Goal: Task Accomplishment & Management: Manage account settings

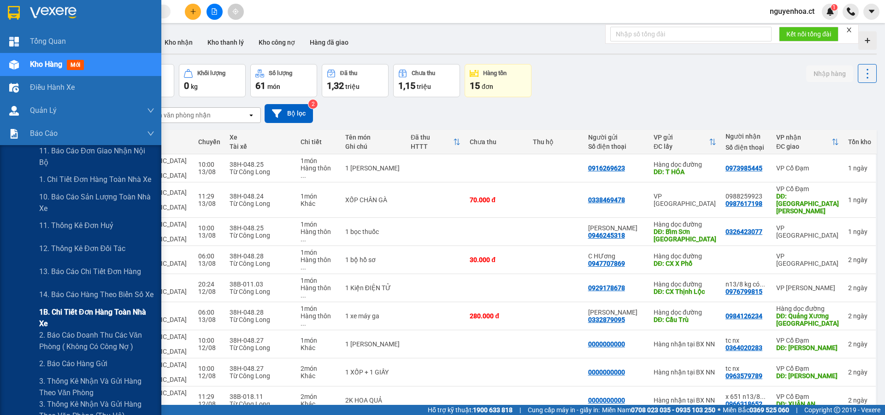
click at [55, 316] on span "1B. Chi tiết đơn hàng toàn nhà xe" at bounding box center [96, 317] width 115 height 23
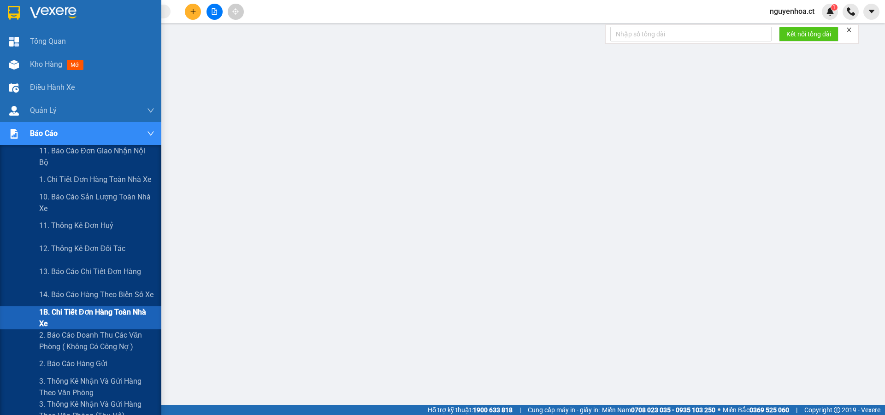
click at [45, 320] on span "1B. Chi tiết đơn hàng toàn nhà xe" at bounding box center [96, 317] width 115 height 23
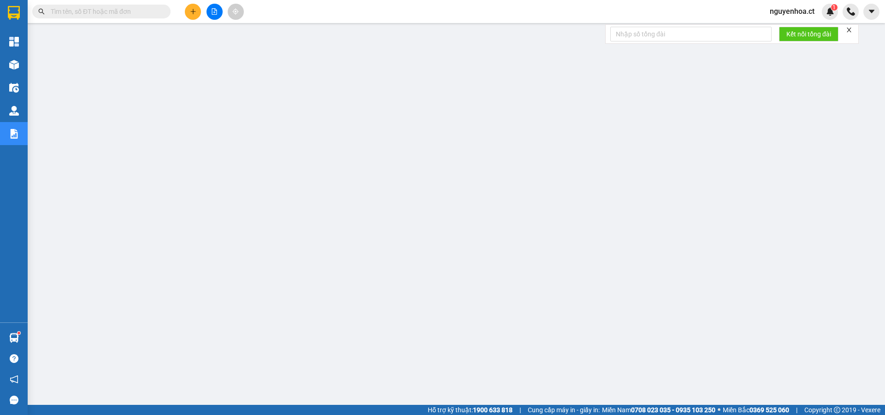
click at [161, 9] on span at bounding box center [164, 11] width 6 height 10
click at [130, 10] on input "text" at bounding box center [105, 11] width 109 height 10
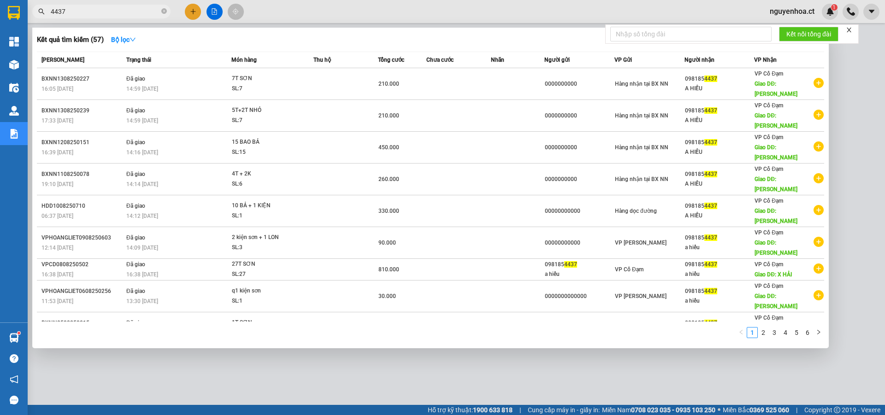
type input "4437"
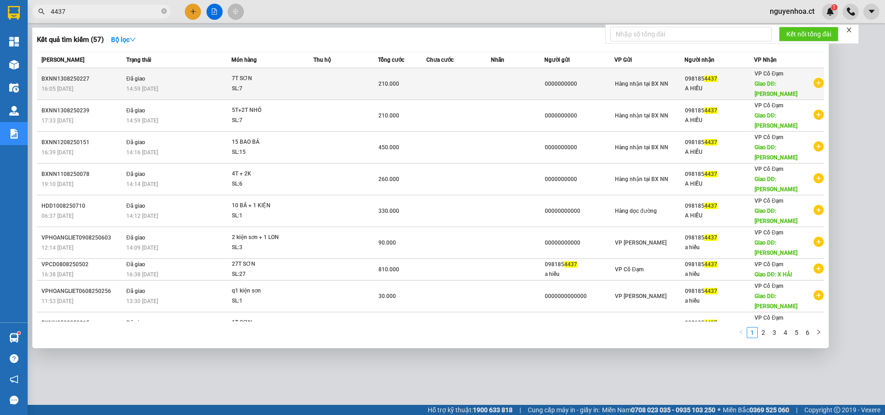
click at [159, 76] on td "Đã giao 14:59 [DATE]" at bounding box center [177, 84] width 107 height 32
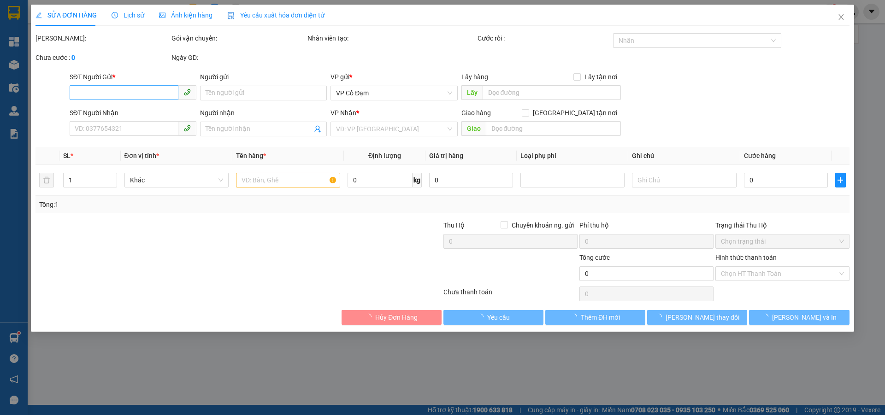
type input "0000000000"
type input "0981854437"
type input "A HIẾU"
type input "[PERSON_NAME]"
type input "210.000"
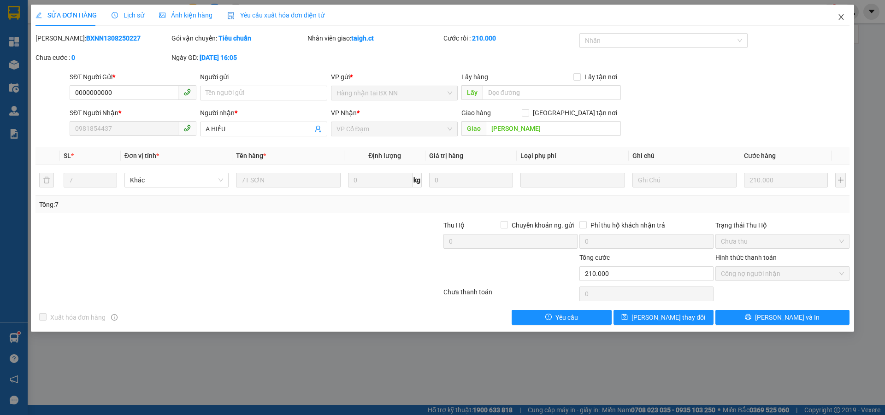
click at [842, 13] on span "Close" at bounding box center [841, 18] width 26 height 26
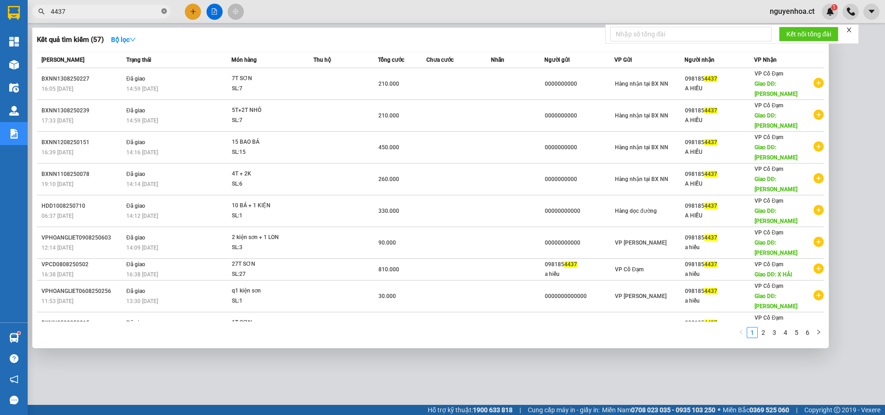
click at [165, 10] on icon "close-circle" at bounding box center [164, 11] width 6 height 6
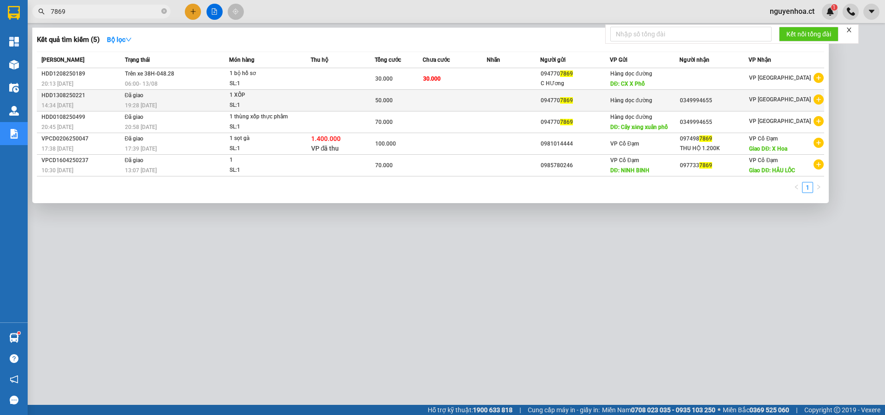
type input "7869"
click at [160, 104] on div "19:28 [DATE]" at bounding box center [177, 105] width 104 height 10
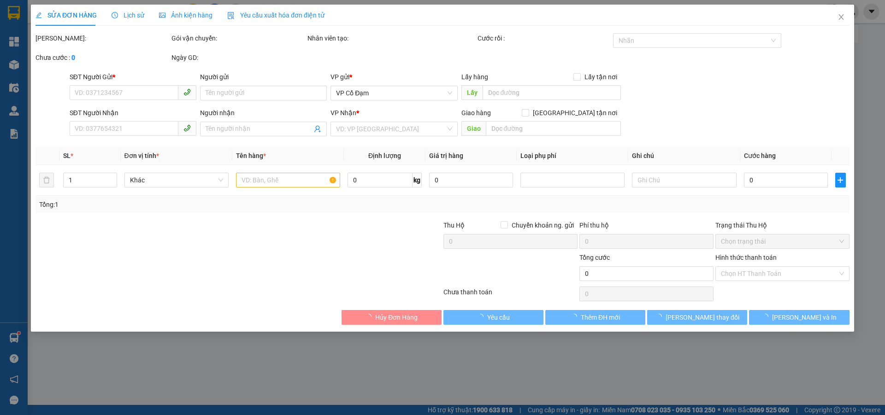
type input "0947707869"
type input "0349994655"
type input "50.000"
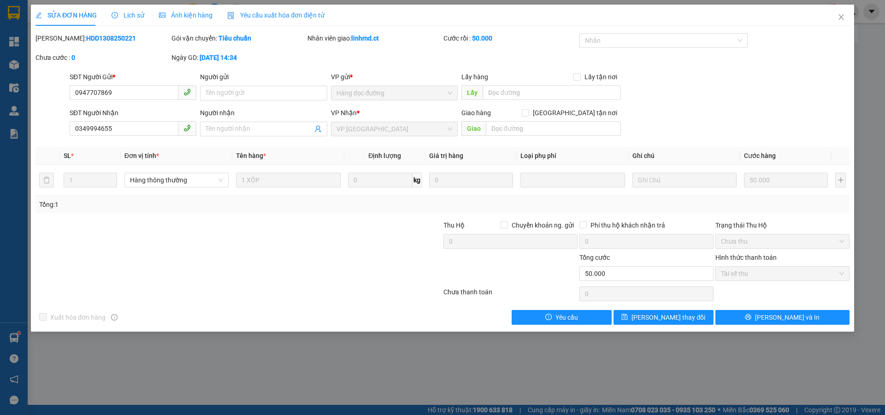
click at [128, 15] on span "Lịch sử" at bounding box center [128, 15] width 33 height 7
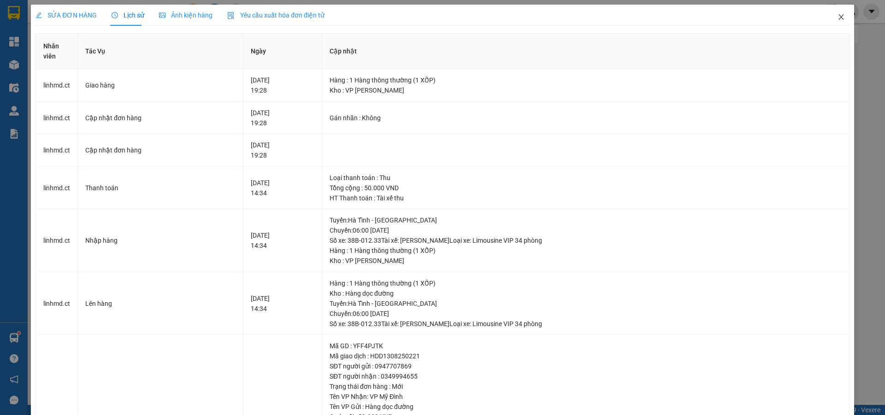
click at [837, 16] on icon "close" at bounding box center [840, 16] width 7 height 7
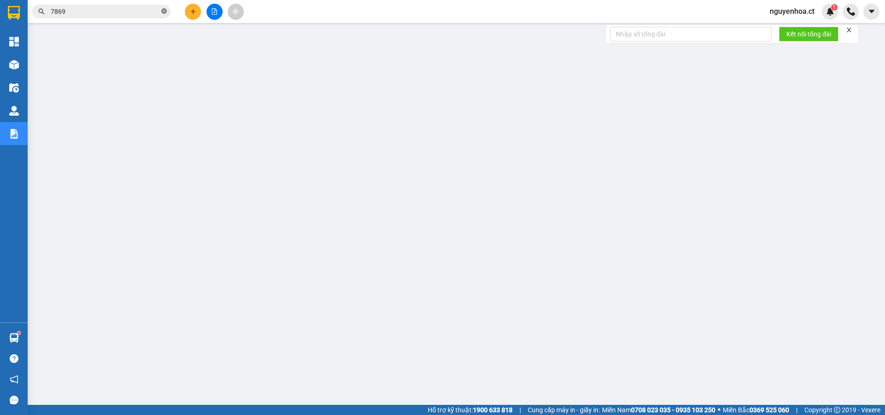
click at [164, 13] on icon "close-circle" at bounding box center [164, 11] width 6 height 6
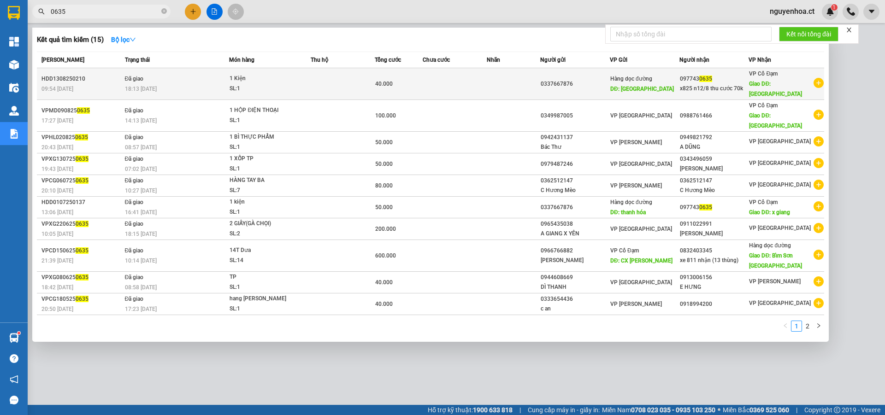
type input "0635"
click at [164, 71] on td "Đã giao 18:13 - 13/08" at bounding box center [176, 84] width 107 height 32
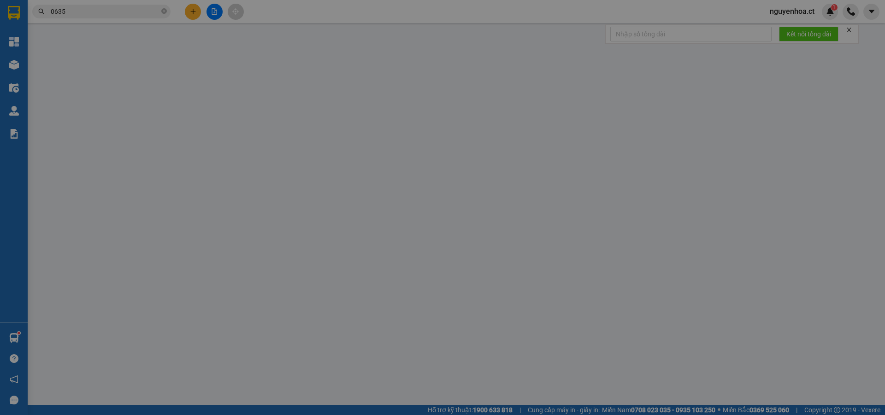
type input "0337667876"
type input "Thanh Hóa"
type input "0977430635"
type input "x825 n12/8 thu cước 70k"
type input "Xuân Giang"
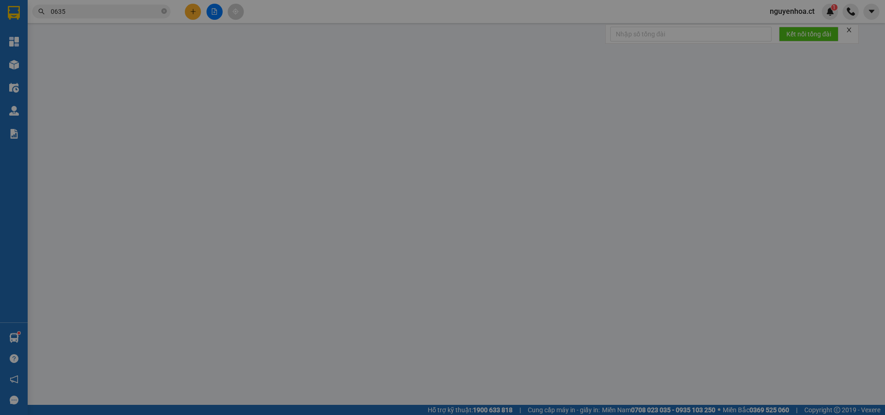
type input "40.000"
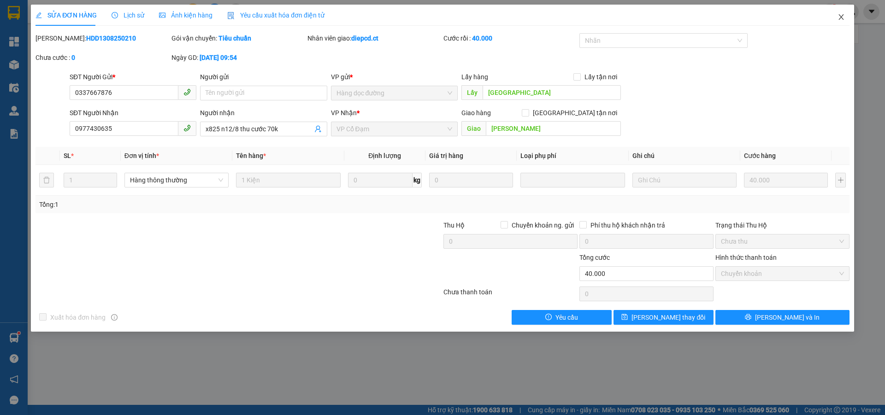
click at [839, 20] on icon "close" at bounding box center [840, 16] width 7 height 7
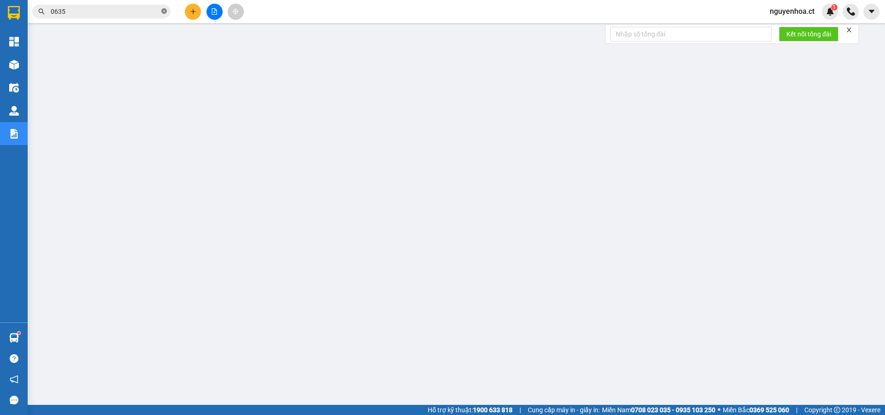
click at [162, 10] on icon "close-circle" at bounding box center [164, 11] width 6 height 6
paste input "0372403715"
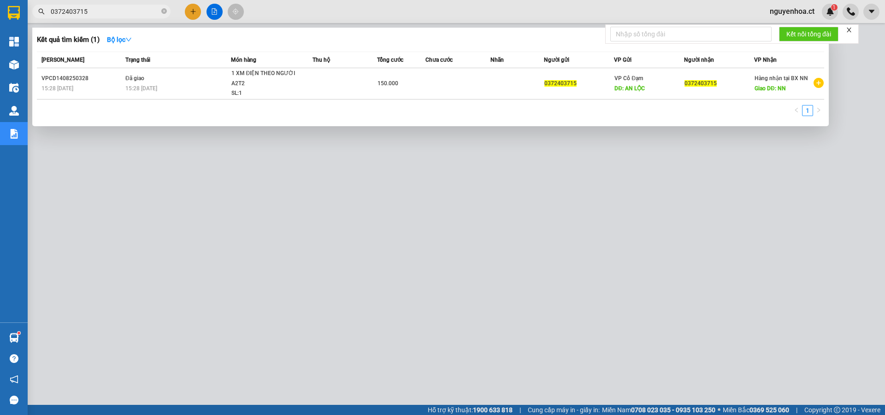
type input "0372403715"
click at [163, 11] on icon "close-circle" at bounding box center [164, 11] width 6 height 6
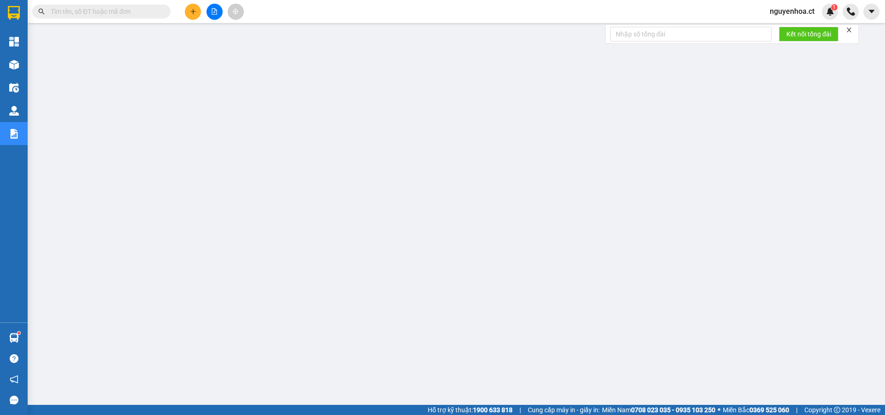
paste input "0986426598"
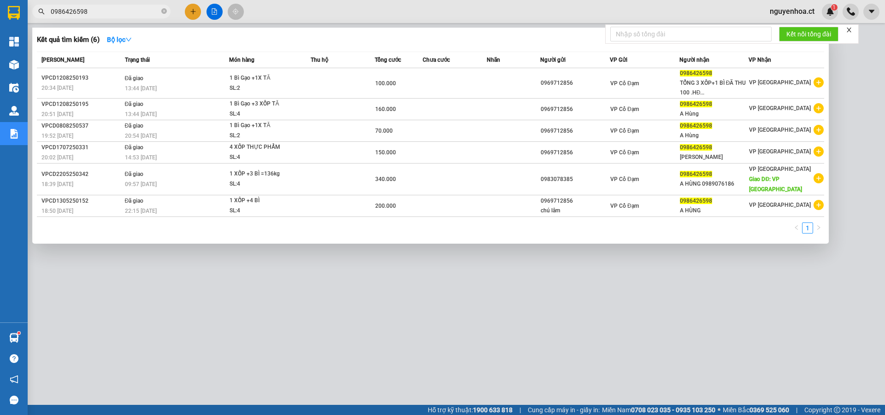
type input "0986426598"
click at [163, 13] on icon "close-circle" at bounding box center [164, 11] width 6 height 6
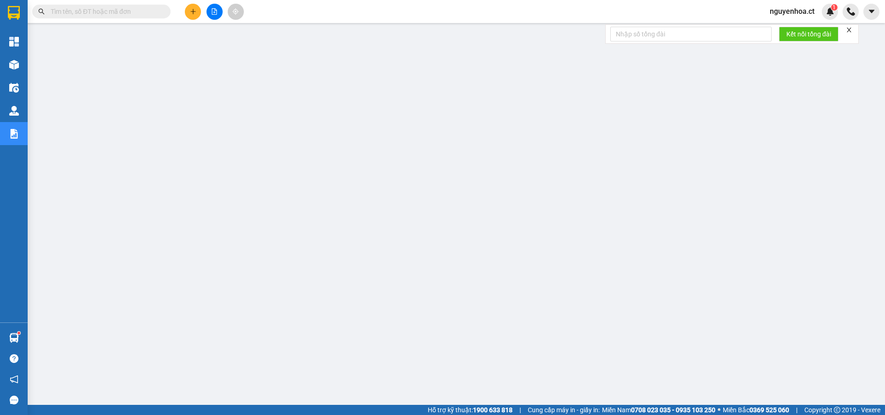
paste input "0988338181"
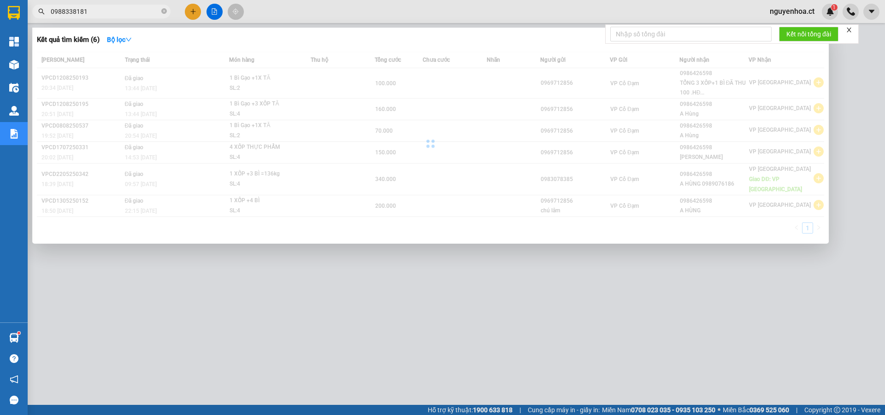
type input "0988338181"
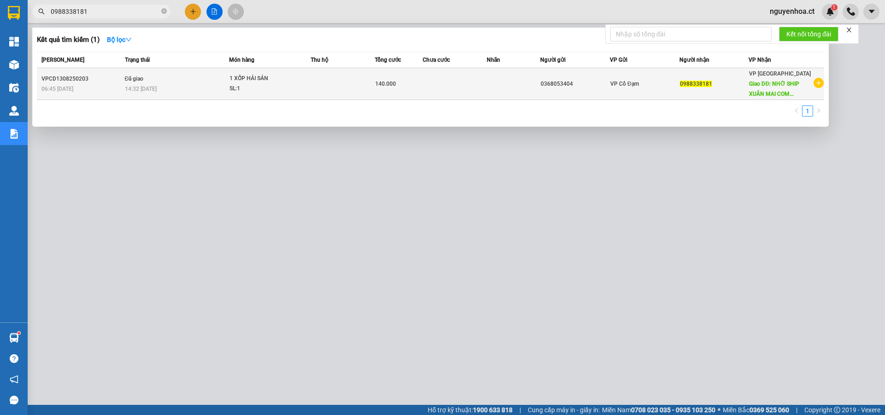
click at [152, 81] on td "Đã giao 14:32 - 13/08" at bounding box center [176, 84] width 107 height 32
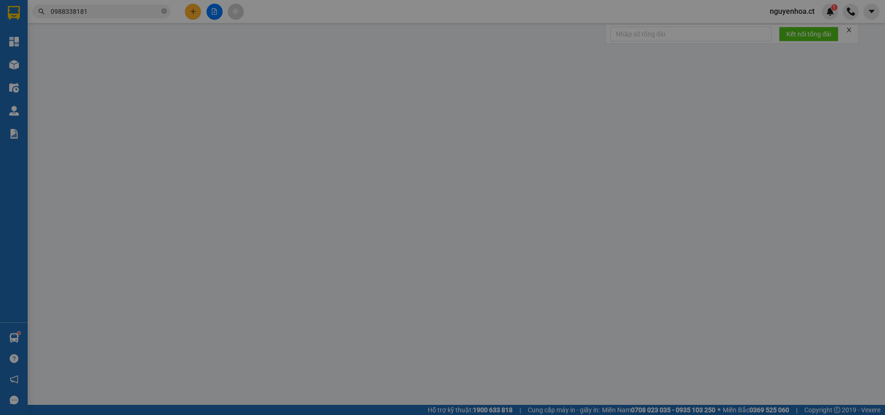
type input "0368053404"
type input "0988338181"
type input "NHỜ [GEOGRAPHIC_DATA] TÒA [GEOGRAPHIC_DATA], [GEOGRAPHIC_DATA]"
type input "140.000"
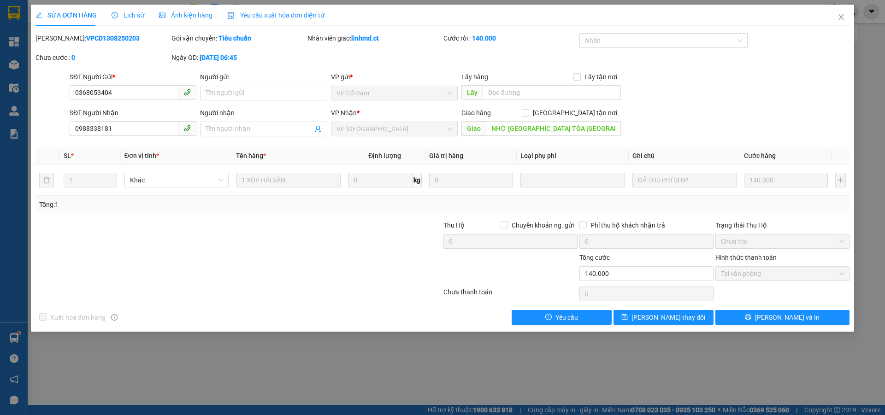
click at [130, 14] on span "Lịch sử" at bounding box center [128, 15] width 33 height 7
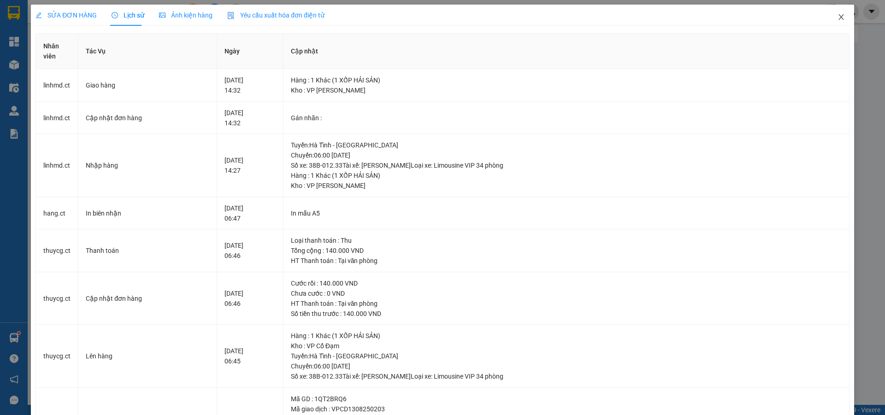
click at [838, 18] on icon "close" at bounding box center [840, 17] width 5 height 6
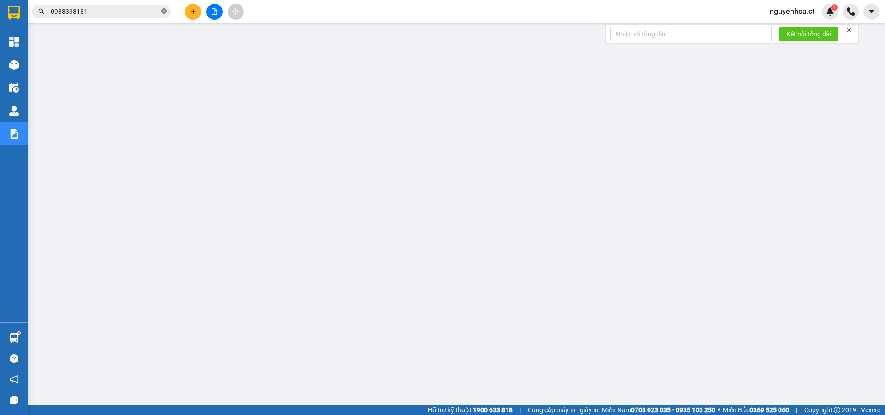
click at [164, 10] on icon "close-circle" at bounding box center [164, 11] width 6 height 6
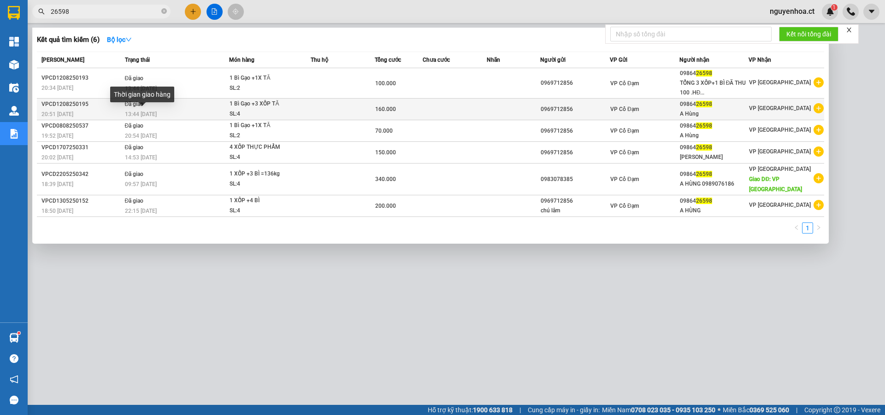
type input "26598"
click at [148, 112] on span "13:44 - 13/08" at bounding box center [141, 114] width 32 height 6
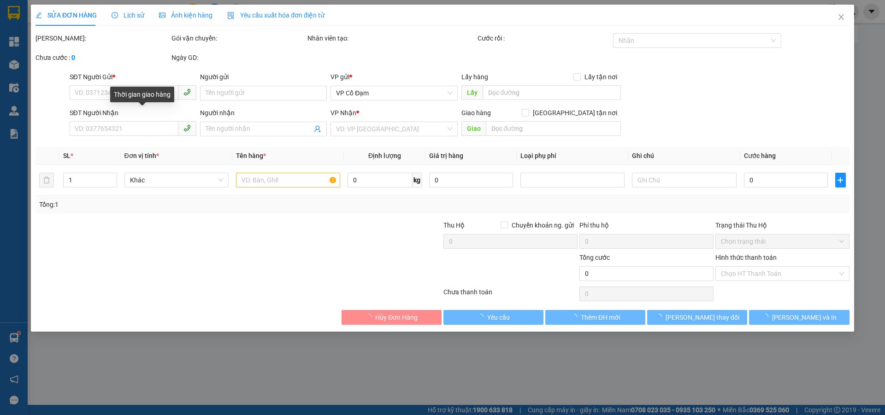
type input "0969712856"
type input "0986426598"
type input "A Hùng"
type input "160.000"
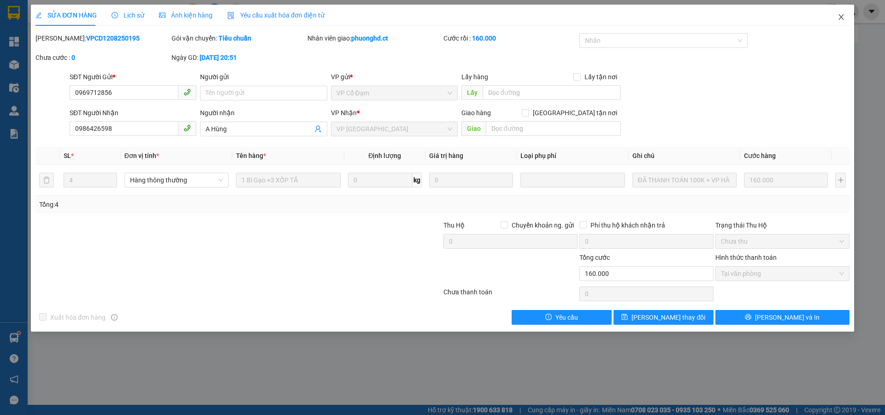
click at [840, 16] on icon "close" at bounding box center [840, 17] width 5 height 6
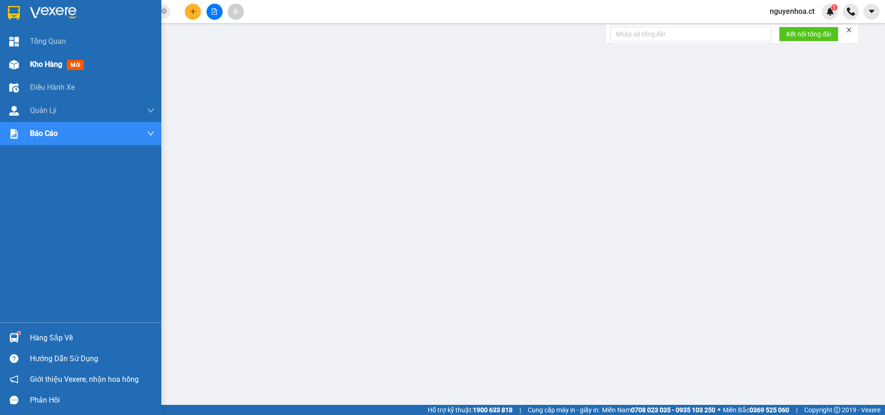
click at [38, 63] on span "Kho hàng" at bounding box center [46, 64] width 32 height 9
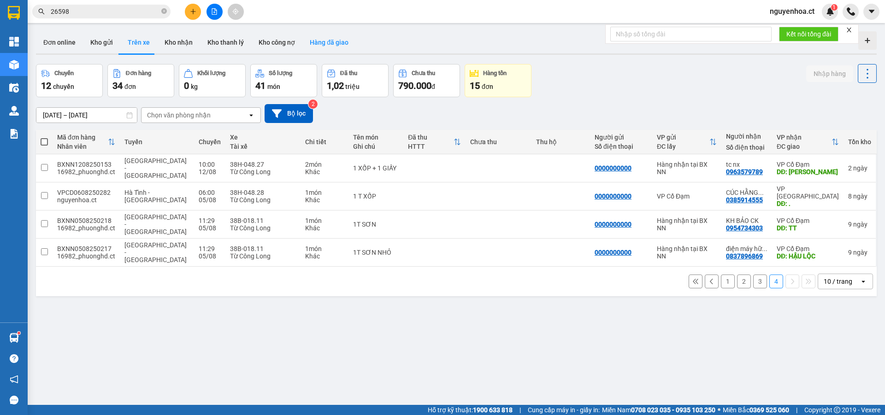
click at [326, 41] on button "Hàng đã giao" at bounding box center [328, 42] width 53 height 22
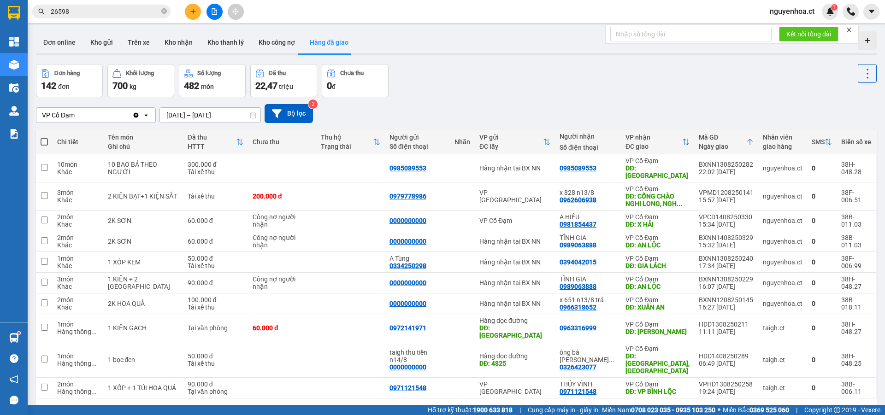
click at [135, 115] on icon "Clear value" at bounding box center [136, 114] width 5 height 5
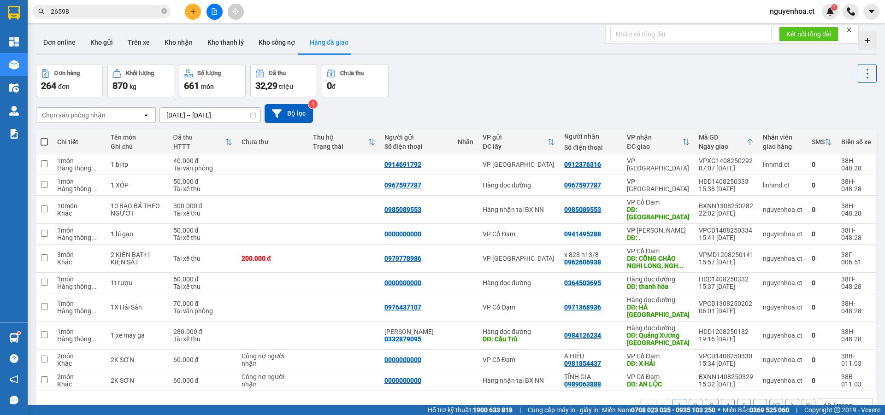
click at [233, 115] on input "12/08/2025 – 14/08/2025" at bounding box center [210, 115] width 100 height 15
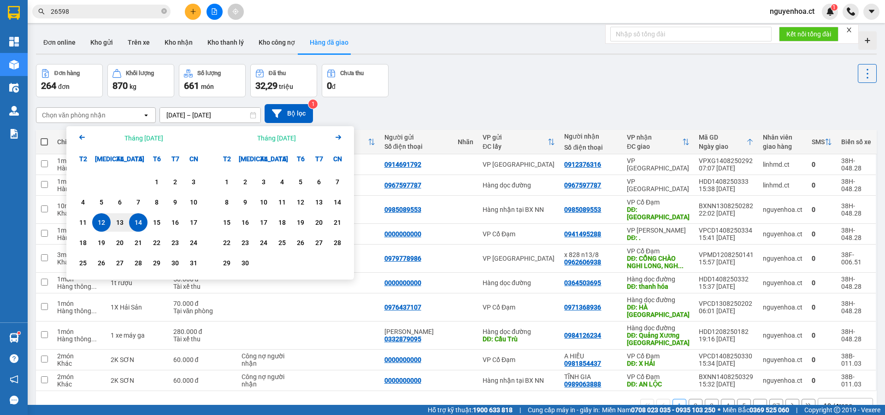
click at [97, 226] on div "12" at bounding box center [101, 222] width 13 height 11
type input "12/08/2025 – 12/08/2025"
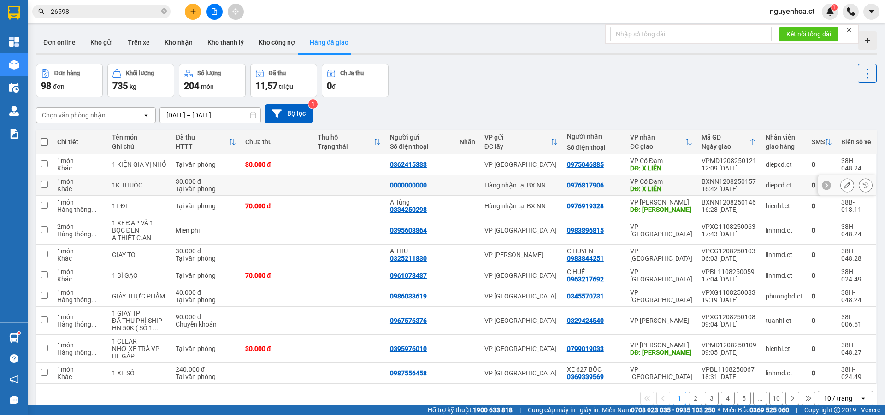
scroll to position [42, 0]
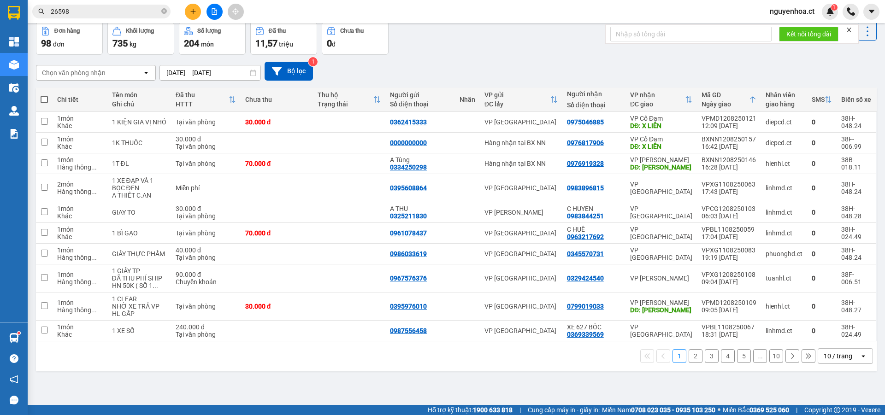
click at [690, 353] on button "2" at bounding box center [696, 356] width 14 height 14
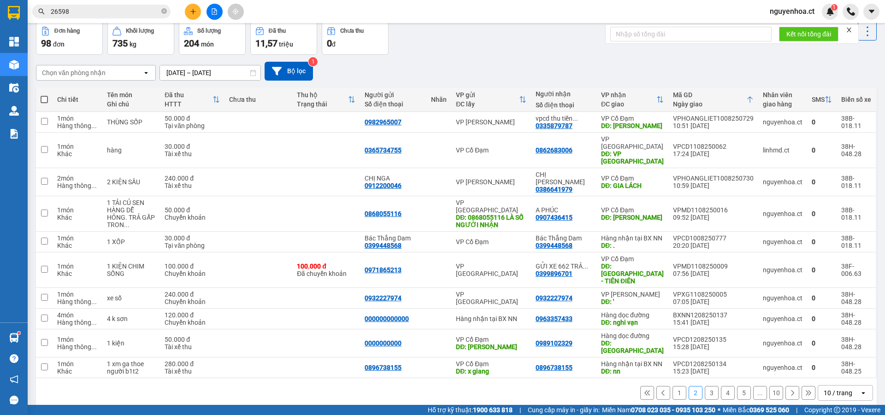
click at [705, 386] on button "3" at bounding box center [712, 393] width 14 height 14
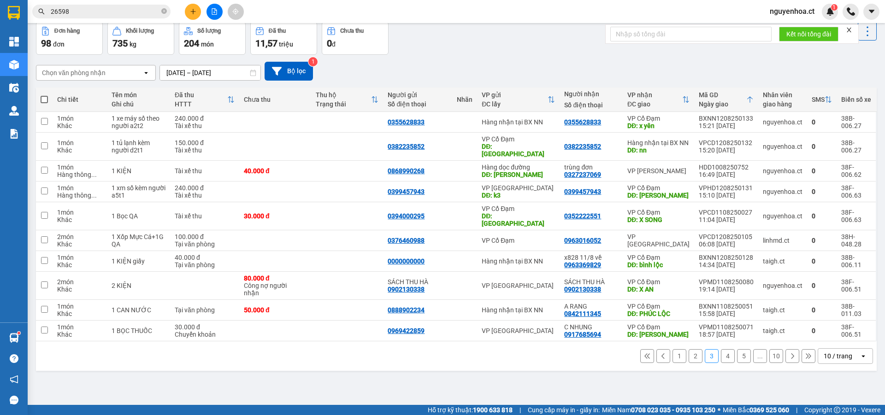
click at [725, 349] on button "4" at bounding box center [728, 356] width 14 height 14
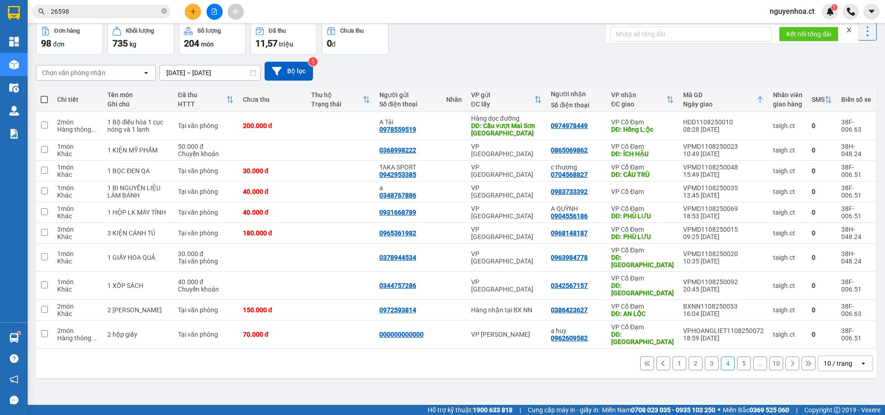
click at [737, 357] on button "5" at bounding box center [744, 364] width 14 height 14
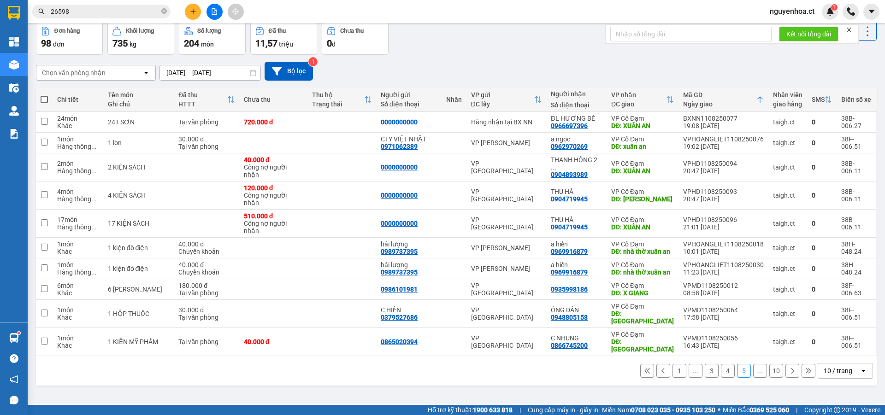
click at [785, 371] on button at bounding box center [792, 371] width 14 height 14
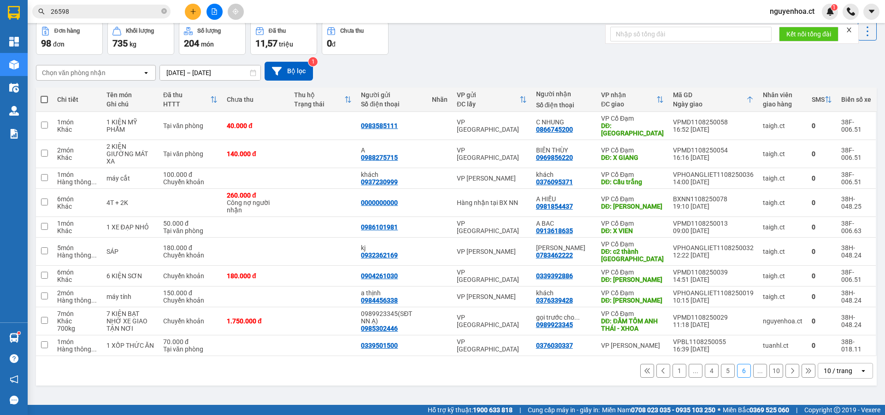
click at [789, 368] on icon at bounding box center [792, 371] width 6 height 6
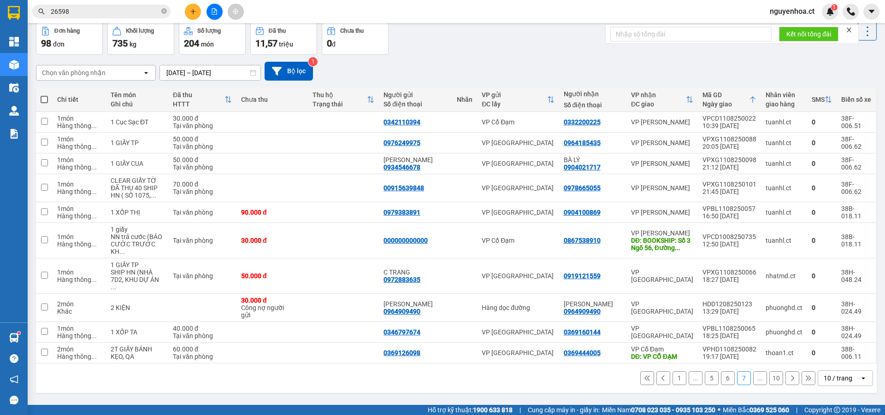
click at [789, 375] on icon at bounding box center [792, 378] width 6 height 6
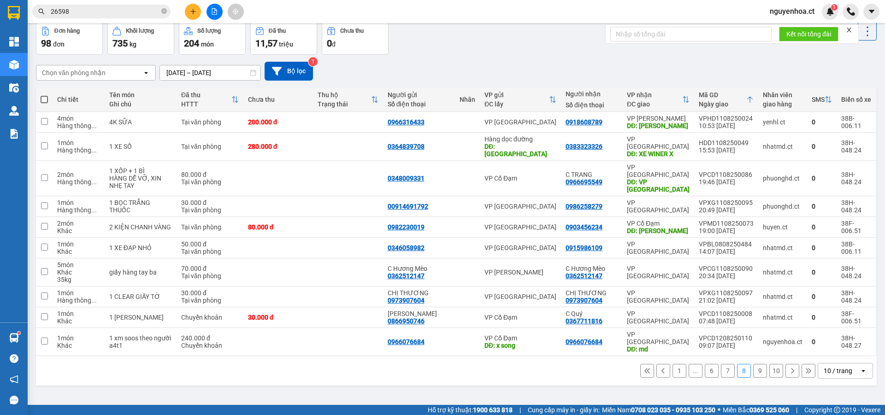
click at [753, 364] on button "9" at bounding box center [760, 371] width 14 height 14
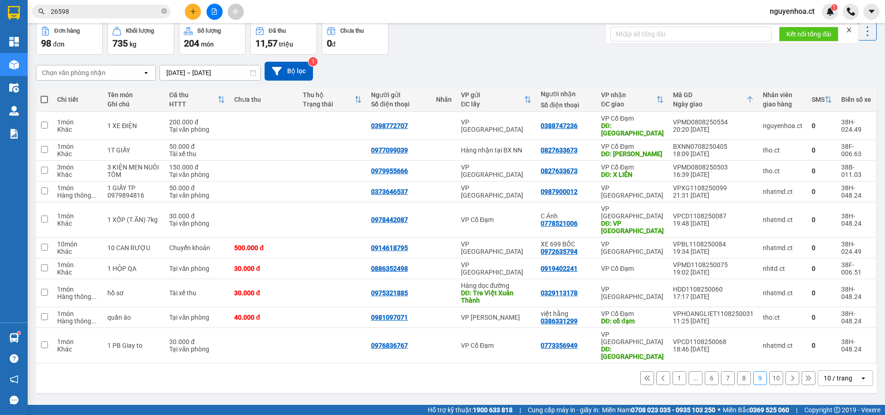
click at [769, 371] on button "10" at bounding box center [776, 378] width 14 height 14
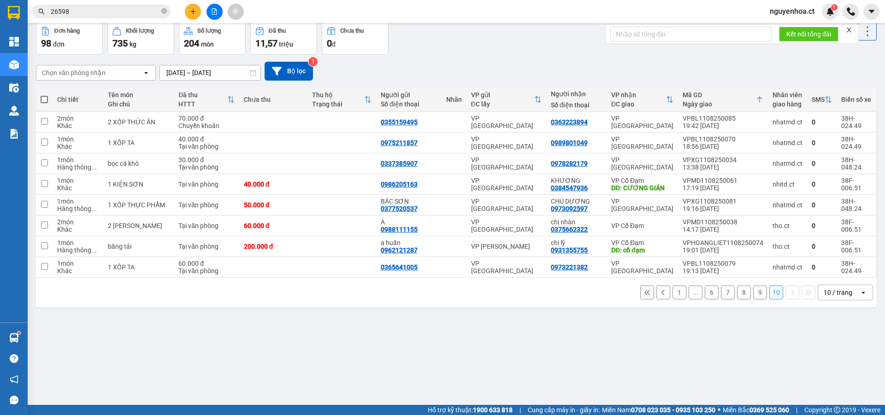
click at [753, 295] on button "9" at bounding box center [760, 293] width 14 height 14
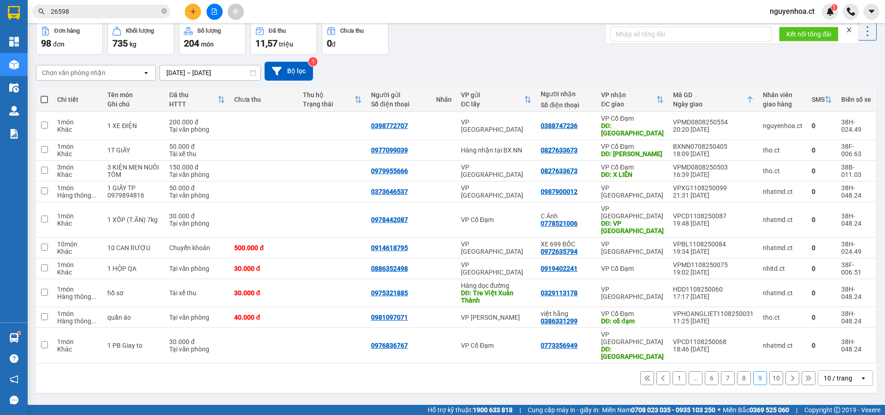
click at [123, 77] on div "Chọn văn phòng nhận" at bounding box center [89, 72] width 106 height 15
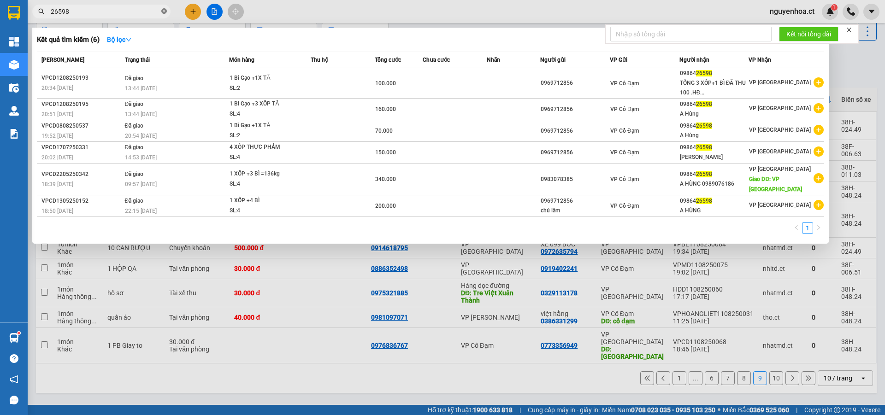
click at [164, 11] on icon "close-circle" at bounding box center [164, 11] width 6 height 6
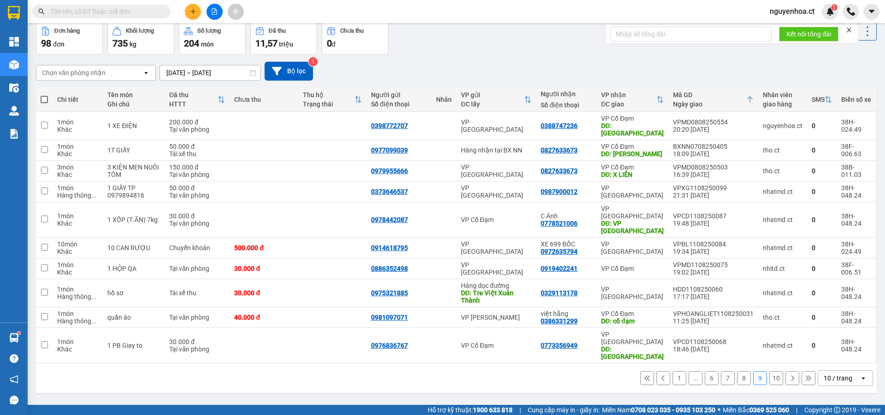
paste input "0986426598"
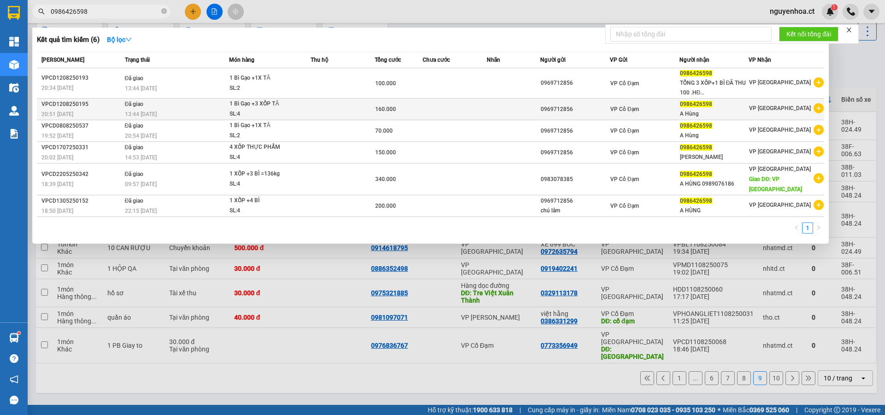
type input "0986426598"
click at [152, 109] on div "13:44 - 13/08" at bounding box center [177, 114] width 104 height 10
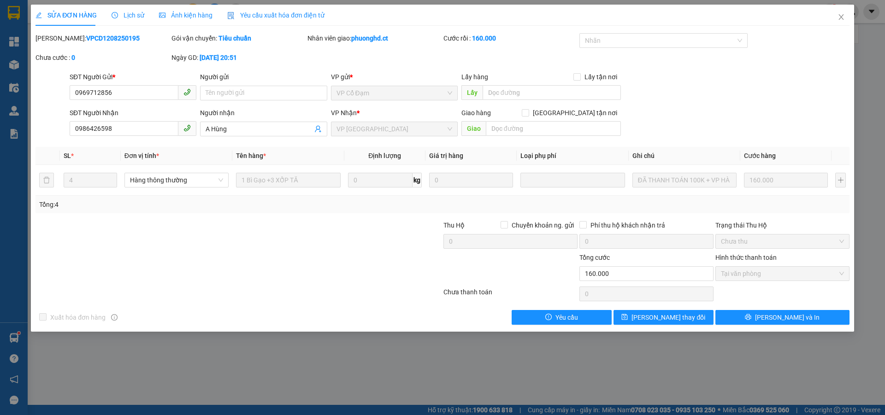
click at [136, 9] on div "Lịch sử" at bounding box center [128, 15] width 33 height 21
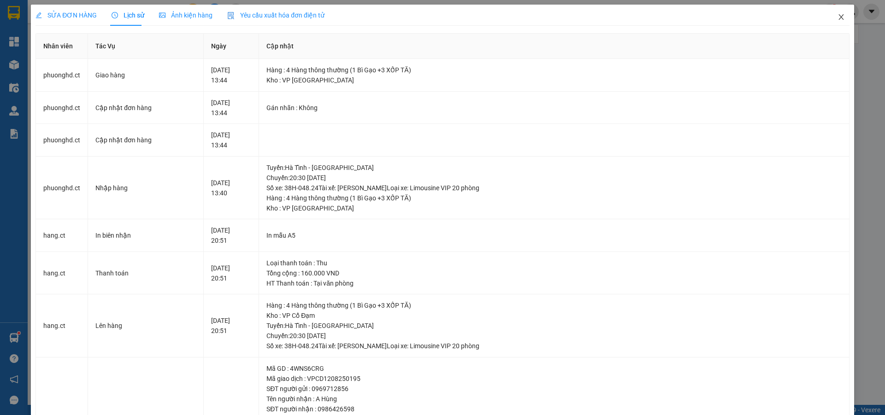
click at [838, 17] on icon "close" at bounding box center [840, 17] width 5 height 6
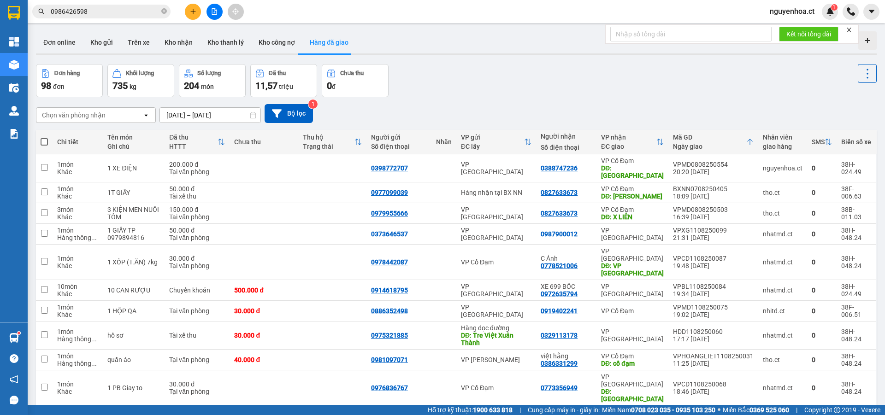
click at [147, 117] on icon "open" at bounding box center [145, 115] width 7 height 7
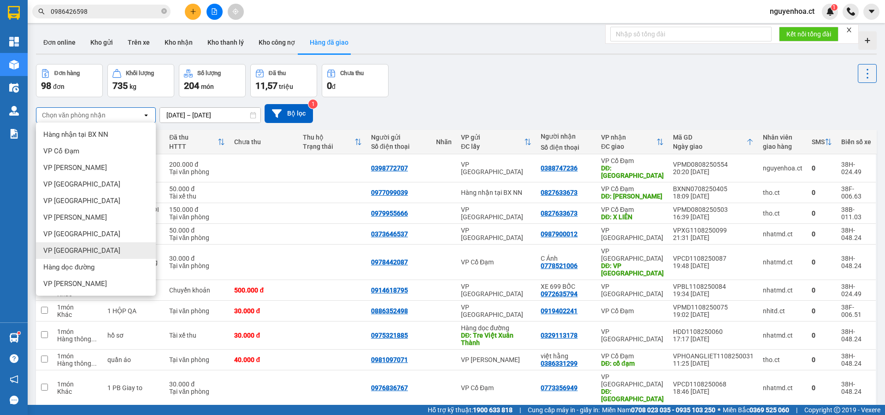
click at [102, 247] on div "VP [GEOGRAPHIC_DATA]" at bounding box center [96, 250] width 120 height 17
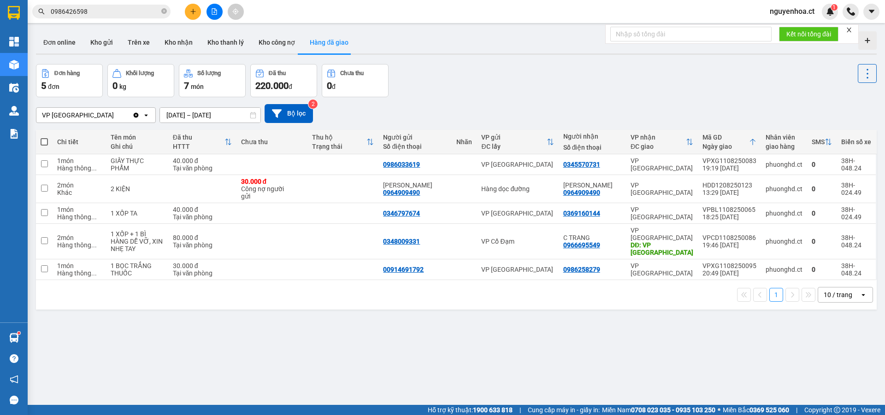
click at [245, 116] on input "12/08/2025 – 12/08/2025" at bounding box center [210, 115] width 100 height 15
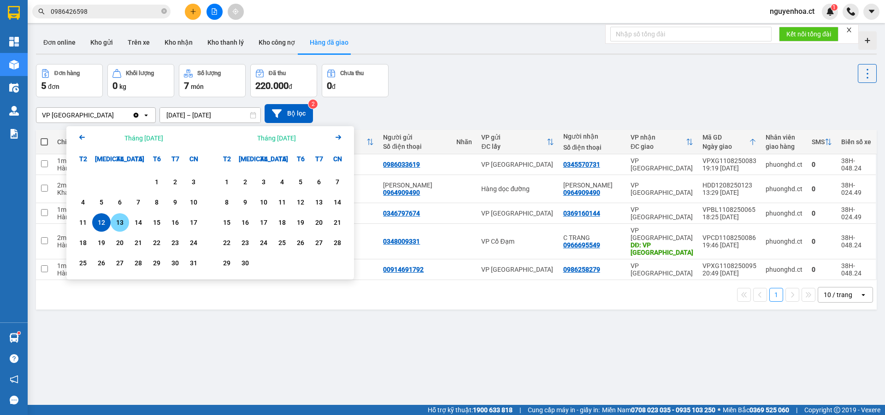
click at [122, 223] on div "13" at bounding box center [119, 222] width 13 height 11
drag, startPoint x: 98, startPoint y: 224, endPoint x: 114, endPoint y: 227, distance: 15.9
click at [100, 224] on div "12" at bounding box center [101, 222] width 13 height 11
type input "12/08/2025 – 13/08/2025"
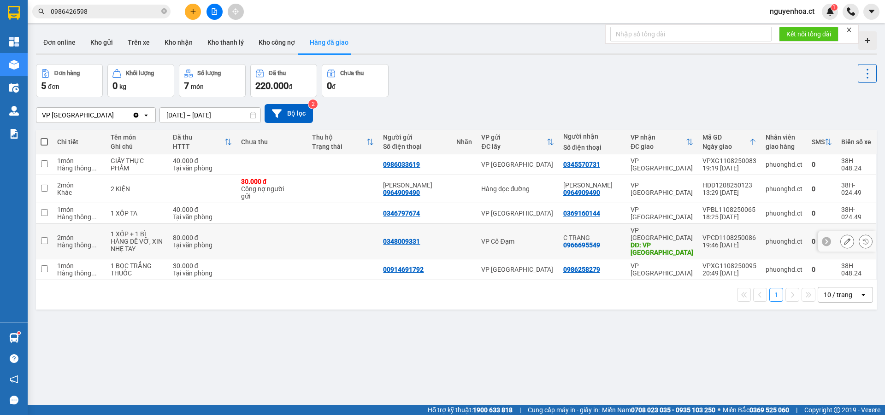
click at [0, 0] on div "Đang tải dữ liệu" at bounding box center [0, 0] width 0 height 0
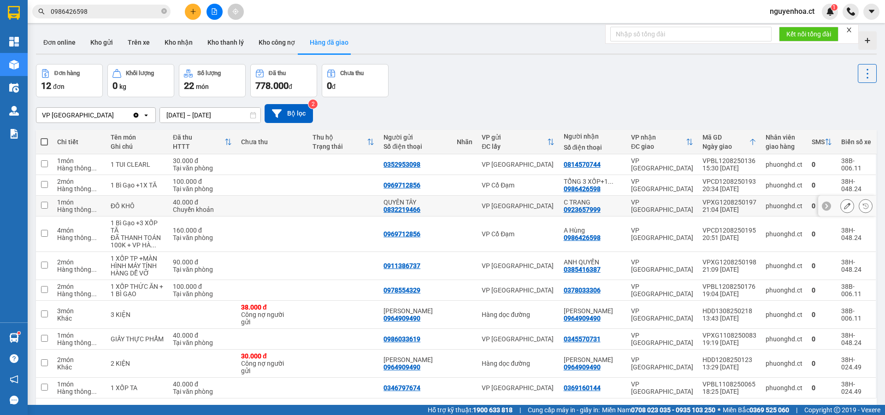
scroll to position [42, 0]
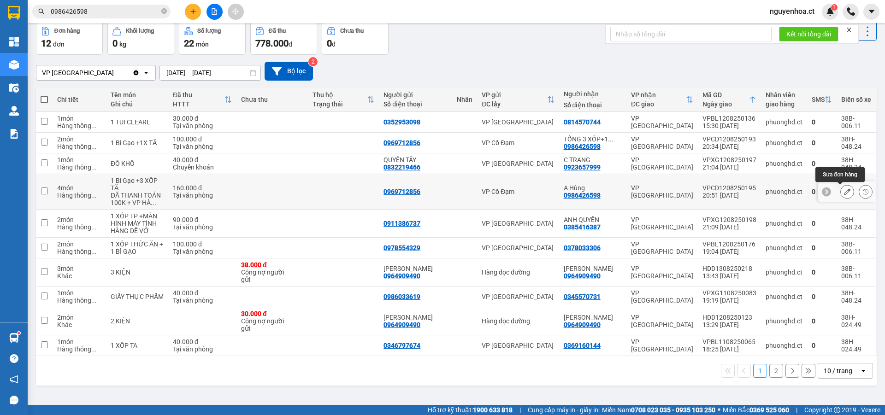
click at [844, 194] on icon at bounding box center [847, 192] width 6 height 6
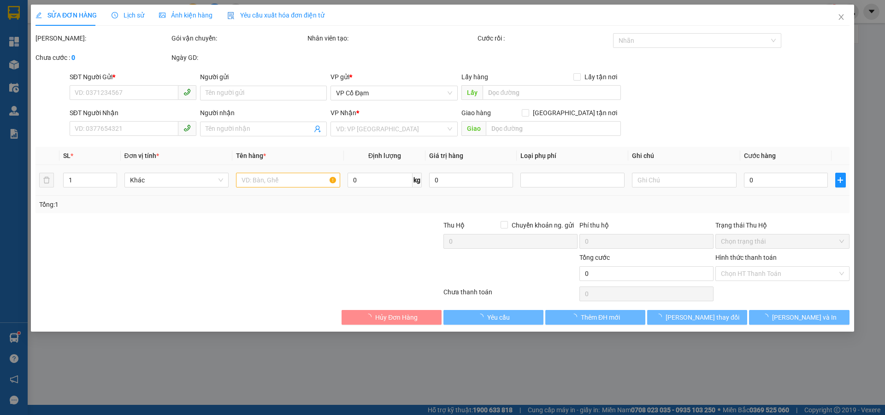
type input "0969712856"
type input "0986426598"
type input "A Hùng"
type input "160.000"
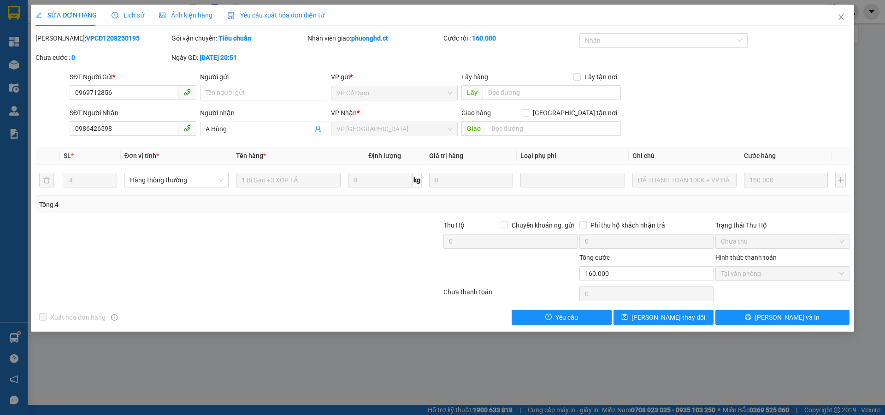
click at [132, 7] on div "Lịch sử" at bounding box center [128, 15] width 33 height 21
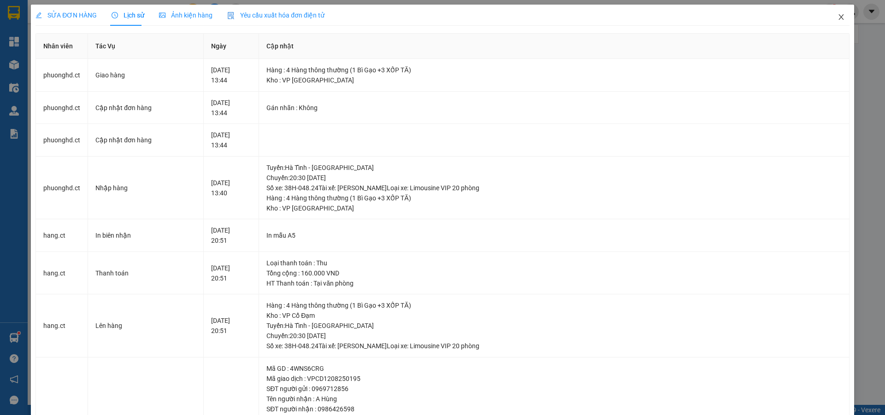
click at [834, 12] on span "Close" at bounding box center [841, 18] width 26 height 26
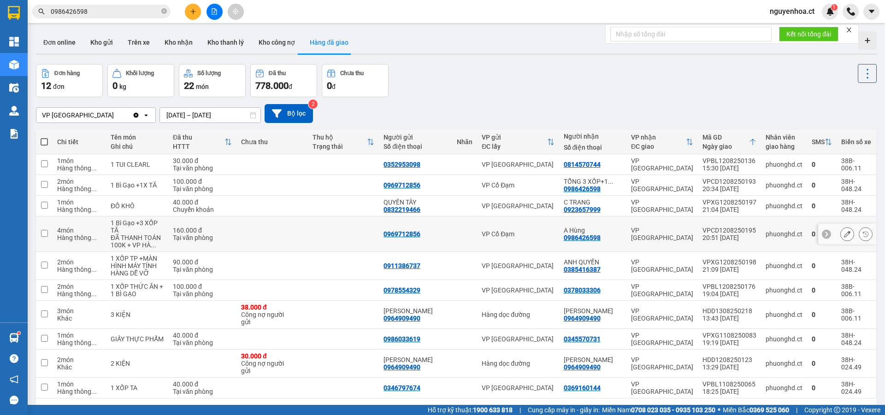
click at [45, 234] on input "checkbox" at bounding box center [44, 233] width 7 height 7
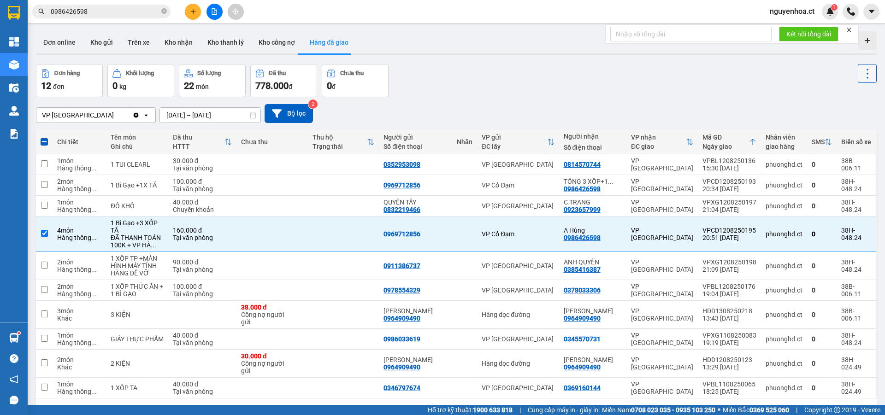
click at [861, 70] on icon at bounding box center [867, 73] width 13 height 13
click at [845, 116] on span "Xóa hoàn toàn" at bounding box center [850, 115] width 42 height 9
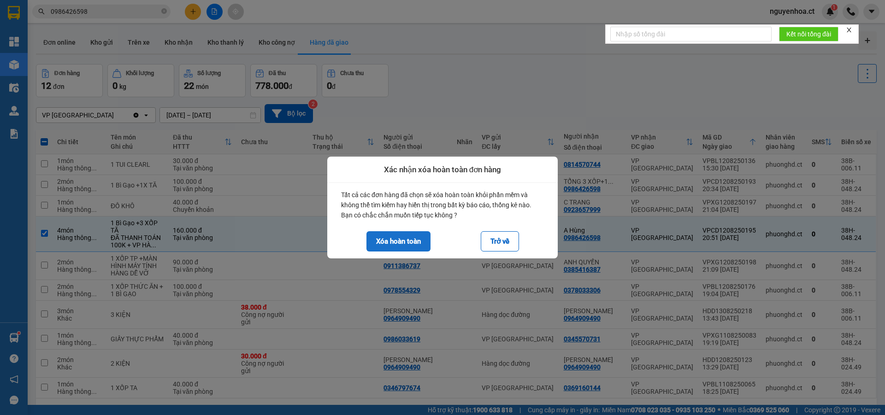
click at [404, 248] on button "Xóa hoàn toàn" at bounding box center [398, 241] width 64 height 20
checkbox input "false"
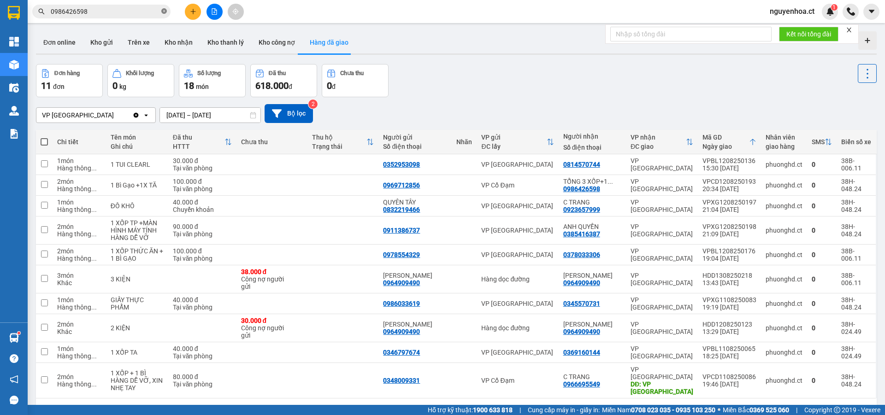
click at [165, 11] on icon "close-circle" at bounding box center [164, 11] width 6 height 6
paste input "0988338181"
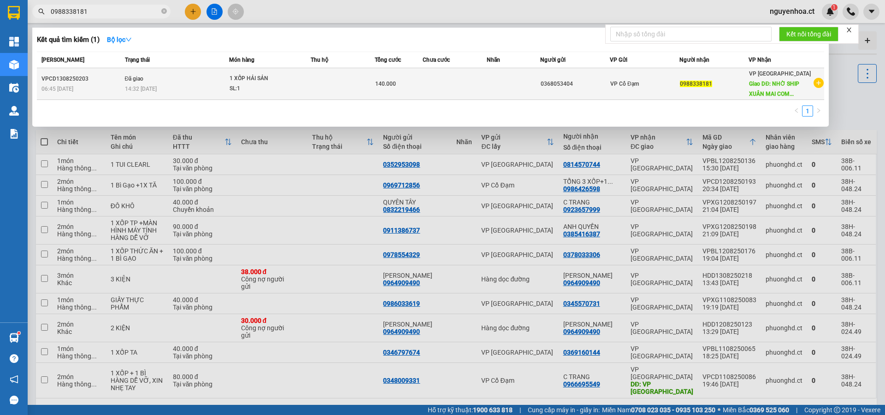
type input "0988338181"
click at [154, 91] on span "14:32 [DATE]" at bounding box center [141, 89] width 32 height 6
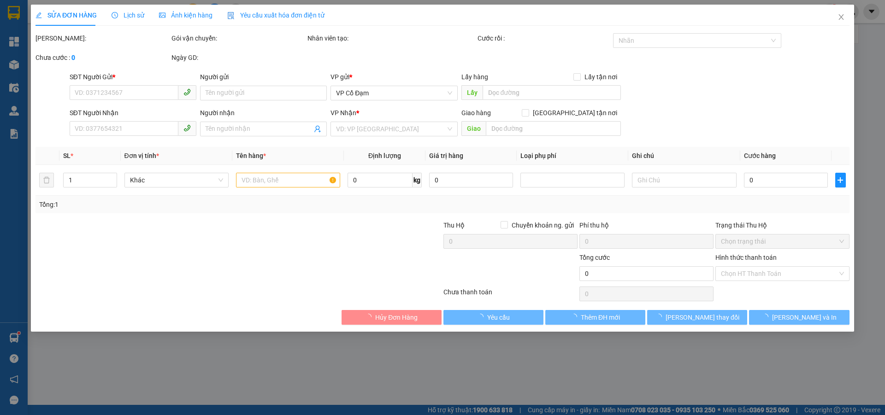
type input "0368053404"
type input "0988338181"
type input "NHỜ [GEOGRAPHIC_DATA] TÒA [GEOGRAPHIC_DATA], [GEOGRAPHIC_DATA]"
type input "140.000"
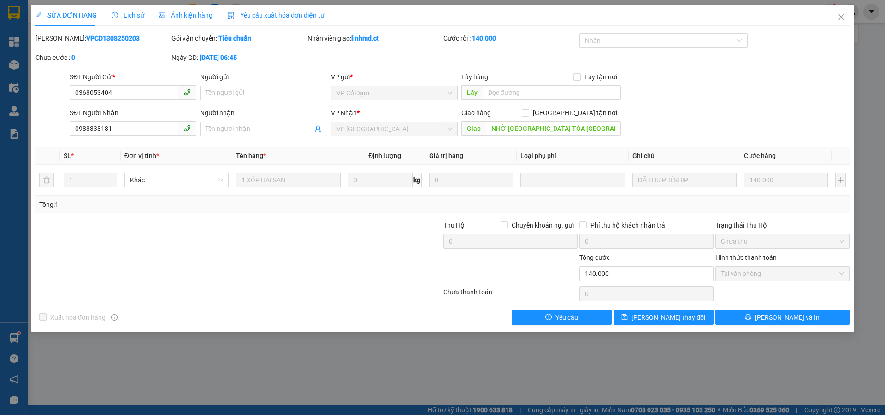
click at [134, 10] on div "Lịch sử" at bounding box center [128, 15] width 33 height 10
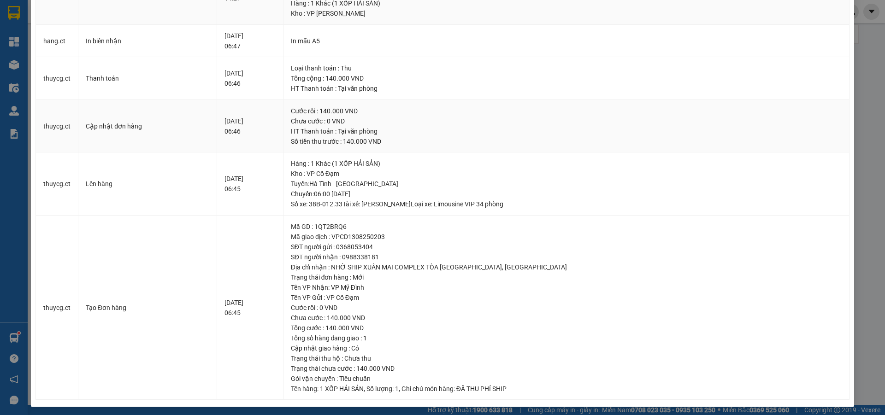
scroll to position [175, 0]
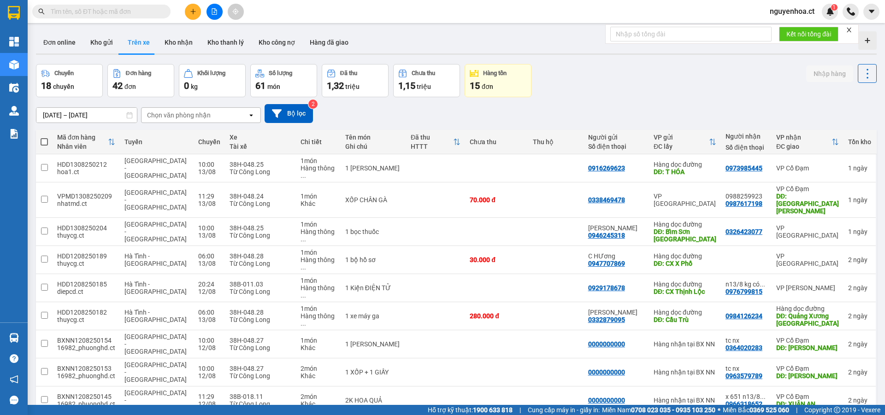
click at [172, 15] on div at bounding box center [90, 12] width 180 height 14
click at [153, 12] on input "text" at bounding box center [105, 11] width 109 height 10
type input "8"
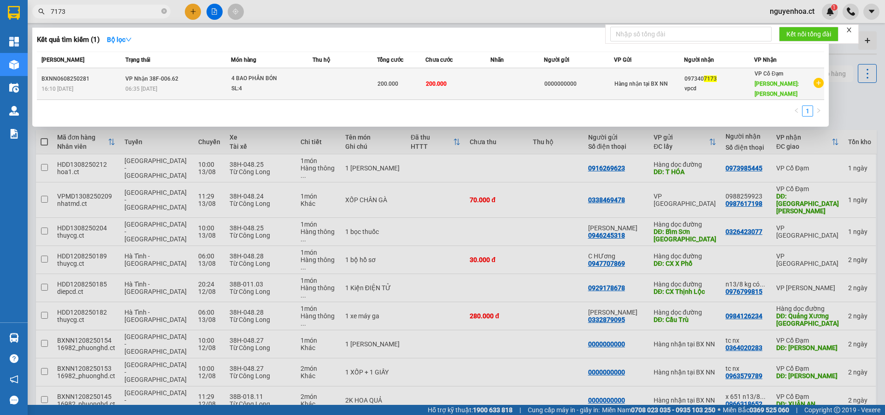
type input "7173"
click at [168, 84] on div "06:35 - 07/08" at bounding box center [177, 89] width 105 height 10
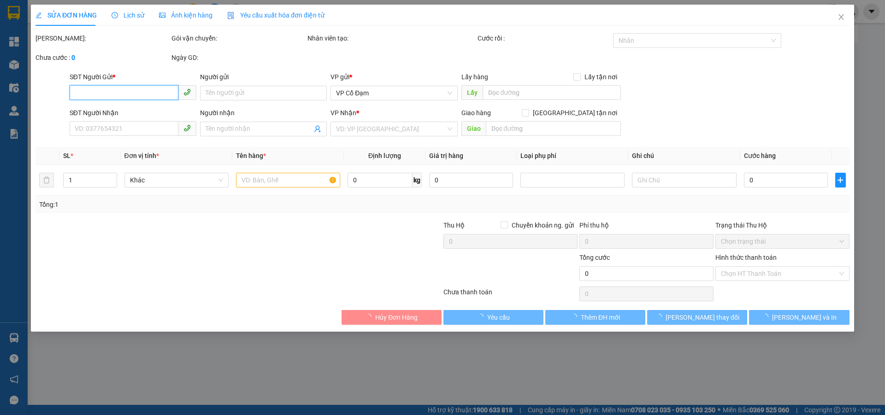
type input "0000000000"
type input "0973407173"
type input "vpcd"
type input "XUÂN MỸ"
type input "200.000"
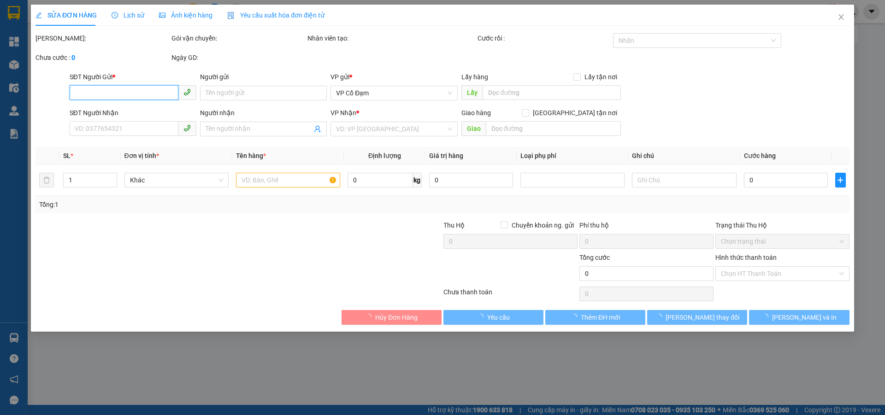
type input "200.000"
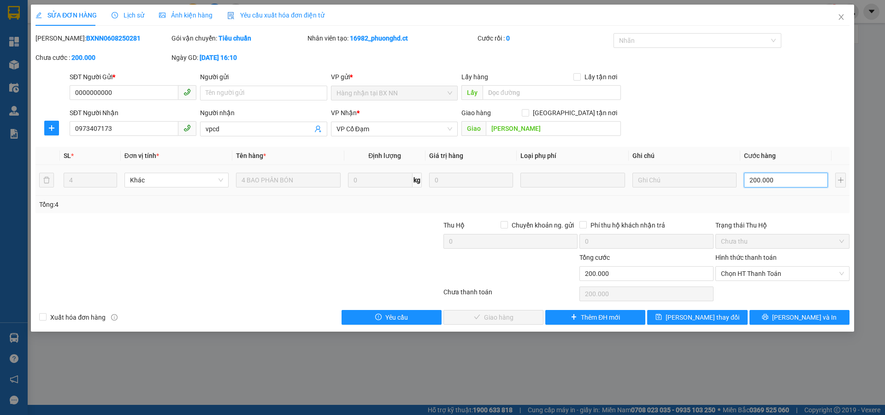
click at [786, 178] on input "200.000" at bounding box center [786, 180] width 84 height 15
type input "1"
type input "16"
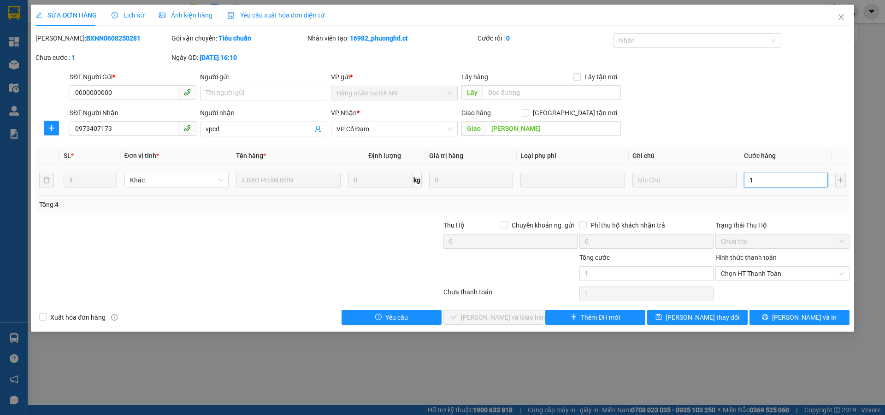
type input "16"
type input "160"
click at [727, 277] on span "Chọn HT Thanh Toán" at bounding box center [782, 274] width 123 height 14
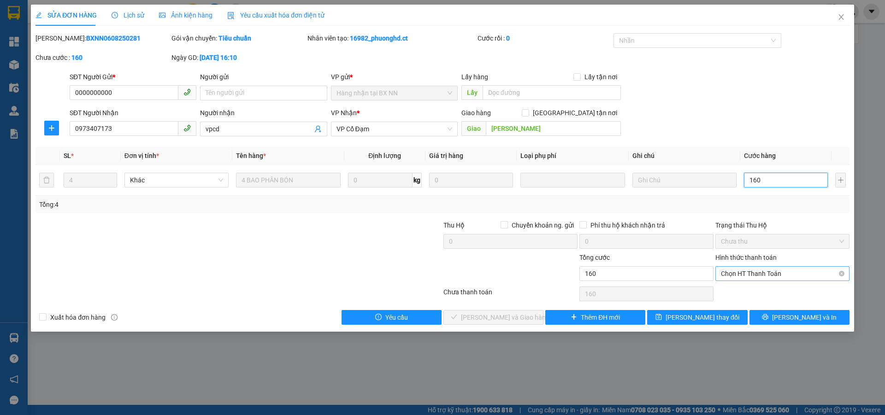
type input "160"
type input "160.000"
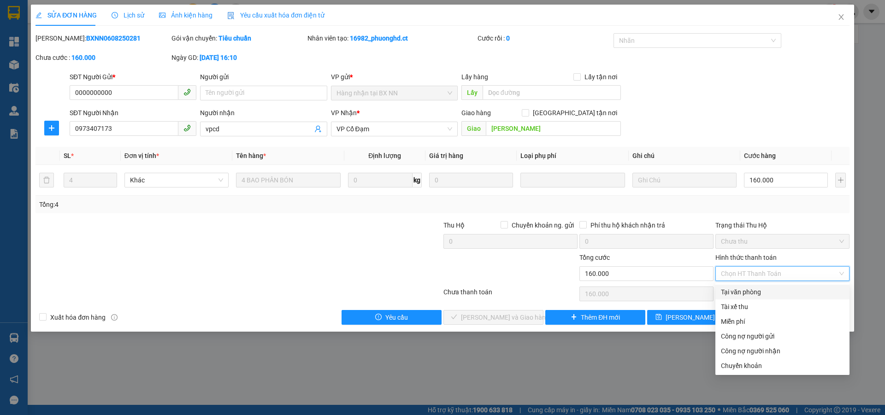
click at [742, 295] on div "Tại văn phòng" at bounding box center [782, 292] width 123 height 10
type input "0"
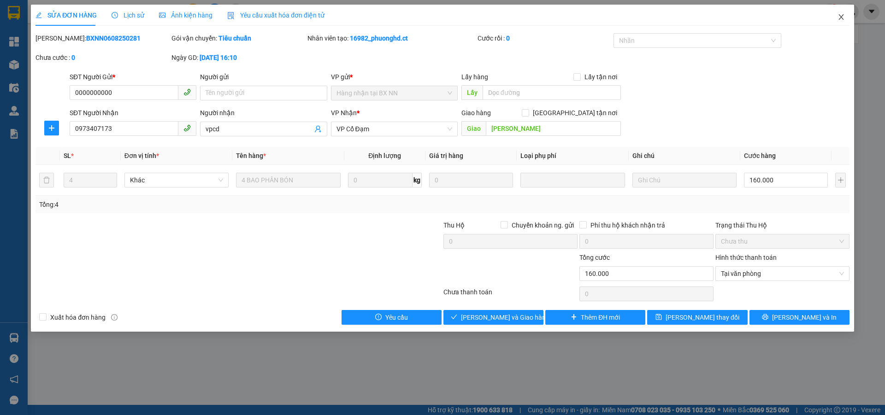
click at [839, 13] on span "Close" at bounding box center [841, 18] width 26 height 26
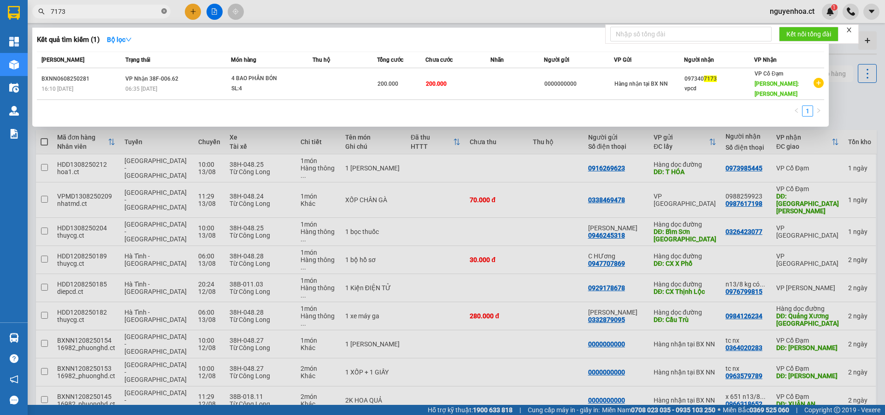
click at [165, 10] on icon "close-circle" at bounding box center [164, 11] width 6 height 6
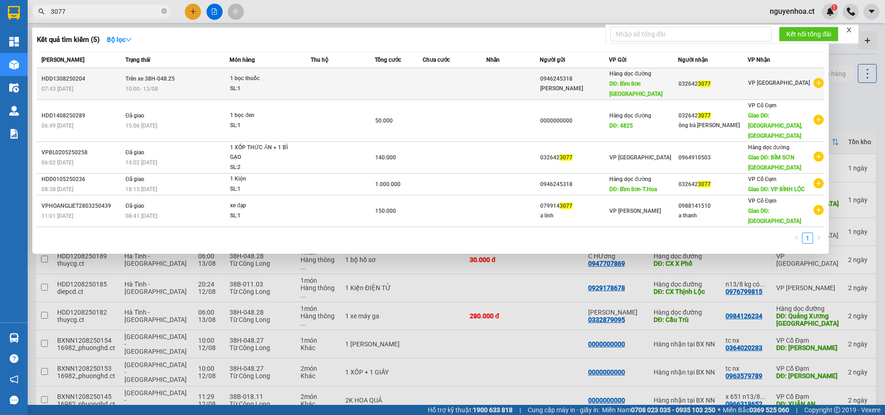
type input "3077"
click at [136, 77] on span "Trên xe 38H-048.25" at bounding box center [149, 79] width 49 height 6
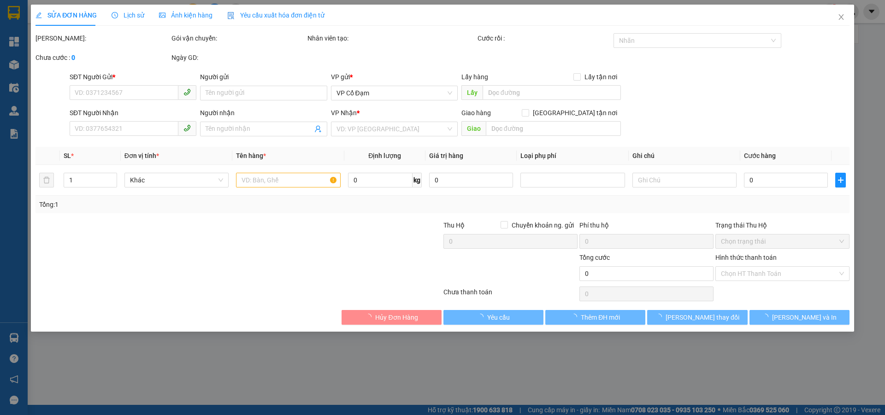
click at [131, 13] on span "Lịch sử" at bounding box center [128, 15] width 33 height 7
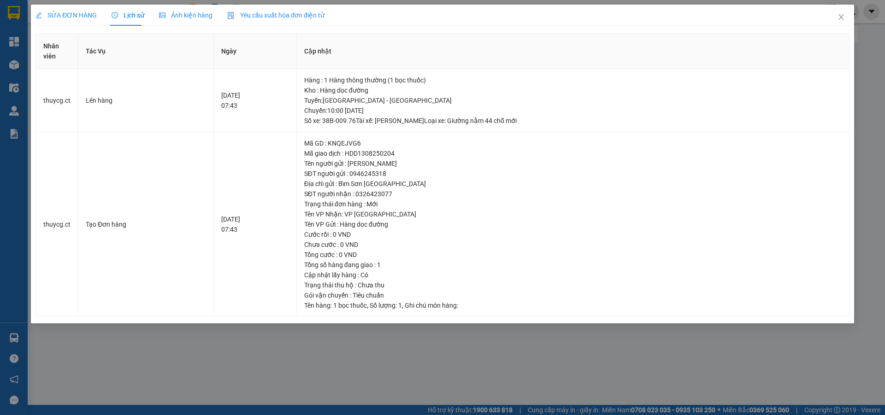
click at [85, 12] on span "SỬA ĐƠN HÀNG" at bounding box center [65, 15] width 61 height 7
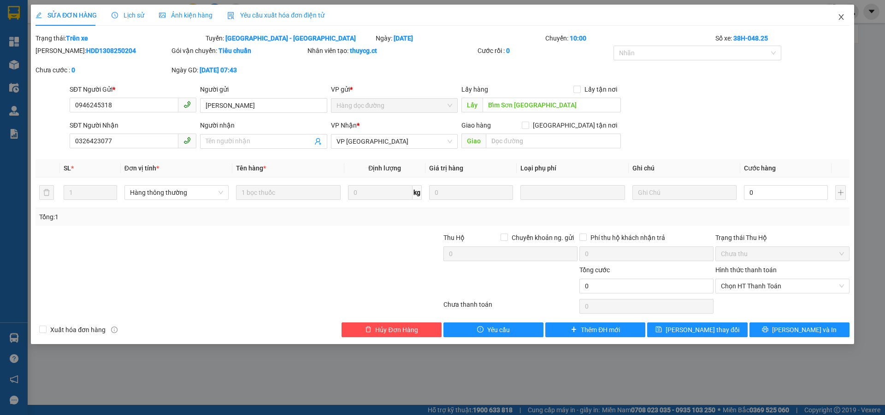
click at [838, 14] on icon "close" at bounding box center [840, 16] width 7 height 7
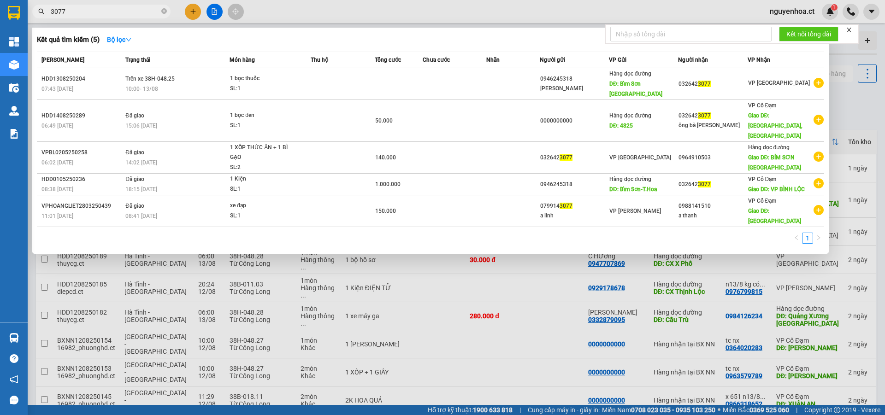
click at [124, 12] on input "3077" at bounding box center [105, 11] width 109 height 10
click at [165, 9] on icon "close-circle" at bounding box center [164, 11] width 6 height 6
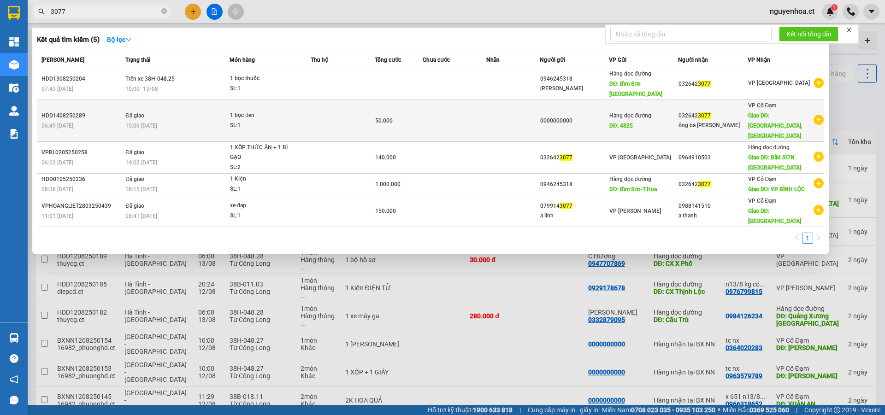
type input "3077"
click at [153, 100] on td "Đã giao 15:06 - 14/08" at bounding box center [176, 121] width 106 height 42
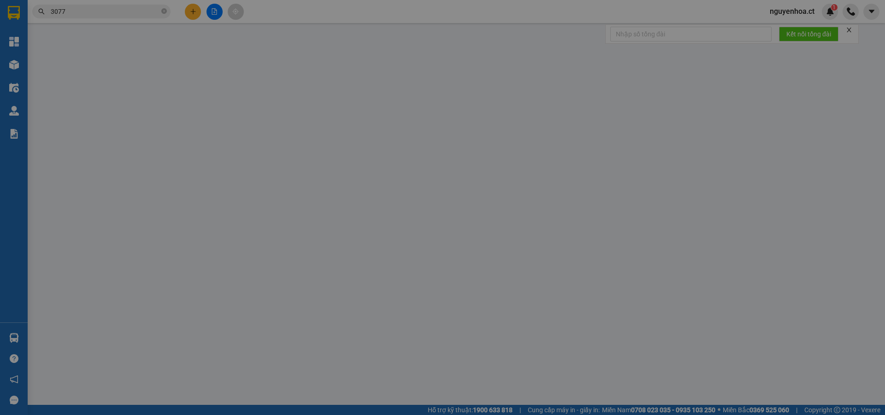
type input "0000000000"
type input "4825"
type input "0326423077"
type input "ông bà Xuân Lê"
type input "Thạch Mỹ, Lộc Hà1"
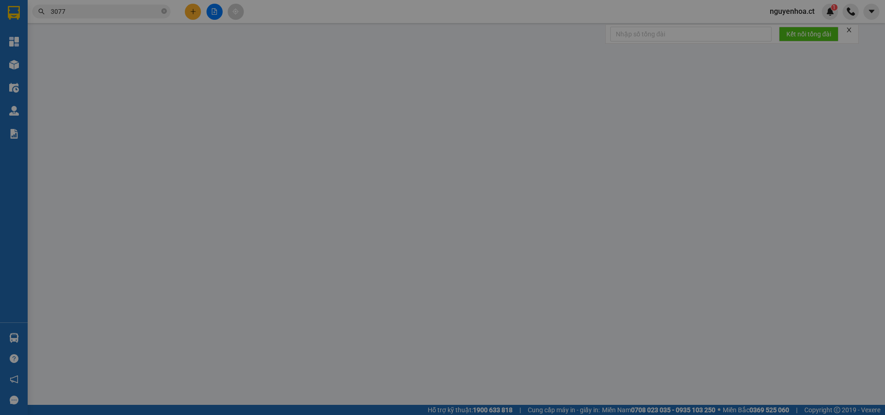
type input "50.000"
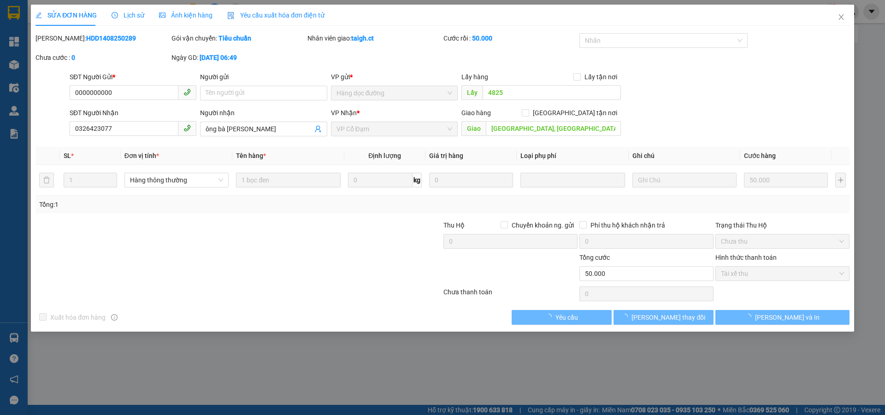
click at [134, 12] on span "Lịch sử" at bounding box center [128, 15] width 33 height 7
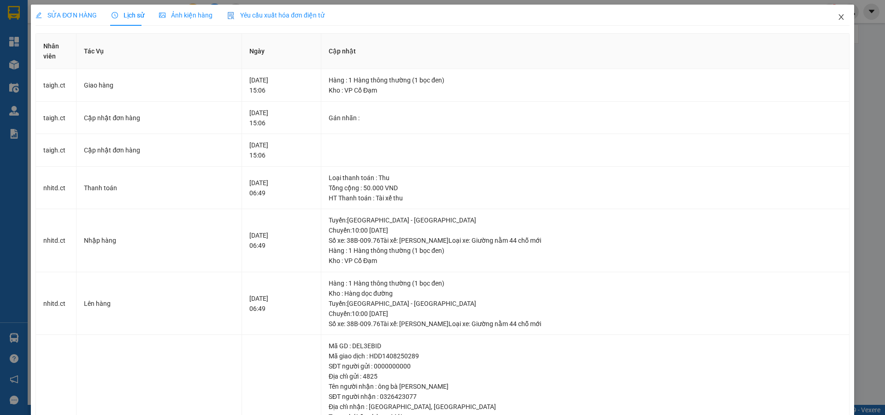
click at [837, 18] on icon "close" at bounding box center [840, 16] width 7 height 7
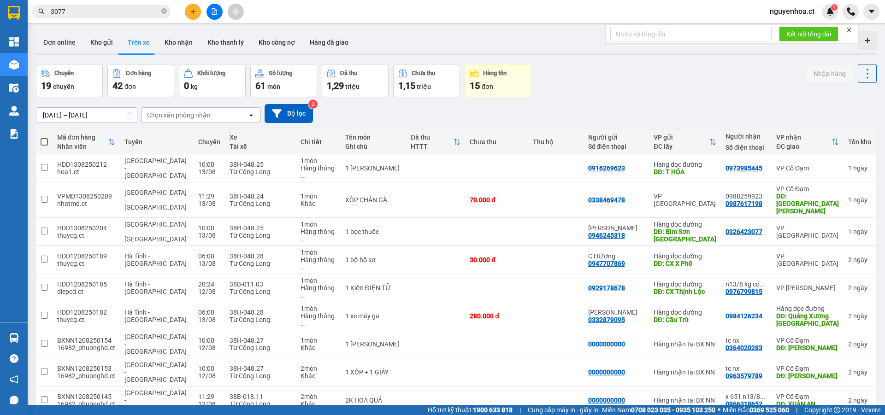
click at [112, 7] on input "3077" at bounding box center [105, 11] width 109 height 10
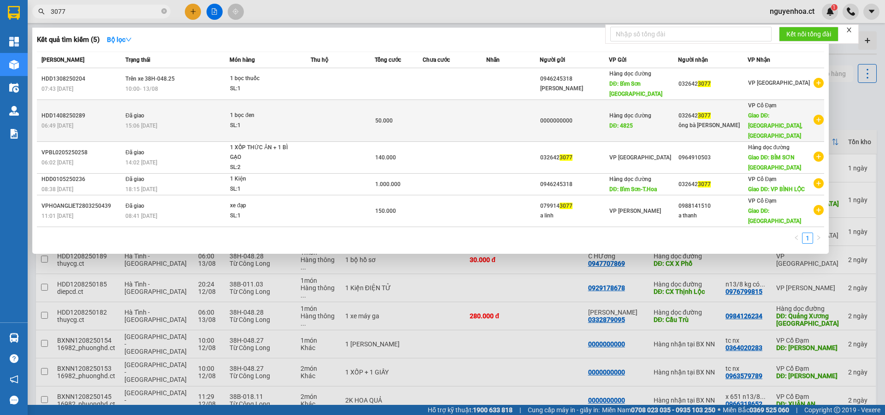
click at [131, 122] on span "15:06 - 14/08" at bounding box center [141, 125] width 32 height 7
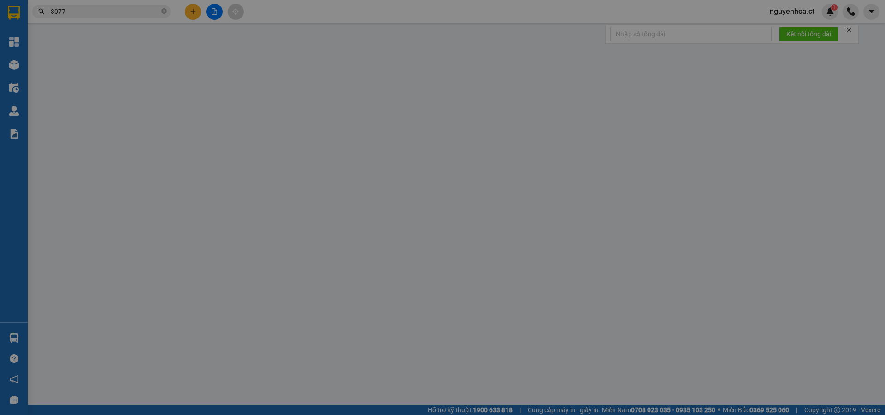
type input "0000000000"
type input "4825"
type input "0326423077"
type input "ông bà Xuân Lê"
type input "Thạch Mỹ, Lộc Hà1"
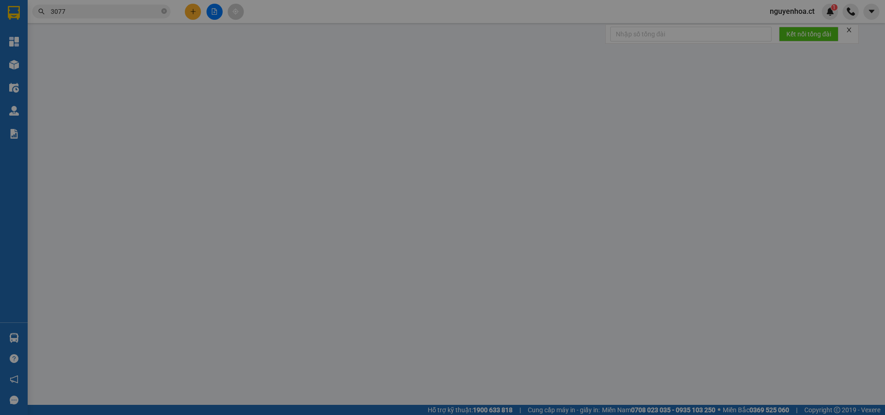
type input "50.000"
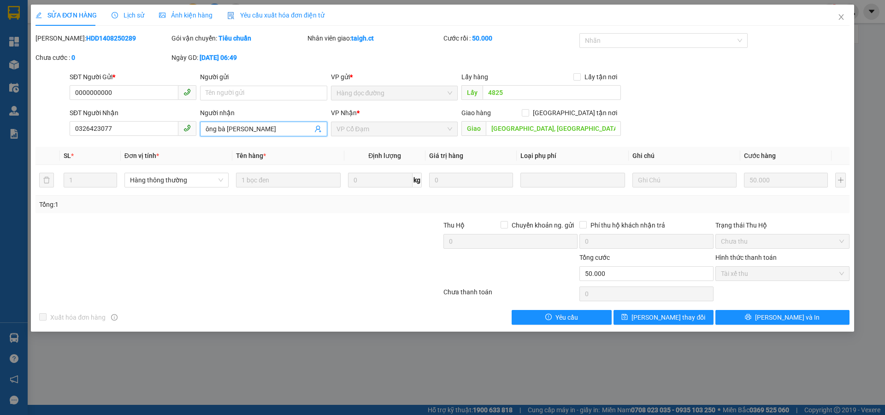
click at [262, 130] on input "ông bà Xuân Lê" at bounding box center [259, 129] width 106 height 10
type input "ông bà Xuân Lê vpbl đã trả lại tiền cước cho kh"
click at [690, 314] on button "[PERSON_NAME] thay đổi" at bounding box center [663, 317] width 100 height 15
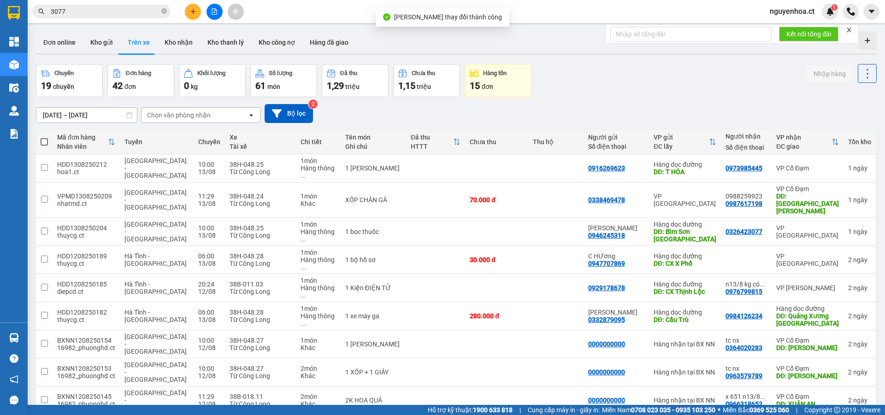
click at [89, 12] on input "3077" at bounding box center [105, 11] width 109 height 10
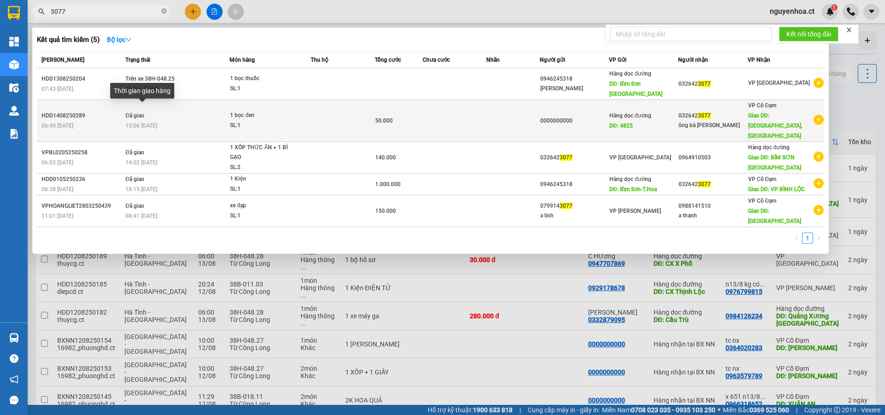
click at [151, 123] on span "15:06 - 14/08" at bounding box center [141, 126] width 32 height 6
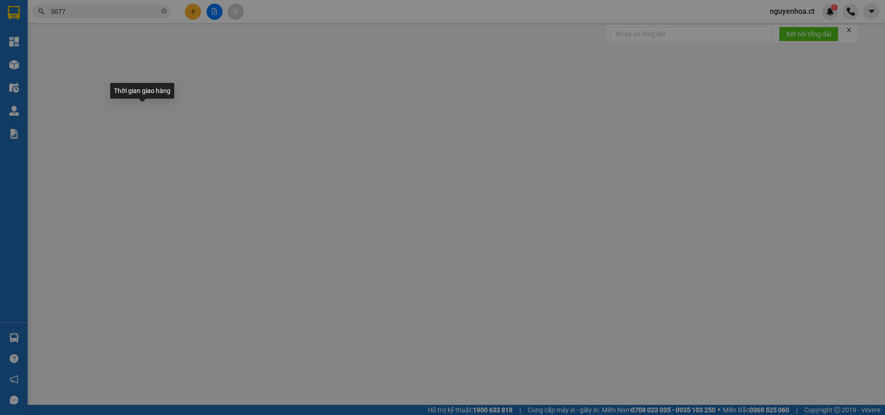
type input "0000000000"
type input "4825"
type input "0326423077"
type input "ông bà Xuân Lê vpbl đã trả lại tiền cước cho kh"
type input "Thạch Mỹ, Lộc Hà1"
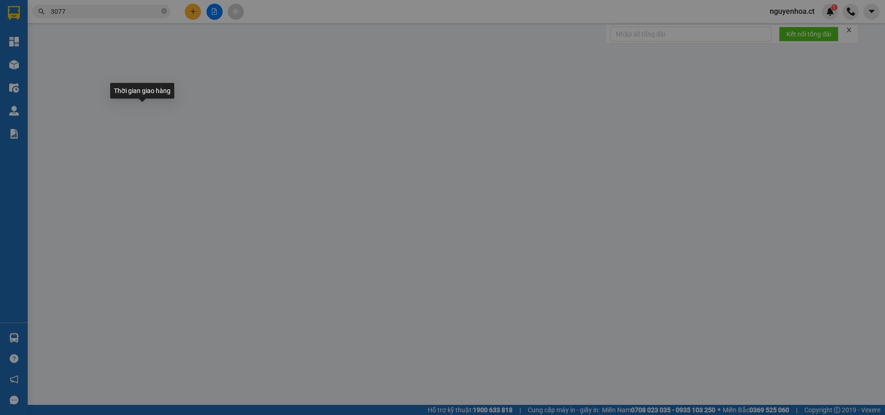
type input "50.000"
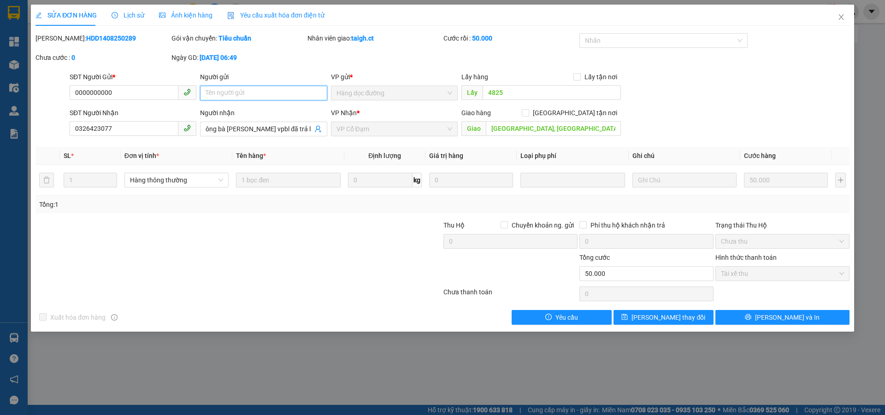
click at [238, 92] on input "Người gửi" at bounding box center [263, 93] width 127 height 15
type input "t"
type input "taigh thu tiền n14/8"
click at [351, 287] on div at bounding box center [239, 294] width 408 height 18
click at [677, 317] on span "[PERSON_NAME] thay đổi" at bounding box center [668, 317] width 74 height 10
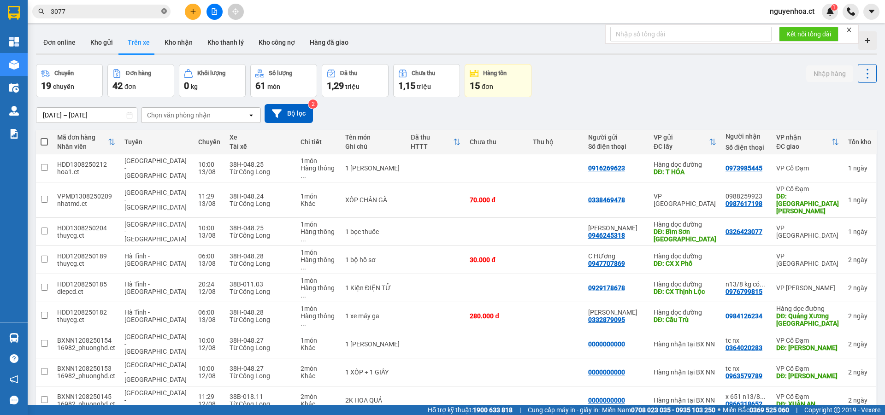
click at [165, 10] on icon "close-circle" at bounding box center [164, 11] width 6 height 6
click at [825, 397] on icon at bounding box center [828, 400] width 6 height 6
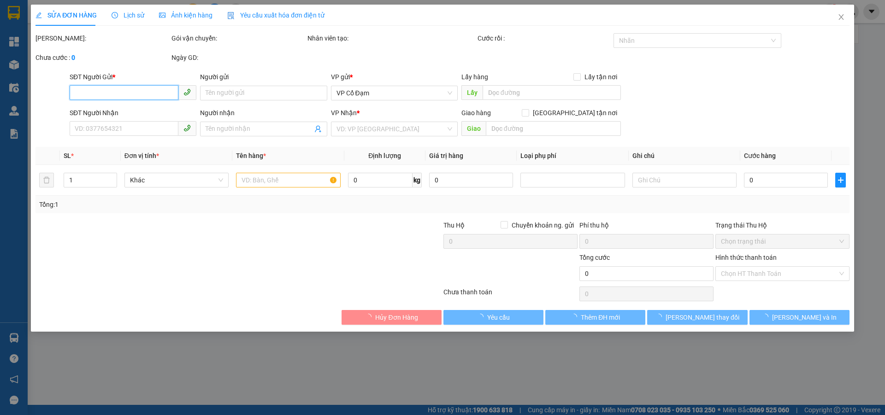
type input "0000000000"
type input "0966318652"
type input "x 651 n13/8 trả"
type input "XUÂN AN"
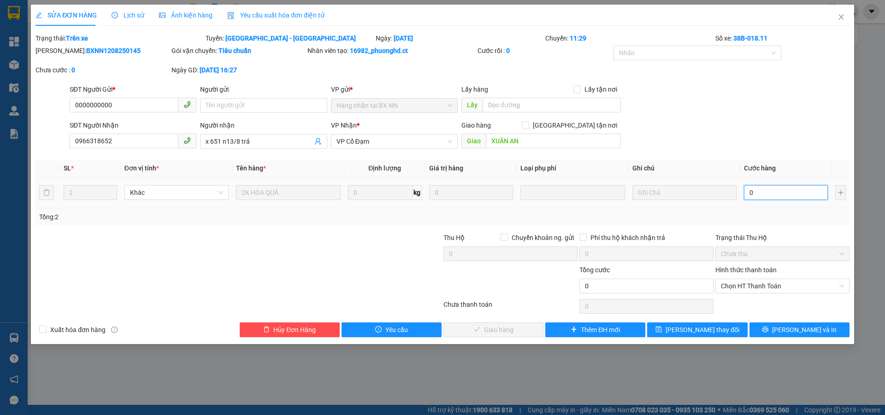
type input "1"
type input "10"
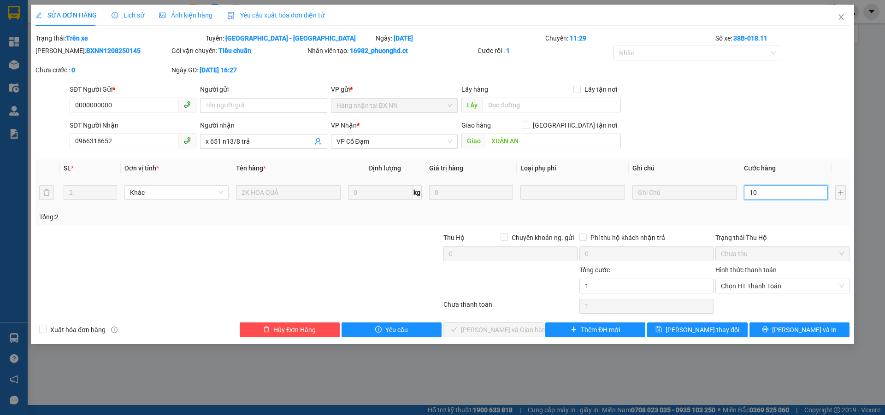
type input "10"
type input "100"
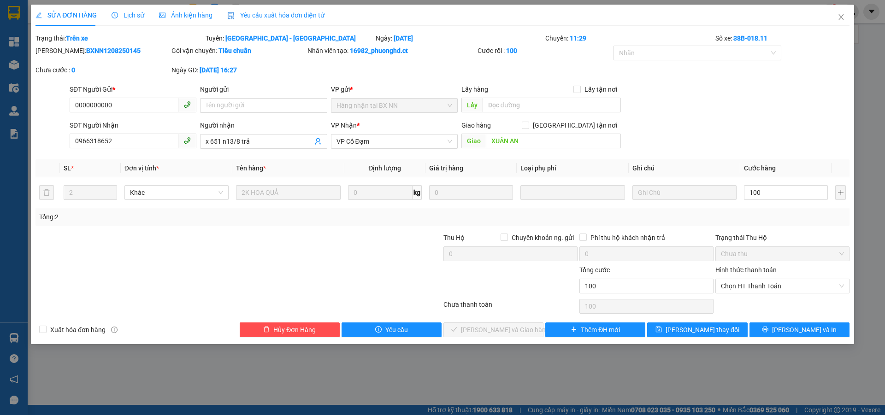
type input "100.000"
click at [760, 284] on span "Chọn HT Thanh Toán" at bounding box center [782, 286] width 123 height 14
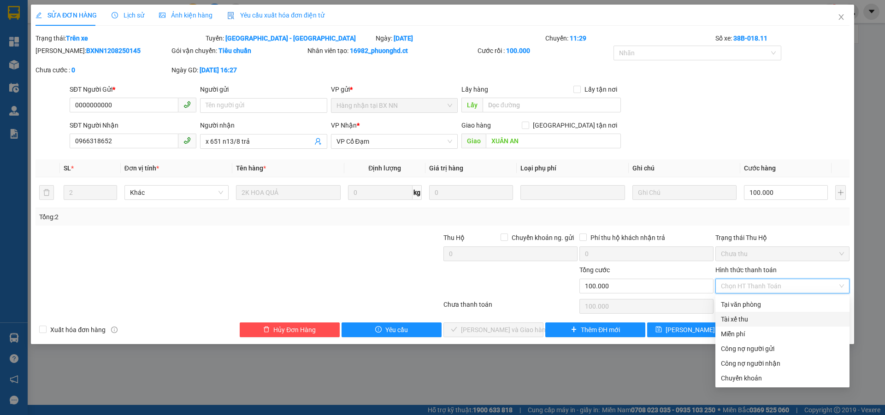
click at [754, 316] on div "Tài xế thu" at bounding box center [782, 319] width 123 height 10
type input "0"
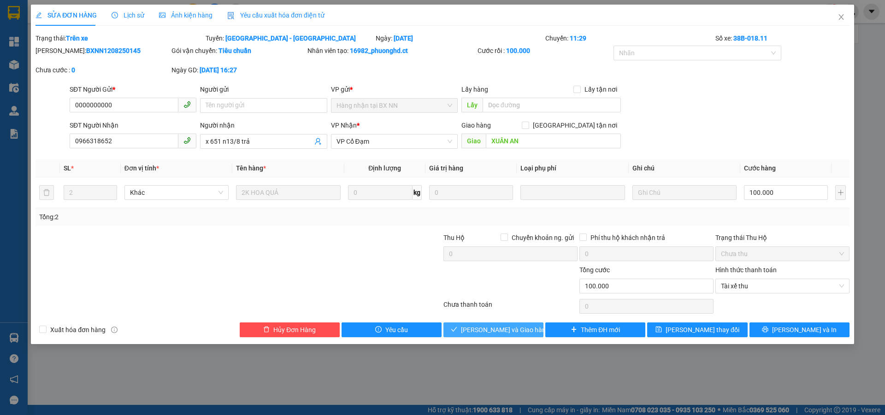
click at [492, 325] on span "[PERSON_NAME] và Giao hàng" at bounding box center [505, 330] width 88 height 10
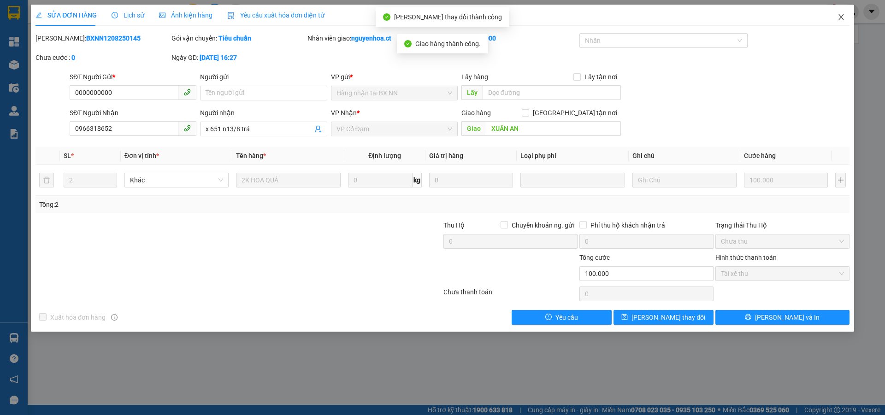
click at [841, 13] on span "Close" at bounding box center [841, 18] width 26 height 26
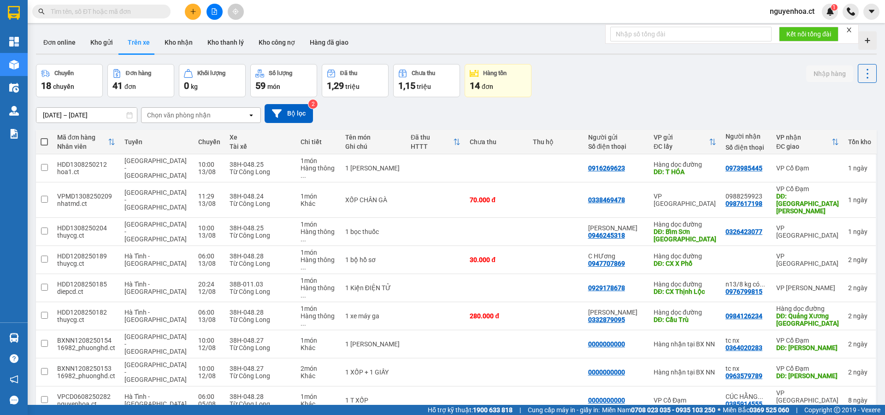
click at [157, 12] on input "text" at bounding box center [105, 11] width 109 height 10
paste input "0983903870"
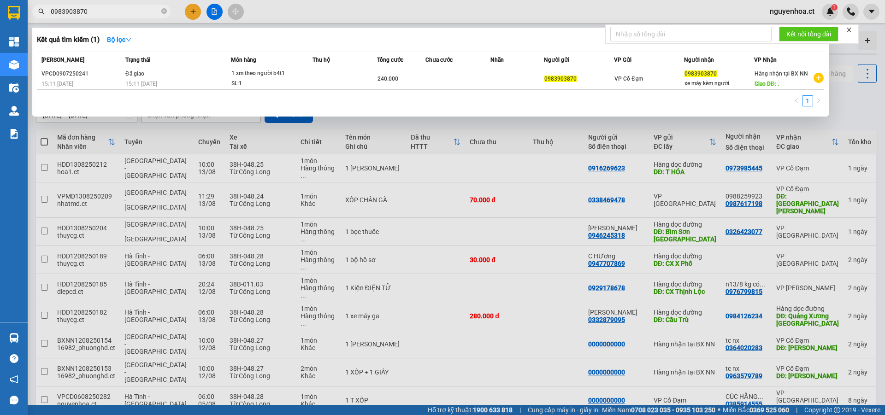
type input "0983903870"
click at [194, 10] on div at bounding box center [442, 207] width 885 height 415
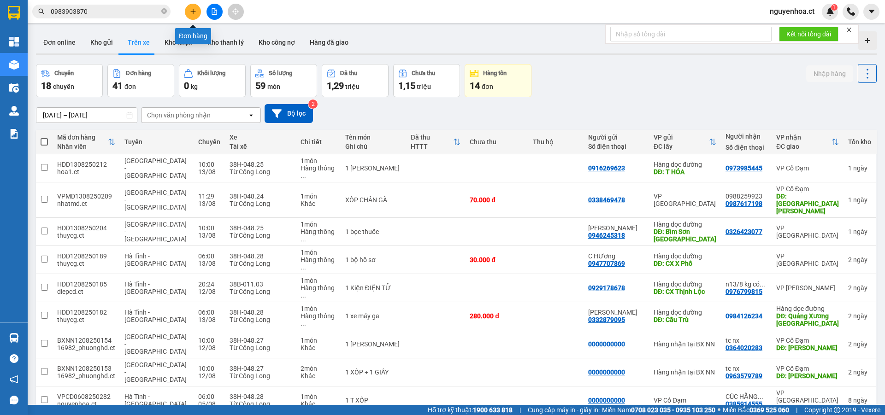
click at [194, 10] on icon "plus" at bounding box center [193, 11] width 6 height 6
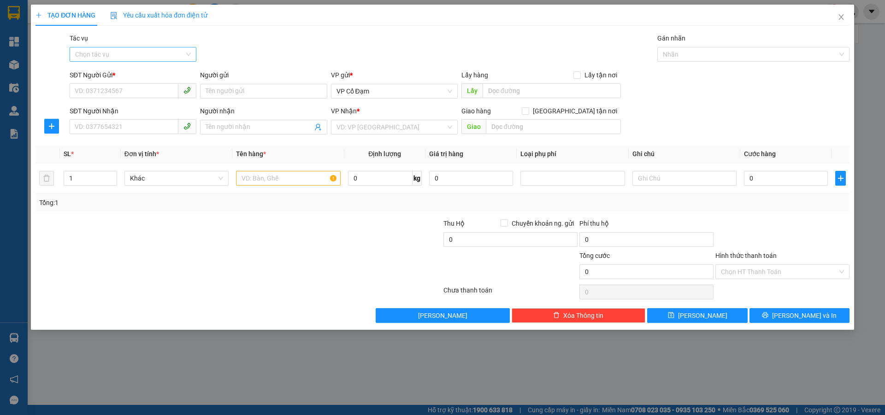
click at [156, 59] on input "Tác vụ" at bounding box center [129, 54] width 109 height 14
click at [144, 75] on div "Nhập hàng lên xe" at bounding box center [133, 73] width 116 height 10
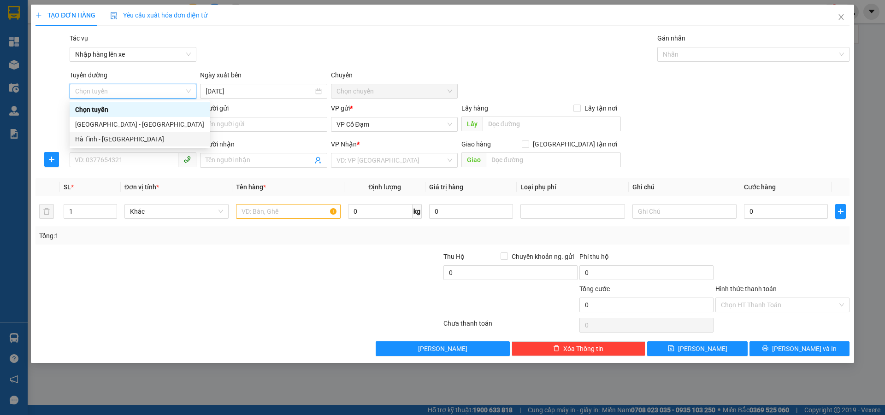
drag, startPoint x: 115, startPoint y: 139, endPoint x: 142, endPoint y: 128, distance: 29.2
click at [117, 139] on div "Hà Tĩnh - [GEOGRAPHIC_DATA]" at bounding box center [139, 139] width 129 height 10
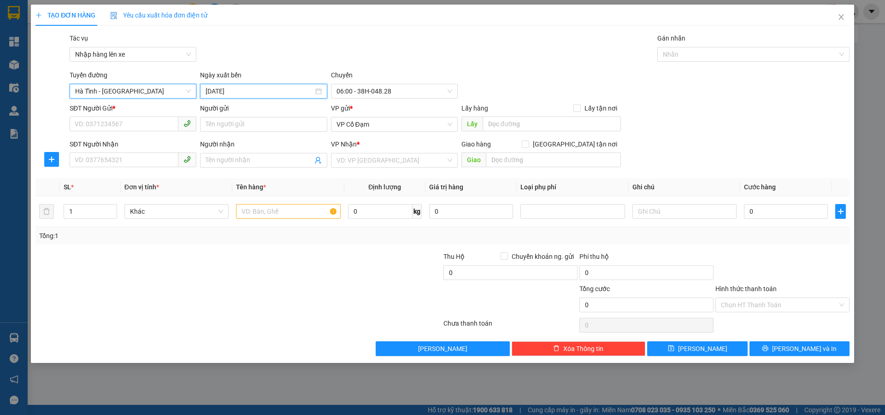
click at [248, 93] on input "[DATE]" at bounding box center [259, 91] width 107 height 10
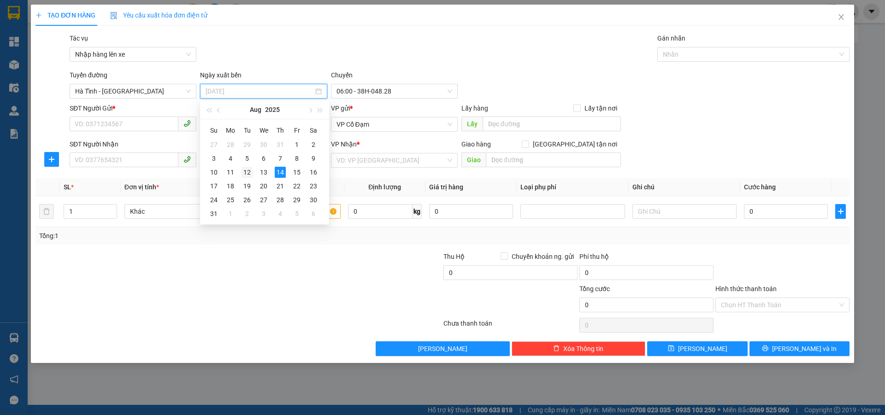
click at [248, 177] on div "12" at bounding box center [247, 172] width 11 height 11
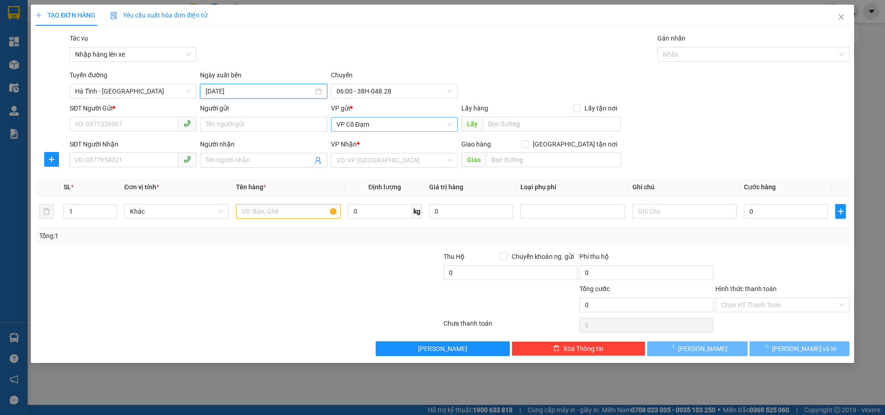
type input "[DATE]"
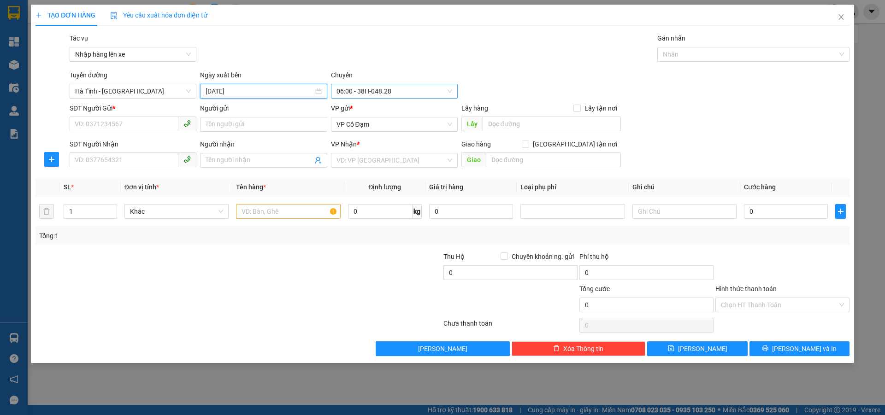
click at [389, 95] on span "06:00 - 38H-048.28" at bounding box center [394, 91] width 116 height 14
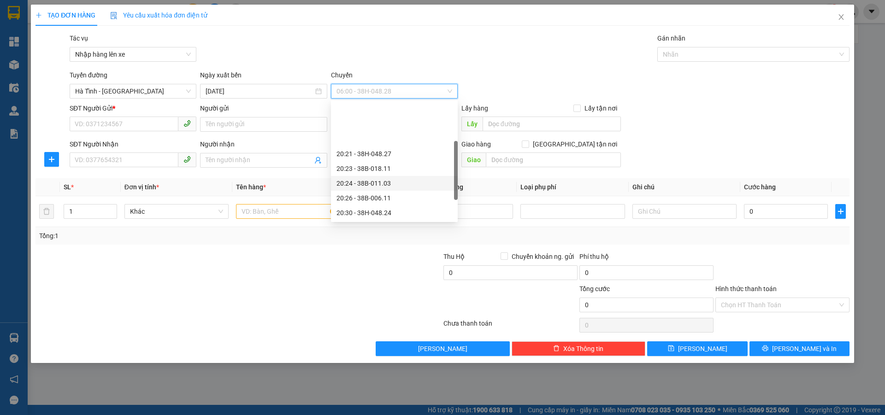
scroll to position [74, 0]
click at [373, 185] on div "21:03 - 38H-048.25" at bounding box center [394, 183] width 116 height 10
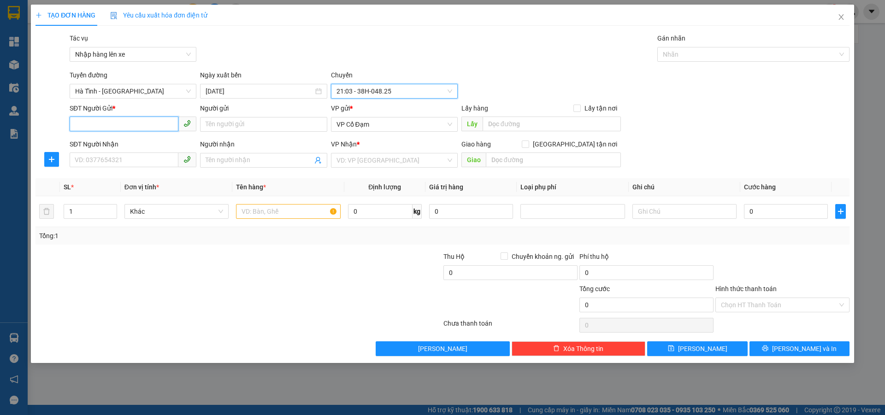
click at [112, 122] on input "SĐT Người Gửi *" at bounding box center [124, 124] width 109 height 15
paste input "0983903870"
type input "0983903870"
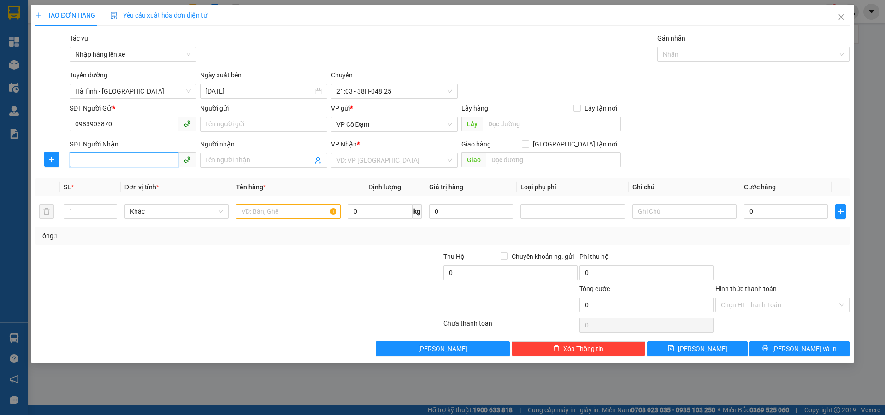
click at [122, 164] on input "SĐT Người Nhận" at bounding box center [124, 160] width 109 height 15
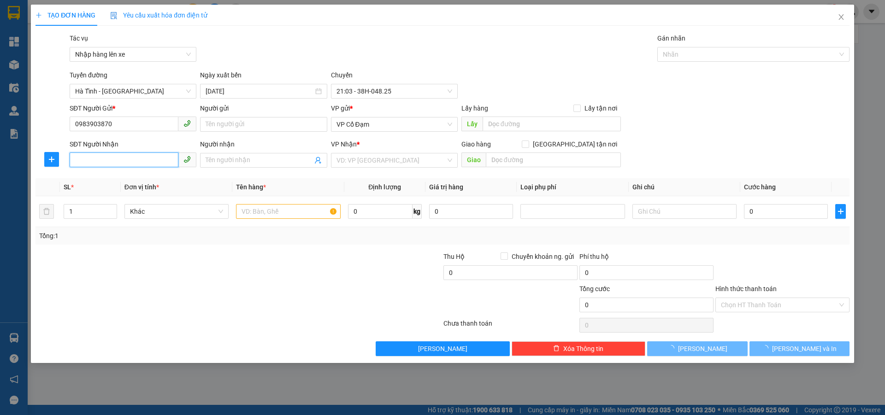
paste input "0983903870"
type input "0983903870"
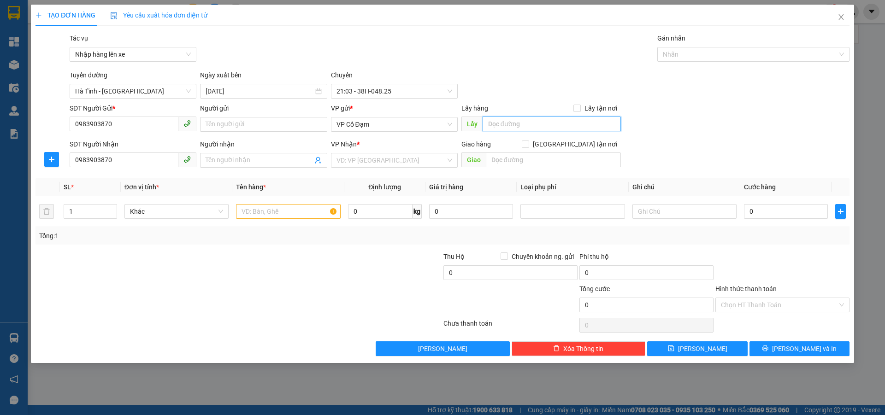
click at [505, 119] on input "text" at bounding box center [552, 124] width 138 height 15
type input "x thành"
click at [413, 158] on input "search" at bounding box center [390, 160] width 109 height 14
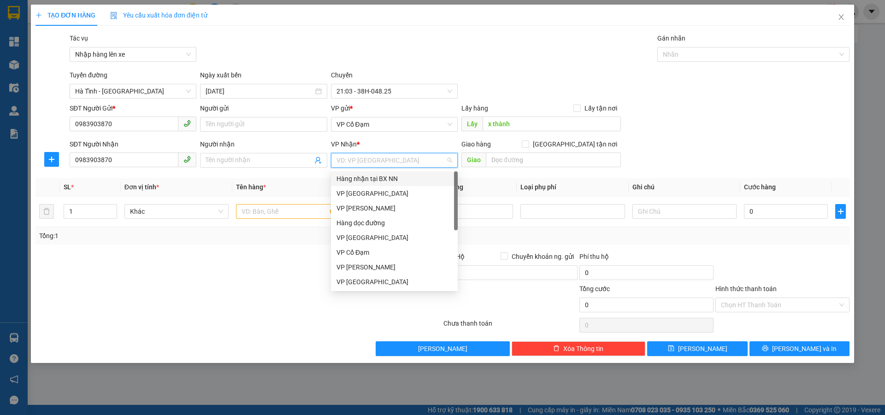
drag, startPoint x: 401, startPoint y: 180, endPoint x: 462, endPoint y: 167, distance: 62.7
click at [408, 178] on div "Hàng nhận tại BX NN" at bounding box center [394, 179] width 116 height 10
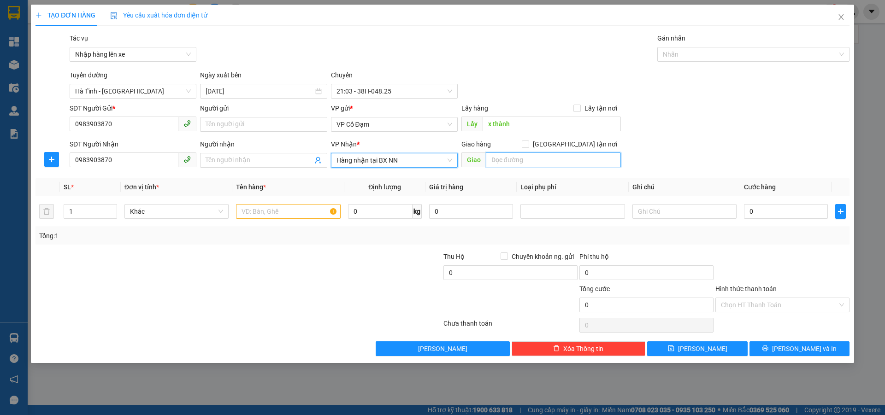
click at [515, 165] on input "text" at bounding box center [553, 160] width 135 height 15
type input "nn"
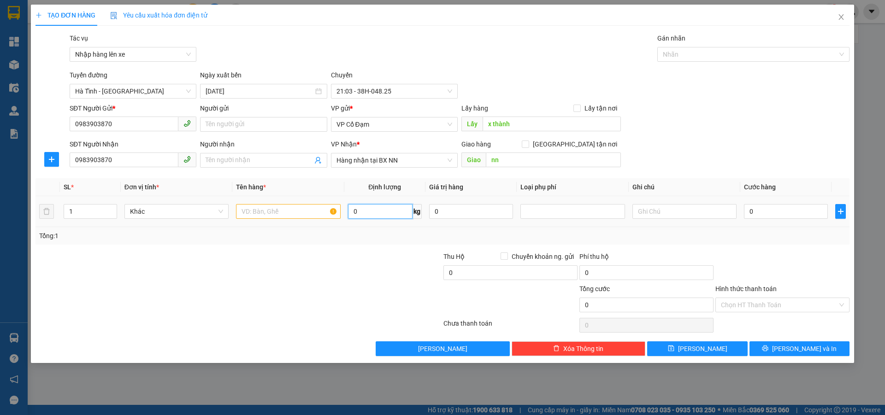
click at [376, 212] on input "0" at bounding box center [380, 211] width 65 height 15
click at [266, 204] on input "text" at bounding box center [288, 211] width 104 height 15
type input "1 xm số theo người b5t2"
click at [783, 216] on input "0" at bounding box center [786, 211] width 84 height 15
type input "2"
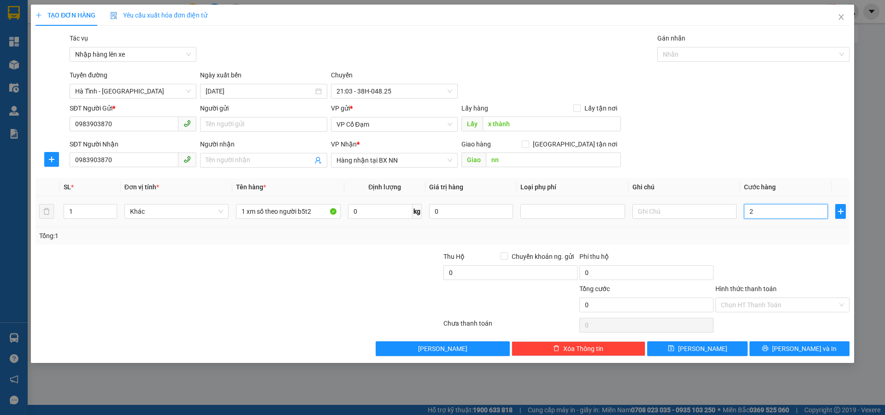
type input "2"
type input "24"
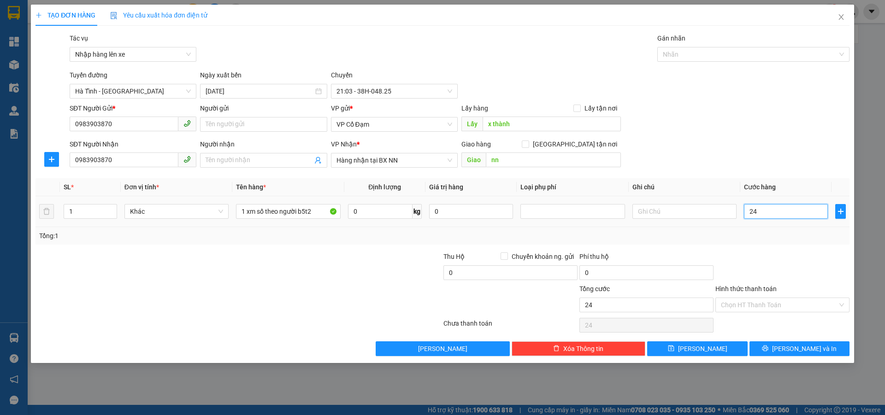
type input "240"
type input "240.000"
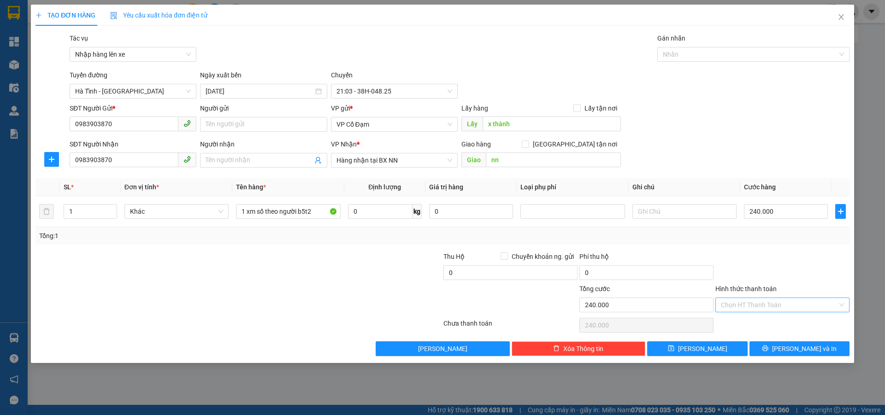
click at [777, 304] on input "Hình thức thanh toán" at bounding box center [779, 305] width 117 height 14
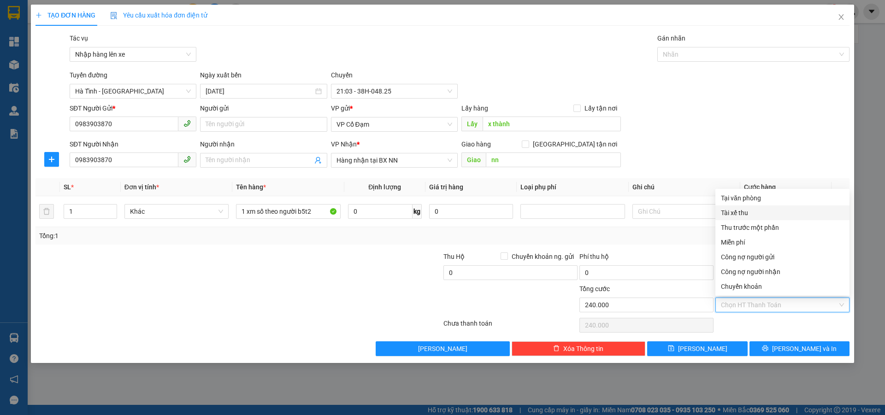
click at [750, 212] on div "Tài xế thu" at bounding box center [782, 213] width 123 height 10
type input "0"
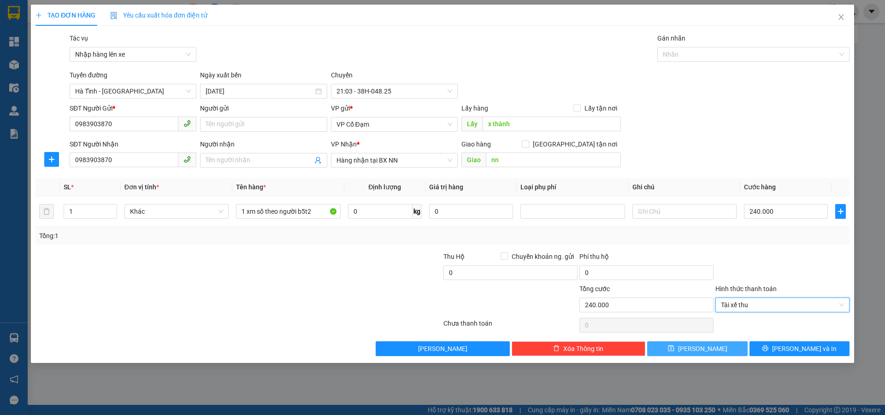
click at [697, 348] on span "[PERSON_NAME]" at bounding box center [702, 349] width 49 height 10
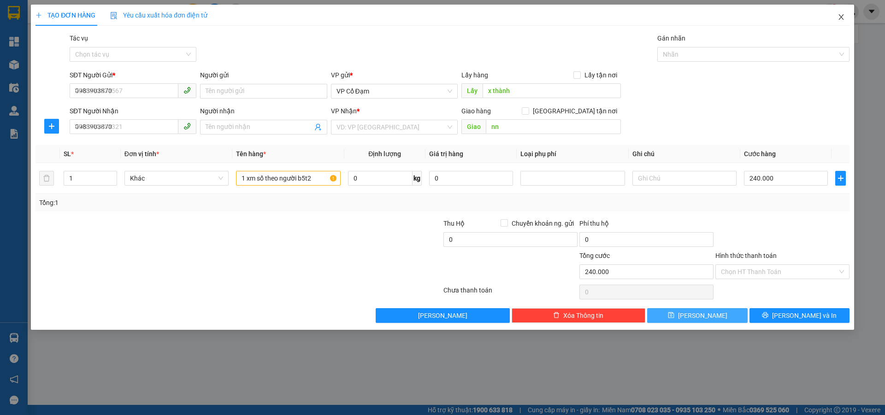
type input "0"
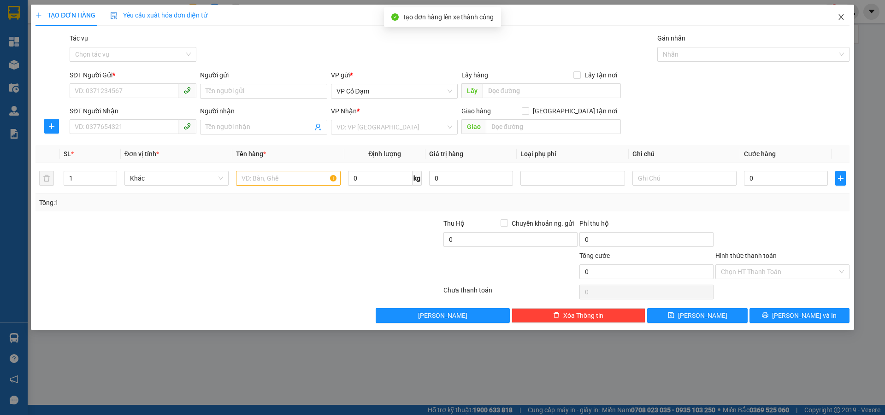
click at [841, 14] on icon "close" at bounding box center [840, 16] width 7 height 7
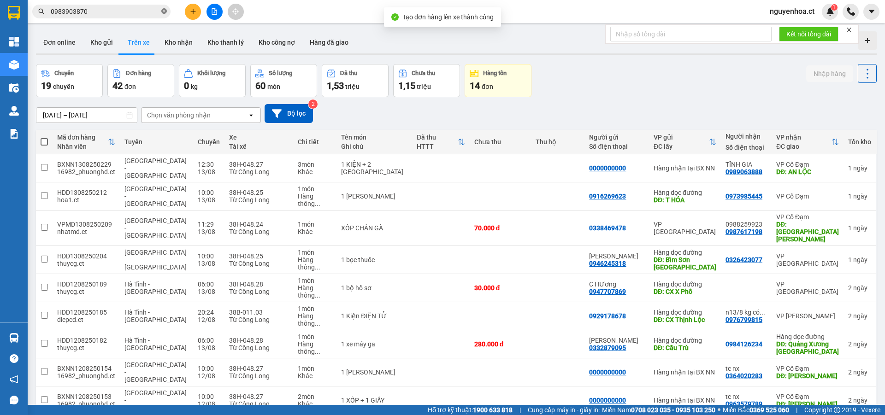
click at [161, 11] on icon "close-circle" at bounding box center [164, 11] width 6 height 6
paste input "0983903870"
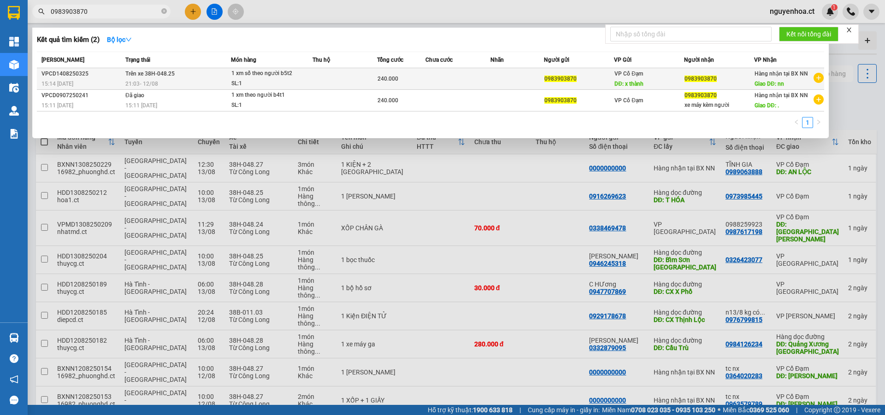
type input "0983903870"
click at [140, 78] on td "Trên xe 38H-048.25 21:03 - 12/08" at bounding box center [177, 79] width 108 height 22
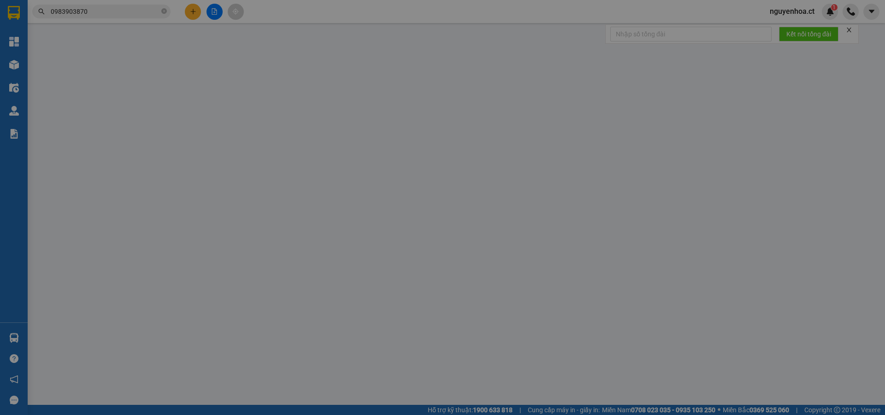
type input "0983903870"
type input "x thành"
type input "0983903870"
type input "nn"
type input "240.000"
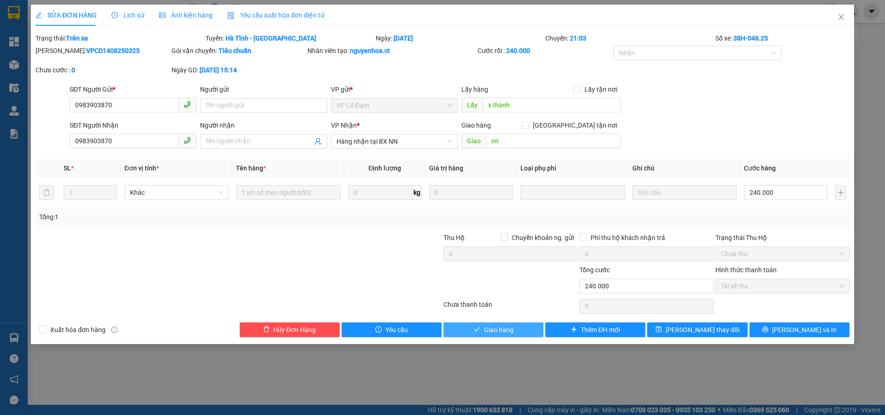
click at [499, 329] on span "Giao hàng" at bounding box center [498, 330] width 29 height 10
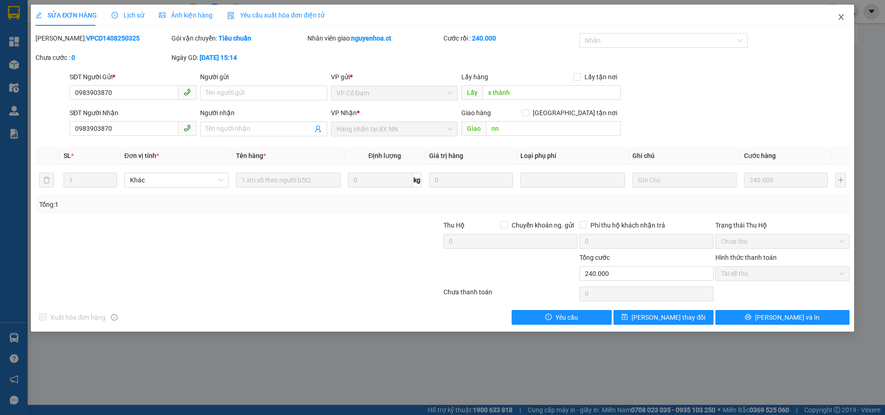
click at [838, 10] on span "Close" at bounding box center [841, 18] width 26 height 26
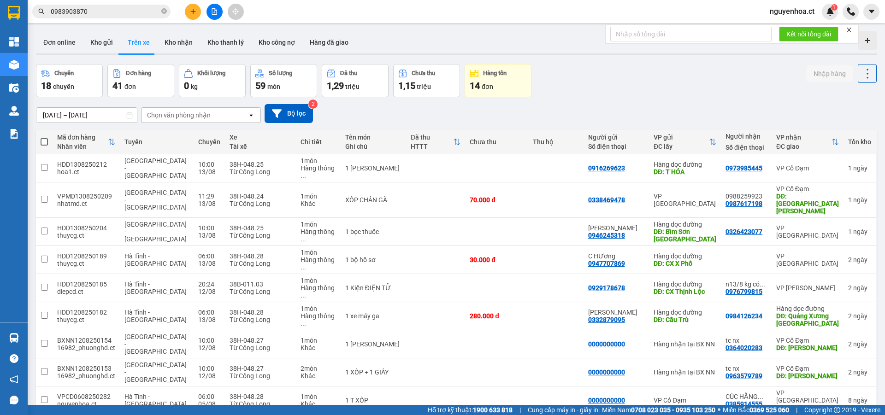
click at [164, 11] on icon "close-circle" at bounding box center [164, 11] width 6 height 6
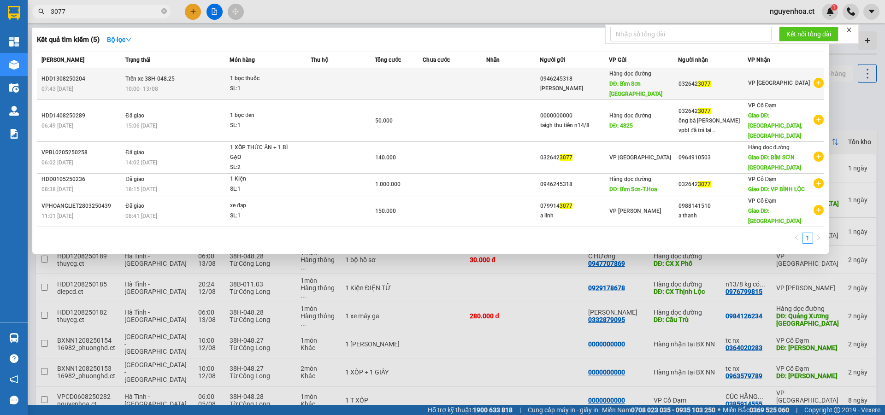
type input "3077"
click at [148, 76] on span "Trên xe 38H-048.25" at bounding box center [149, 79] width 49 height 6
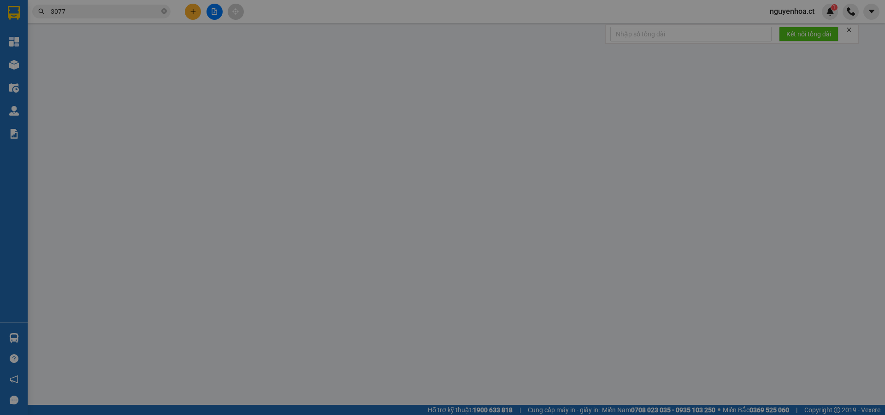
type input "0946245318"
type input "Anh Công"
type input "Bỉm Sơn Thanh Hóa"
type input "0326423077"
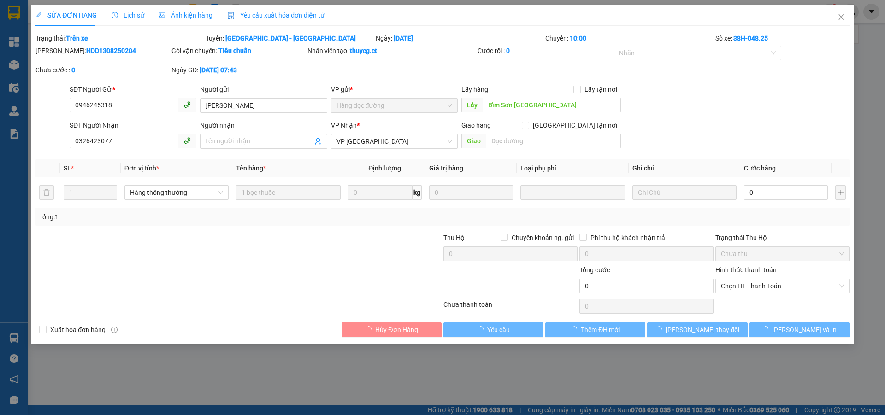
click at [135, 16] on span "Lịch sử" at bounding box center [128, 15] width 33 height 7
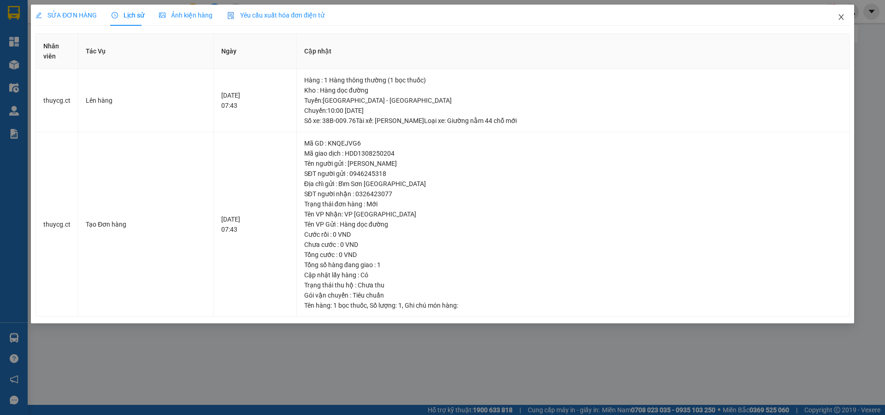
click at [839, 16] on icon "close" at bounding box center [840, 16] width 7 height 7
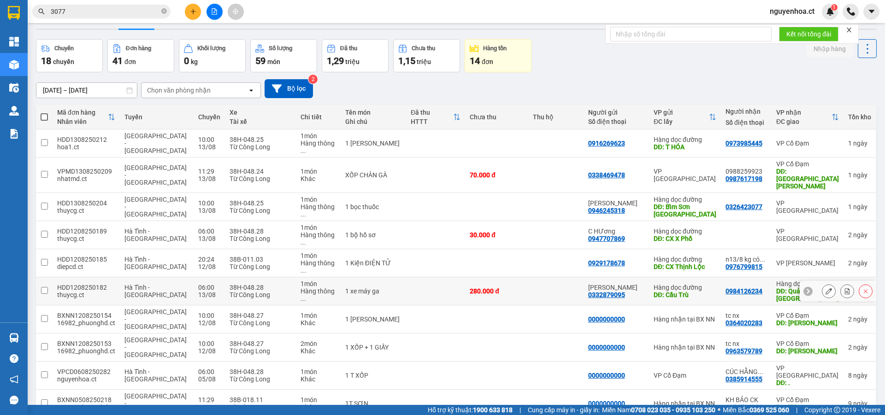
scroll to position [42, 0]
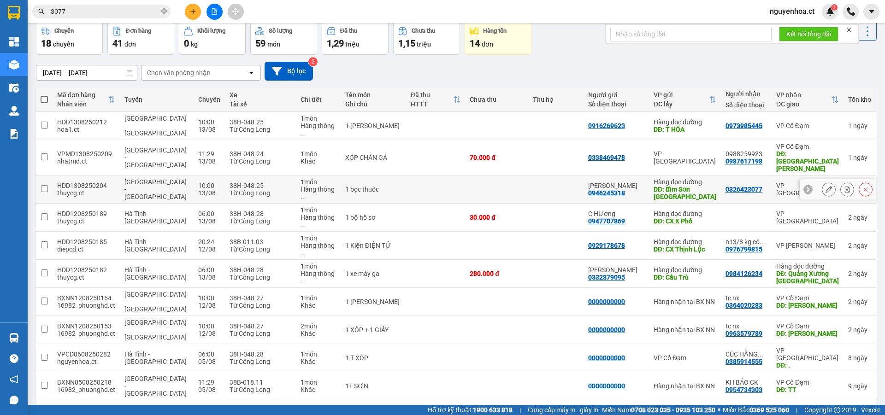
click at [43, 185] on input "checkbox" at bounding box center [44, 188] width 7 height 7
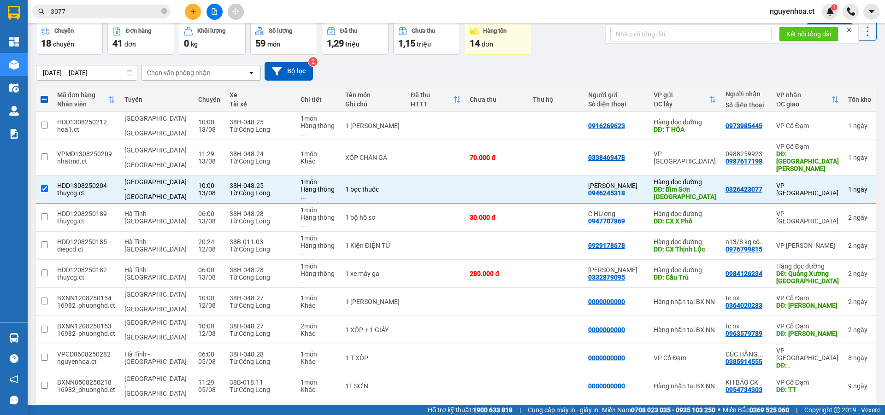
click at [863, 29] on icon at bounding box center [867, 31] width 13 height 13
click at [847, 74] on span "Xóa hoàn toàn" at bounding box center [850, 72] width 42 height 9
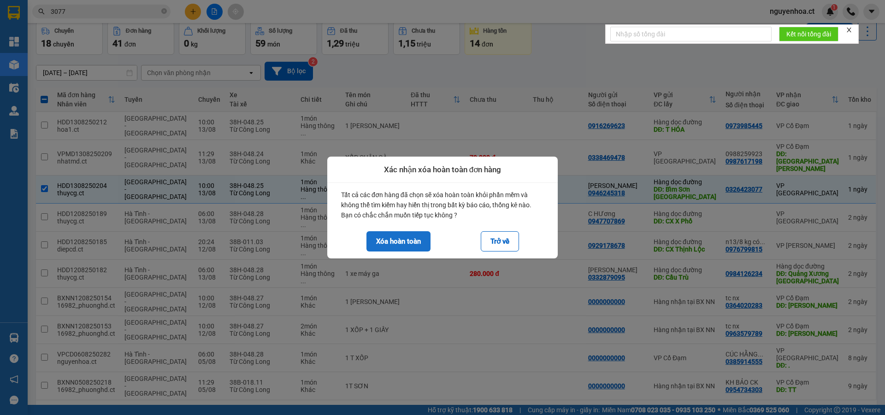
click at [398, 240] on button "Xóa hoàn toàn" at bounding box center [398, 241] width 64 height 20
checkbox input "false"
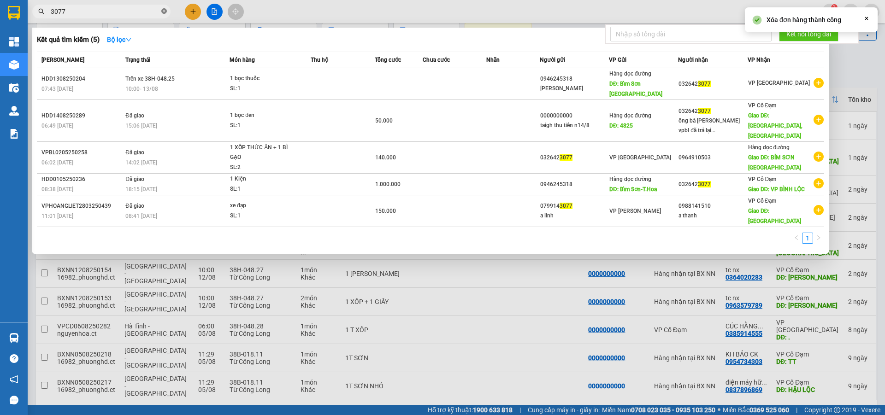
click at [165, 12] on icon "close-circle" at bounding box center [164, 11] width 6 height 6
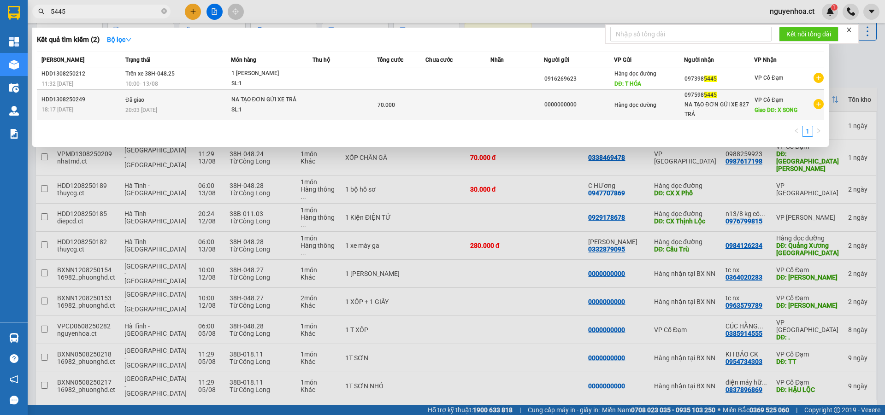
type input "5445"
click at [153, 106] on span "20:03 - 13/08" at bounding box center [141, 109] width 32 height 7
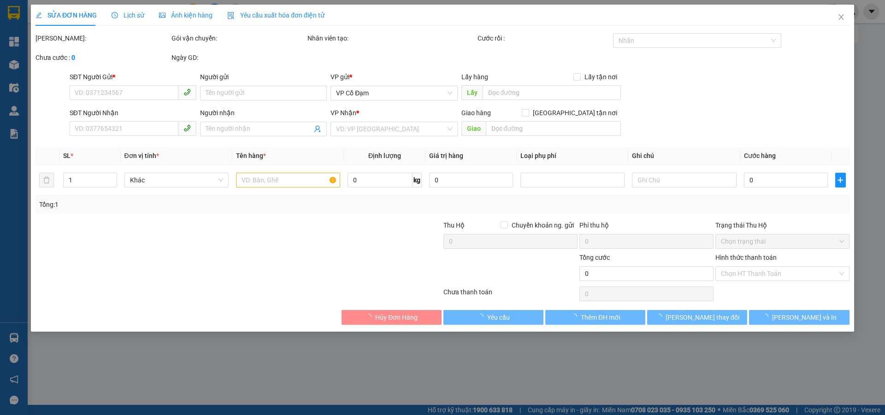
type input "0000000000"
type input "0975985445"
type input "NA TẠO ĐƠN GỬI XE 827 TRẢ"
type input "X SONG"
type input "70.000"
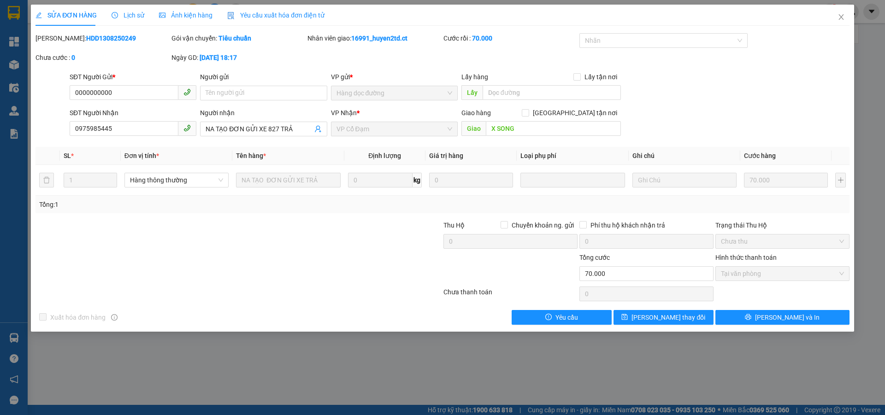
click at [127, 17] on span "Lịch sử" at bounding box center [128, 15] width 33 height 7
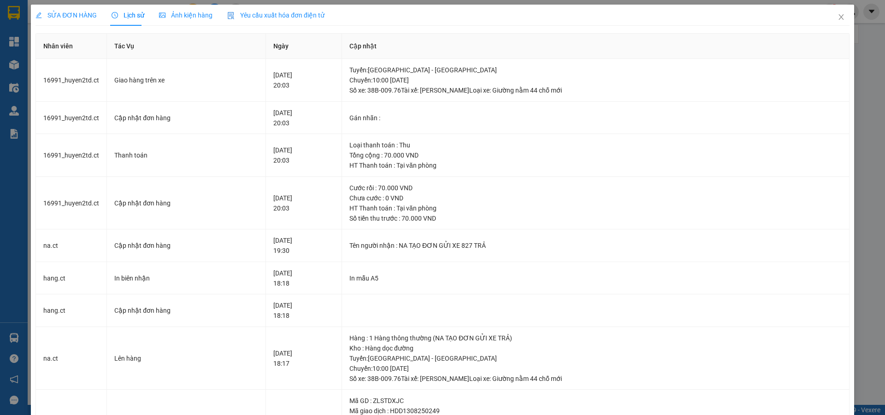
click at [79, 17] on span "SỬA ĐƠN HÀNG" at bounding box center [65, 15] width 61 height 7
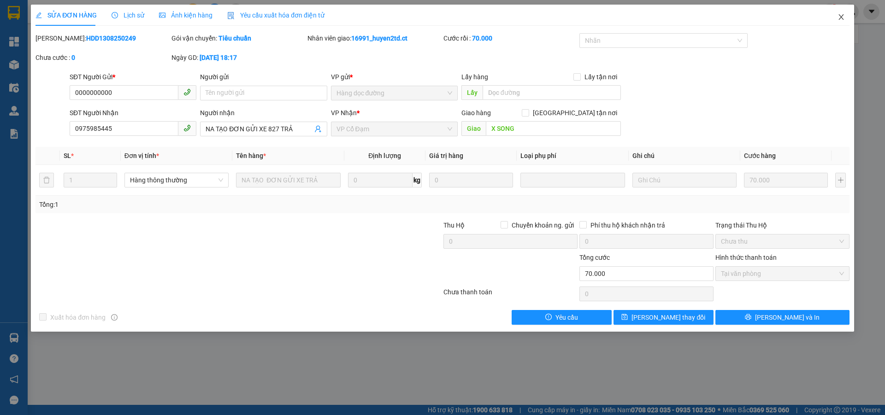
click at [843, 18] on icon "close" at bounding box center [840, 16] width 7 height 7
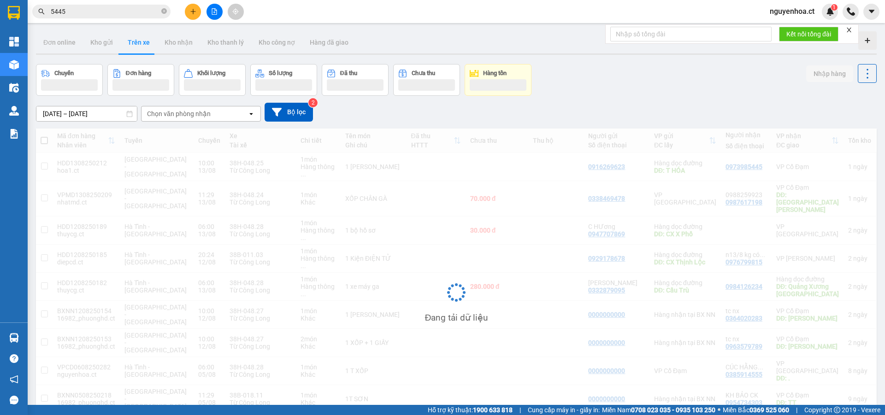
click at [138, 10] on input "5445" at bounding box center [105, 11] width 109 height 10
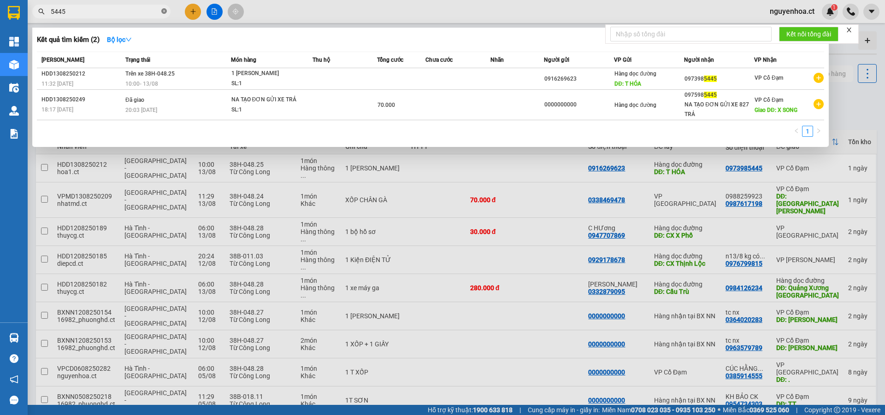
click at [166, 11] on icon "close-circle" at bounding box center [164, 11] width 6 height 6
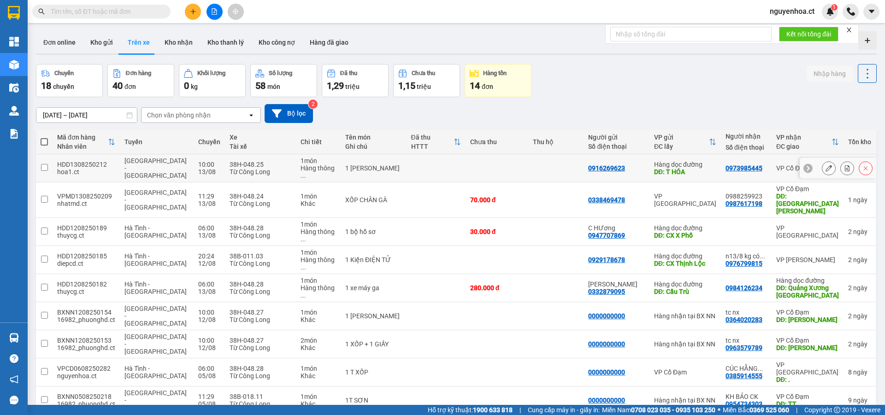
click at [48, 163] on td at bounding box center [44, 168] width 17 height 28
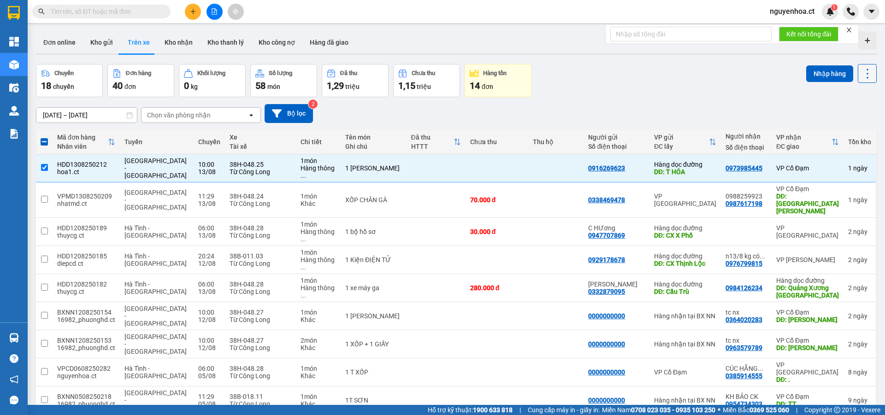
click at [861, 70] on icon at bounding box center [867, 73] width 13 height 13
click at [837, 116] on span "Xóa hoàn toàn" at bounding box center [850, 115] width 42 height 9
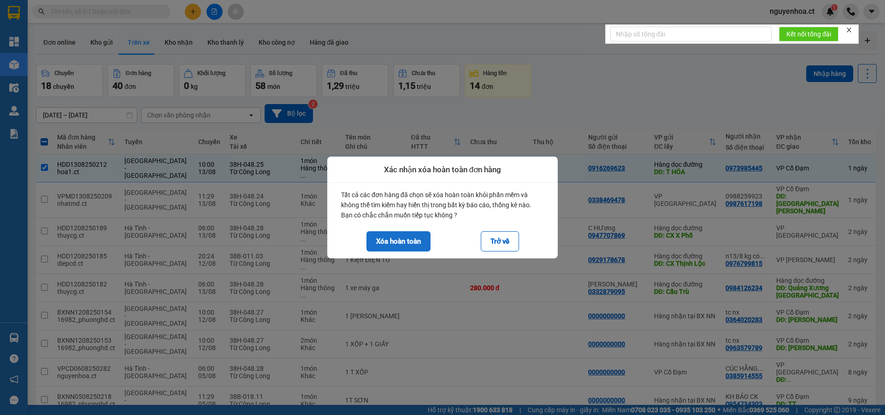
click at [405, 240] on button "Xóa hoàn toàn" at bounding box center [398, 241] width 64 height 20
checkbox input "false"
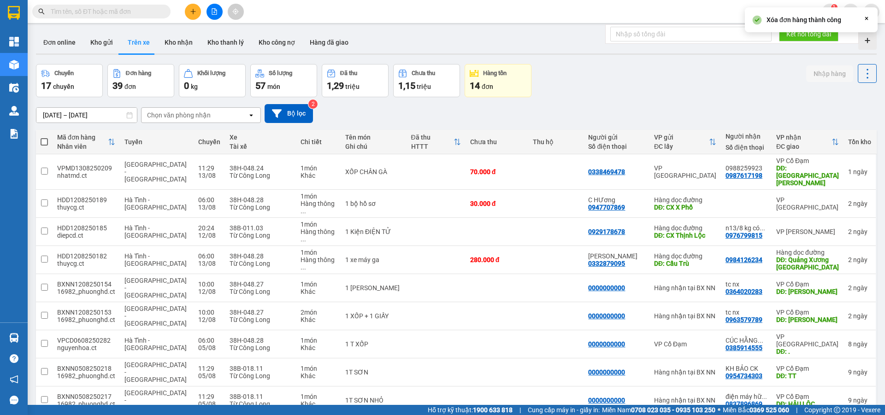
click at [138, 11] on input "text" at bounding box center [105, 11] width 109 height 10
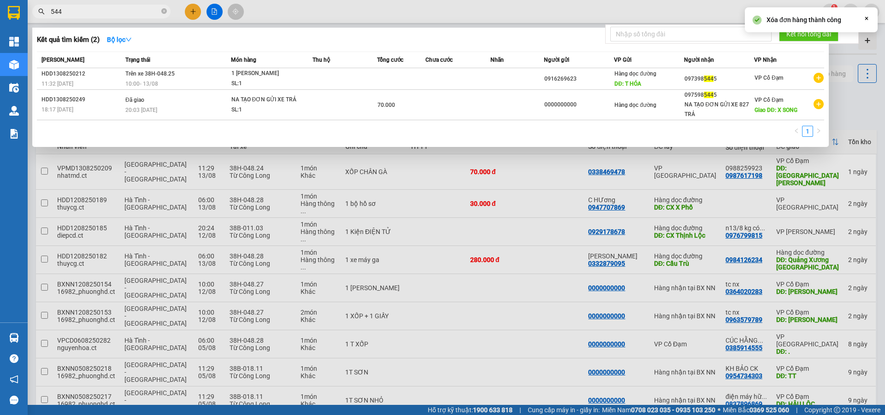
type input "5445"
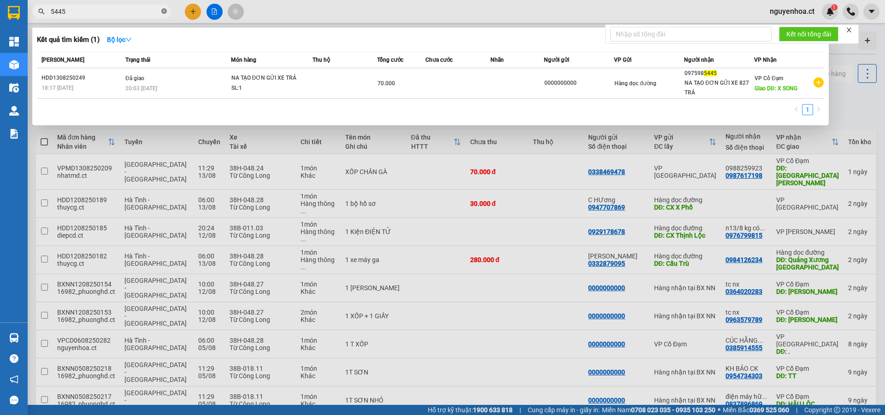
click at [165, 11] on icon "close-circle" at bounding box center [164, 11] width 6 height 6
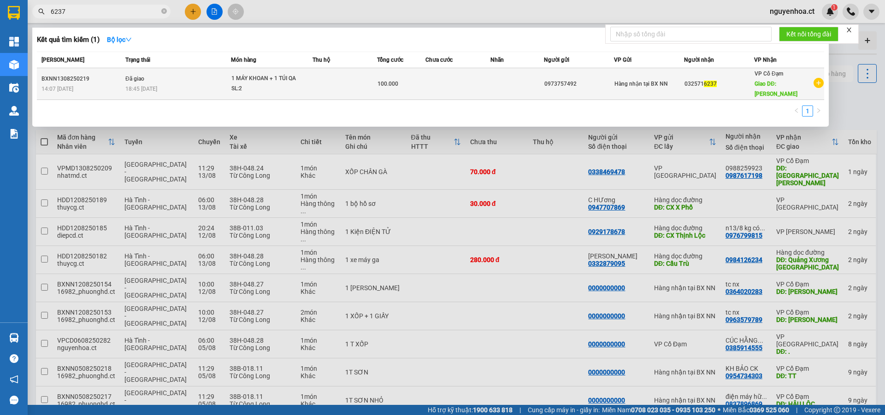
type input "6237"
click at [162, 83] on td "Đã giao 18:45 - 13/08" at bounding box center [177, 84] width 108 height 32
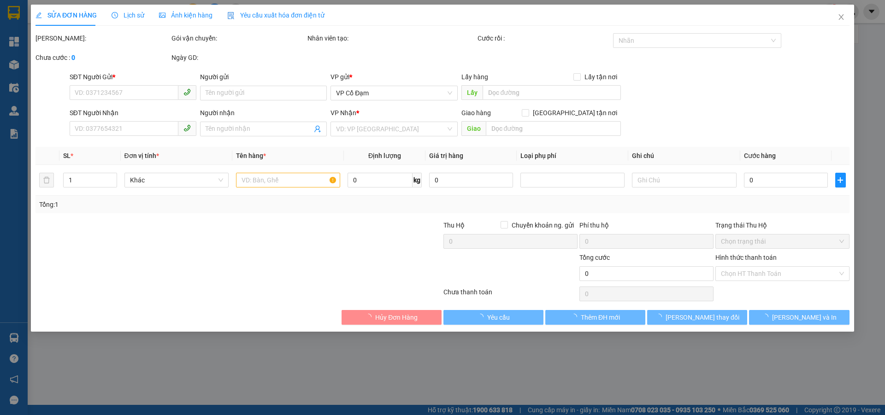
type input "0973757492"
type input "0325716237"
type input "XUÂN THÀNH"
type input "100.000"
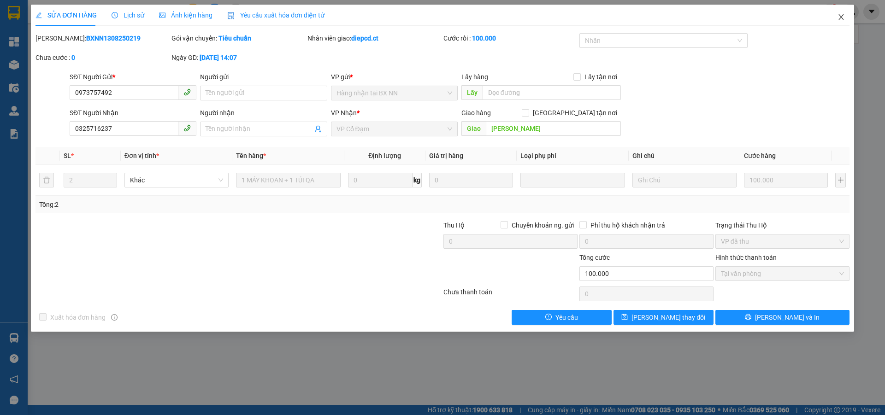
click at [842, 19] on icon "close" at bounding box center [840, 16] width 7 height 7
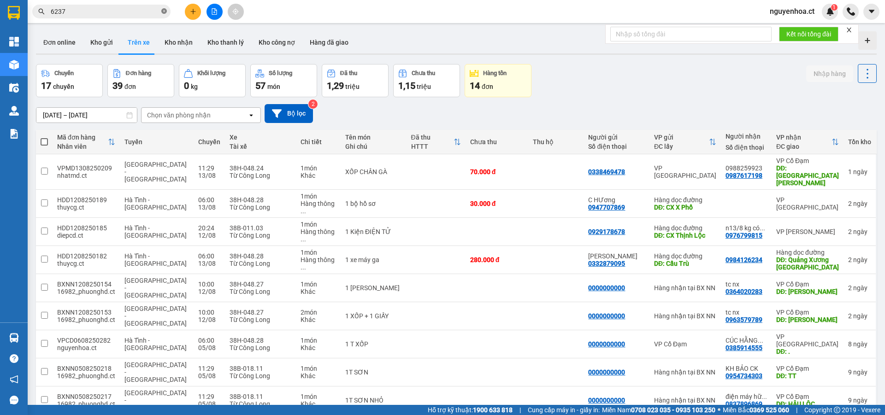
click at [165, 12] on icon "close-circle" at bounding box center [164, 11] width 6 height 6
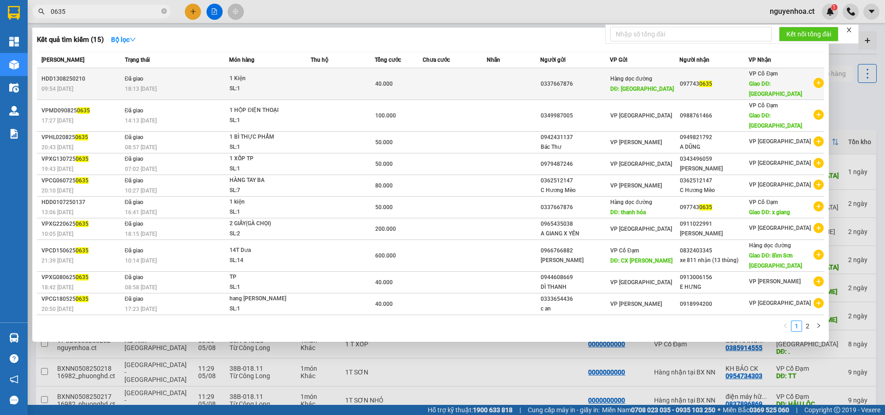
type input "0635"
click at [147, 85] on span "18:13 [DATE]" at bounding box center [141, 88] width 32 height 7
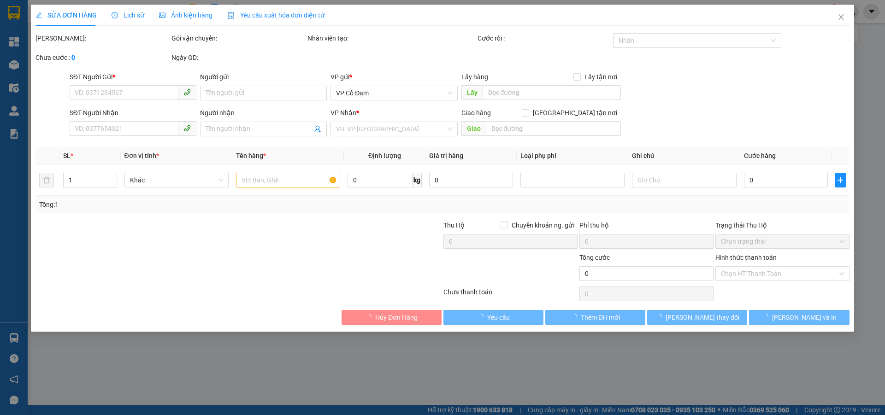
type input "0337667876"
type input "Thanh Hóa"
type input "0977430635"
type input "Xuân Giang"
type input "40.000"
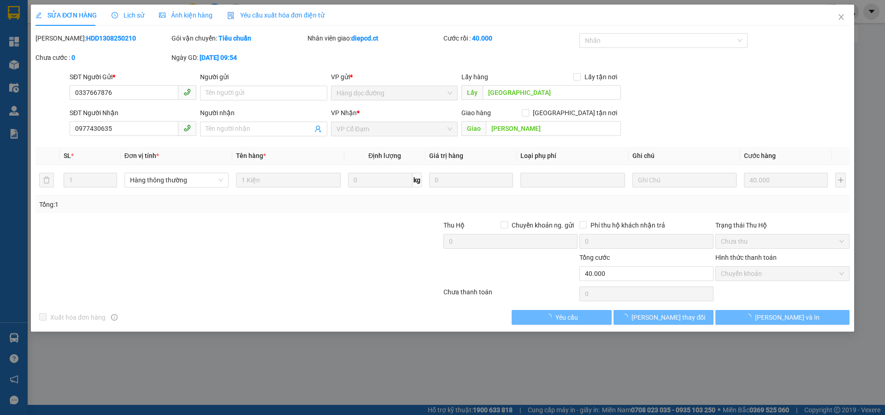
click at [130, 15] on span "Lịch sử" at bounding box center [128, 15] width 33 height 7
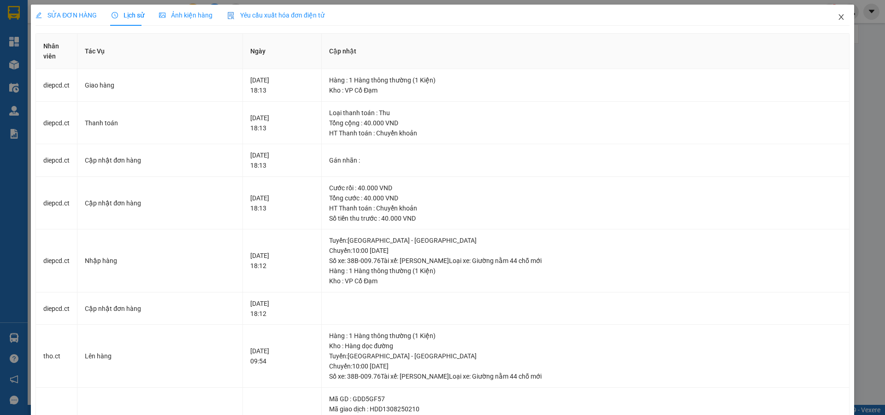
click at [837, 17] on icon "close" at bounding box center [840, 16] width 7 height 7
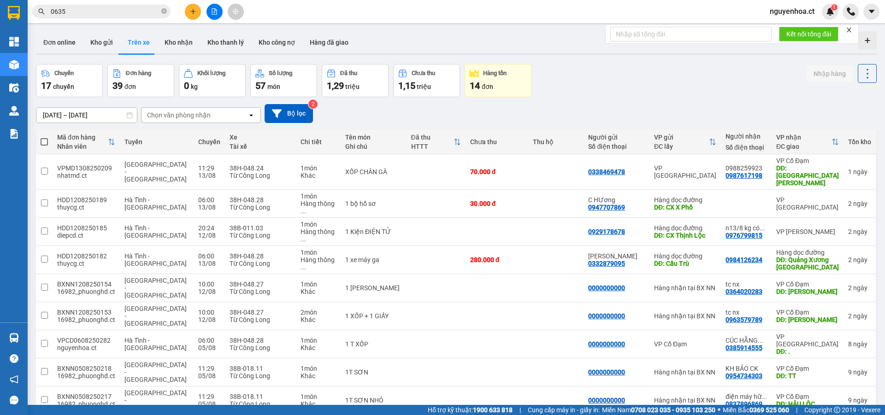
click at [114, 6] on input "0635" at bounding box center [105, 11] width 109 height 10
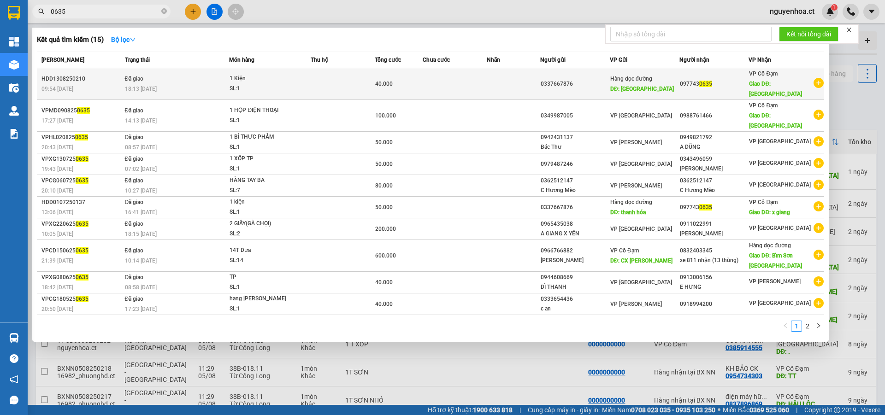
click at [141, 76] on span "Đã giao" at bounding box center [134, 79] width 19 height 6
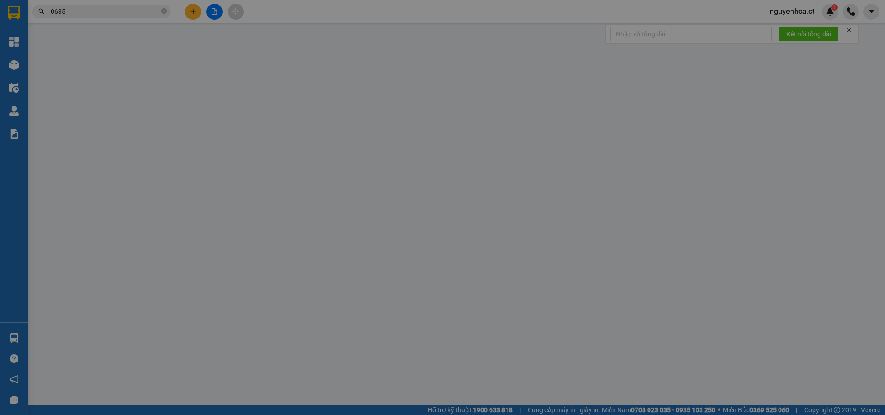
type input "0337667876"
type input "Thanh Hóa"
type input "0977430635"
type input "Xuân Giang"
type input "40.000"
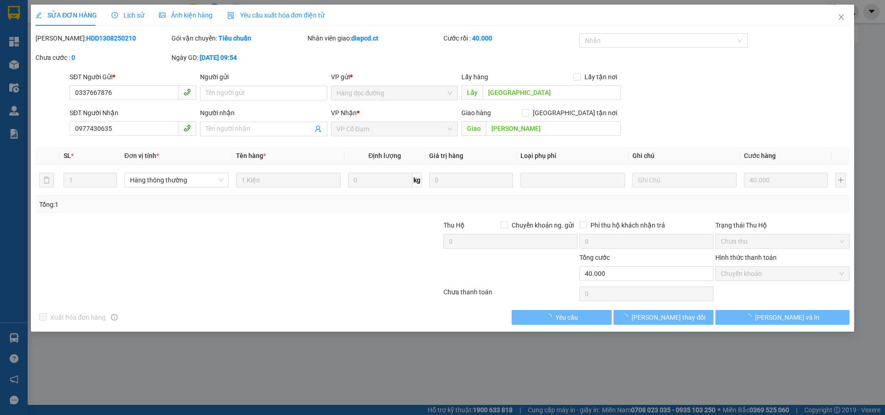
click at [133, 12] on span "Lịch sử" at bounding box center [128, 15] width 33 height 7
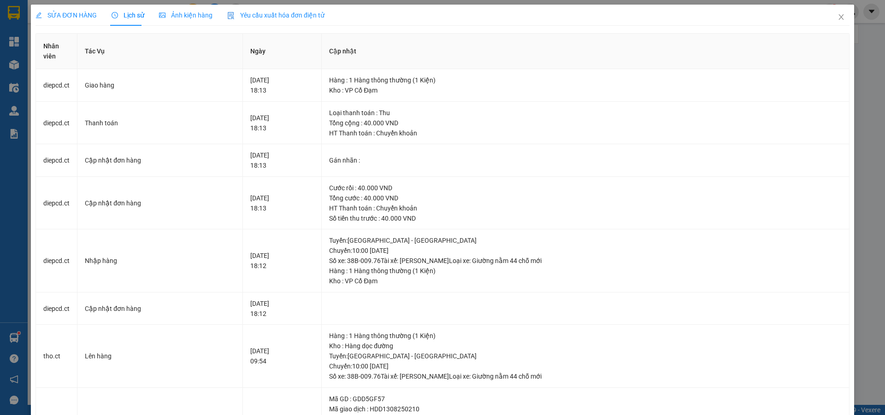
click at [70, 13] on span "SỬA ĐƠN HÀNG" at bounding box center [65, 15] width 61 height 7
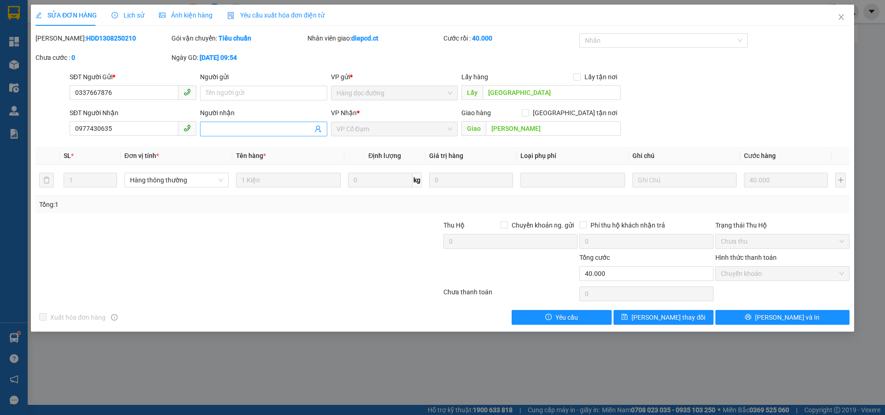
click at [266, 132] on input "Người nhận" at bounding box center [259, 129] width 106 height 10
type input "t"
type input "x825 n12/8 thu cước 70k"
click at [661, 320] on span "[PERSON_NAME] thay đổi" at bounding box center [668, 317] width 74 height 10
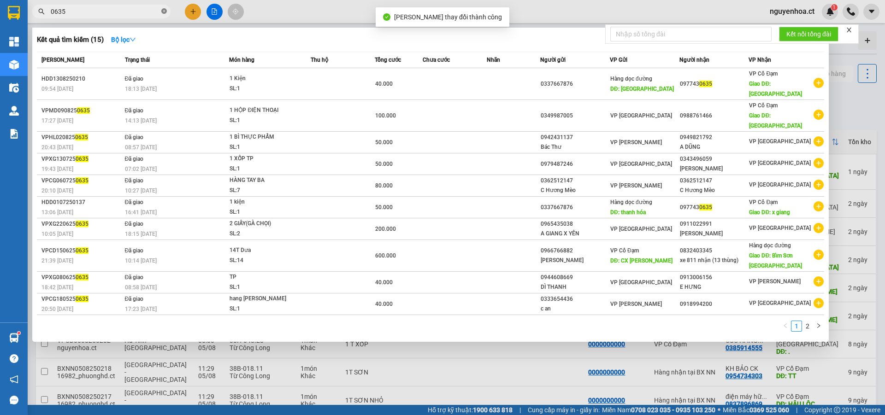
click at [165, 12] on icon "close-circle" at bounding box center [164, 11] width 6 height 6
type input "30635"
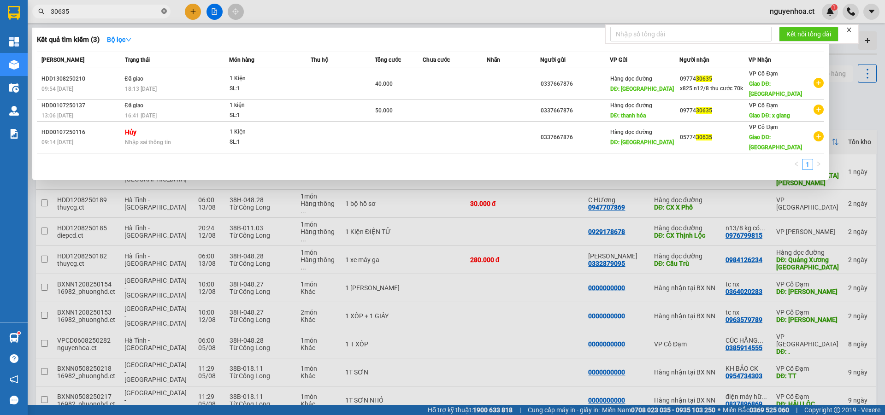
click at [165, 12] on icon "close-circle" at bounding box center [164, 11] width 6 height 6
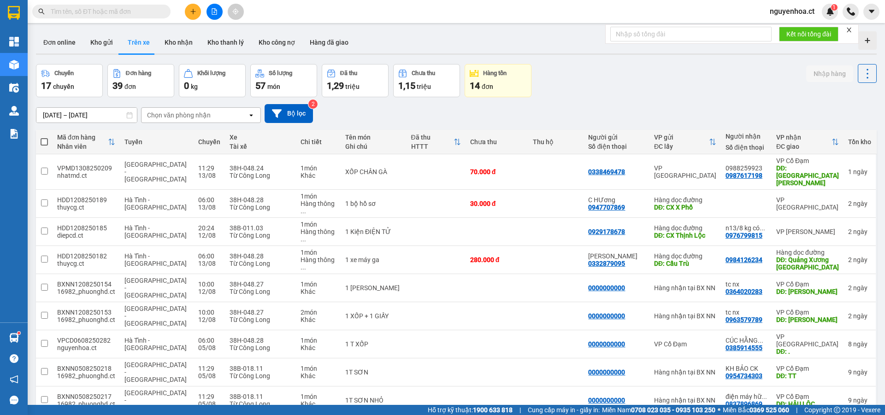
click at [145, 13] on input "text" at bounding box center [105, 11] width 109 height 10
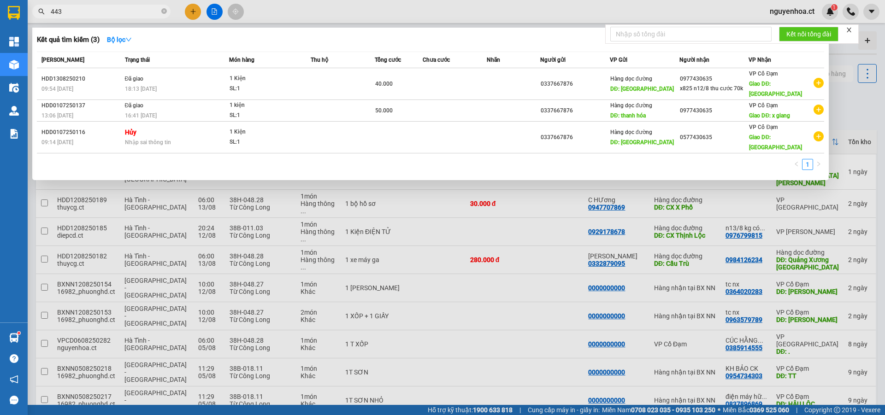
type input "4437"
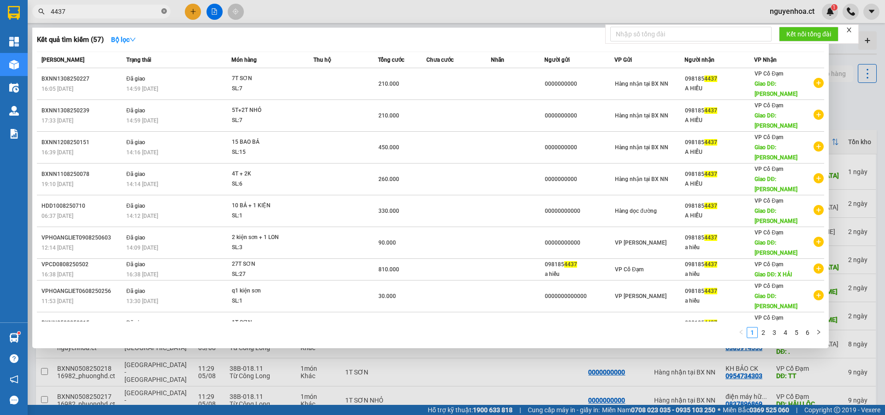
click at [165, 11] on icon "close-circle" at bounding box center [164, 11] width 6 height 6
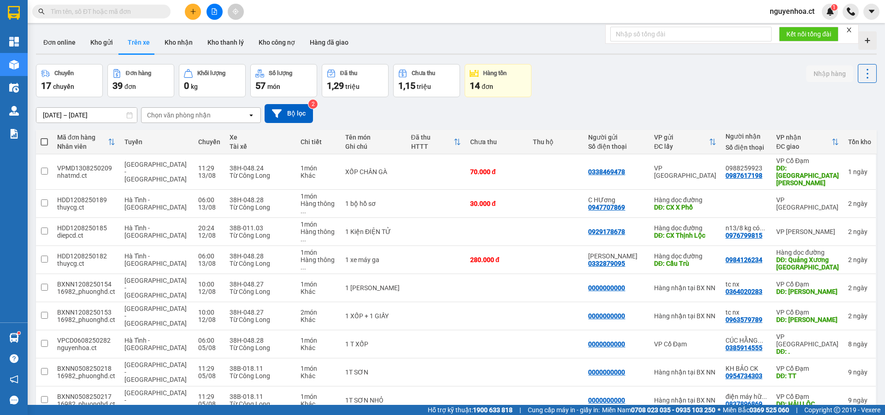
click at [150, 11] on input "text" at bounding box center [105, 11] width 109 height 10
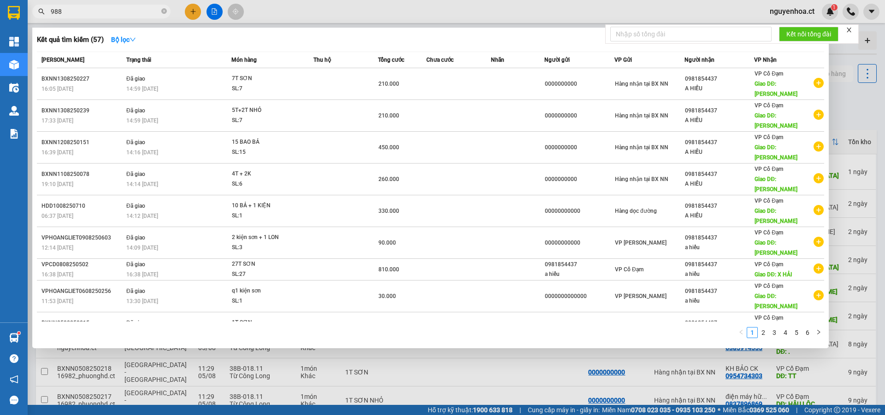
type input "9888"
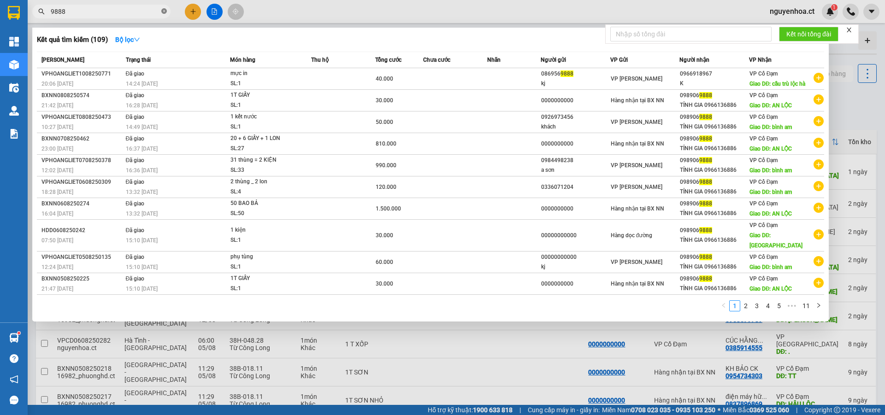
click at [166, 12] on icon "close-circle" at bounding box center [164, 11] width 6 height 6
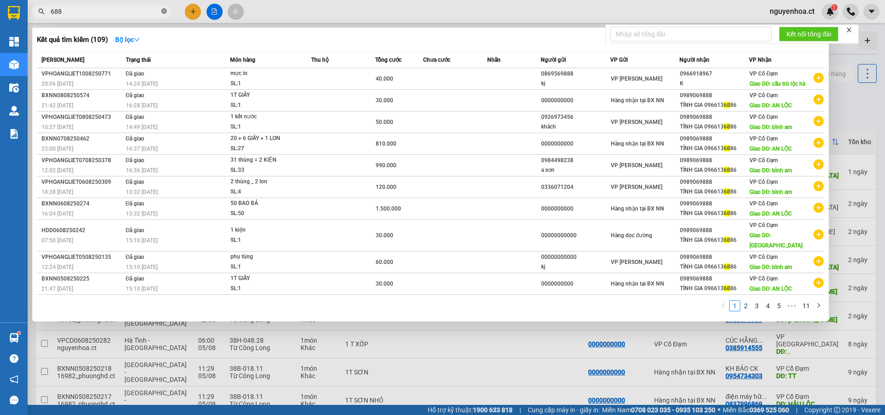
type input "6886"
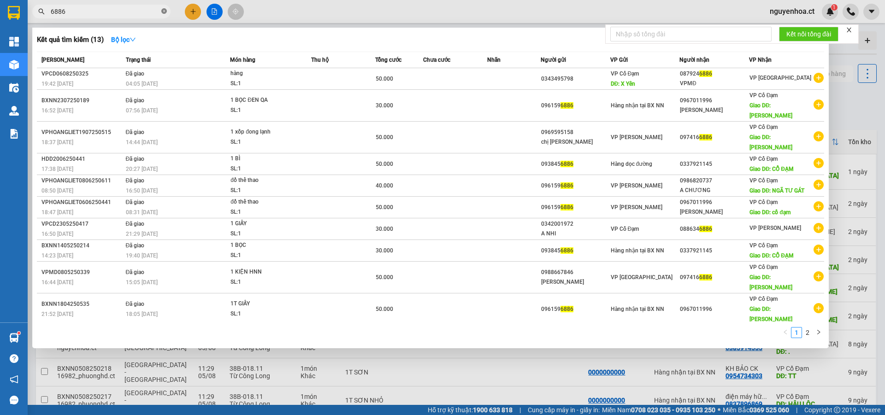
click at [163, 11] on icon "close-circle" at bounding box center [164, 11] width 6 height 6
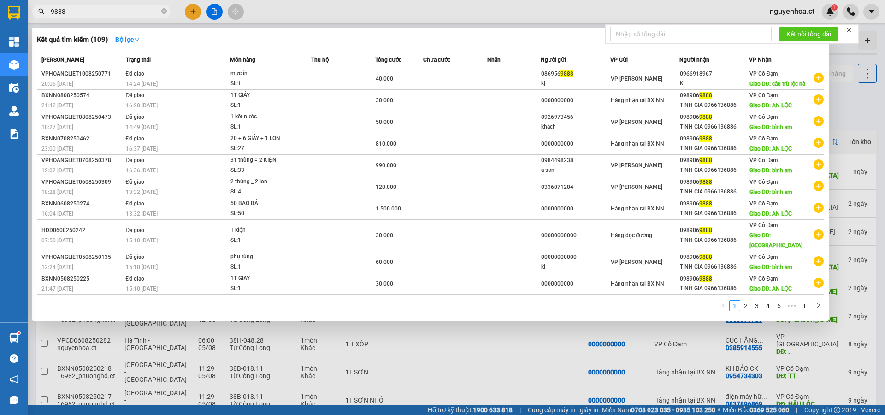
type input "9888"
click at [193, 9] on div at bounding box center [442, 207] width 885 height 415
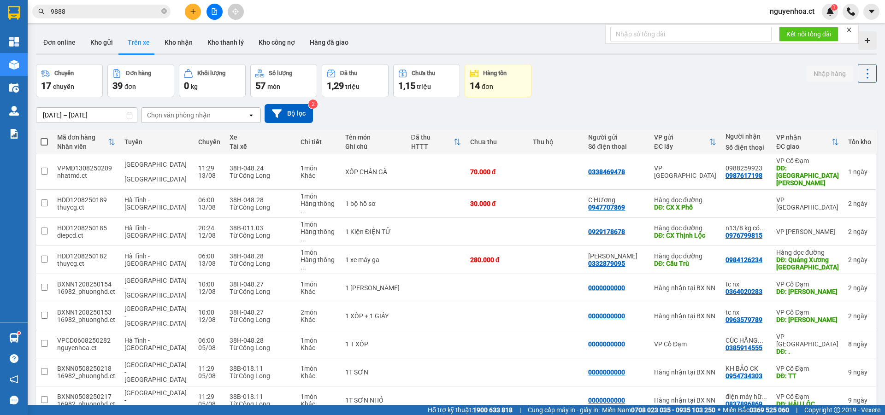
click at [196, 6] on button at bounding box center [193, 12] width 16 height 16
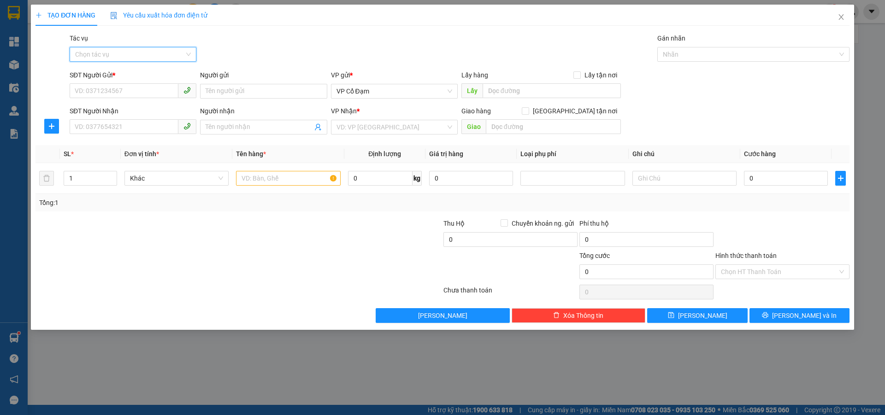
click at [144, 52] on input "Tác vụ" at bounding box center [129, 54] width 109 height 14
click at [133, 73] on div "Nhập hàng lên xe" at bounding box center [133, 73] width 116 height 10
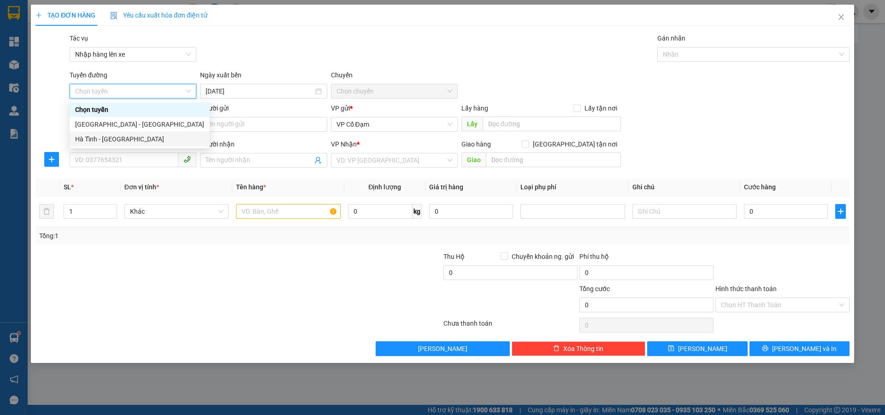
click at [112, 138] on div "Hà Tĩnh - [GEOGRAPHIC_DATA]" at bounding box center [139, 139] width 129 height 10
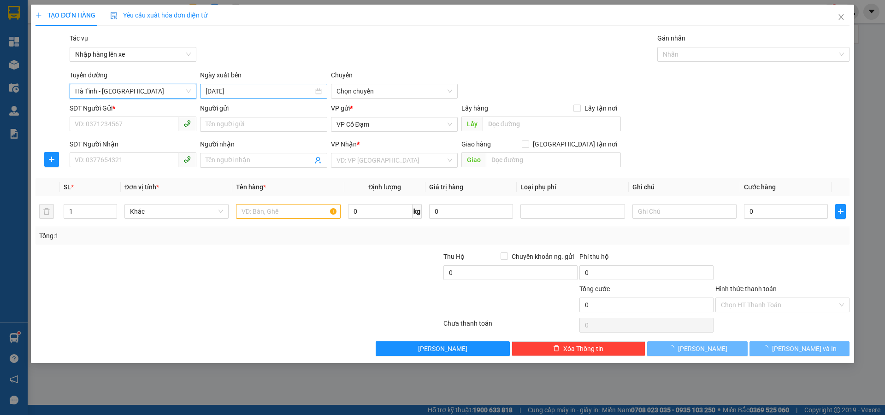
click at [252, 92] on input "[DATE]" at bounding box center [259, 91] width 107 height 10
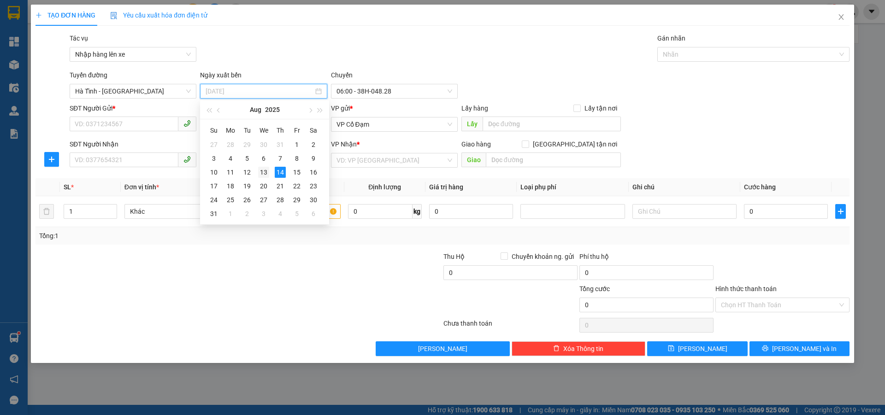
click at [264, 170] on div "13" at bounding box center [263, 172] width 11 height 11
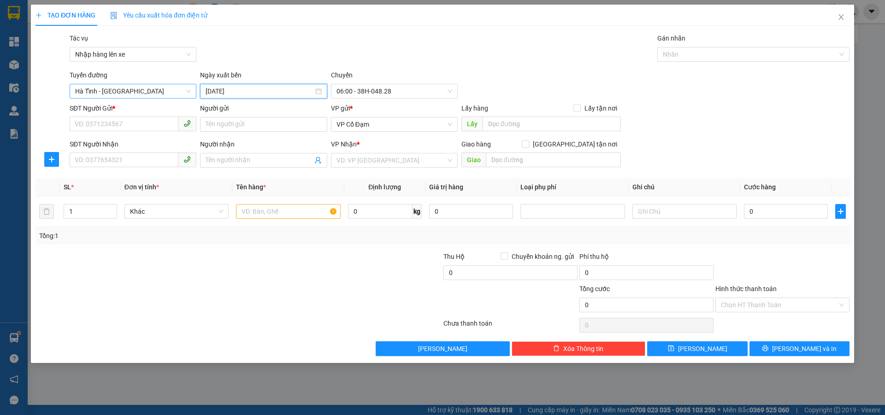
click at [110, 90] on span "Hà Tĩnh - [GEOGRAPHIC_DATA]" at bounding box center [133, 91] width 116 height 14
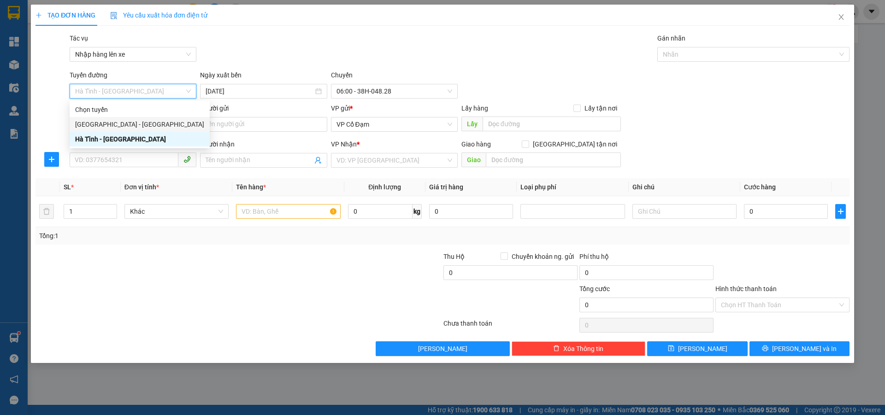
click at [109, 117] on div "Chọn tuyến" at bounding box center [140, 109] width 140 height 15
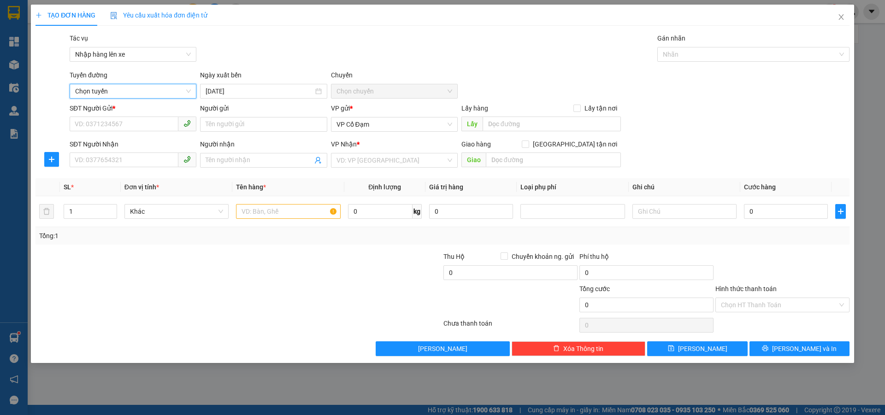
click at [367, 94] on span "Chọn chuyến" at bounding box center [394, 91] width 116 height 14
click at [286, 91] on input "[DATE]" at bounding box center [259, 91] width 107 height 10
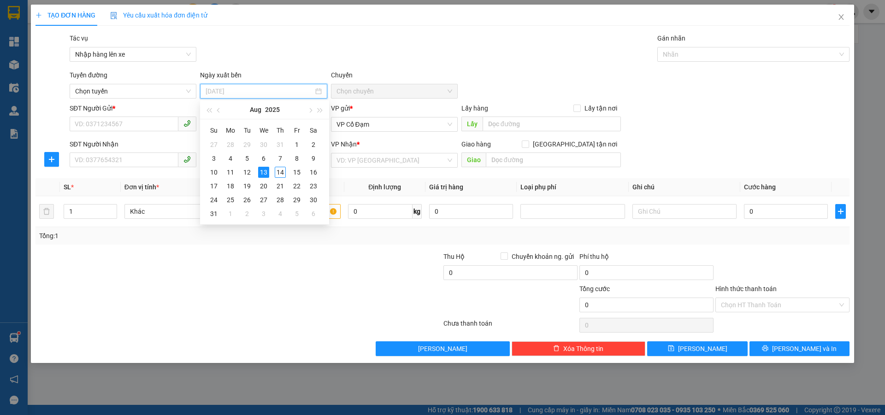
type input "[DATE]"
click at [265, 171] on div "13" at bounding box center [263, 172] width 11 height 11
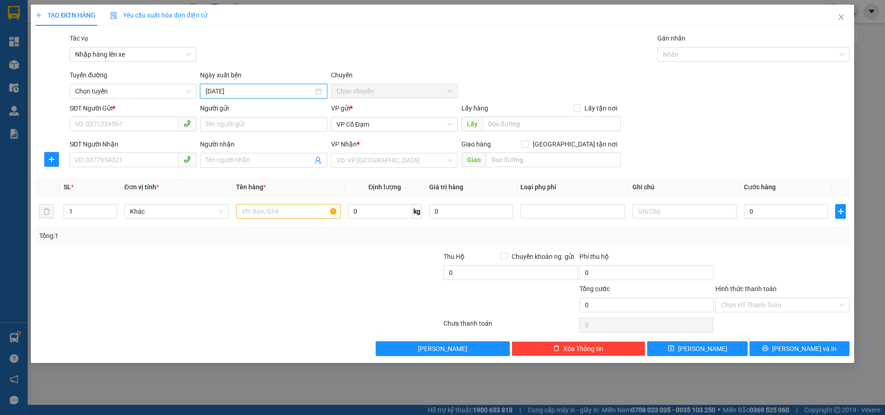
click at [375, 89] on span "Chọn chuyến" at bounding box center [394, 91] width 116 height 14
click at [452, 91] on div "Chọn chuyến" at bounding box center [394, 91] width 127 height 15
drag, startPoint x: 844, startPoint y: 18, endPoint x: 160, endPoint y: 0, distance: 683.7
click at [844, 17] on icon "close" at bounding box center [840, 16] width 7 height 7
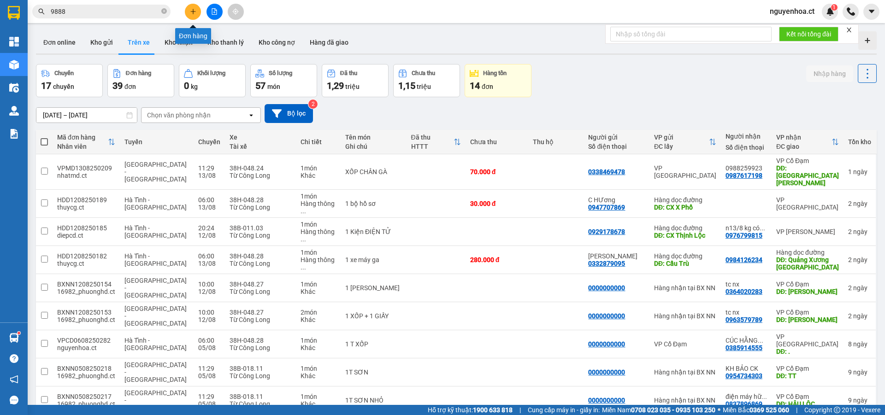
click at [190, 9] on icon "plus" at bounding box center [193, 11] width 6 height 6
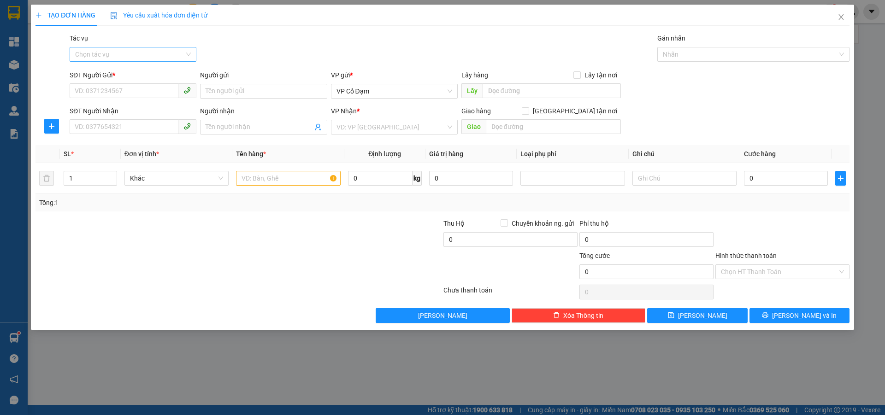
click at [121, 49] on input "Tác vụ" at bounding box center [129, 54] width 109 height 14
click at [117, 74] on div "Nhập hàng lên xe" at bounding box center [133, 73] width 116 height 10
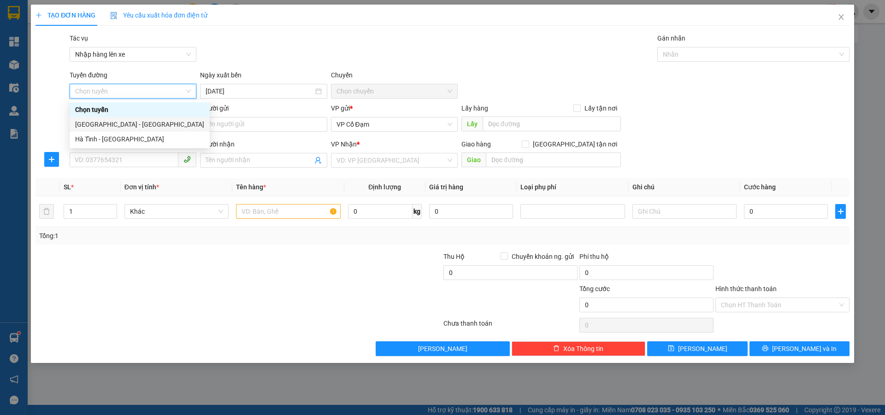
click at [118, 124] on div "[GEOGRAPHIC_DATA] - [GEOGRAPHIC_DATA]" at bounding box center [139, 124] width 129 height 10
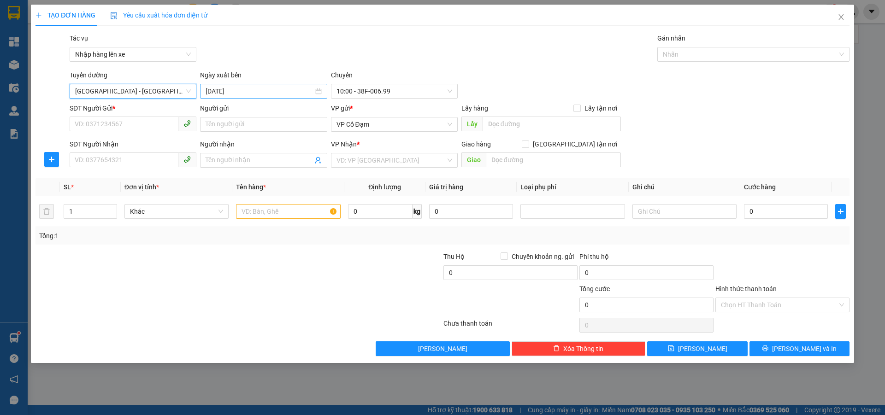
click at [249, 92] on input "[DATE]" at bounding box center [259, 91] width 107 height 10
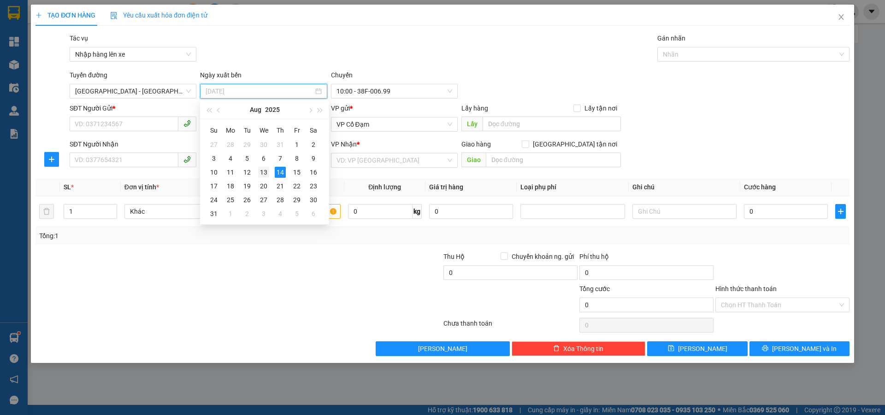
click at [263, 171] on div "13" at bounding box center [263, 172] width 11 height 11
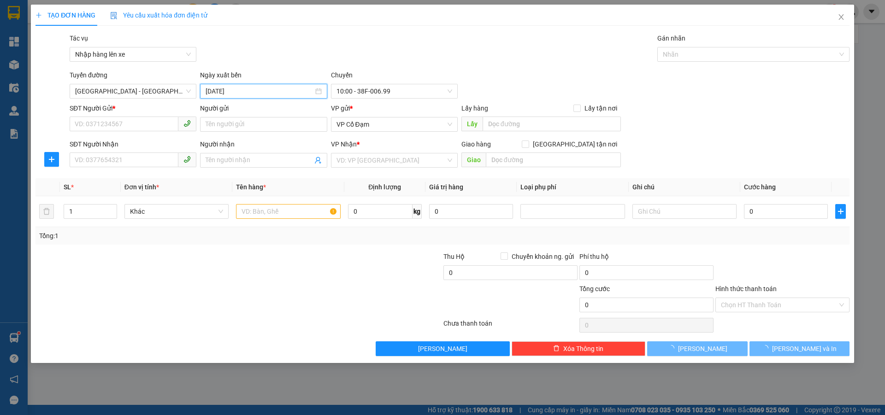
type input "[DATE]"
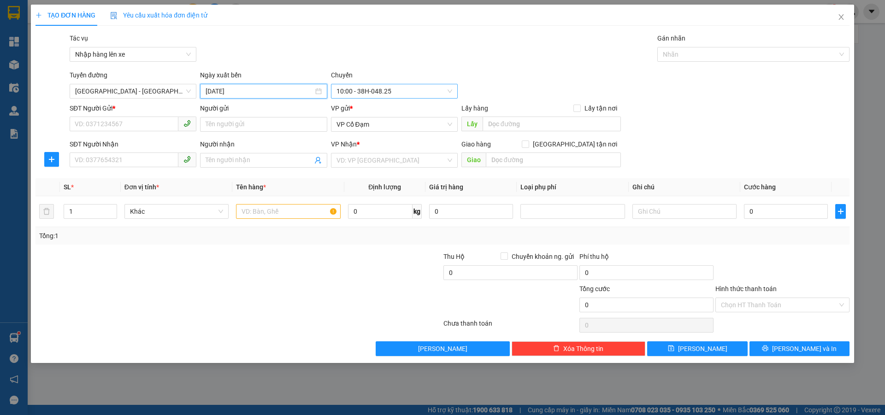
click at [394, 88] on span "10:00 - 38H-048.25" at bounding box center [394, 91] width 116 height 14
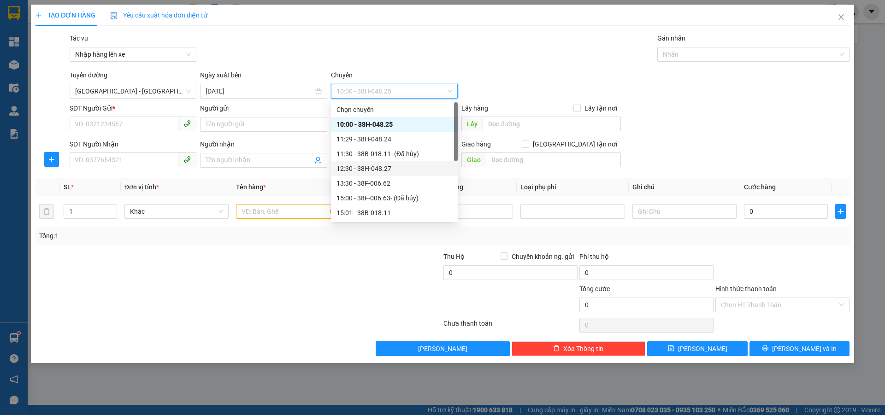
click at [385, 170] on div "12:30 - 38H-048.27" at bounding box center [394, 169] width 116 height 10
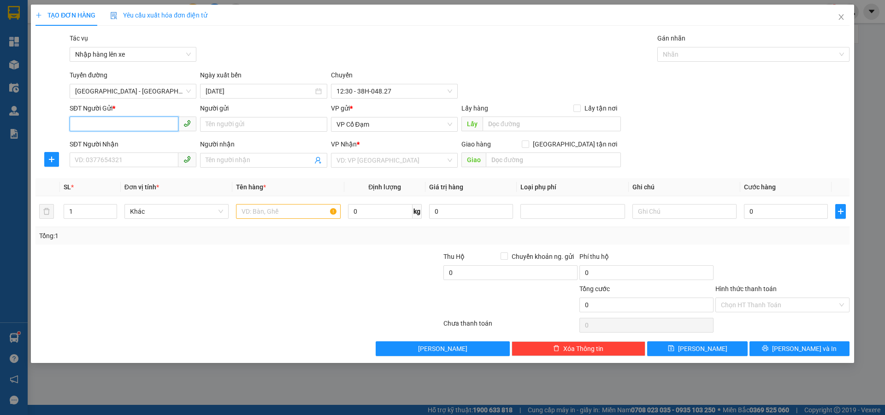
click at [156, 128] on input "SĐT Người Gửi *" at bounding box center [124, 124] width 109 height 15
type input "0000000000"
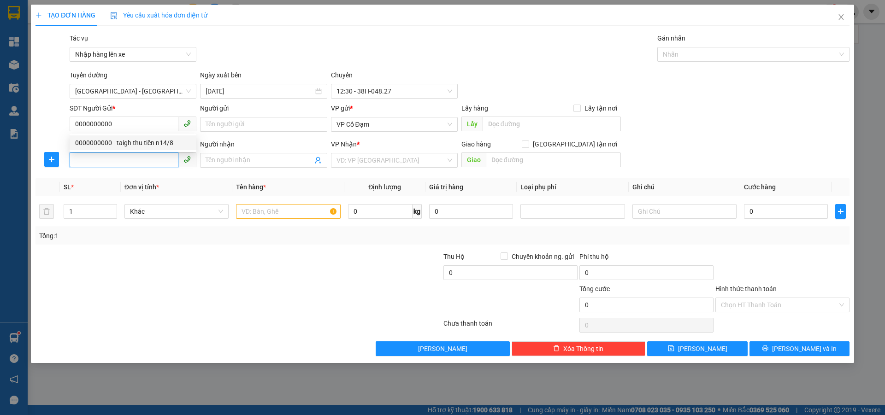
click at [124, 153] on input "SĐT Người Nhận" at bounding box center [124, 160] width 109 height 15
type input "0989069888"
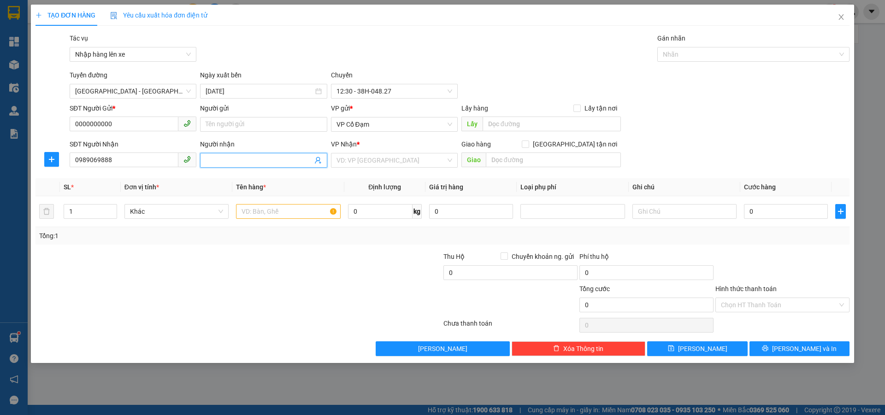
click at [222, 161] on input "Người nhận" at bounding box center [259, 160] width 106 height 10
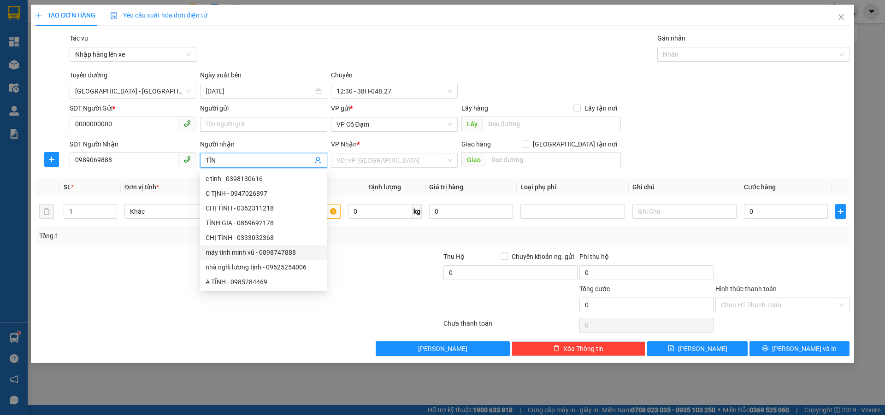
type input "TĨNH"
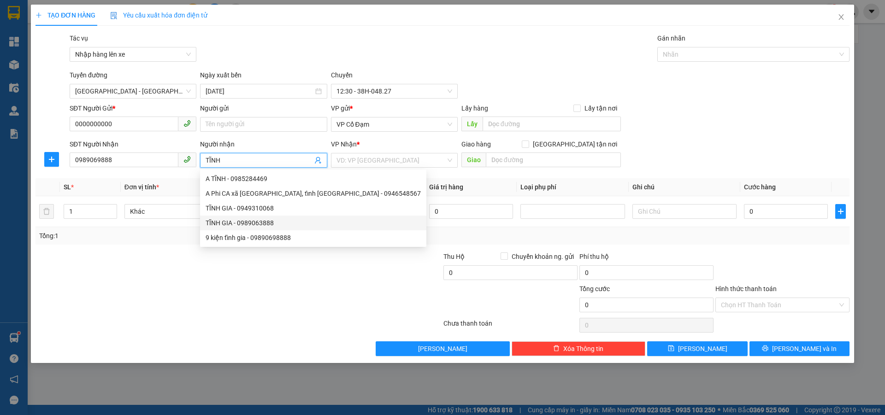
click at [272, 223] on div "TĨNH GIA - 0989063888" at bounding box center [313, 223] width 215 height 10
type input "0989063888"
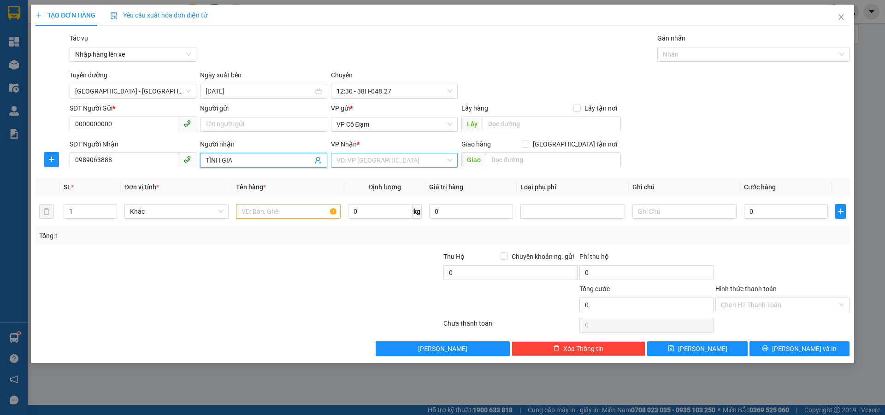
type input "TĨNH GIA"
click at [364, 163] on input "search" at bounding box center [390, 160] width 109 height 14
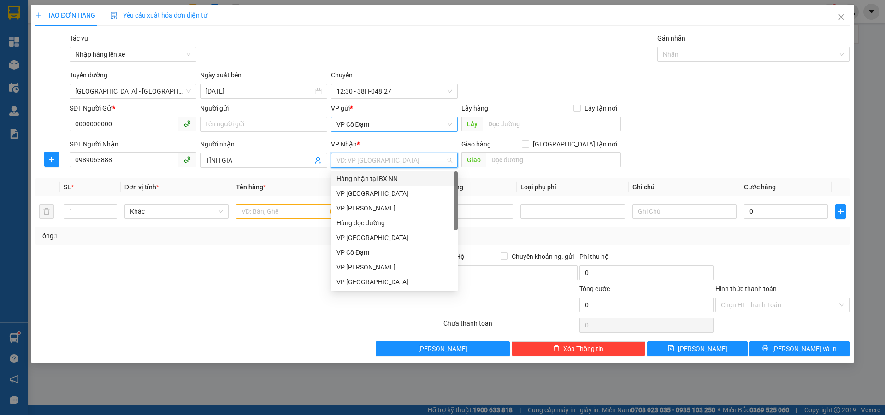
click at [374, 122] on span "VP Cổ Đạm" at bounding box center [394, 125] width 116 height 14
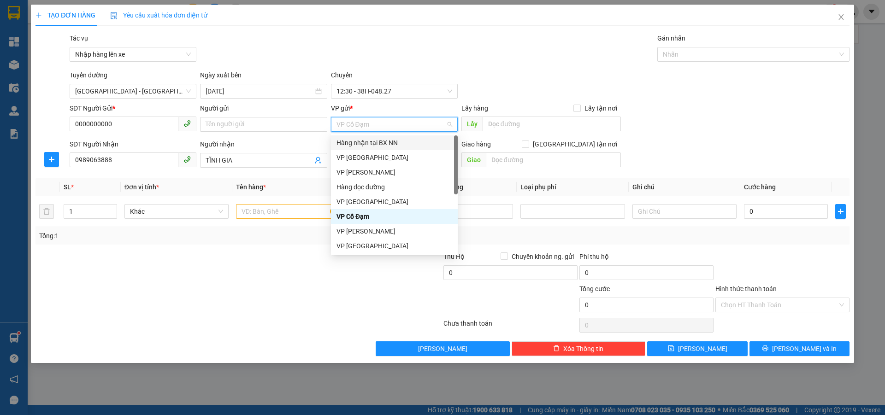
click at [368, 146] on div "Hàng nhận tại BX NN" at bounding box center [394, 143] width 116 height 10
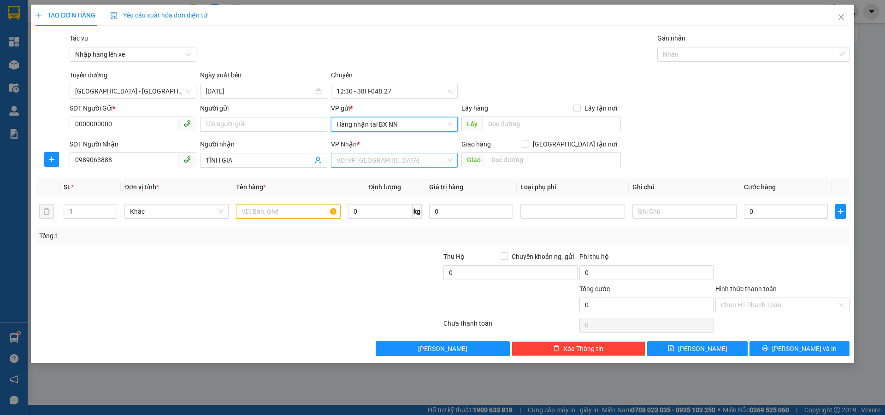
click at [404, 163] on input "search" at bounding box center [390, 160] width 109 height 14
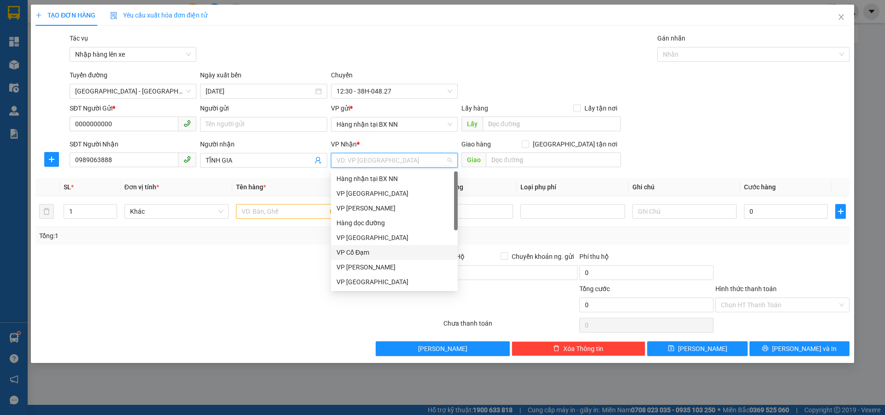
click at [354, 252] on div "VP Cổ Đạm" at bounding box center [394, 253] width 116 height 10
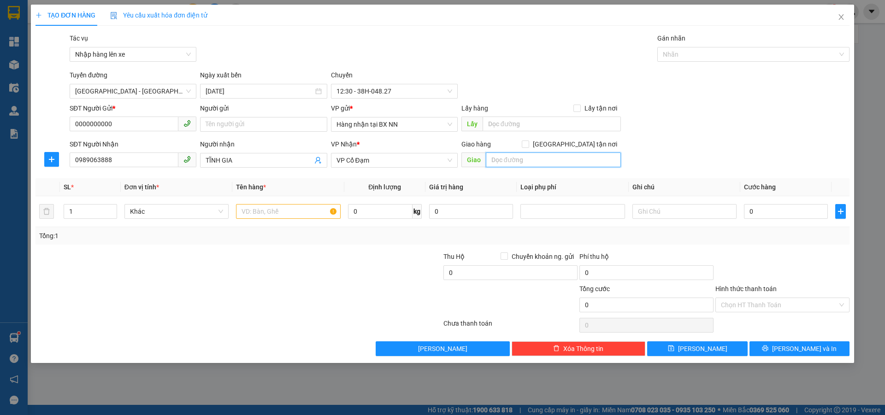
click at [512, 160] on input "text" at bounding box center [553, 160] width 135 height 15
type input "AN LỘC"
click at [112, 205] on span "Increase Value" at bounding box center [111, 209] width 10 height 8
type input "3"
click at [112, 205] on span "Increase Value" at bounding box center [111, 209] width 10 height 8
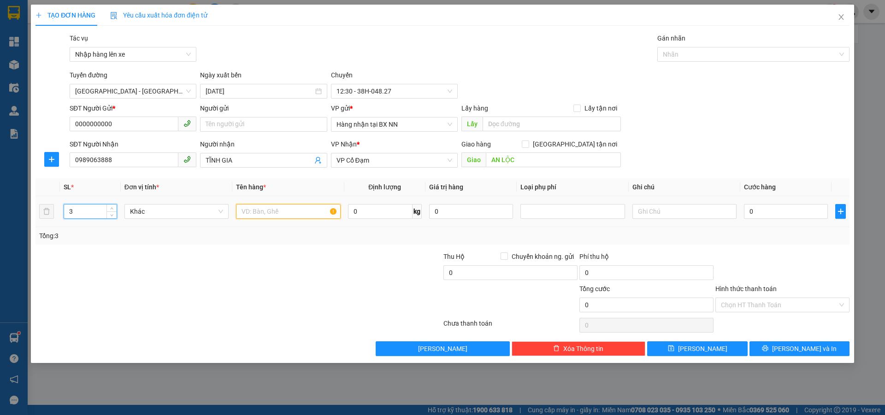
click at [247, 214] on input "text" at bounding box center [288, 211] width 104 height 15
type input "1K +2 LON"
click at [762, 213] on input "0" at bounding box center [786, 211] width 84 height 15
type input "9"
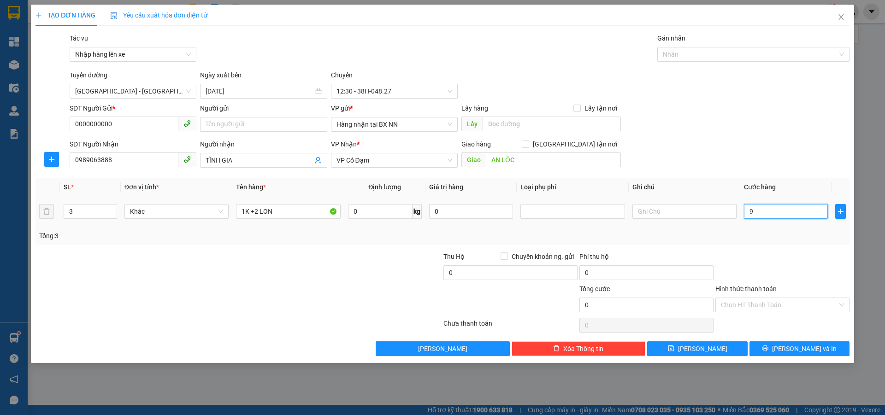
type input "9"
type input "90"
click at [763, 301] on input "Hình thức thanh toán" at bounding box center [779, 305] width 117 height 14
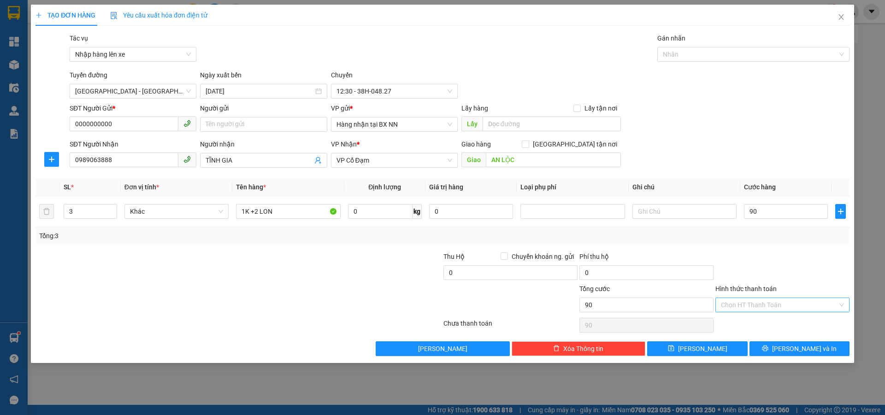
type input "90.000"
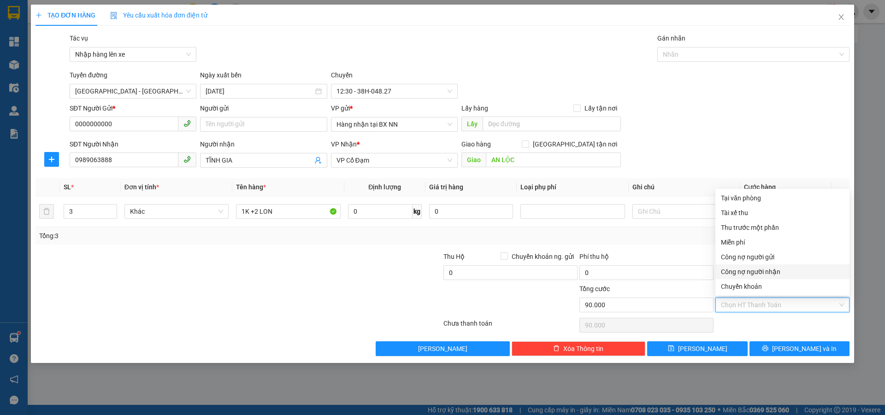
click at [756, 267] on div "Công nợ người nhận" at bounding box center [782, 272] width 123 height 10
type input "0"
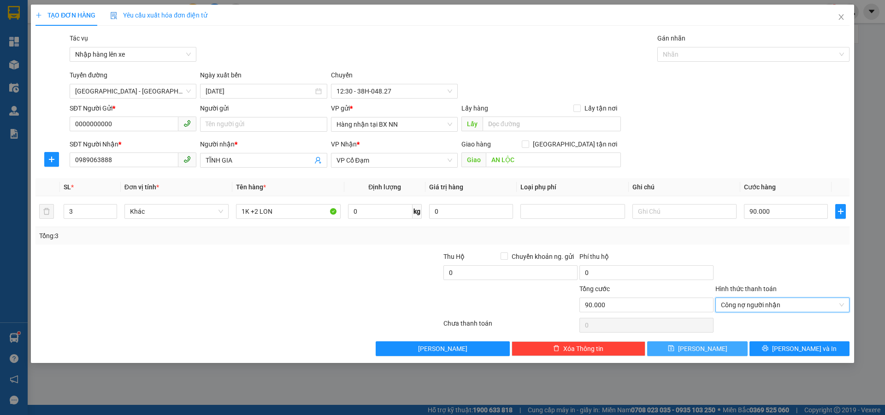
click at [674, 350] on icon "save" at bounding box center [671, 349] width 6 height 6
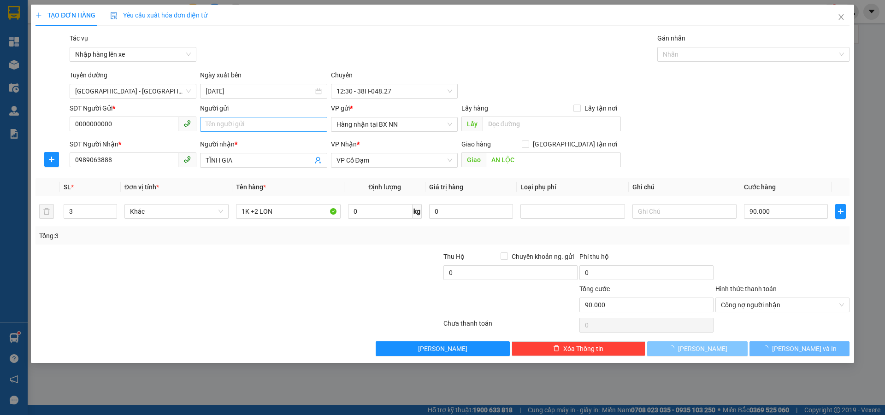
type input "1"
type input "0"
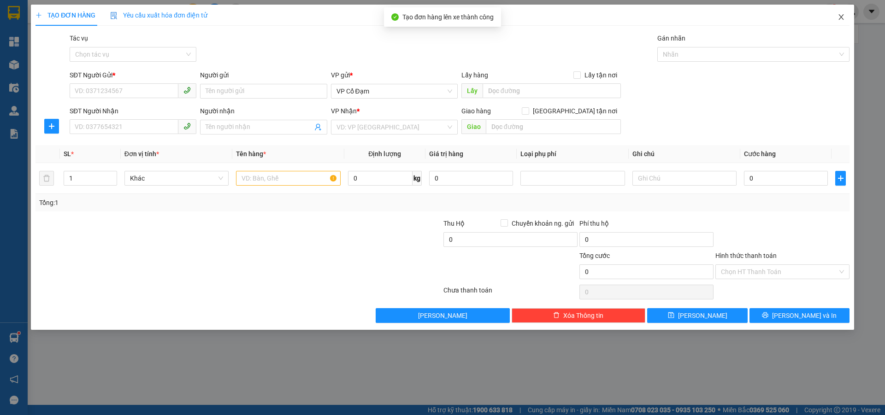
drag, startPoint x: 840, startPoint y: 15, endPoint x: 530, endPoint y: 27, distance: 310.0
click at [840, 15] on icon "close" at bounding box center [840, 16] width 7 height 7
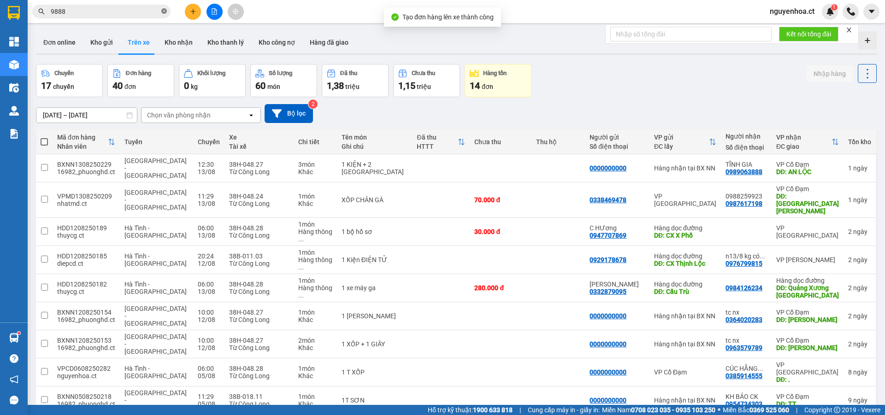
click at [163, 12] on icon "close-circle" at bounding box center [164, 11] width 6 height 6
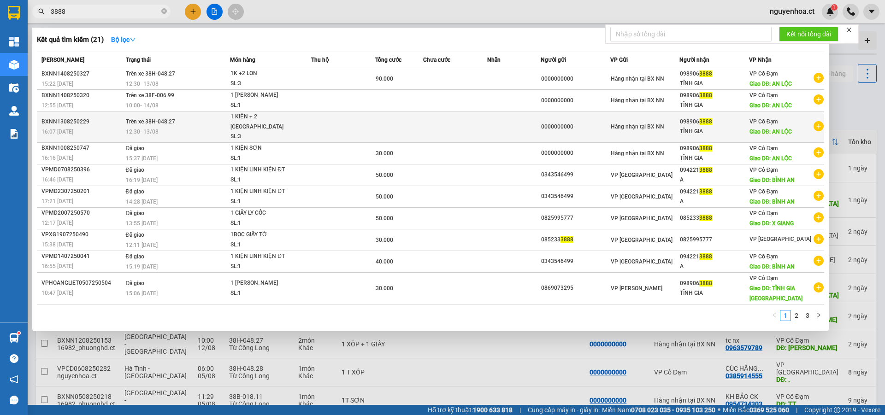
type input "3888"
click at [156, 119] on span "Trên xe 38H-048.27" at bounding box center [150, 121] width 49 height 6
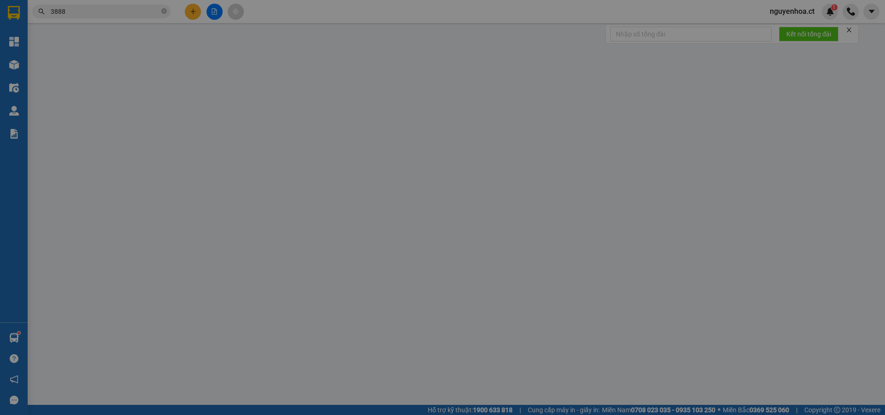
type input "0000000000"
type input "0989063888"
type input "TĨNH GIA"
type input "AN LỘC"
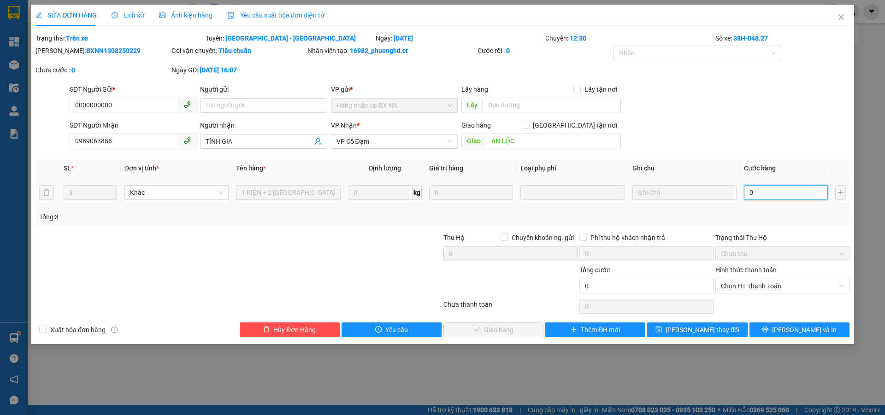
click at [760, 191] on input "0" at bounding box center [786, 192] width 84 height 15
type input "9"
type input "90"
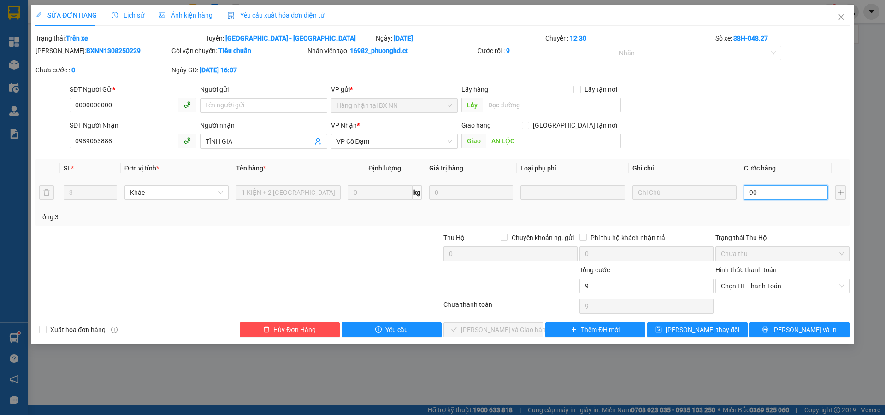
type input "90"
click at [771, 286] on span "Chọn HT Thanh Toán" at bounding box center [782, 286] width 123 height 14
type input "90"
type input "90.000"
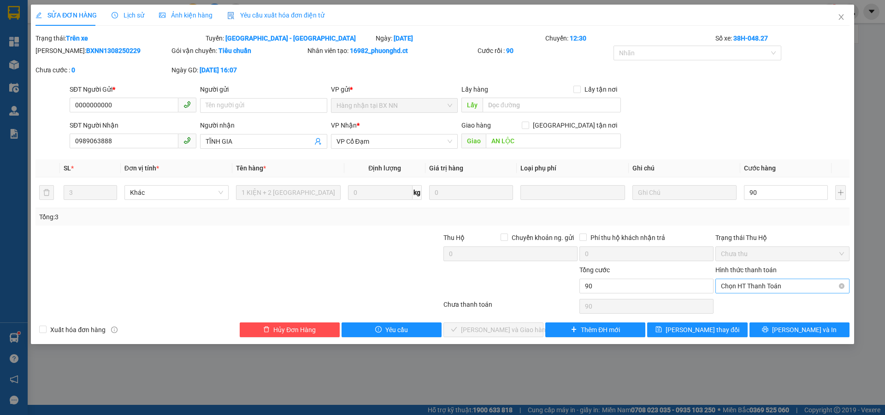
type input "90.000"
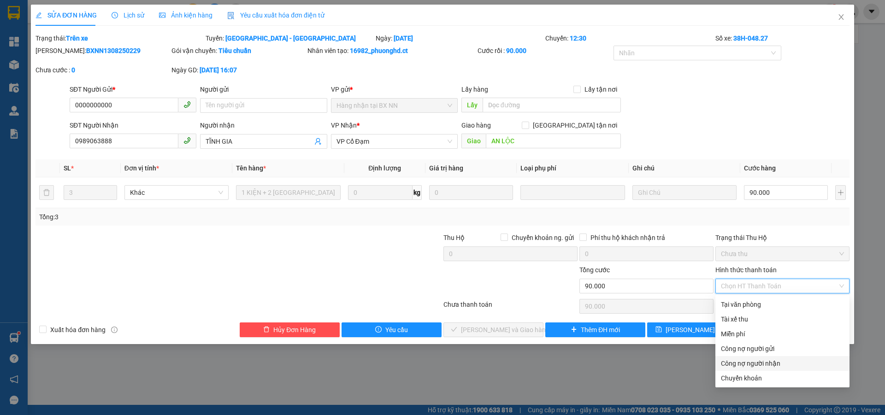
click at [749, 361] on div "Công nợ người nhận" at bounding box center [782, 364] width 123 height 10
type input "0"
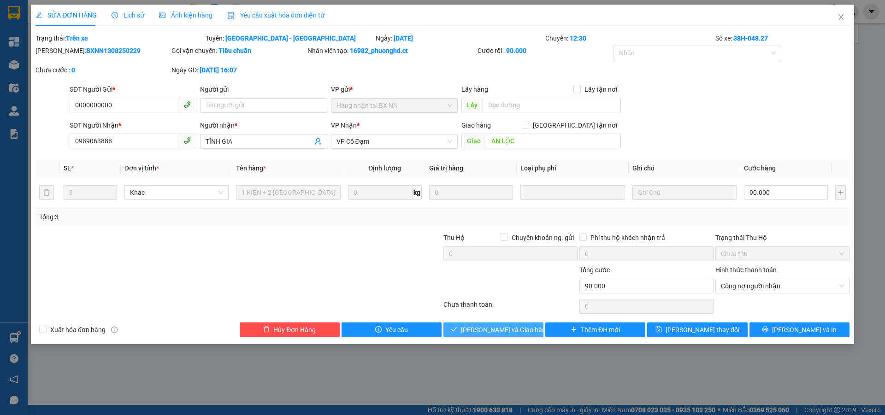
click at [501, 327] on span "[PERSON_NAME] và Giao hàng" at bounding box center [505, 330] width 88 height 10
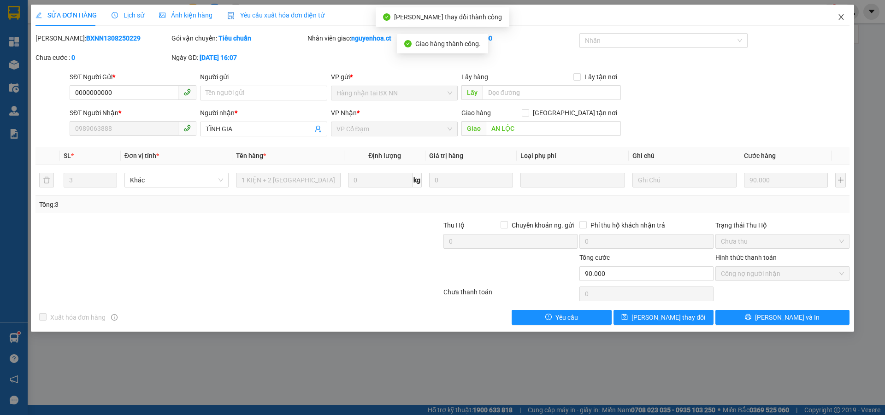
click at [842, 14] on icon "close" at bounding box center [840, 16] width 7 height 7
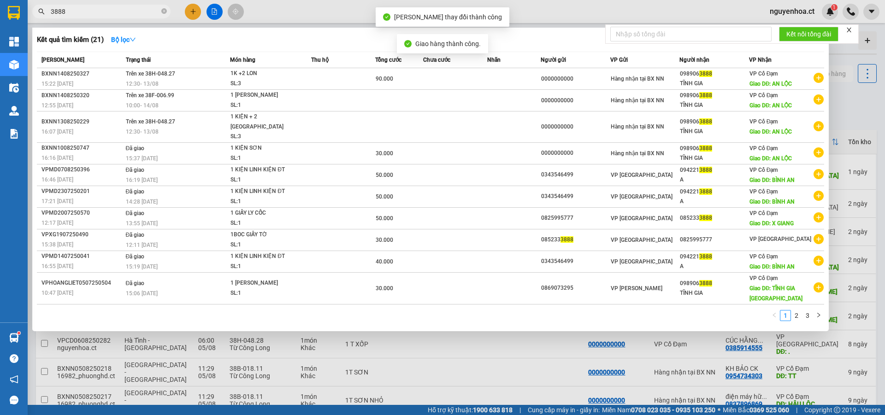
click at [130, 14] on input "3888" at bounding box center [105, 11] width 109 height 10
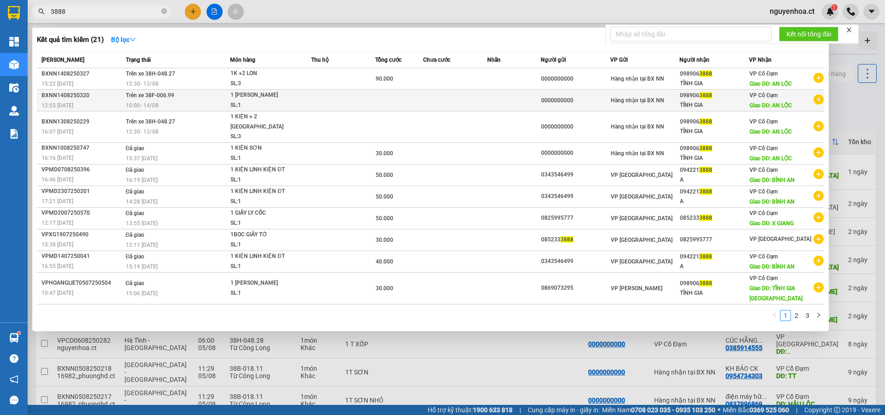
click at [134, 96] on span "Trên xe 38F-006.99" at bounding box center [150, 95] width 48 height 6
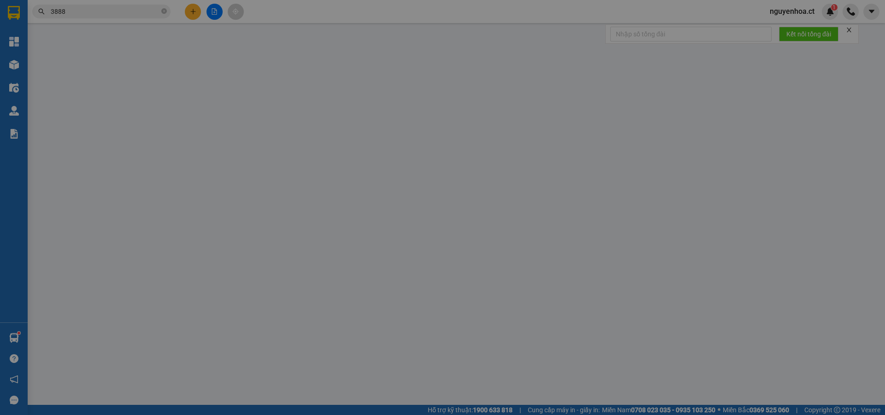
type input "0000000000"
type input "0989063888"
type input "TĨNH GIA"
type input "AN LỘC"
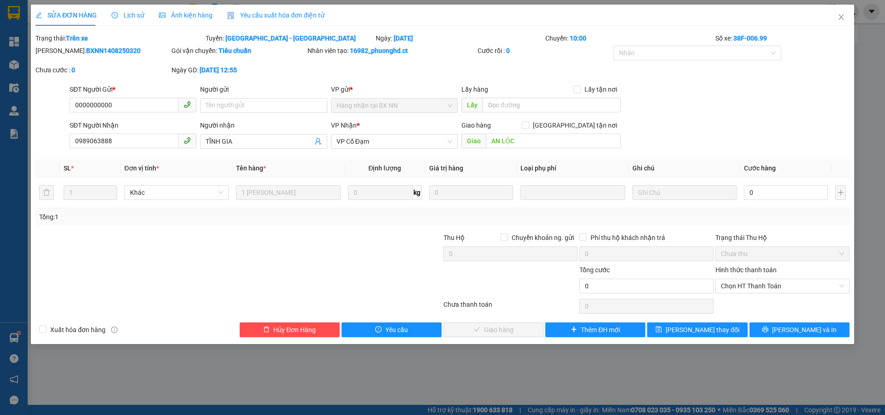
click at [126, 17] on span "Lịch sử" at bounding box center [128, 15] width 33 height 7
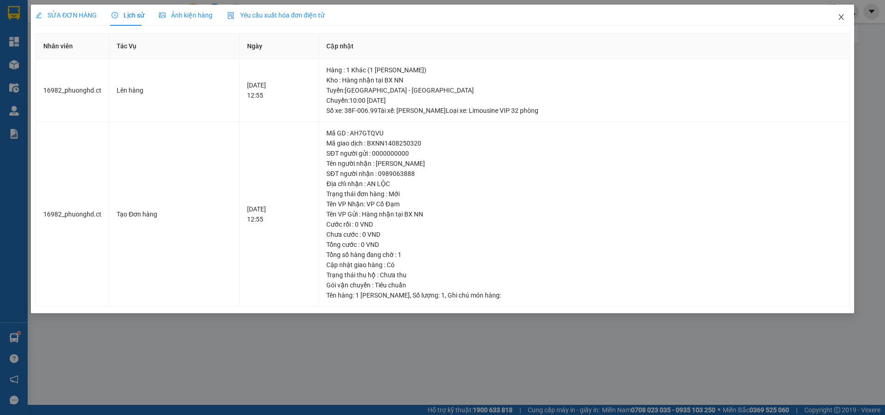
click at [842, 16] on icon "close" at bounding box center [840, 16] width 7 height 7
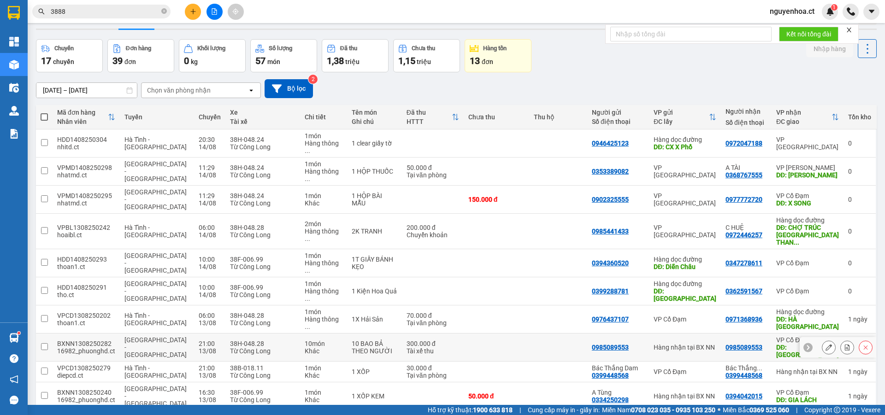
scroll to position [42, 0]
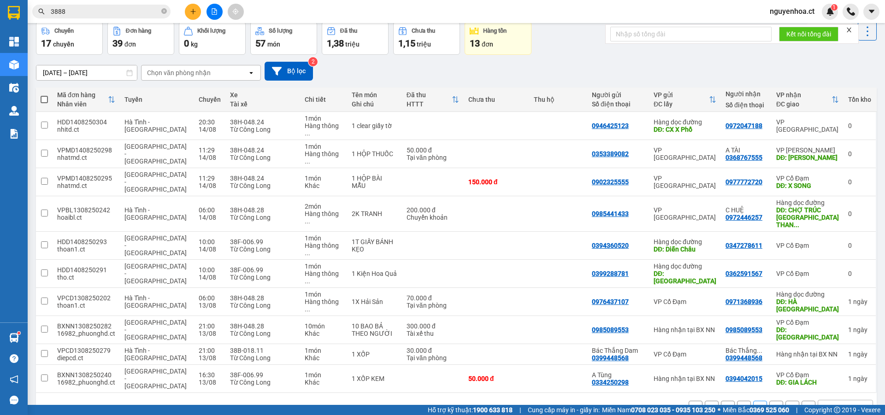
click at [737, 401] on button "2" at bounding box center [744, 408] width 14 height 14
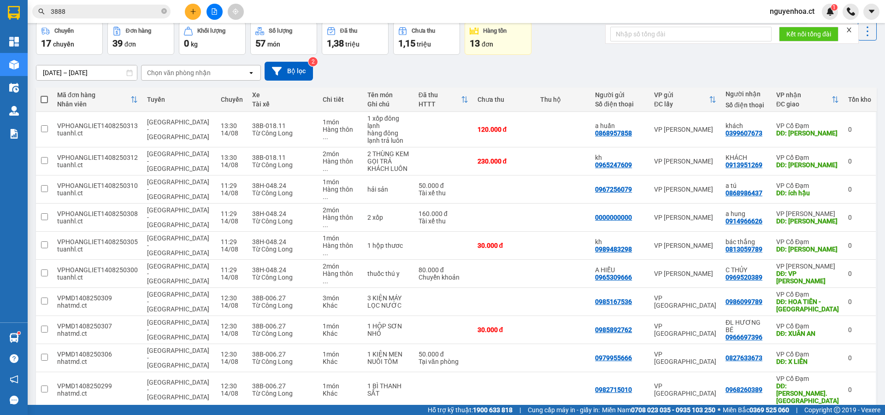
click at [724, 415] on button "1" at bounding box center [728, 423] width 14 height 14
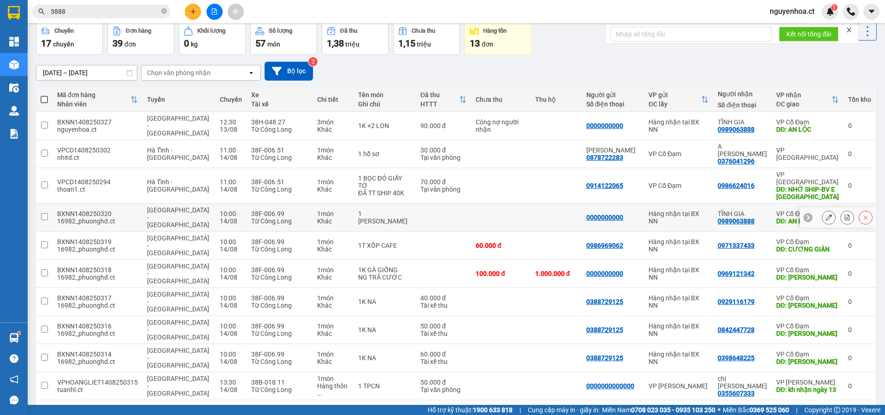
click at [47, 213] on input "checkbox" at bounding box center [44, 216] width 7 height 7
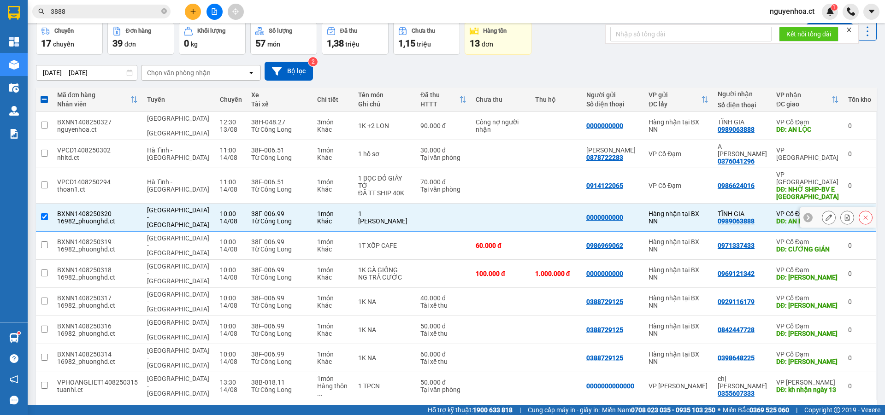
click at [46, 213] on input "checkbox" at bounding box center [44, 216] width 7 height 7
checkbox input "false"
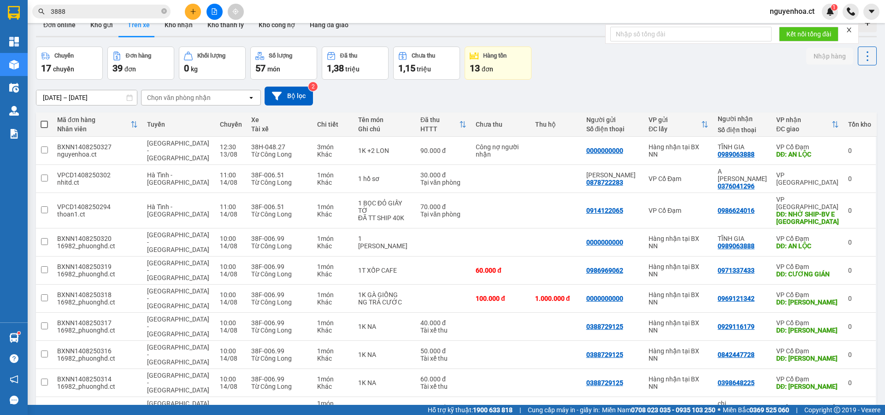
scroll to position [0, 0]
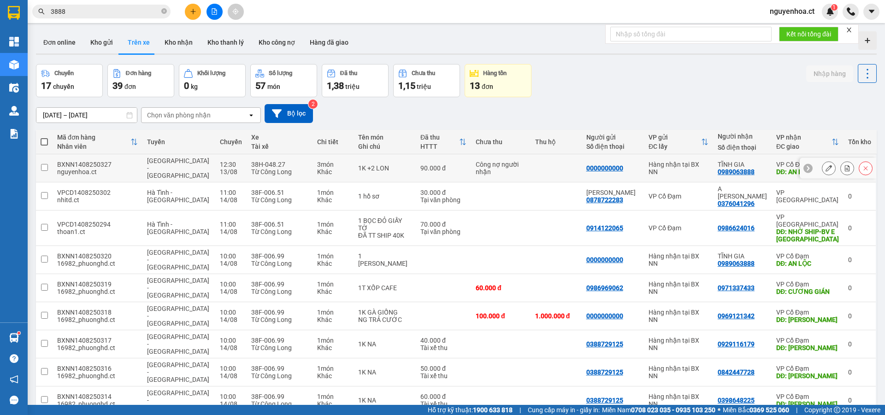
click at [44, 164] on input "checkbox" at bounding box center [44, 167] width 7 height 7
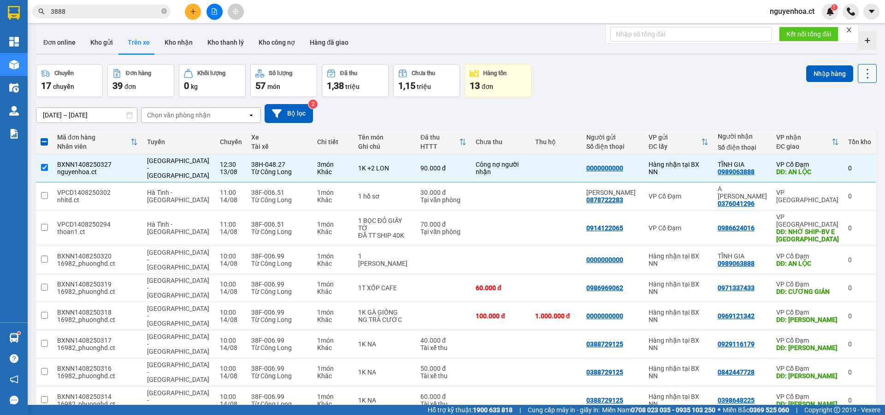
click at [861, 73] on icon at bounding box center [867, 73] width 13 height 13
click at [841, 119] on span "Xóa hoàn toàn" at bounding box center [850, 115] width 42 height 9
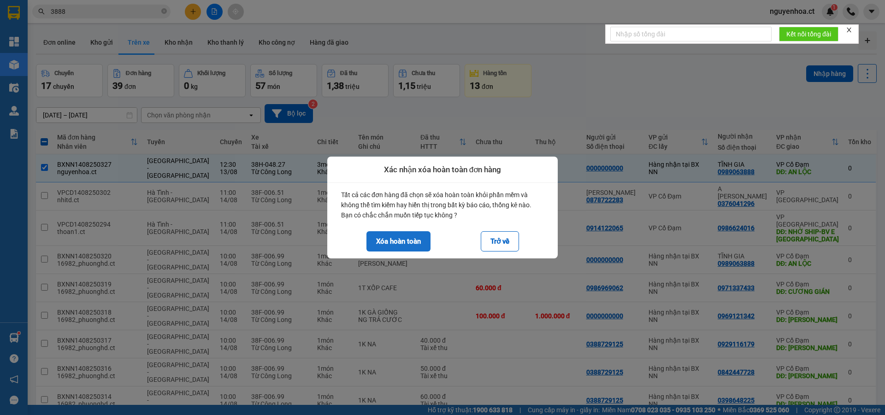
click at [385, 240] on button "Xóa hoàn toàn" at bounding box center [398, 241] width 64 height 20
checkbox input "false"
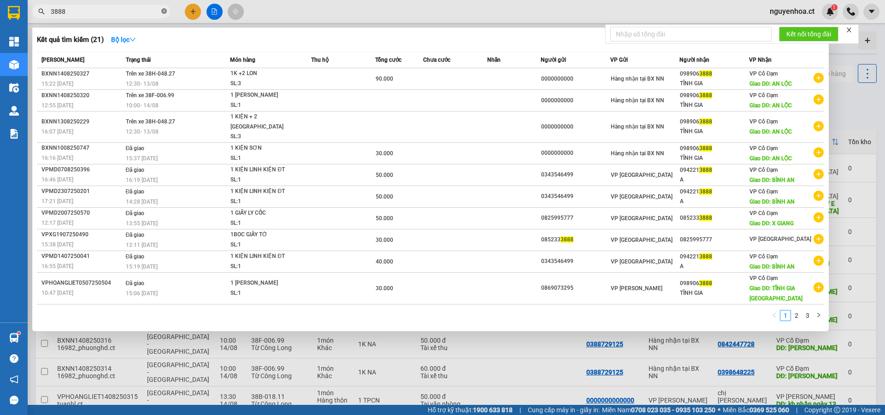
click at [166, 10] on icon "close-circle" at bounding box center [164, 11] width 6 height 6
type input "7704"
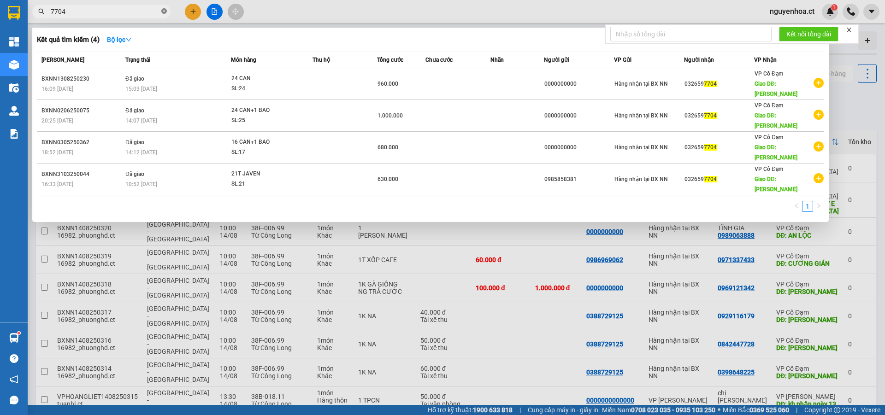
click at [162, 12] on icon "close-circle" at bounding box center [164, 11] width 6 height 6
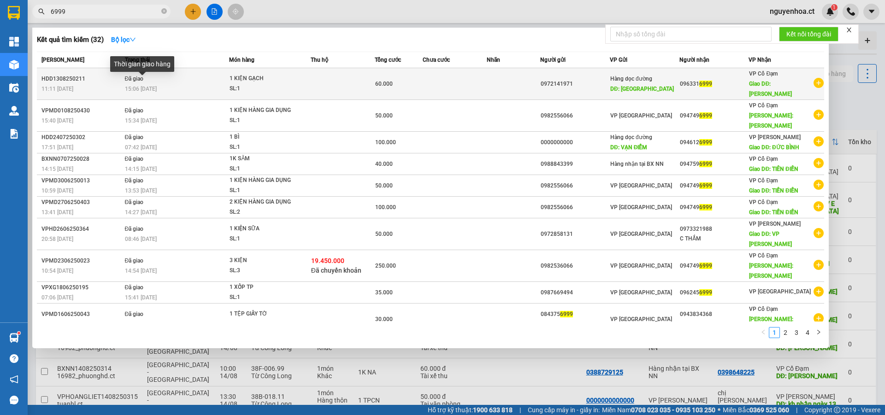
type input "6999"
click at [144, 86] on span "15:06 - 14/08" at bounding box center [141, 89] width 32 height 6
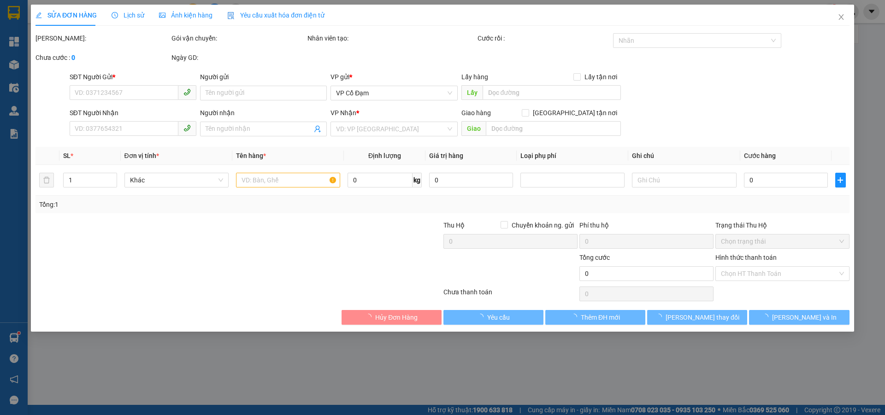
type input "0972141971"
type input "THANH HÓA"
type input "0963316999"
type input "LỘC HÀ"
type input "60.000"
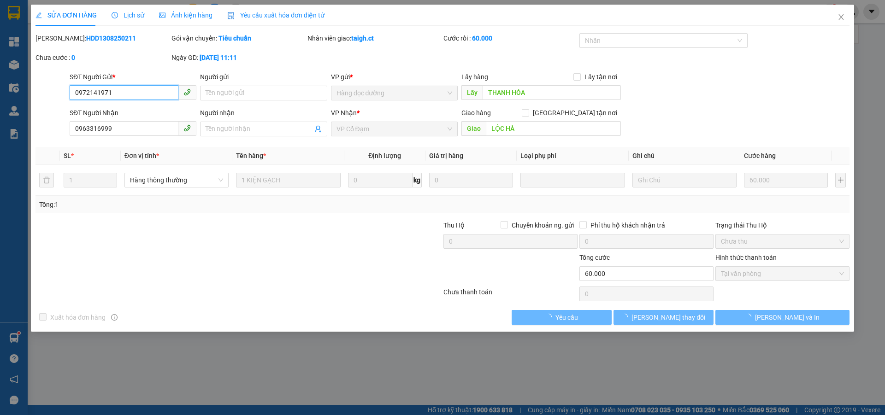
click at [133, 17] on span "Lịch sử" at bounding box center [128, 15] width 33 height 7
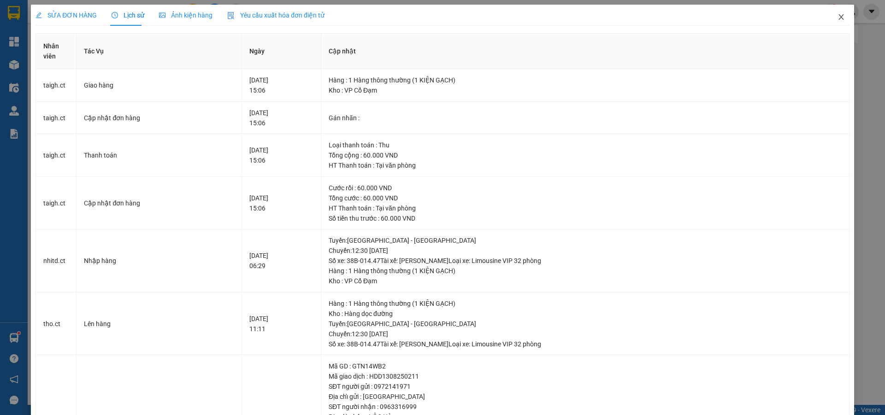
click at [836, 13] on span "Close" at bounding box center [841, 18] width 26 height 26
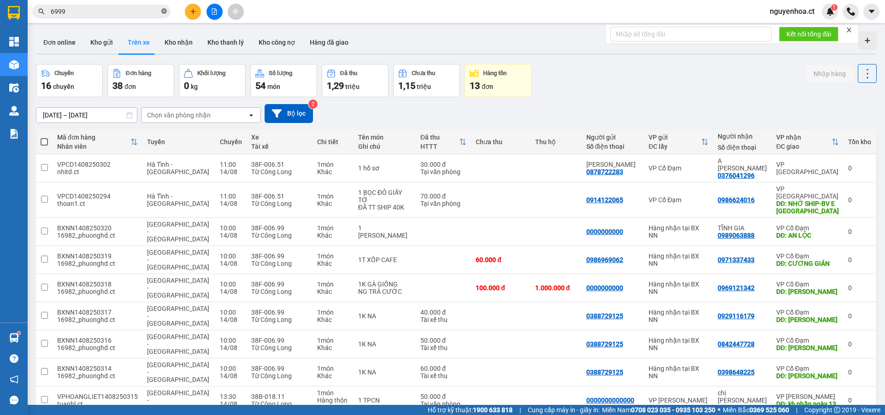
click at [162, 12] on icon "close-circle" at bounding box center [164, 11] width 6 height 6
click at [149, 10] on input "text" at bounding box center [105, 11] width 109 height 10
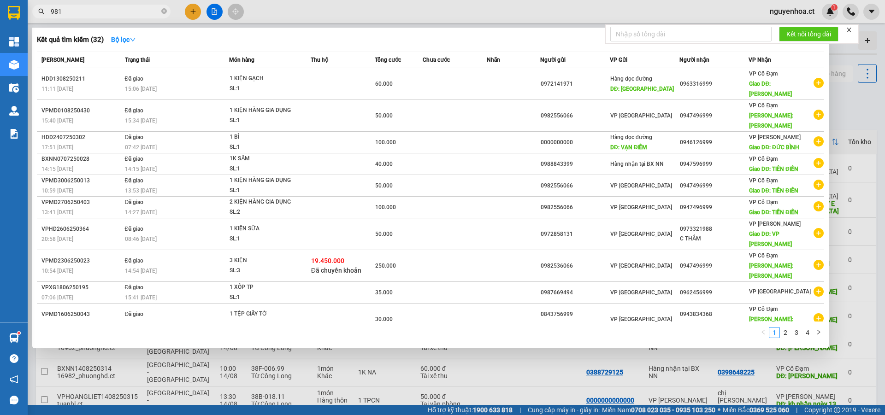
type input "9813"
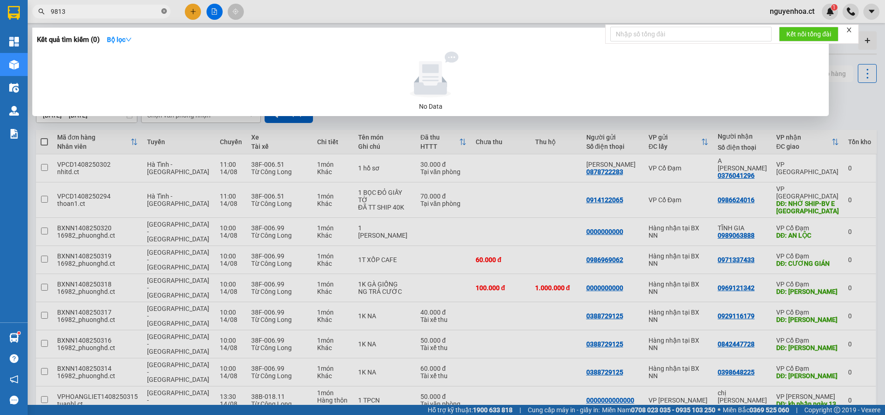
click at [165, 12] on icon "close-circle" at bounding box center [164, 11] width 6 height 6
type input "99813"
click at [166, 12] on icon "close-circle" at bounding box center [164, 11] width 6 height 6
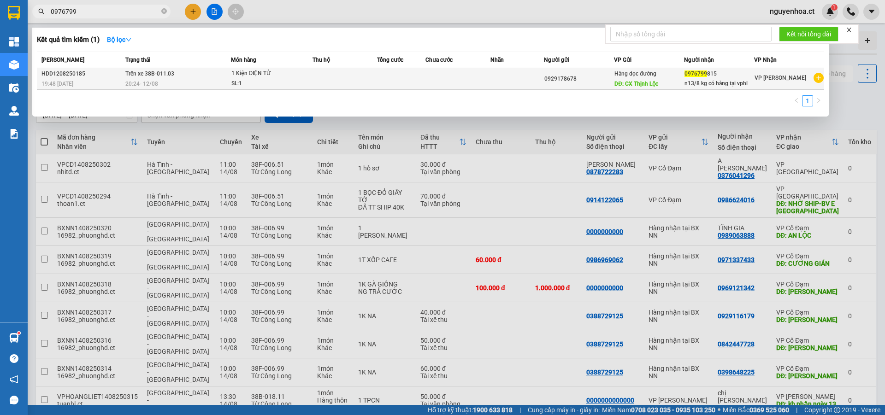
type input "0976799"
click at [157, 78] on td "Trên xe 38B-011.03 20:24 - 12/08" at bounding box center [177, 79] width 108 height 22
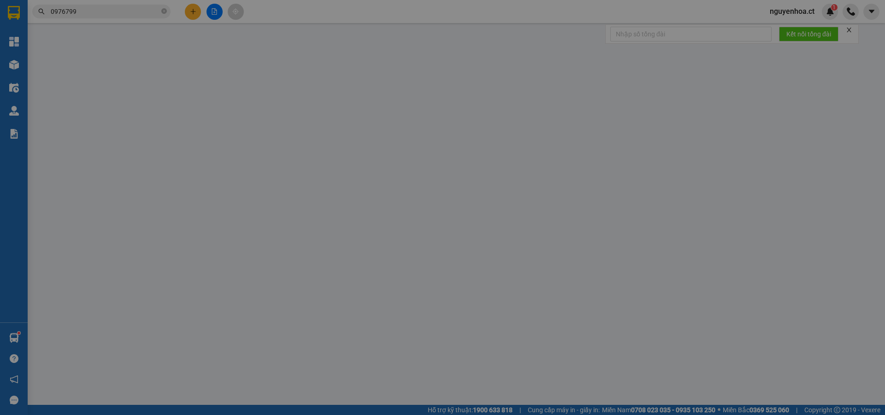
type input "0929178678"
type input "CX Thịnh Lộc"
type input "0976799815"
type input "n13/8 kg có hàng tại vphl"
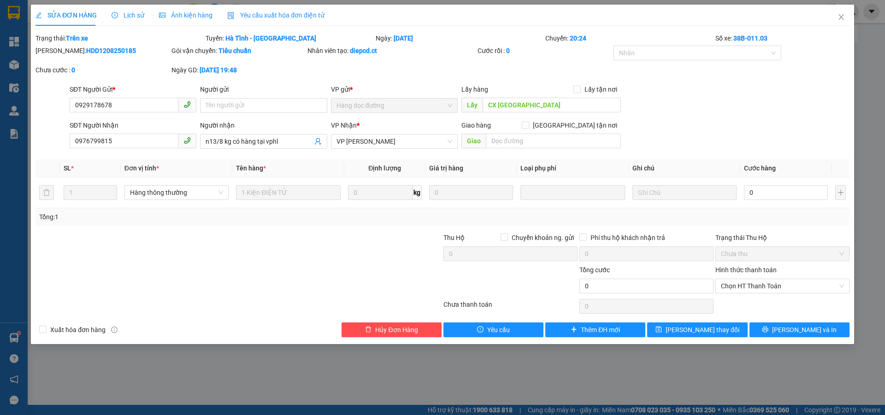
click at [134, 15] on span "Lịch sử" at bounding box center [128, 15] width 33 height 7
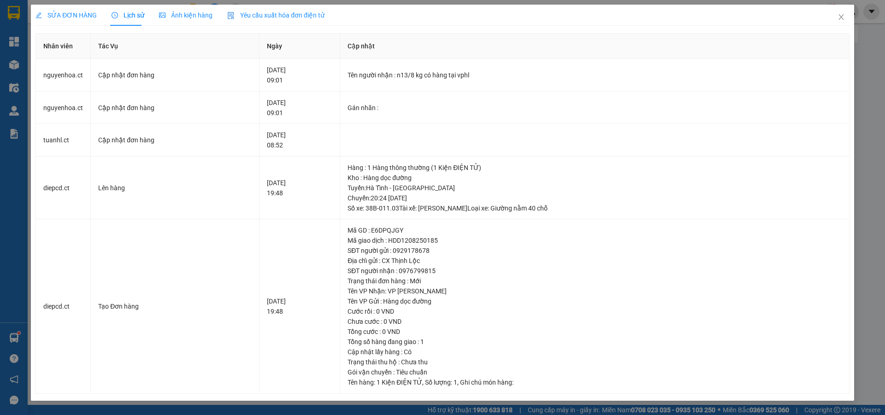
click at [85, 14] on span "SỬA ĐƠN HÀNG" at bounding box center [65, 15] width 61 height 7
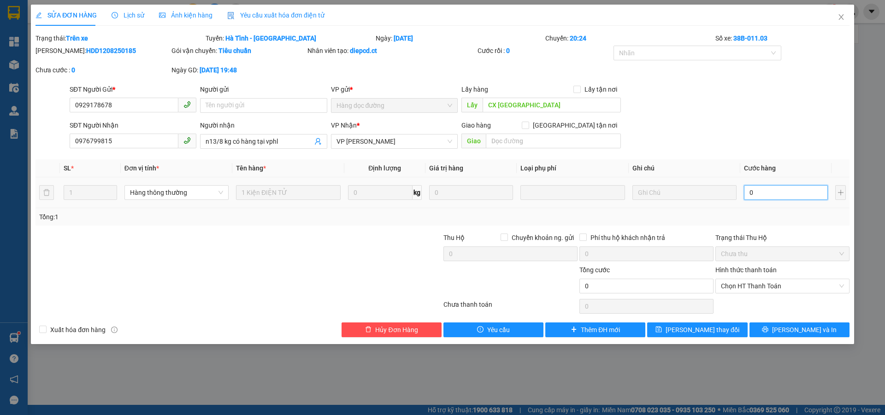
click at [784, 191] on input "0" at bounding box center [786, 192] width 84 height 15
type input "0"
type input "5"
type input "05"
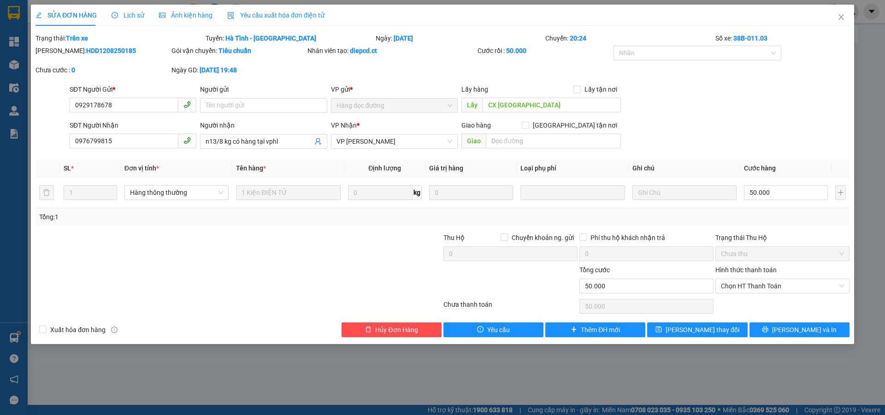
click at [602, 368] on div "SỬA ĐƠN HÀNG Lịch sử Ảnh kiện hàng Yêu cầu xuất hóa đơn điện tử Total Paid Fee …" at bounding box center [442, 207] width 885 height 415
click at [755, 282] on span "Chọn HT Thanh Toán" at bounding box center [782, 286] width 123 height 14
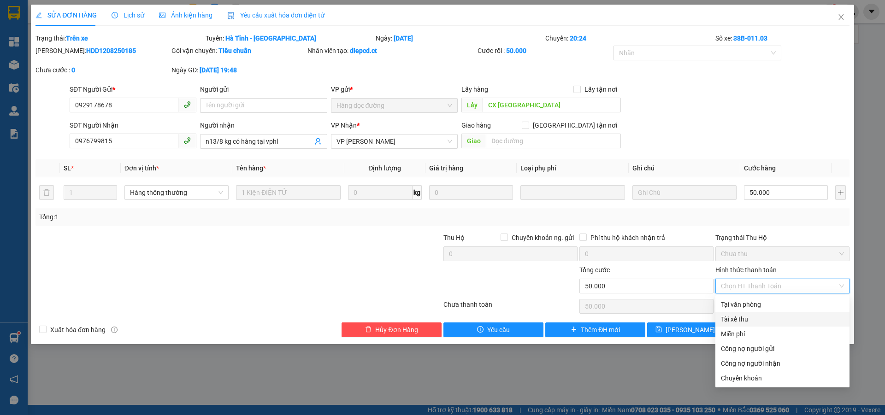
click at [747, 321] on div "Tài xế thu" at bounding box center [782, 319] width 123 height 10
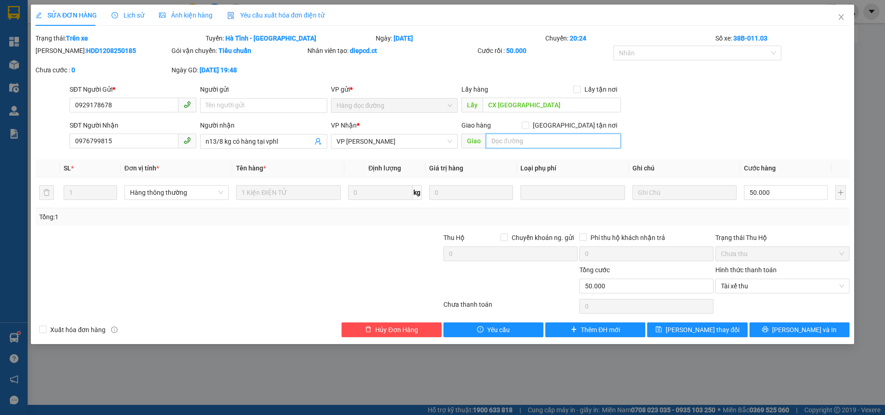
click at [522, 142] on input "text" at bounding box center [553, 141] width 135 height 15
click at [682, 330] on button "[PERSON_NAME] thay đổi" at bounding box center [697, 330] width 100 height 15
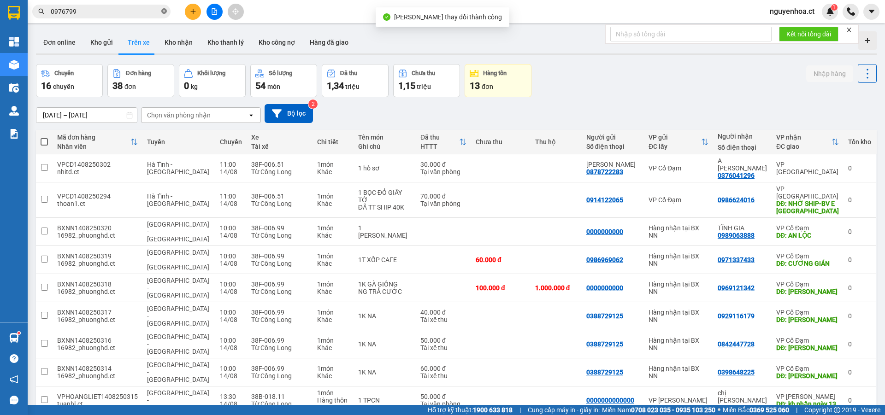
click at [162, 11] on icon "close-circle" at bounding box center [164, 11] width 6 height 6
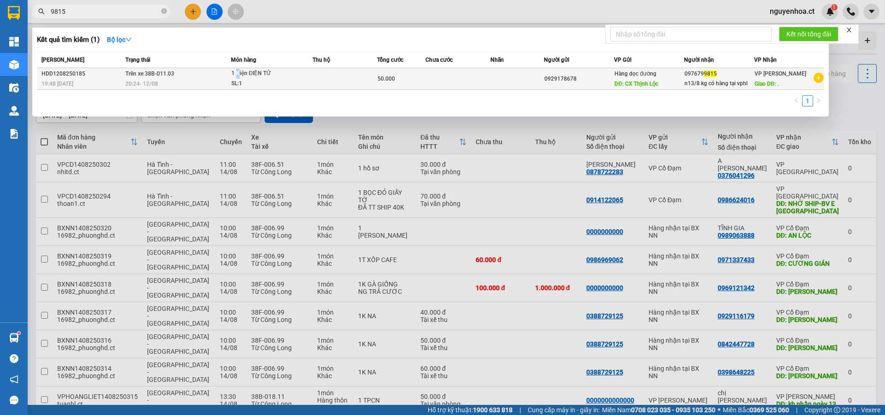
click at [237, 71] on div "1 Kiện ĐIỆN TỬ" at bounding box center [265, 74] width 69 height 10
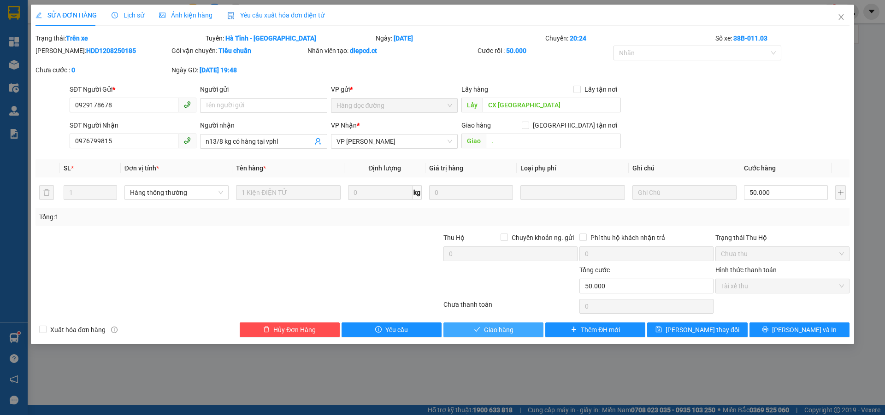
click at [496, 333] on span "Giao hàng" at bounding box center [498, 330] width 29 height 10
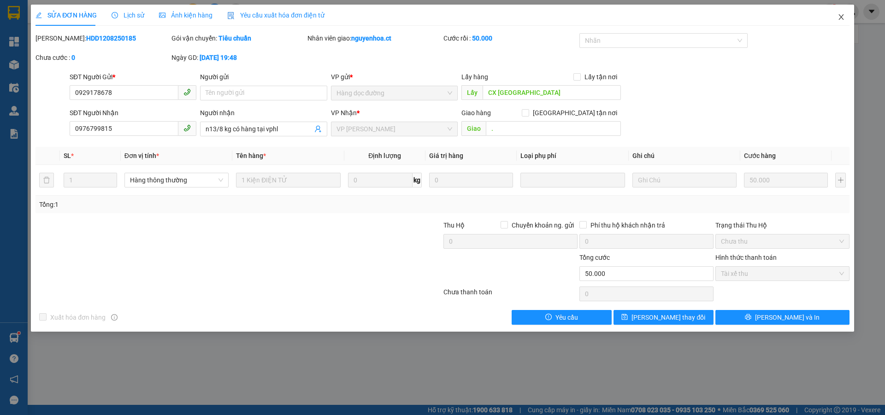
click at [844, 17] on icon "close" at bounding box center [840, 16] width 7 height 7
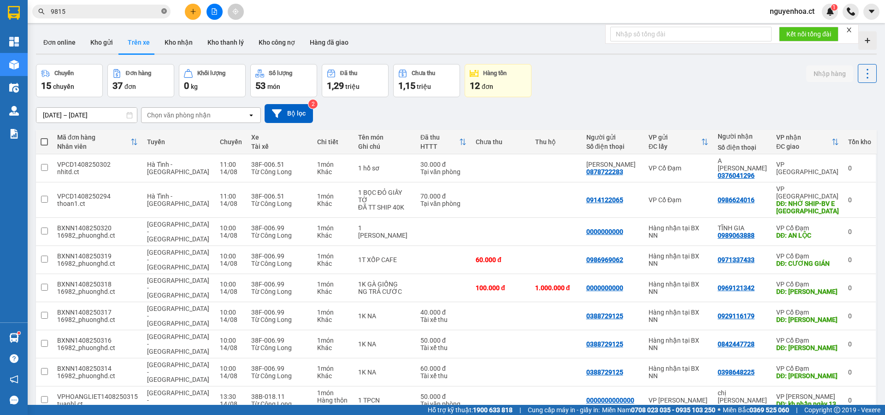
click at [165, 10] on icon "close-circle" at bounding box center [164, 11] width 6 height 6
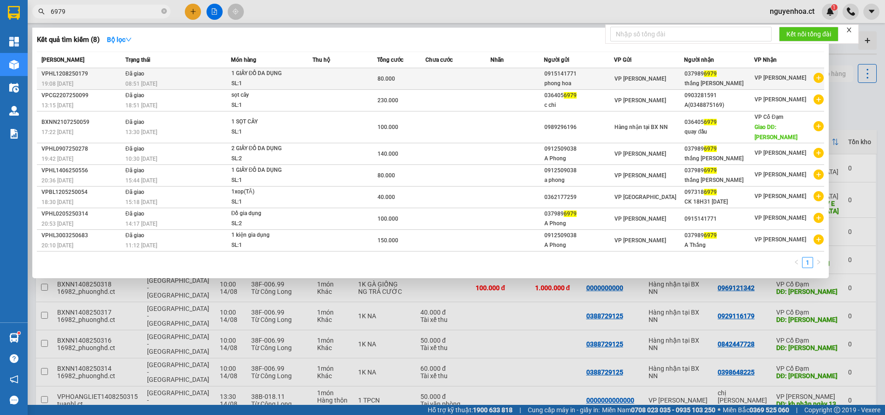
click at [141, 79] on div "08:51 - 13/08" at bounding box center [177, 84] width 105 height 10
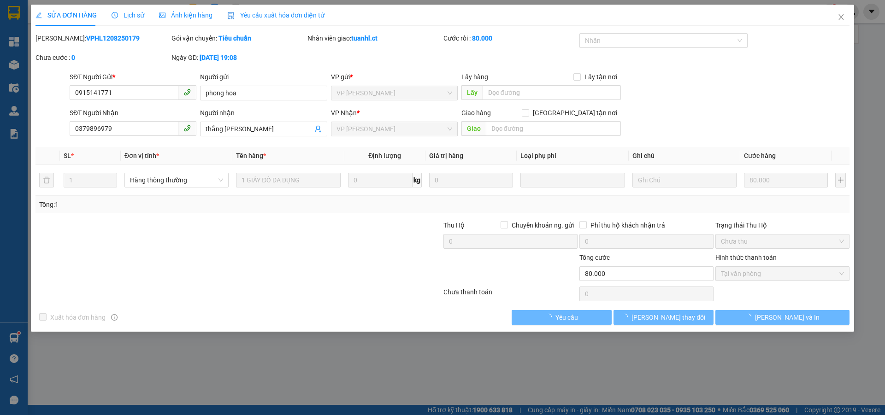
click at [133, 14] on span "Lịch sử" at bounding box center [128, 15] width 33 height 7
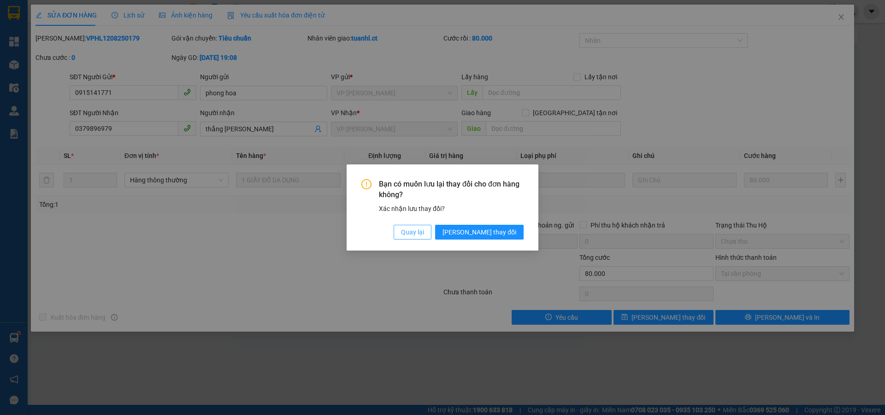
click at [424, 232] on span "Quay lại" at bounding box center [412, 232] width 23 height 10
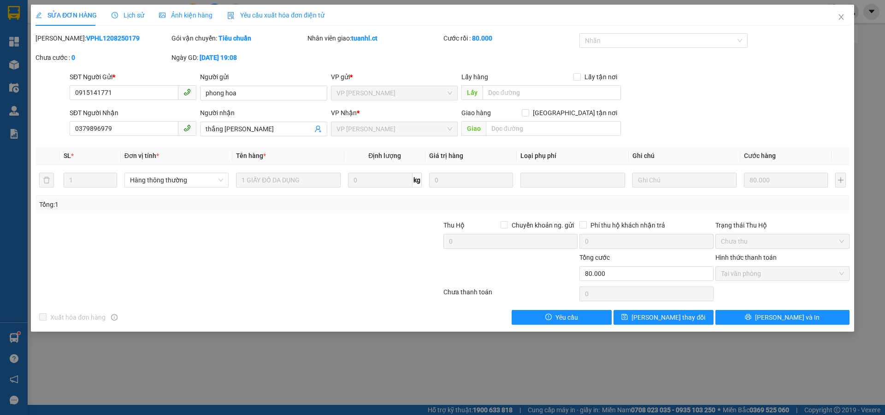
click at [137, 18] on span "Lịch sử" at bounding box center [128, 15] width 33 height 7
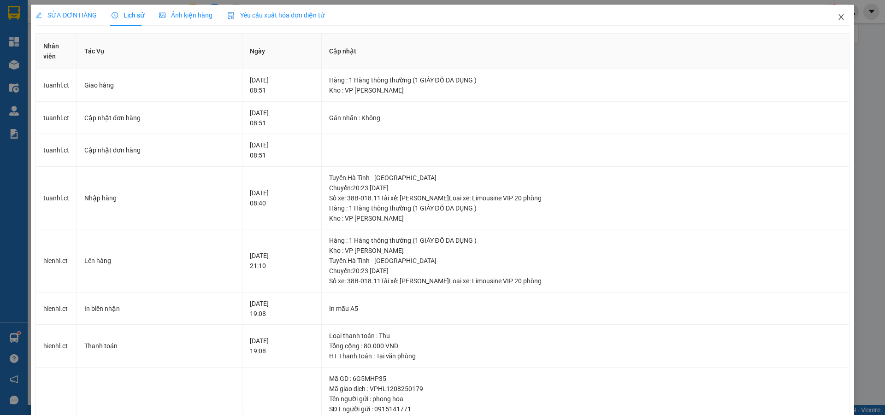
click at [838, 18] on icon "close" at bounding box center [840, 17] width 5 height 6
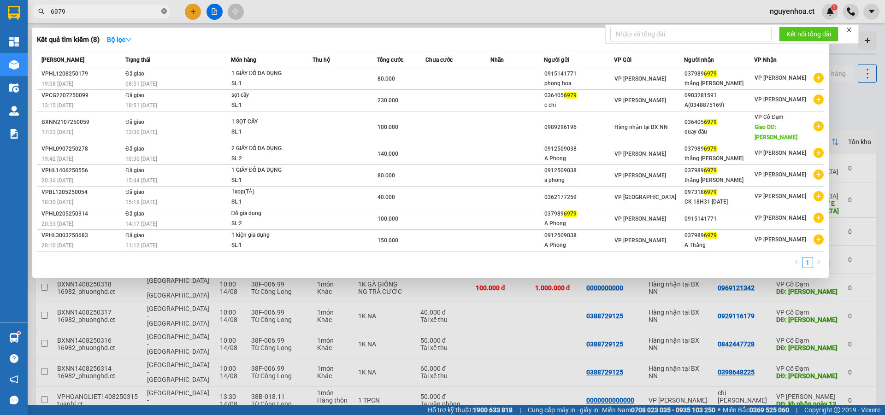
click at [164, 14] on icon "close-circle" at bounding box center [164, 11] width 6 height 6
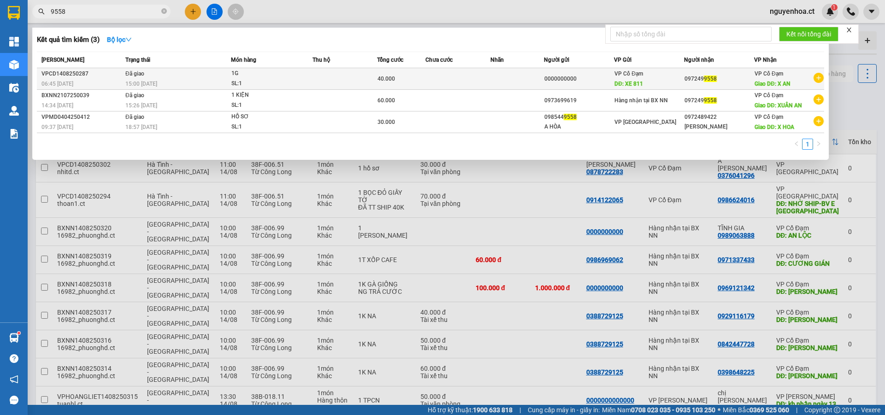
click at [149, 78] on td "Đã giao 15:00 - 14/08" at bounding box center [177, 79] width 108 height 22
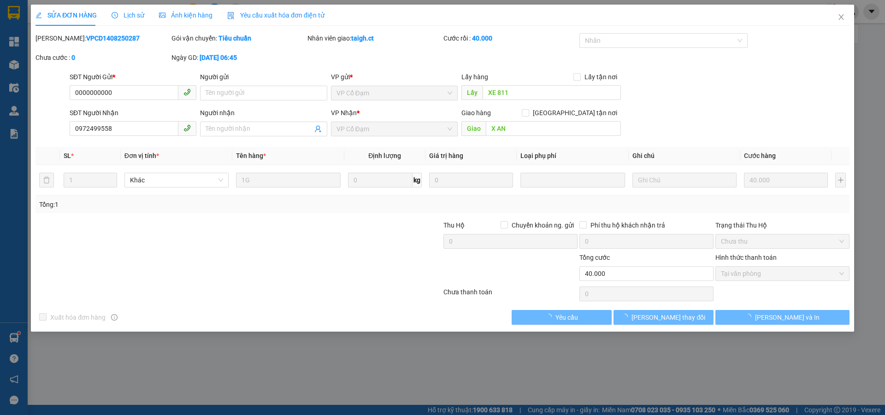
click at [135, 15] on span "Lịch sử" at bounding box center [128, 15] width 33 height 7
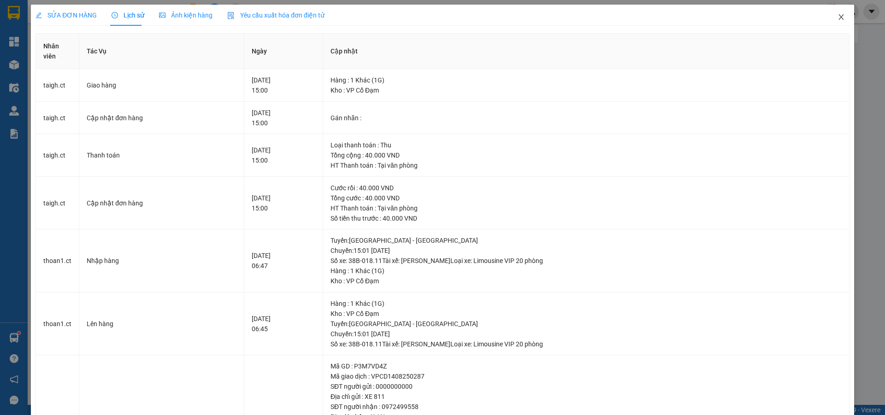
drag, startPoint x: 833, startPoint y: 15, endPoint x: 225, endPoint y: 11, distance: 607.9
click at [837, 14] on icon "close" at bounding box center [840, 16] width 7 height 7
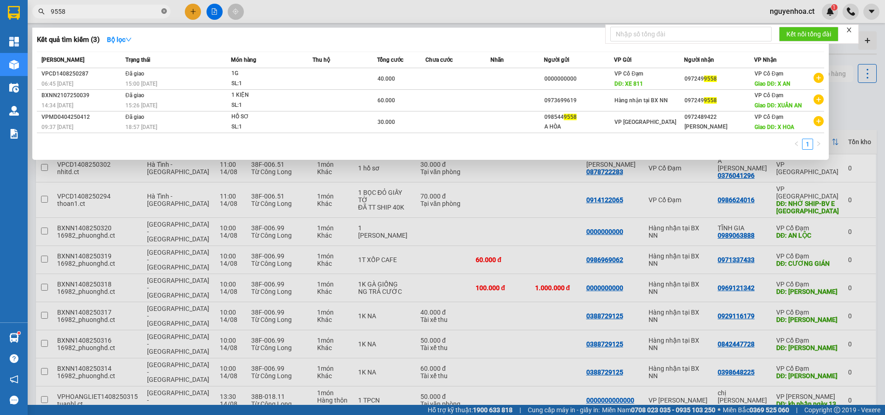
click at [164, 11] on icon "close-circle" at bounding box center [164, 11] width 6 height 6
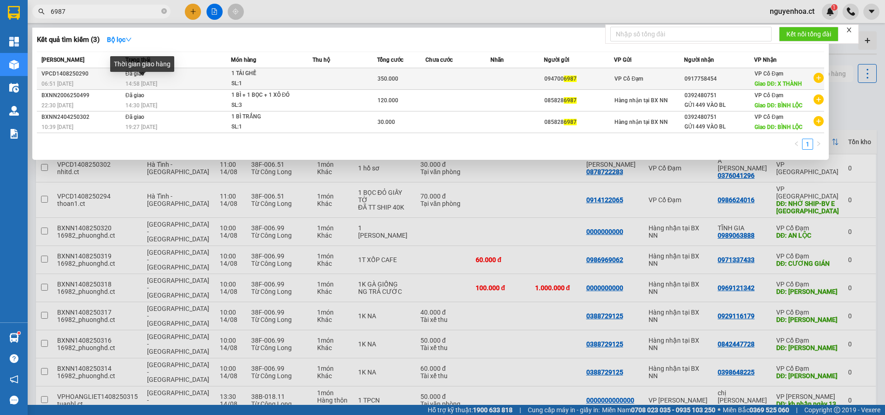
click at [151, 81] on span "14:58 - 14/08" at bounding box center [141, 84] width 32 height 6
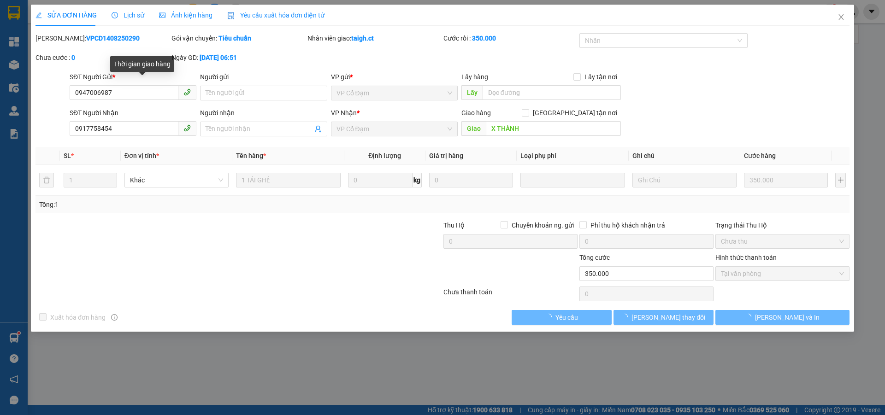
click at [136, 12] on span "Lịch sử" at bounding box center [128, 15] width 33 height 7
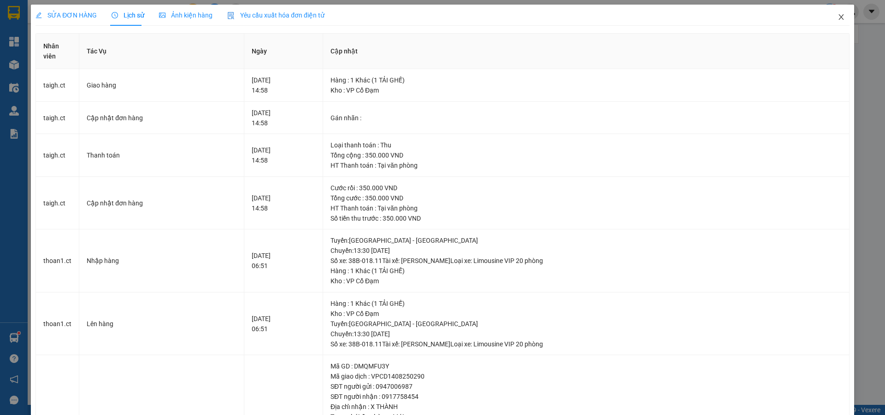
click at [835, 13] on span "Close" at bounding box center [841, 18] width 26 height 26
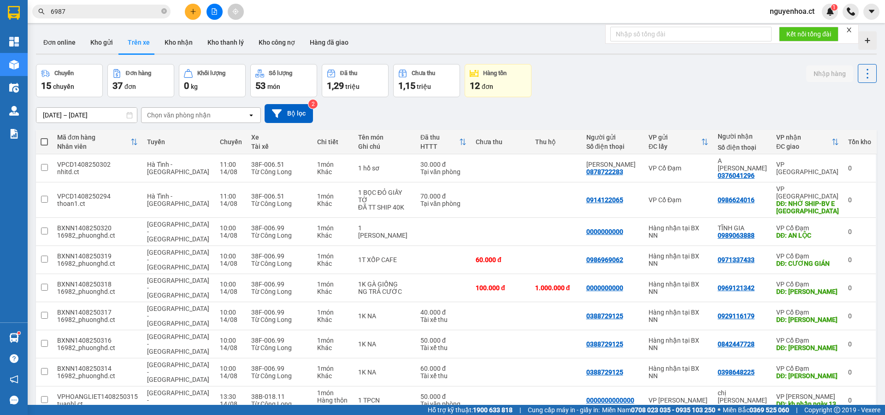
click at [165, 12] on icon "close-circle" at bounding box center [164, 11] width 6 height 6
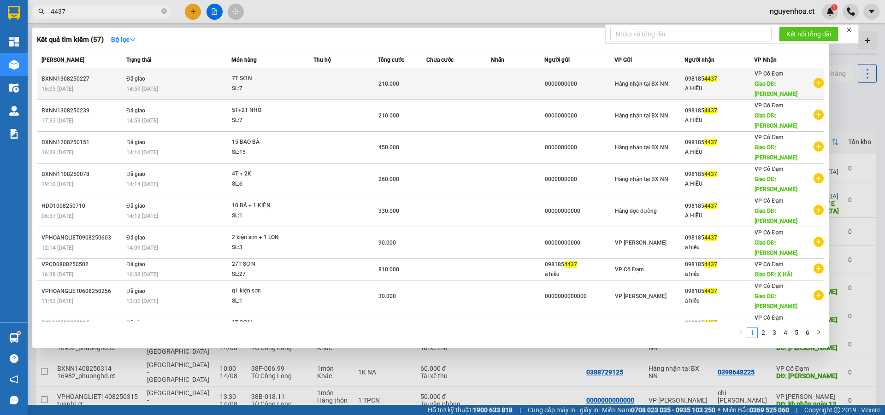
click at [160, 84] on div "14:59 [DATE]" at bounding box center [178, 89] width 105 height 10
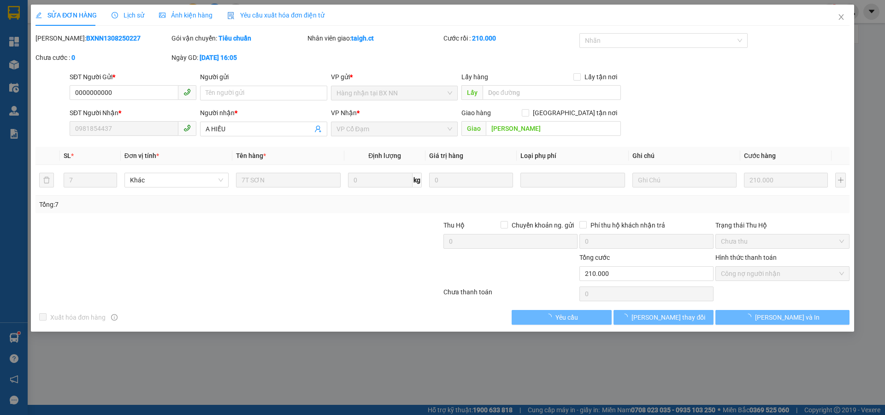
click at [140, 17] on span "Lịch sử" at bounding box center [128, 15] width 33 height 7
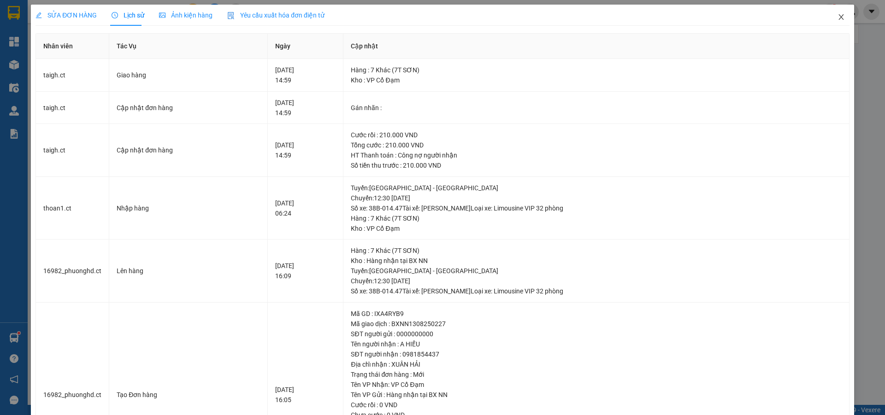
click at [830, 13] on span "Close" at bounding box center [841, 18] width 26 height 26
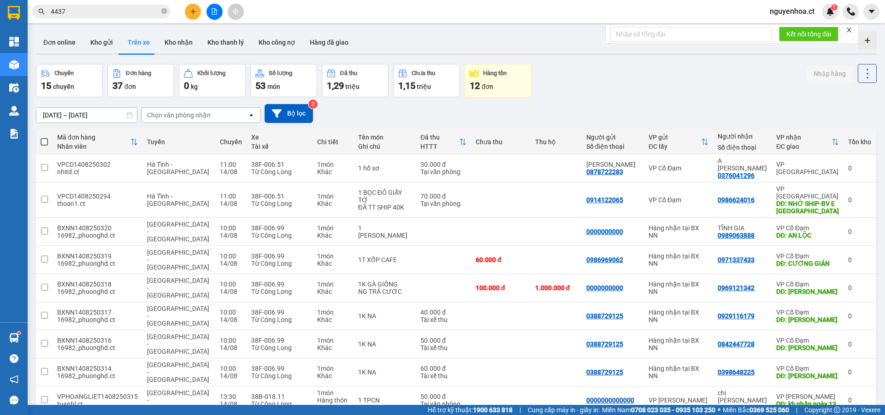
click at [121, 10] on input "4437" at bounding box center [105, 11] width 109 height 10
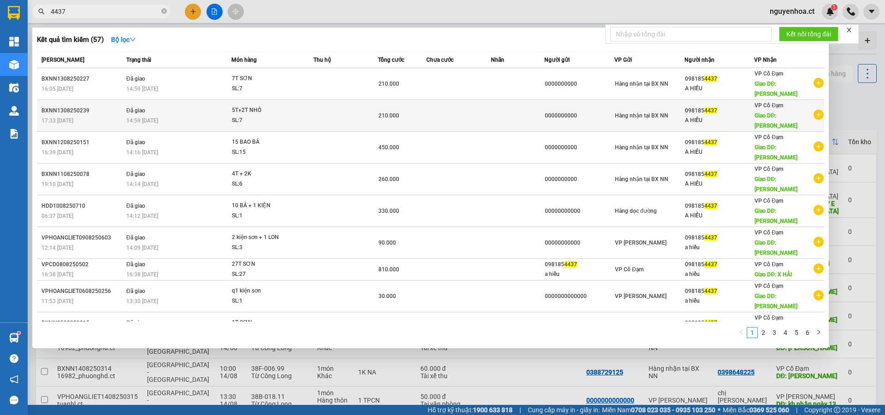
click at [124, 101] on td "Đã giao 14:59 [DATE]" at bounding box center [177, 116] width 107 height 32
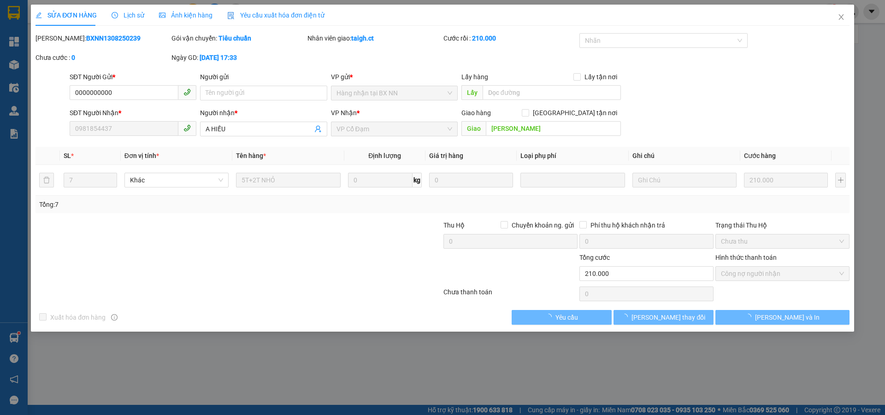
click at [137, 12] on span "Lịch sử" at bounding box center [128, 15] width 33 height 7
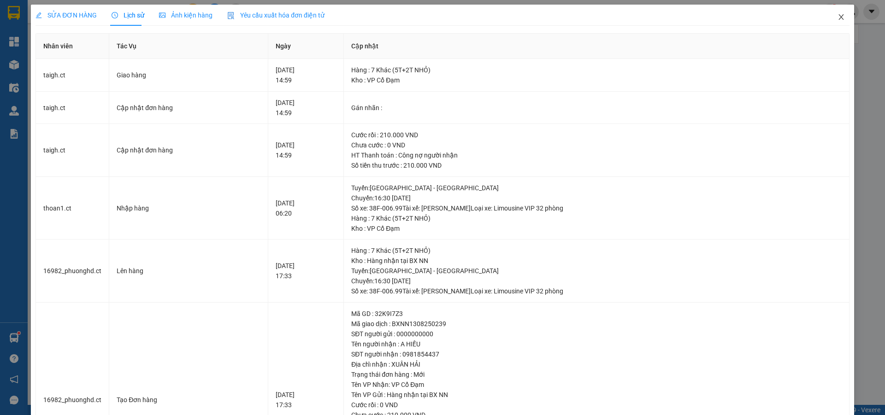
click at [837, 14] on icon "close" at bounding box center [840, 16] width 7 height 7
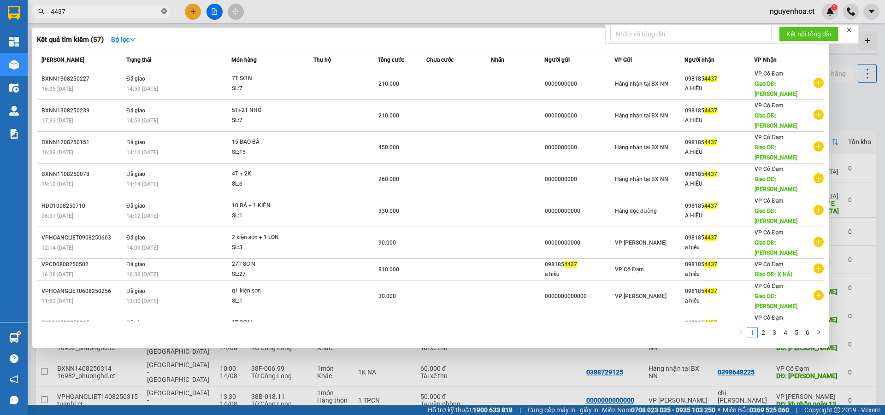
click at [165, 11] on icon "close-circle" at bounding box center [164, 11] width 6 height 6
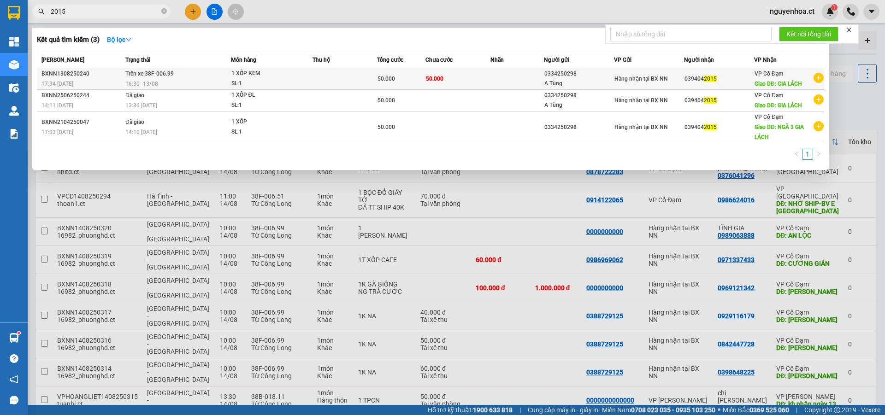
click at [150, 77] on span "Trên xe 38F-006.99" at bounding box center [149, 74] width 48 height 6
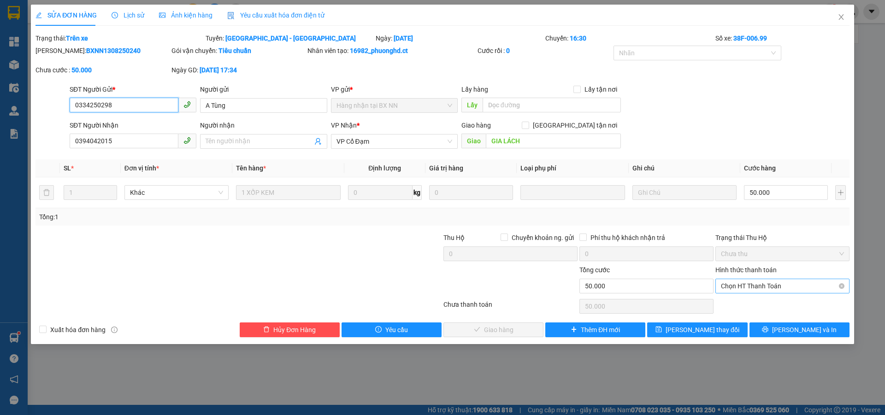
click at [763, 287] on span "Chọn HT Thanh Toán" at bounding box center [782, 286] width 123 height 14
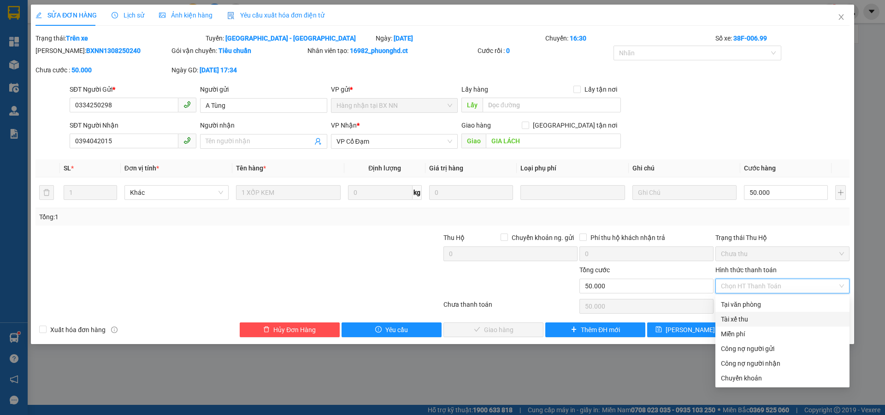
click at [757, 323] on div "Tài xế thu" at bounding box center [782, 319] width 123 height 10
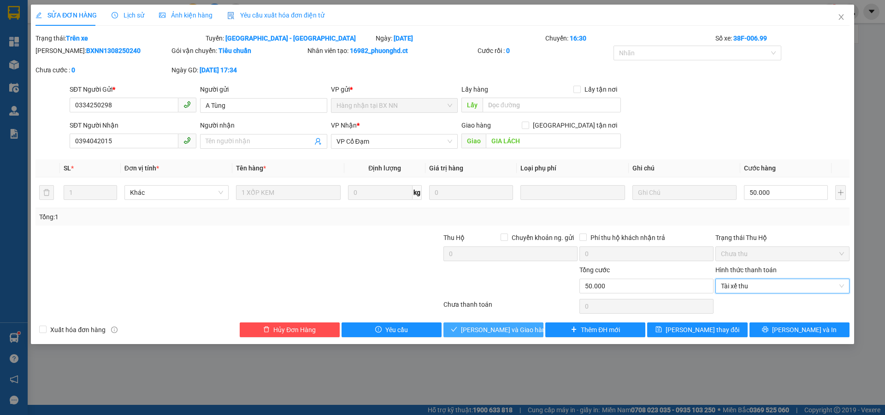
click at [517, 329] on span "[PERSON_NAME] và Giao hàng" at bounding box center [505, 330] width 88 height 10
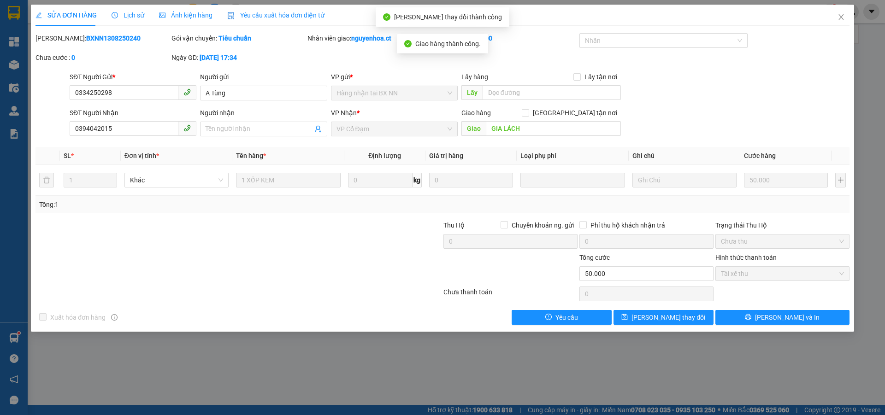
click at [137, 12] on span "Lịch sử" at bounding box center [128, 15] width 33 height 7
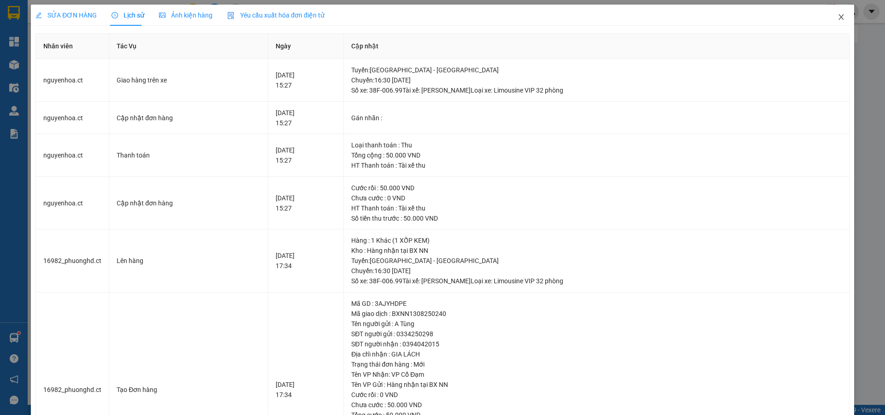
click at [835, 13] on span "Close" at bounding box center [841, 18] width 26 height 26
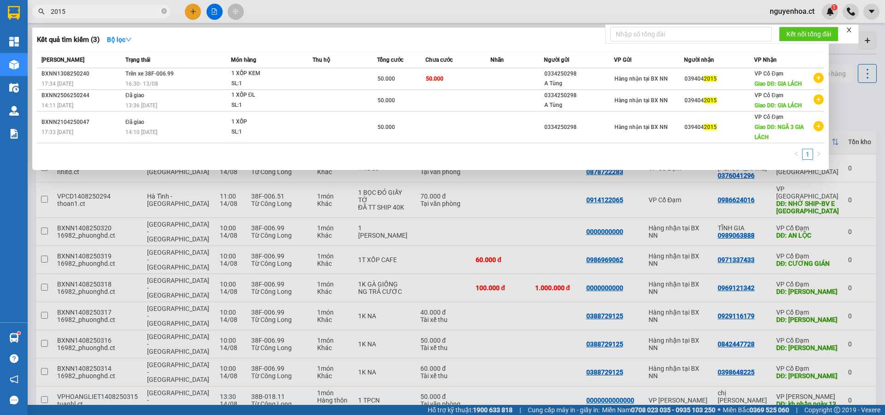
drag, startPoint x: 165, startPoint y: 10, endPoint x: 170, endPoint y: 8, distance: 5.4
click at [168, 8] on span "2015" at bounding box center [101, 12] width 138 height 14
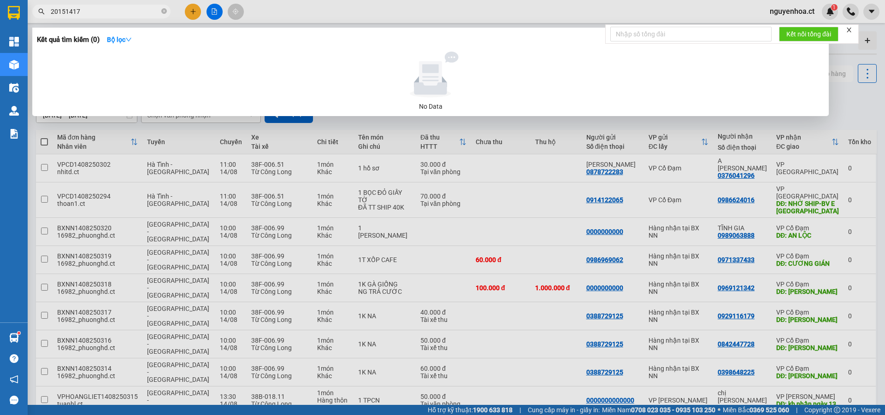
click at [164, 11] on icon "close-circle" at bounding box center [164, 11] width 6 height 6
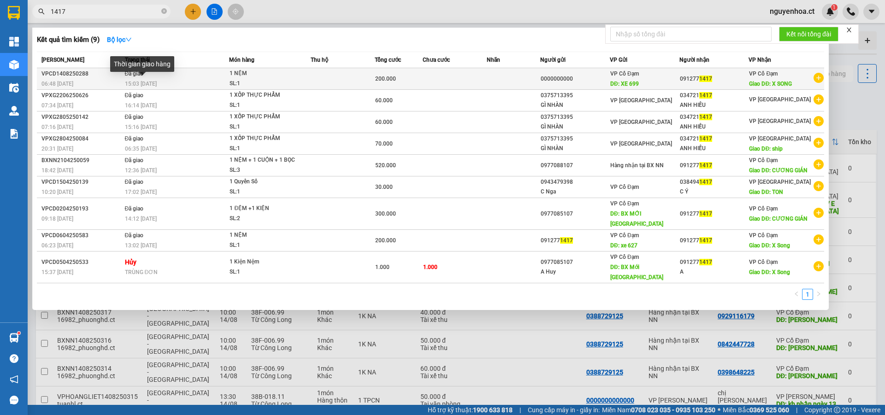
click at [147, 84] on span "15:03 - 14/08" at bounding box center [141, 84] width 32 height 6
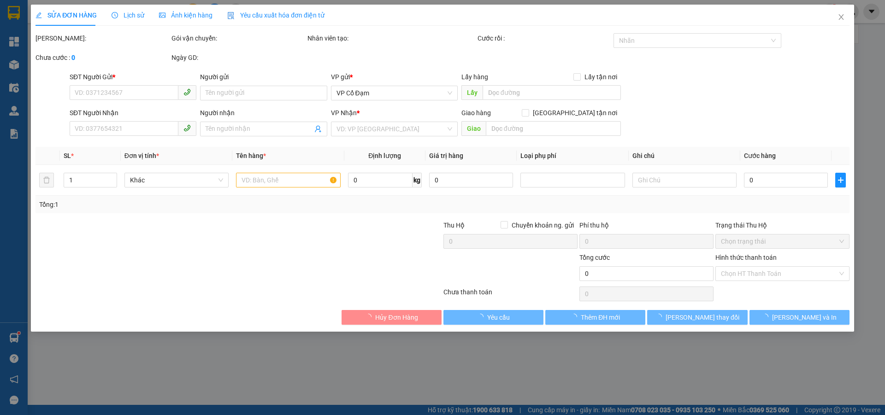
click at [131, 12] on span "Lịch sử" at bounding box center [128, 15] width 33 height 7
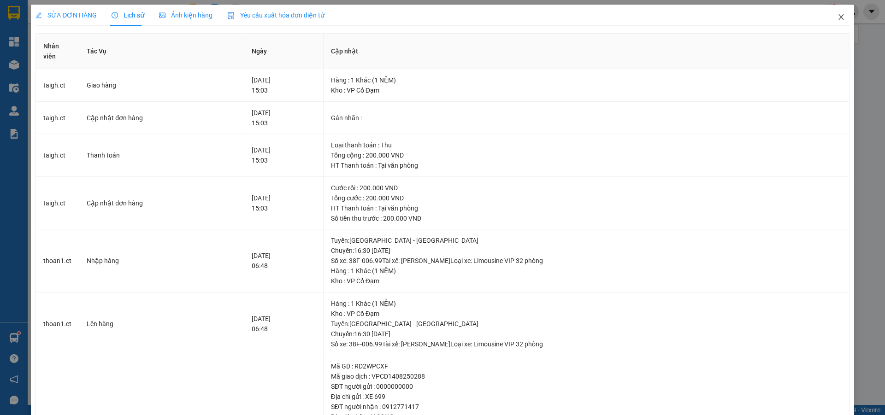
click at [837, 15] on icon "close" at bounding box center [840, 16] width 7 height 7
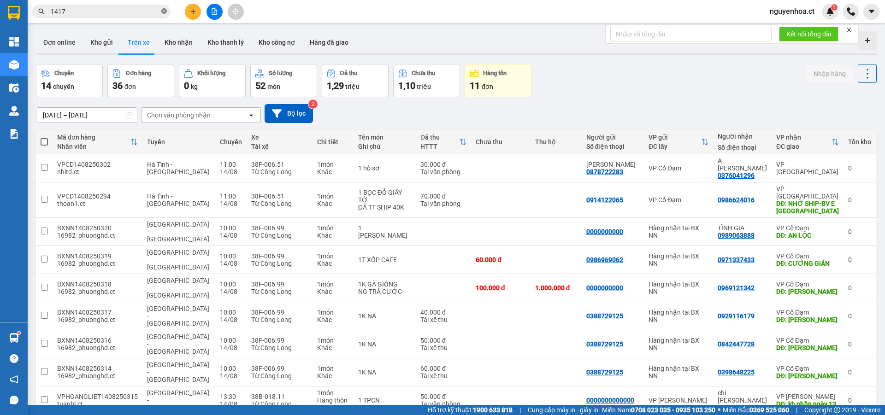
click at [161, 11] on icon "close-circle" at bounding box center [164, 11] width 6 height 6
paste input "0372403715"
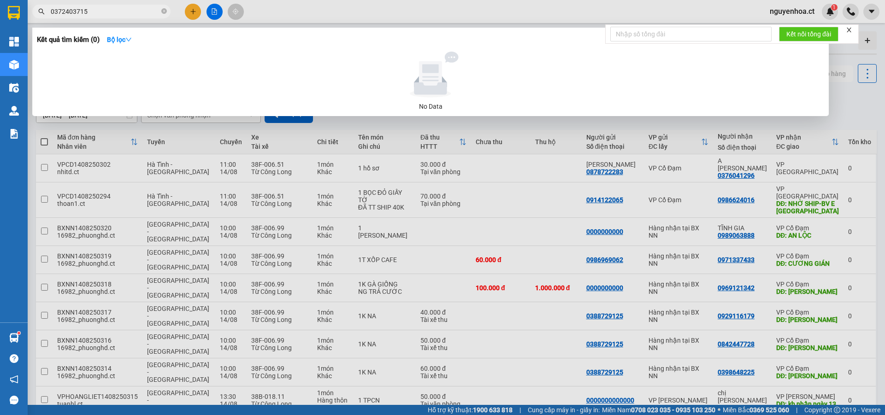
click at [191, 11] on div at bounding box center [442, 207] width 885 height 415
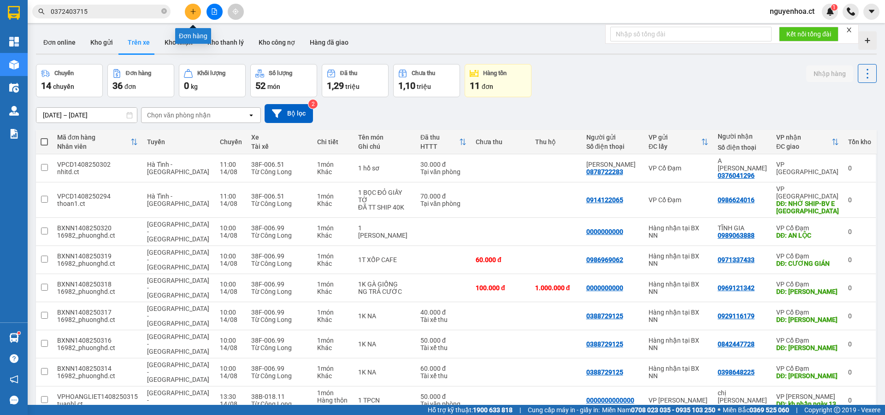
click at [191, 14] on icon "plus" at bounding box center [193, 11] width 6 height 6
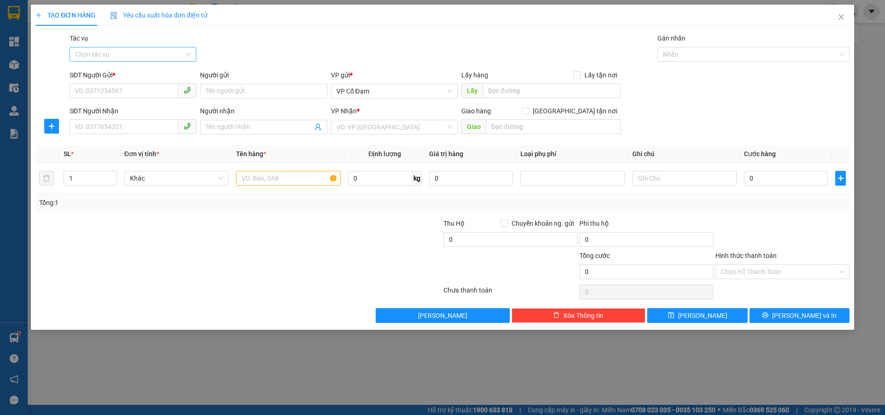
click at [135, 49] on input "Tác vụ" at bounding box center [129, 54] width 109 height 14
click at [136, 75] on div "Nhập hàng lên xe" at bounding box center [133, 73] width 116 height 10
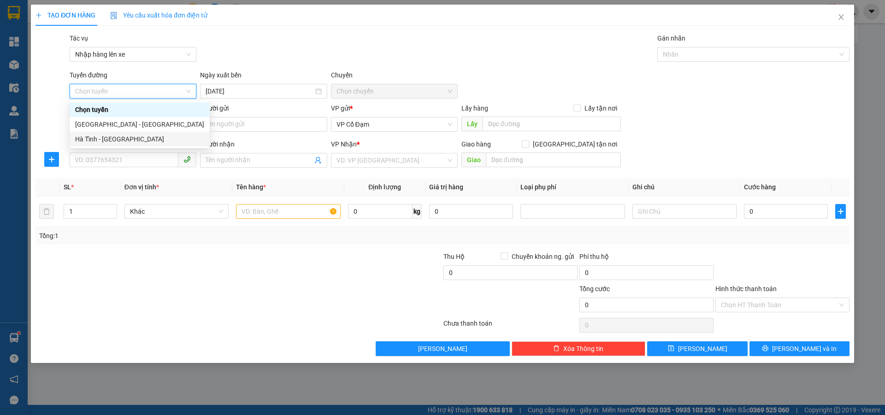
click at [115, 136] on div "Hà Tĩnh - [GEOGRAPHIC_DATA]" at bounding box center [139, 139] width 129 height 10
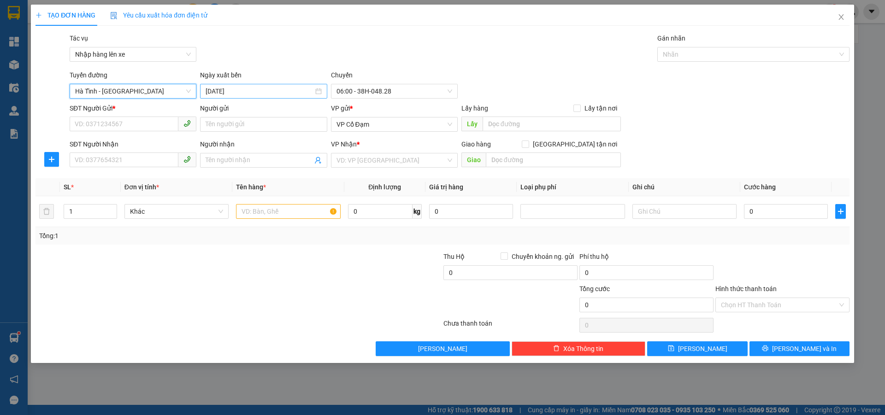
click at [237, 93] on input "[DATE]" at bounding box center [259, 91] width 107 height 10
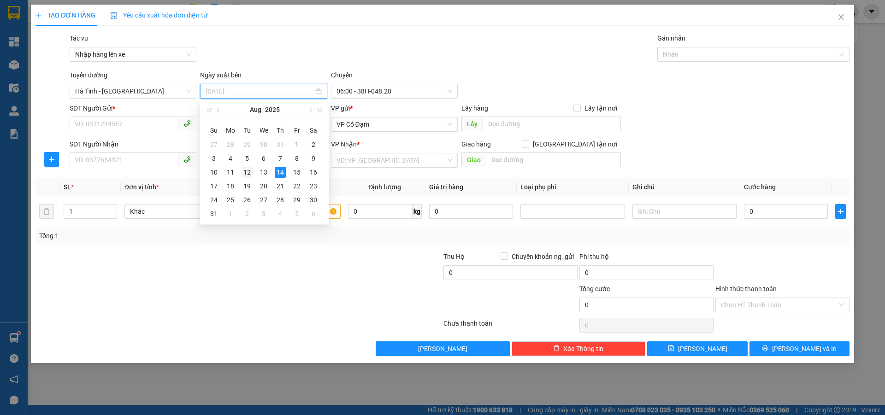
drag, startPoint x: 242, startPoint y: 171, endPoint x: 257, endPoint y: 167, distance: 14.9
click at [242, 171] on div "12" at bounding box center [247, 172] width 11 height 11
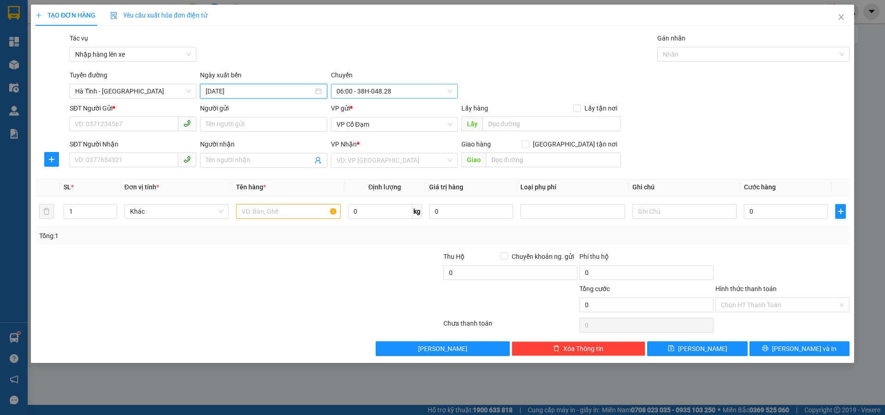
click at [388, 87] on span "06:00 - 38H-048.28" at bounding box center [394, 91] width 116 height 14
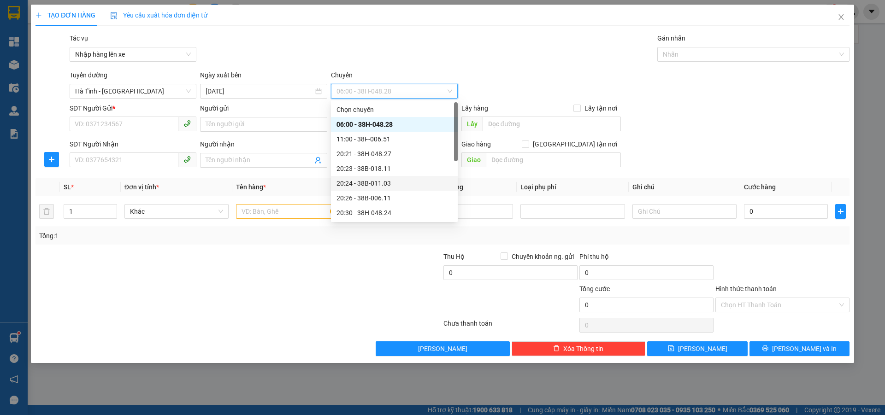
drag, startPoint x: 380, startPoint y: 180, endPoint x: 182, endPoint y: 136, distance: 202.9
click at [379, 180] on div "20:24 - 38B-011.03" at bounding box center [394, 183] width 116 height 10
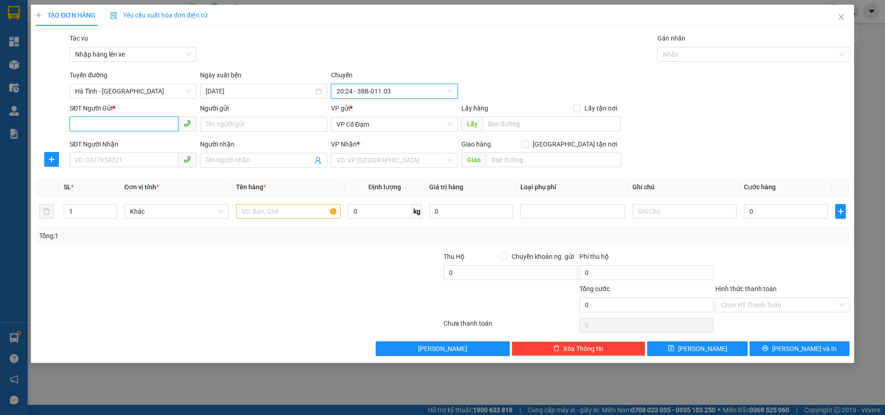
click at [119, 126] on input "SĐT Người Gửi *" at bounding box center [124, 124] width 109 height 15
paste input "0372403715"
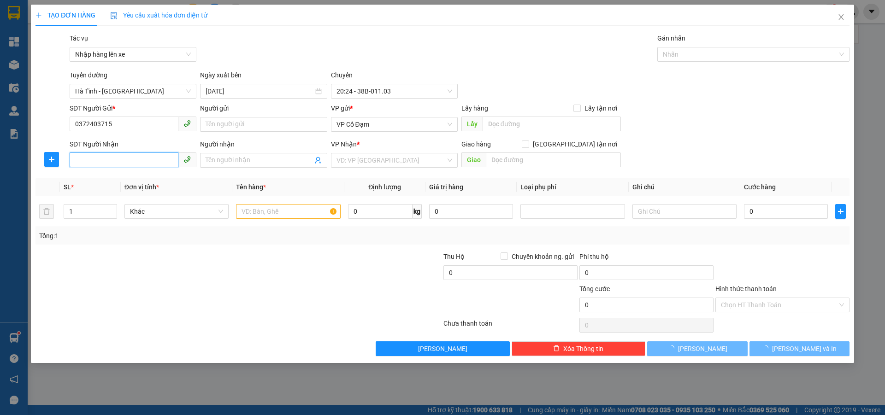
click at [111, 162] on input "SĐT Người Nhận" at bounding box center [124, 160] width 109 height 15
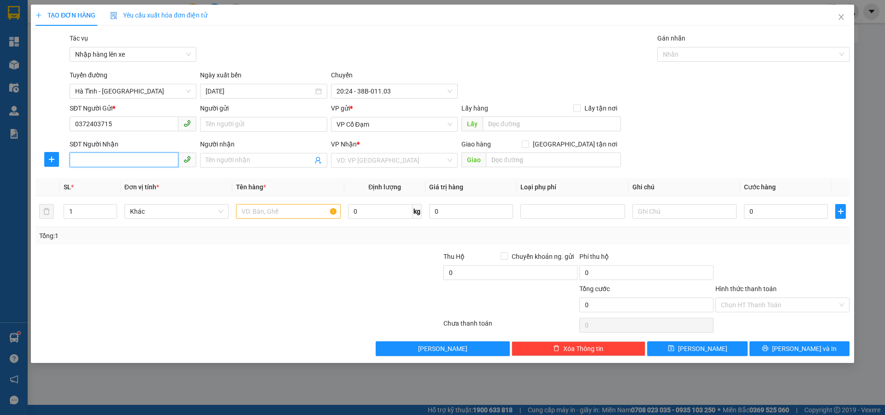
paste input "0372403715"
click at [244, 126] on input "Người gửi" at bounding box center [263, 124] width 127 height 15
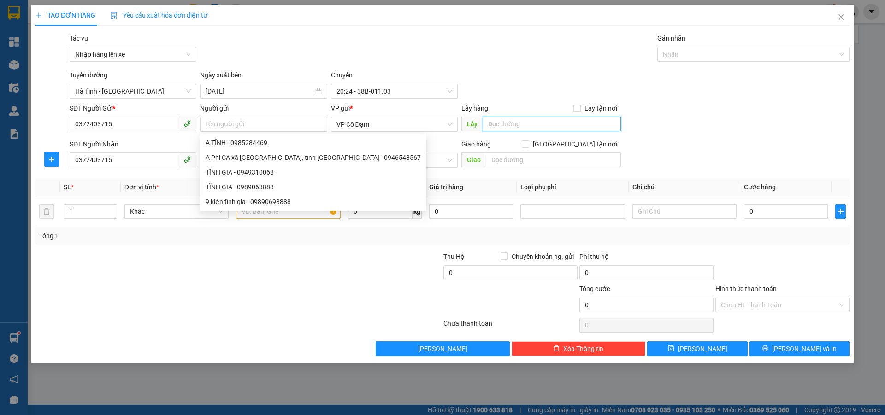
click at [528, 130] on input "text" at bounding box center [552, 124] width 138 height 15
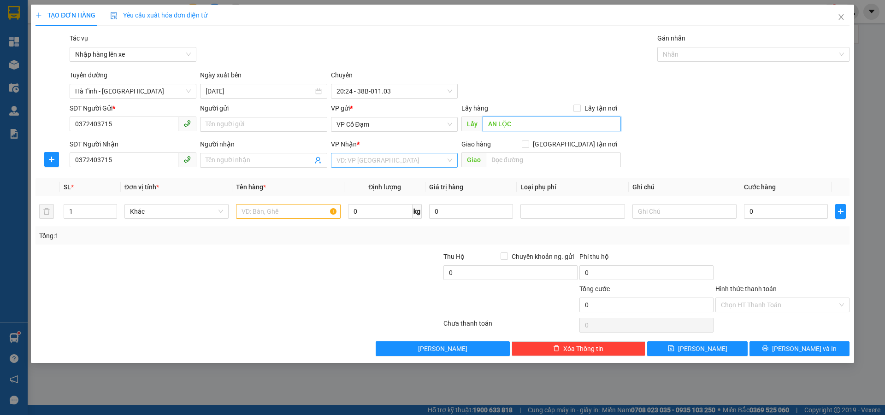
type input "AN LỘC"
click at [391, 161] on input "search" at bounding box center [390, 160] width 109 height 14
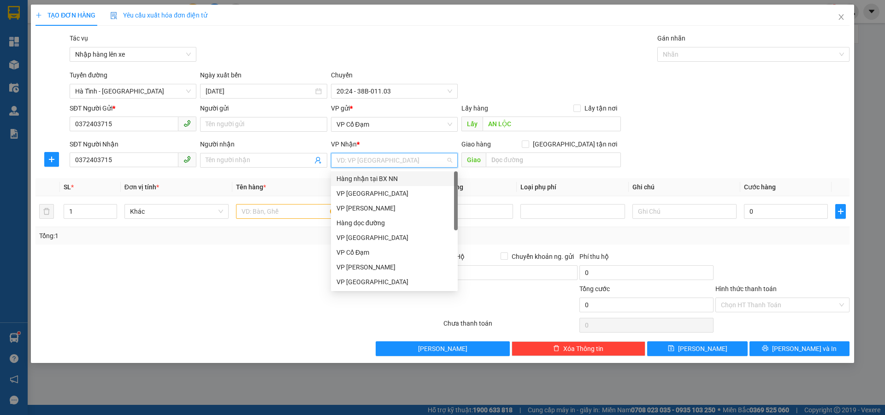
drag, startPoint x: 390, startPoint y: 181, endPoint x: 471, endPoint y: 163, distance: 82.6
click at [390, 181] on div "Hàng nhận tại BX NN" at bounding box center [394, 179] width 116 height 10
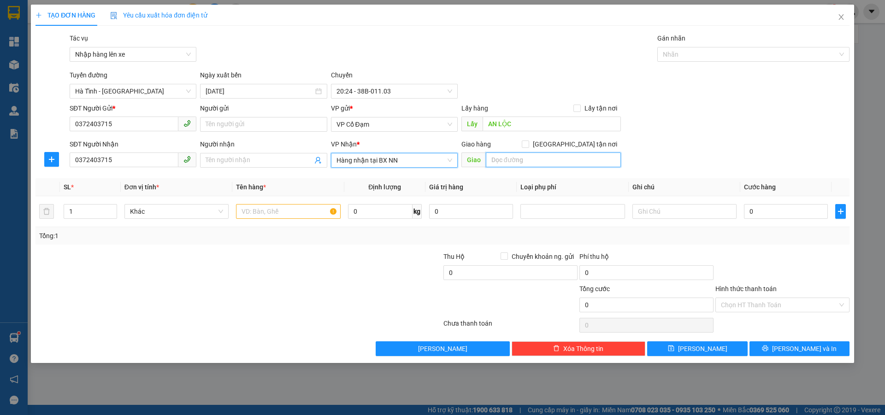
click at [519, 164] on input "text" at bounding box center [553, 160] width 135 height 15
type input "NN"
click at [259, 212] on input "text" at bounding box center [288, 211] width 104 height 15
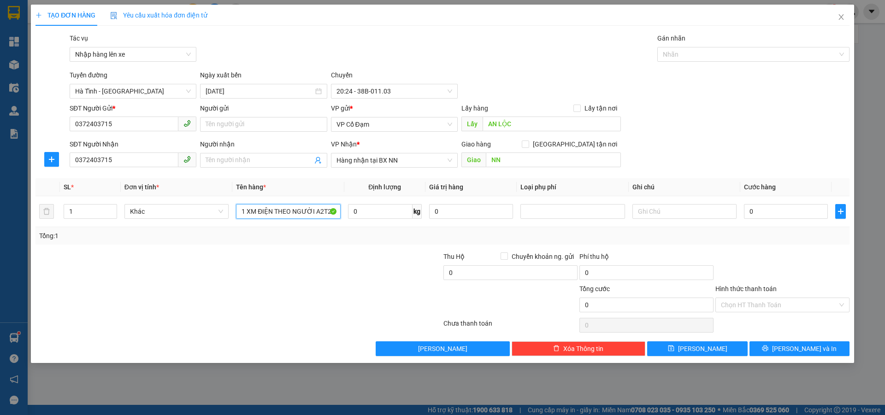
type input "1 XM ĐIỆN THEO NGƯỜI A2T2"
click at [767, 215] on input "0" at bounding box center [786, 211] width 84 height 15
type input "1"
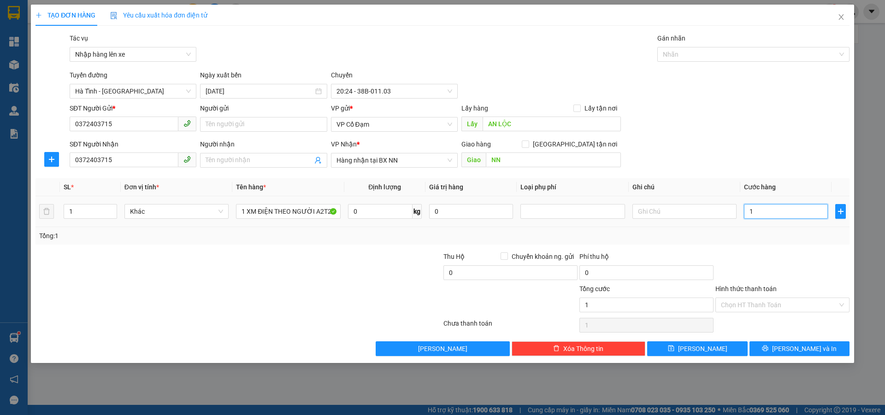
type input "15"
type input "150"
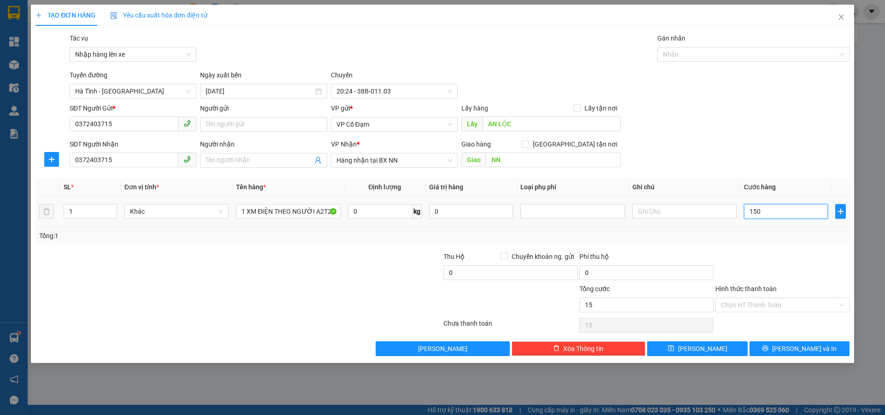
type input "150"
click at [755, 305] on input "Hình thức thanh toán" at bounding box center [779, 305] width 117 height 14
type input "150.000"
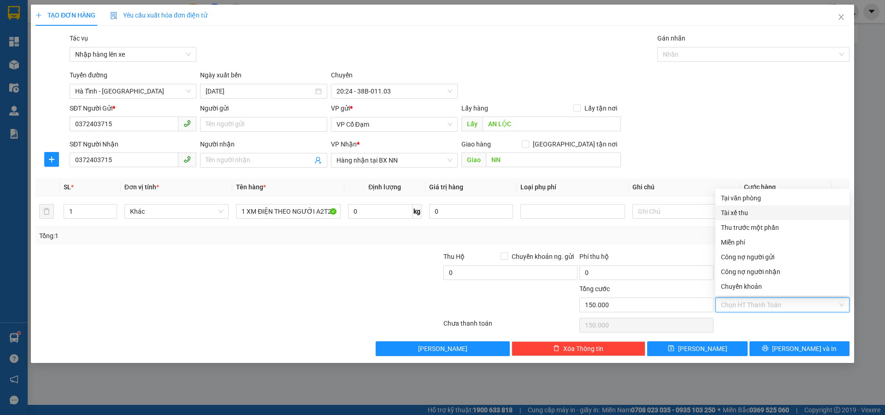
click at [748, 212] on div "Tài xế thu" at bounding box center [782, 213] width 123 height 10
type input "0"
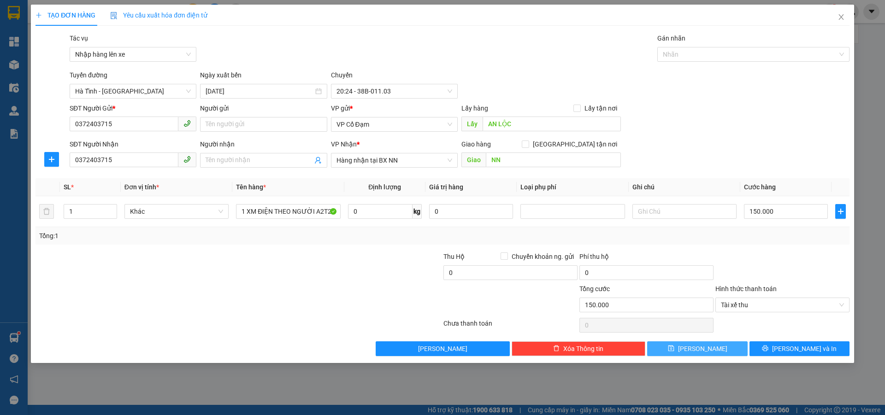
click at [694, 348] on button "[PERSON_NAME]" at bounding box center [697, 349] width 100 height 15
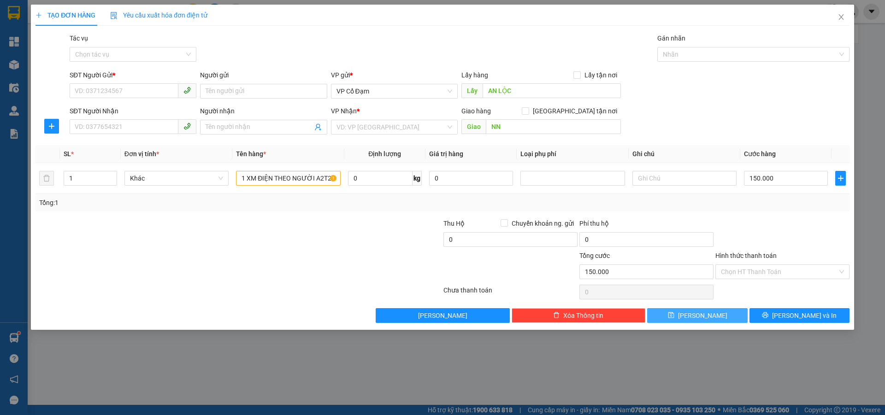
type input "0"
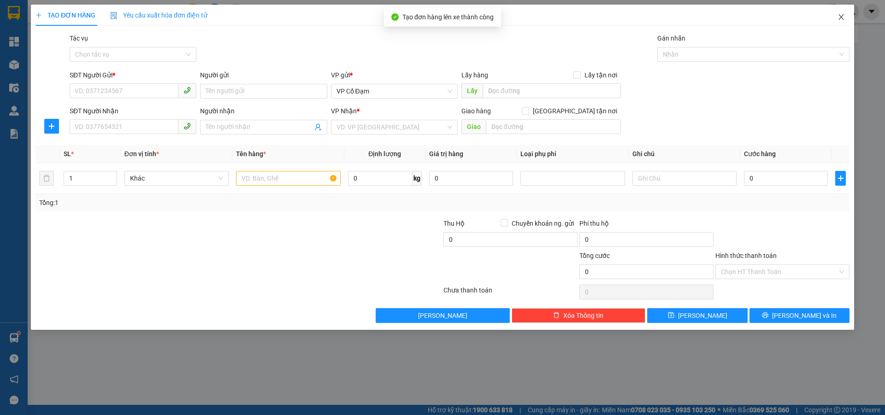
click at [844, 12] on span "Close" at bounding box center [841, 18] width 26 height 26
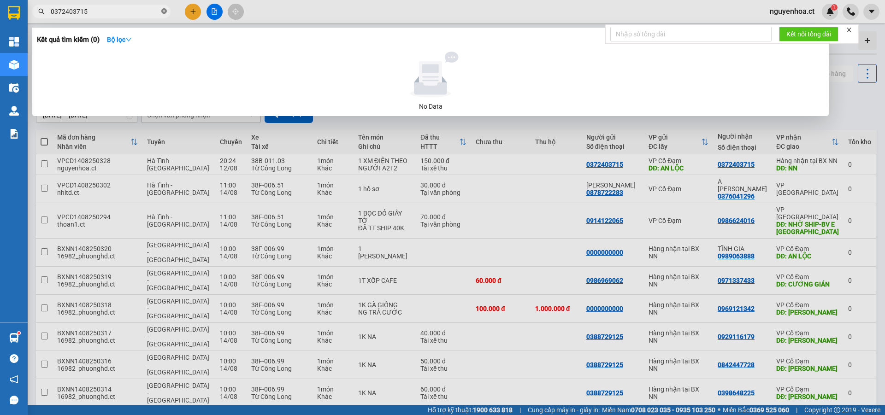
click at [165, 10] on icon "close-circle" at bounding box center [164, 11] width 6 height 6
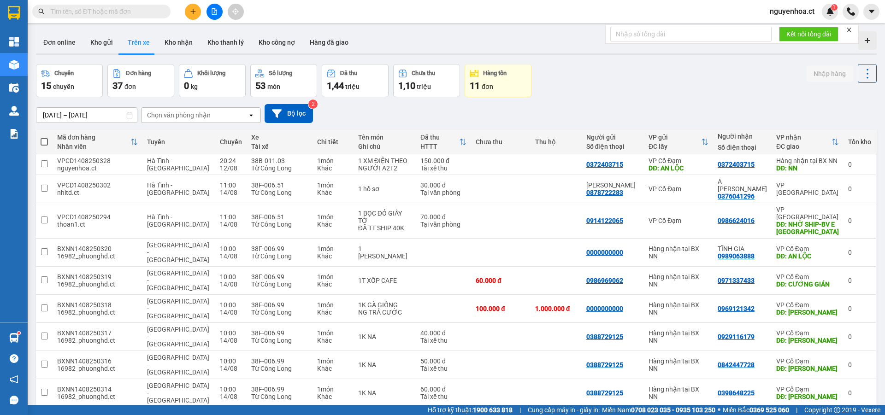
paste input "0372403715"
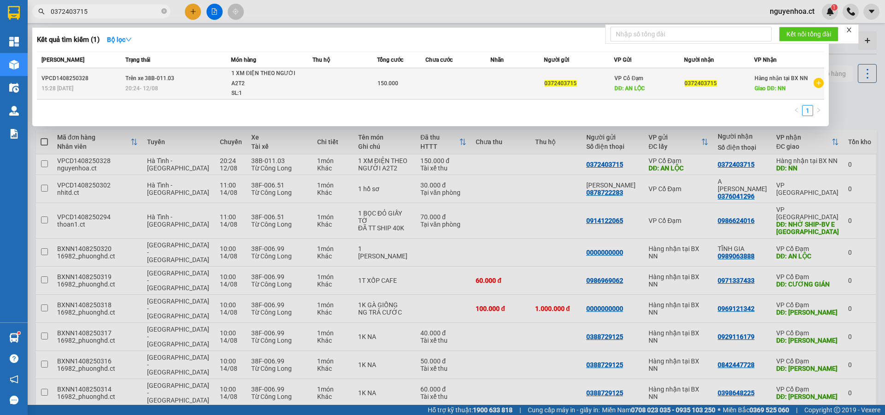
type input "0372403715"
click at [116, 80] on div "VPCD1408250328" at bounding box center [81, 79] width 81 height 10
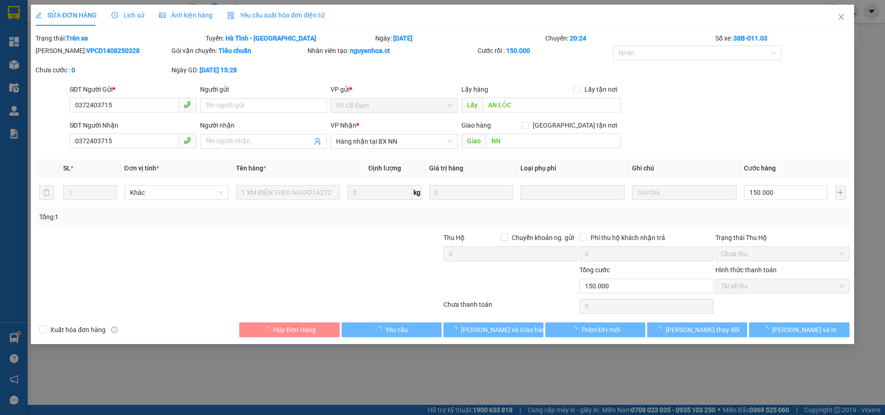
type input "0372403715"
type input "AN LỘC"
type input "0372403715"
type input "NN"
type input "150.000"
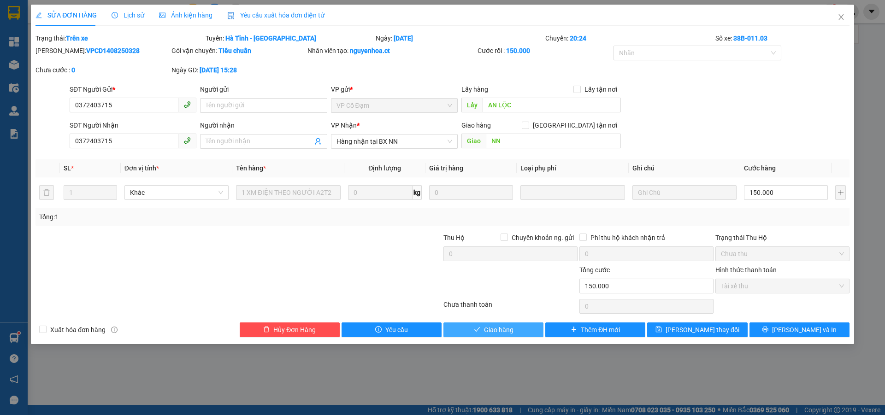
click at [508, 327] on span "Giao hàng" at bounding box center [498, 330] width 29 height 10
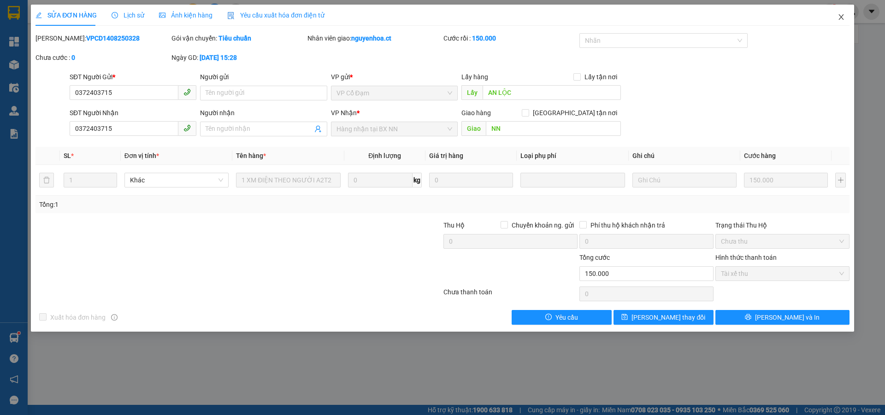
click at [843, 20] on icon "close" at bounding box center [840, 16] width 7 height 7
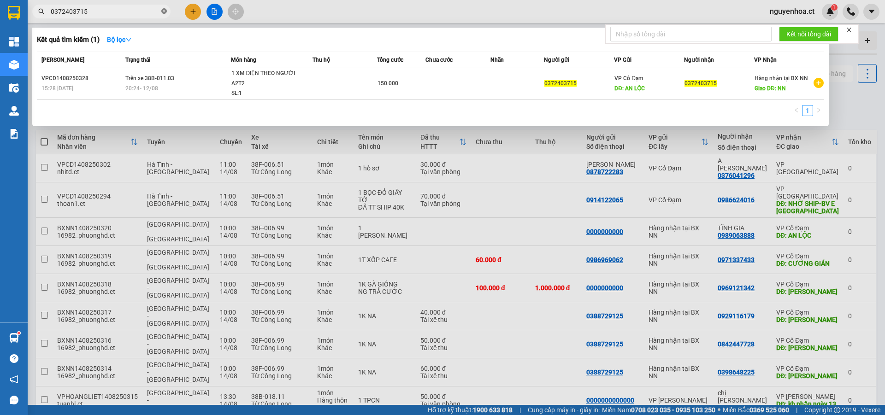
click at [165, 12] on icon "close-circle" at bounding box center [164, 11] width 6 height 6
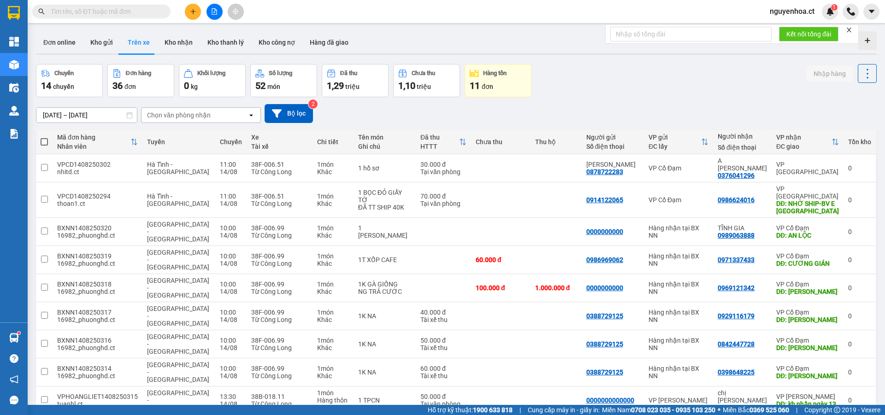
paste input "0372403715"
type input "0372403715"
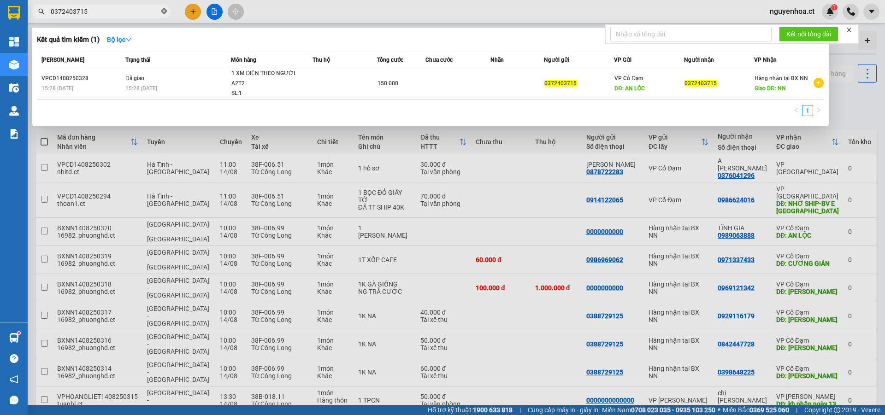
click at [166, 9] on icon "close-circle" at bounding box center [164, 11] width 6 height 6
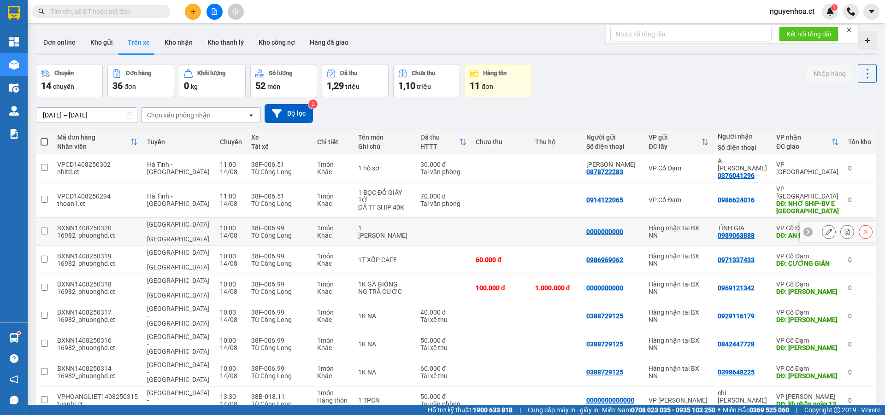
drag, startPoint x: 363, startPoint y: 222, endPoint x: 364, endPoint y: 249, distance: 27.2
click at [144, 10] on input "text" at bounding box center [105, 11] width 109 height 10
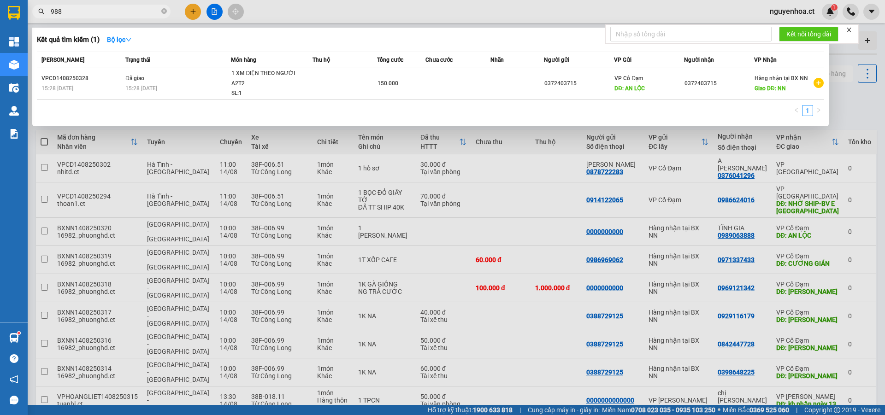
type input "9888"
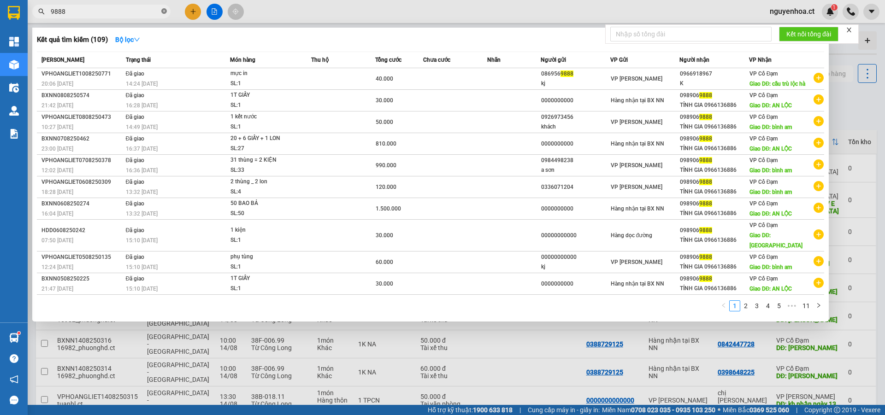
click at [164, 12] on icon "close-circle" at bounding box center [164, 11] width 6 height 6
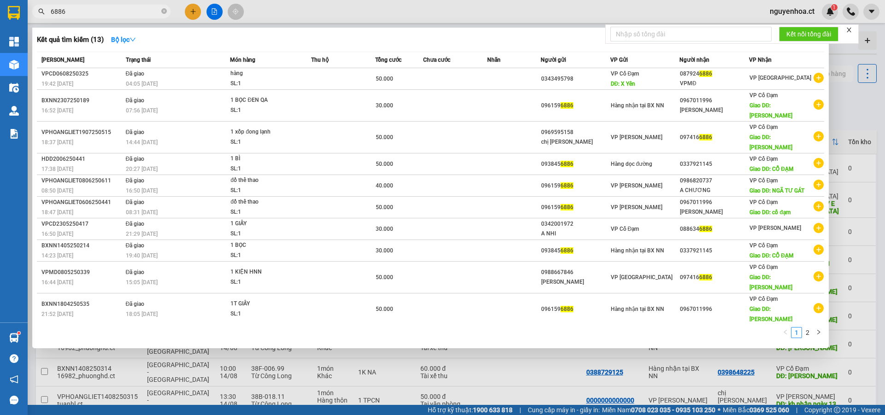
drag, startPoint x: 163, startPoint y: 10, endPoint x: 167, endPoint y: 0, distance: 10.5
click at [167, 7] on span "6886" at bounding box center [101, 12] width 138 height 14
type input "68869888"
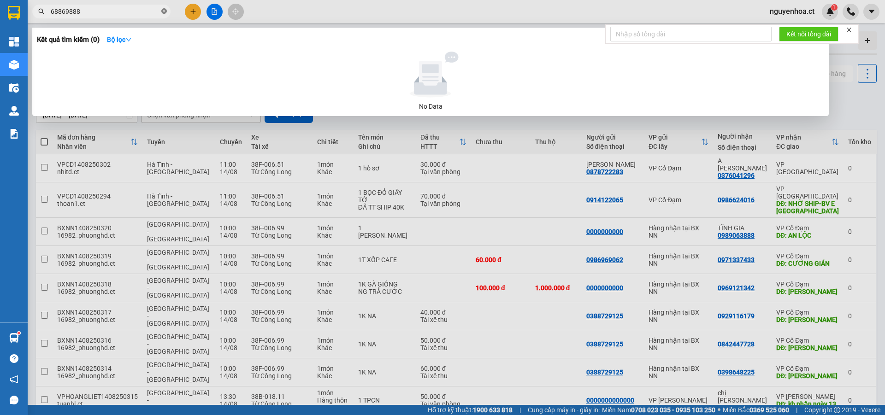
click at [162, 11] on icon "close-circle" at bounding box center [164, 11] width 6 height 6
type input "9888"
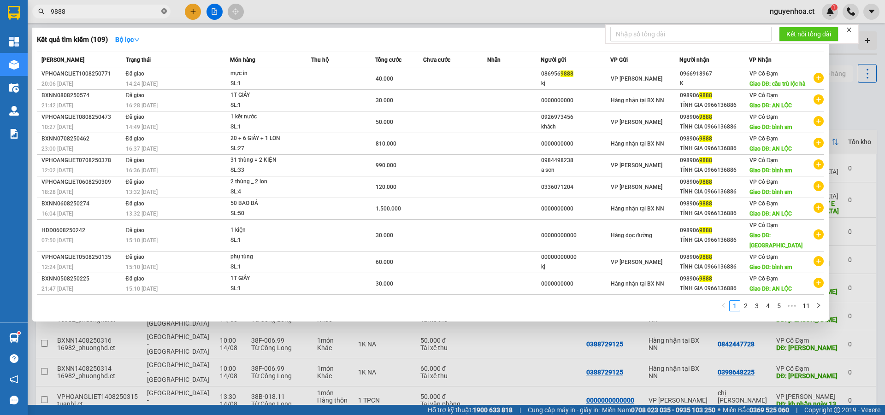
click at [163, 10] on icon "close-circle" at bounding box center [164, 11] width 6 height 6
type input "69888"
click at [164, 9] on icon "close-circle" at bounding box center [164, 11] width 6 height 6
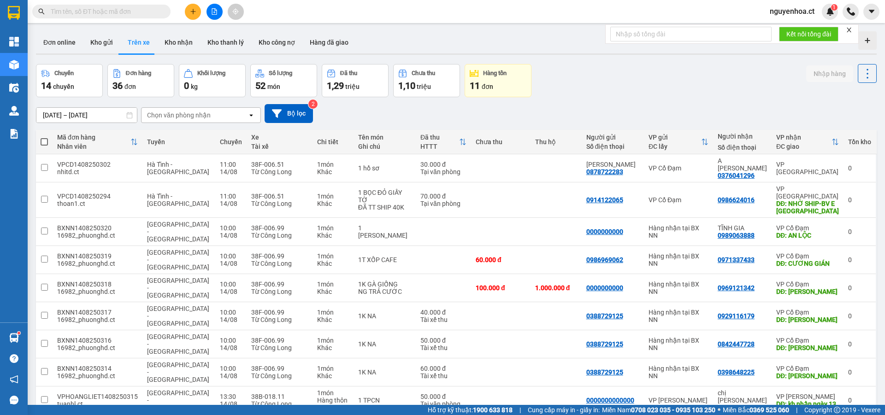
drag, startPoint x: 164, startPoint y: 10, endPoint x: 165, endPoint y: 6, distance: 5.0
click at [165, 9] on span at bounding box center [164, 11] width 6 height 10
click at [162, 10] on span at bounding box center [164, 11] width 6 height 10
click at [152, 11] on input "text" at bounding box center [105, 11] width 109 height 10
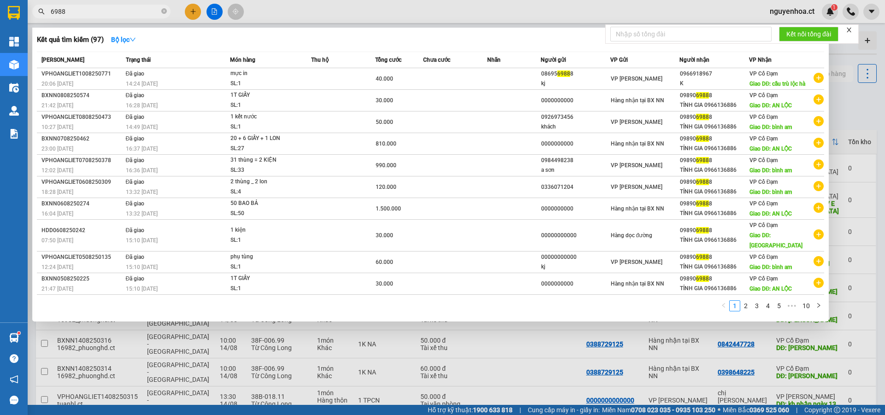
type input "69888"
click at [165, 11] on icon "close-circle" at bounding box center [164, 11] width 6 height 6
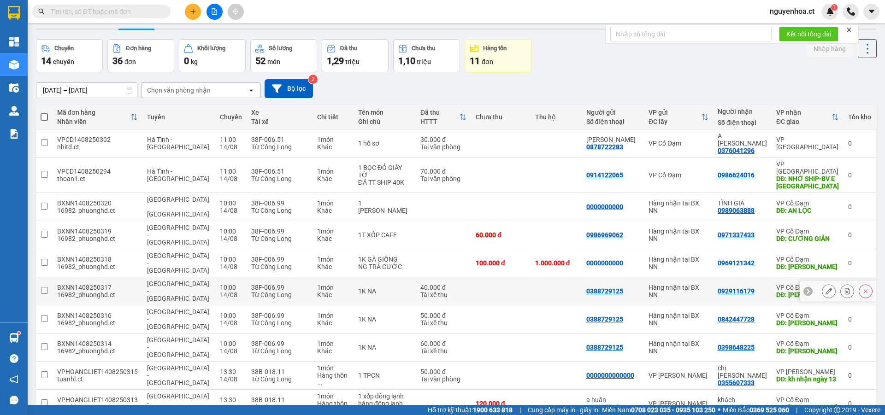
scroll to position [42, 0]
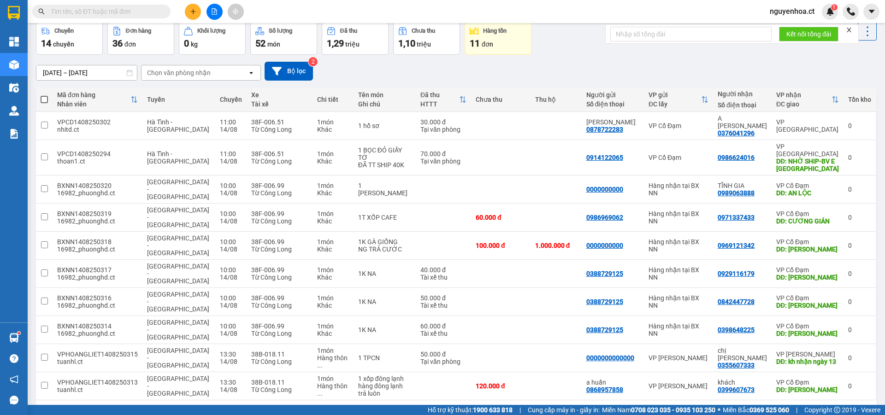
click at [737, 408] on button "2" at bounding box center [744, 415] width 14 height 14
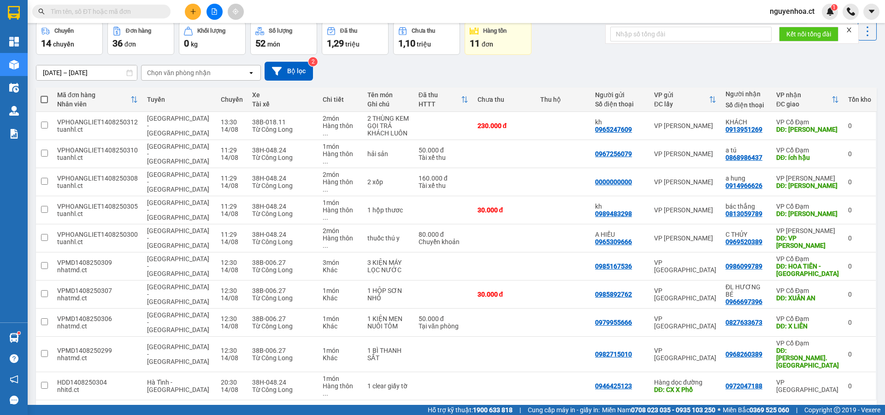
click at [754, 408] on button "3" at bounding box center [760, 415] width 14 height 14
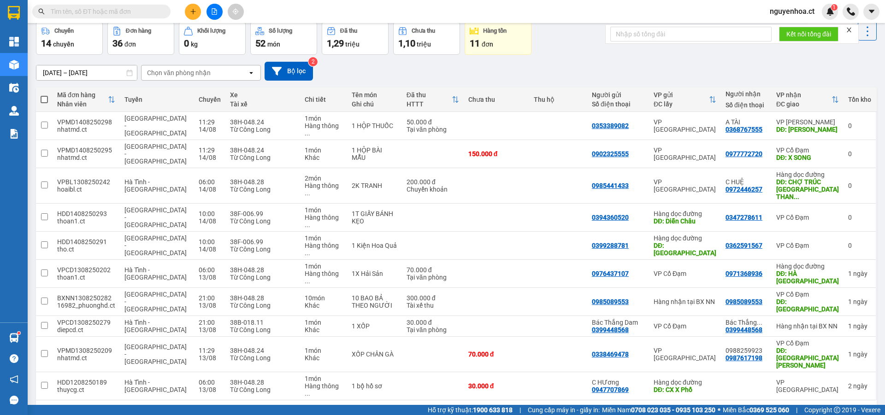
click at [769, 408] on button "4" at bounding box center [776, 415] width 14 height 14
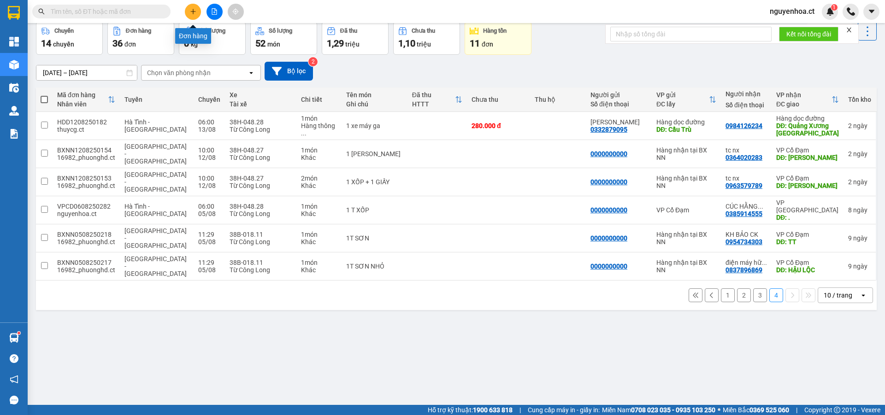
click at [191, 9] on icon "plus" at bounding box center [193, 11] width 6 height 6
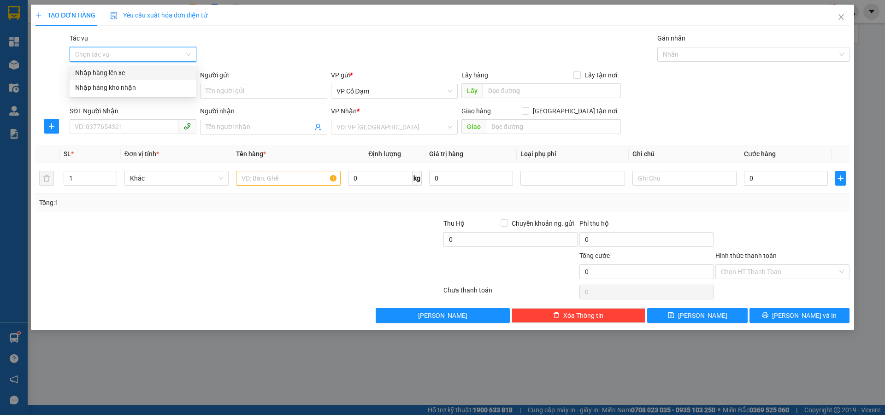
click at [140, 53] on input "Tác vụ" at bounding box center [129, 54] width 109 height 14
click at [136, 76] on div "Nhập hàng lên xe" at bounding box center [133, 73] width 116 height 10
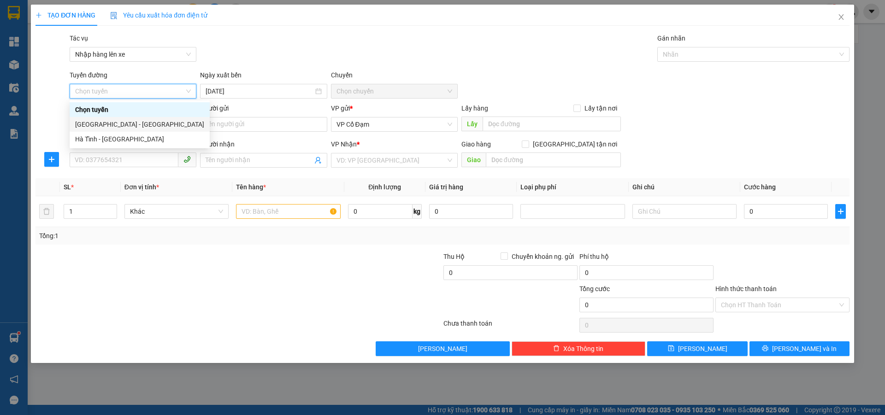
click at [122, 121] on div "[GEOGRAPHIC_DATA] - [GEOGRAPHIC_DATA]" at bounding box center [139, 124] width 129 height 10
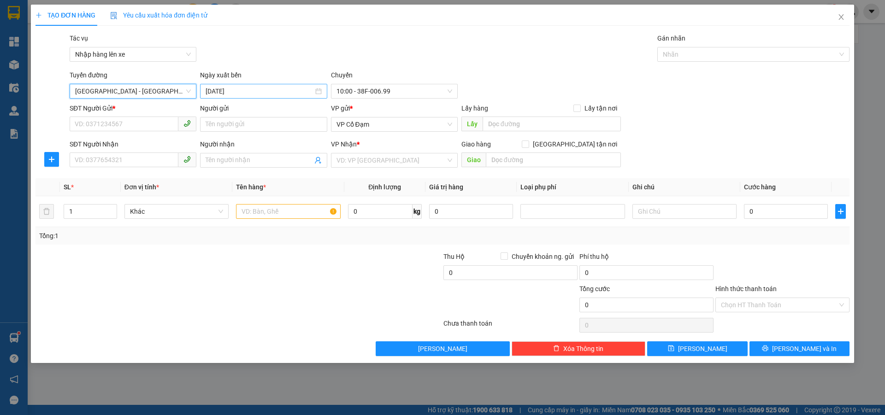
click at [219, 95] on input "[DATE]" at bounding box center [259, 91] width 107 height 10
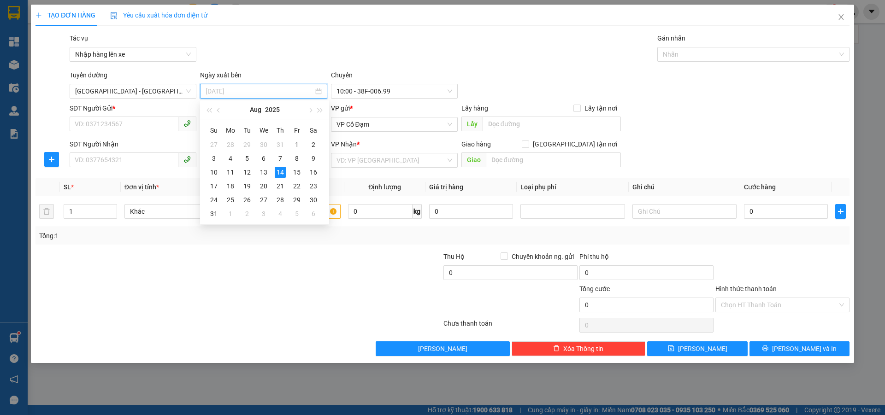
click at [260, 173] on div "13" at bounding box center [263, 172] width 11 height 11
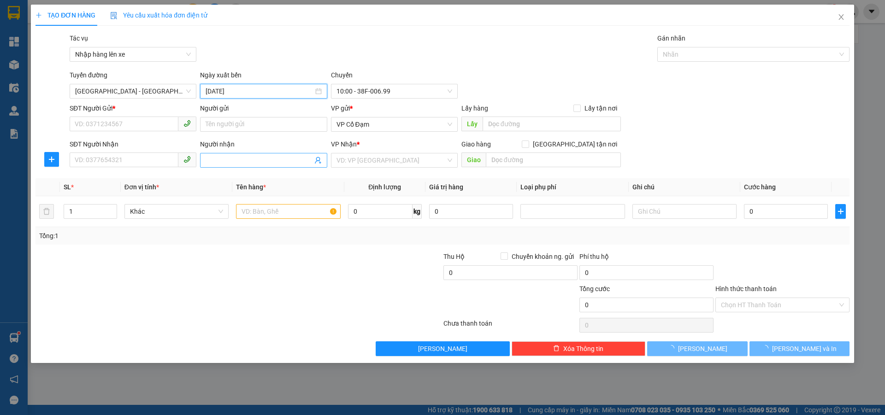
type input "[DATE]"
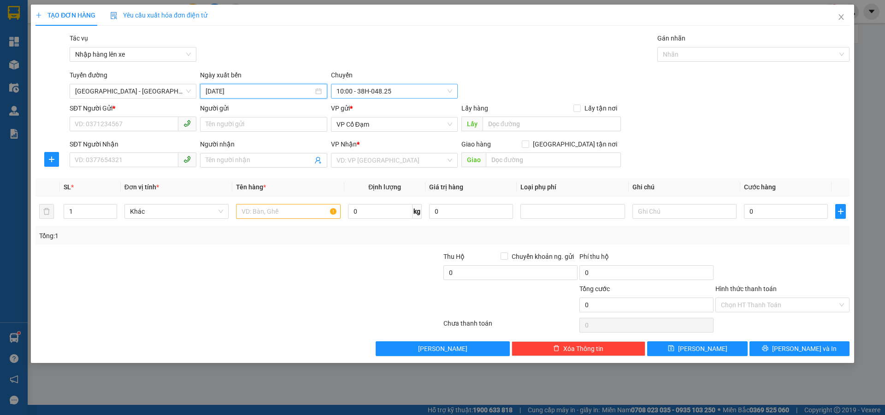
click at [383, 92] on span "10:00 - 38H-048.25" at bounding box center [394, 91] width 116 height 14
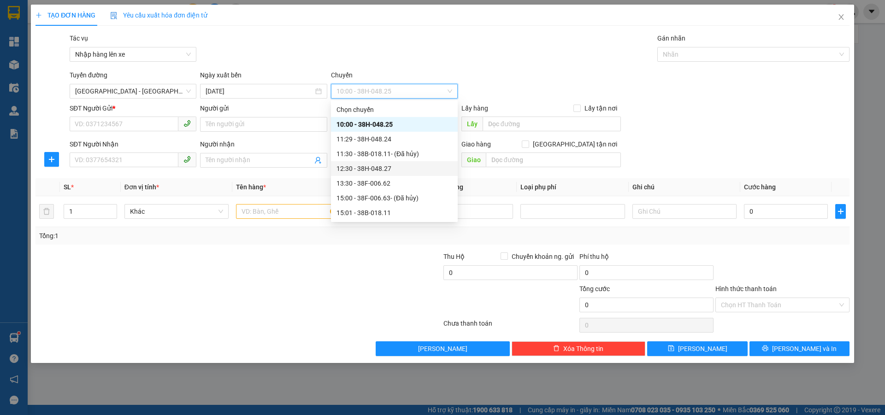
scroll to position [74, 0]
drag, startPoint x: 375, startPoint y: 166, endPoint x: 345, endPoint y: 166, distance: 30.0
click at [376, 166] on div "17:30 - 38B-011.03" at bounding box center [394, 169] width 116 height 10
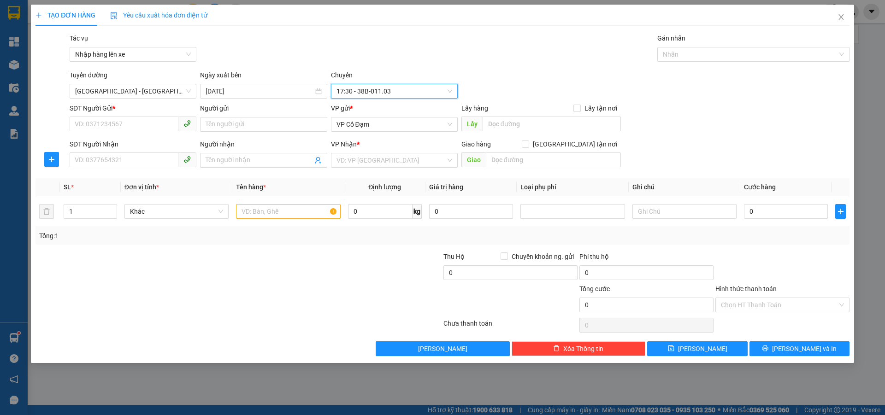
click at [152, 132] on div "SĐT Người Gửi * VD: 0371234567" at bounding box center [133, 119] width 127 height 32
click at [154, 118] on input "SĐT Người Gửi *" at bounding box center [124, 124] width 109 height 15
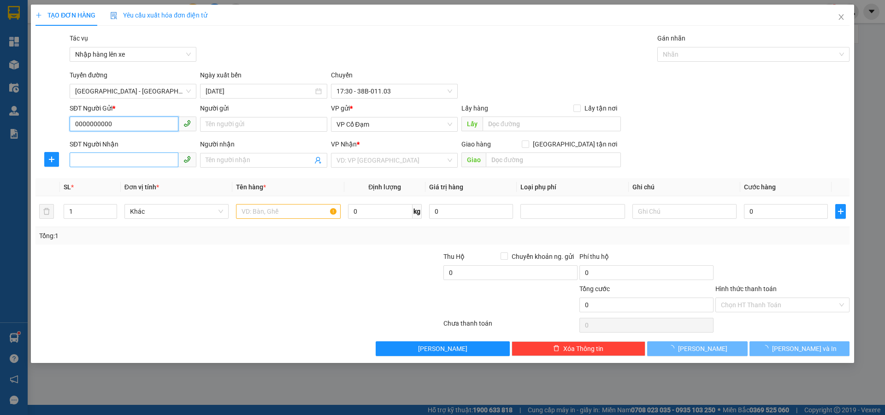
type input "0000000000"
click at [126, 154] on input "SĐT Người Nhận" at bounding box center [124, 160] width 109 height 15
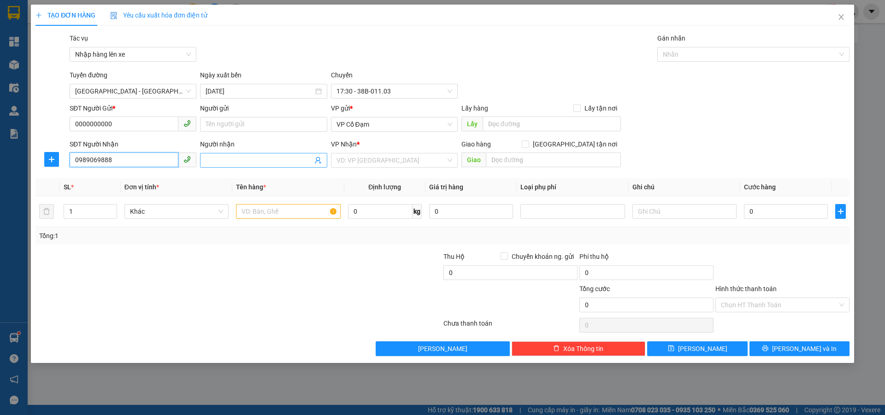
type input "0989069888"
click at [242, 162] on input "Người nhận" at bounding box center [259, 160] width 106 height 10
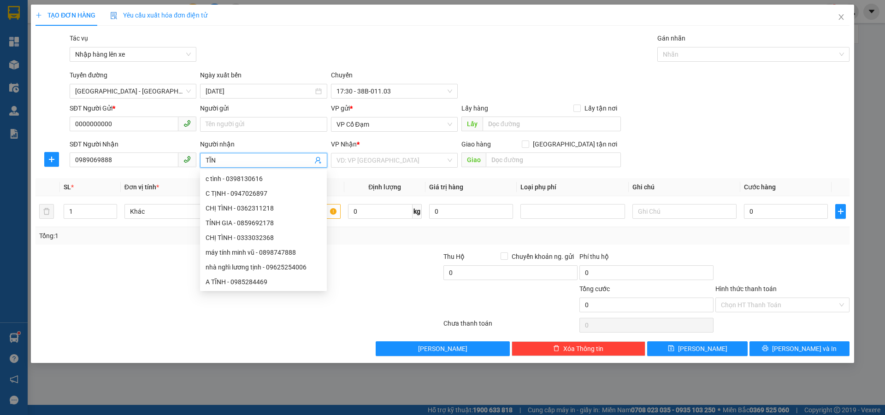
type input "TĨNH"
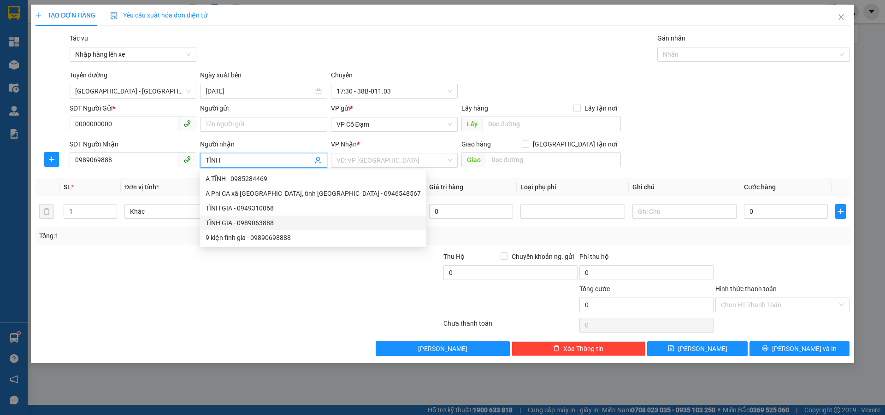
click at [257, 224] on div "TĨNH GIA - 0989063888" at bounding box center [313, 223] width 215 height 10
type input "0989063888"
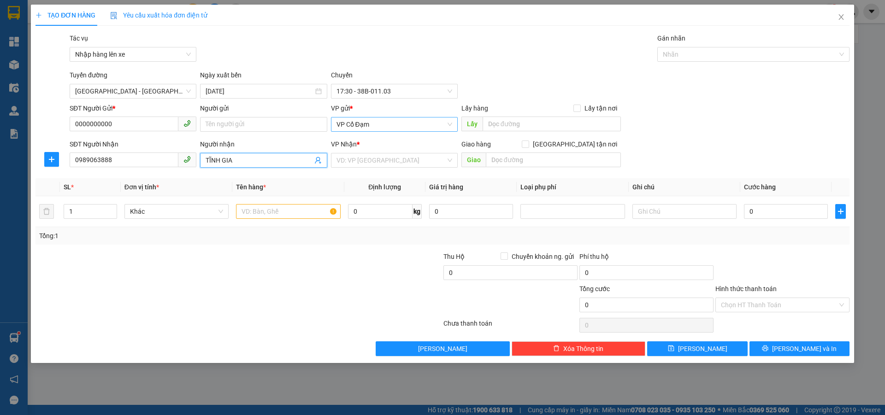
click at [419, 128] on span "VP Cổ Đạm" at bounding box center [394, 125] width 116 height 14
type input "TĨNH GIA"
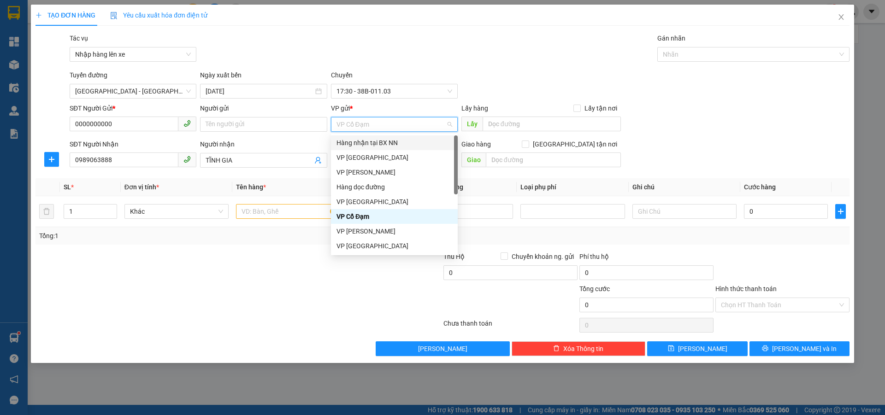
drag, startPoint x: 410, startPoint y: 141, endPoint x: 416, endPoint y: 139, distance: 6.7
click at [410, 140] on div "Hàng nhận tại BX NN" at bounding box center [394, 143] width 116 height 10
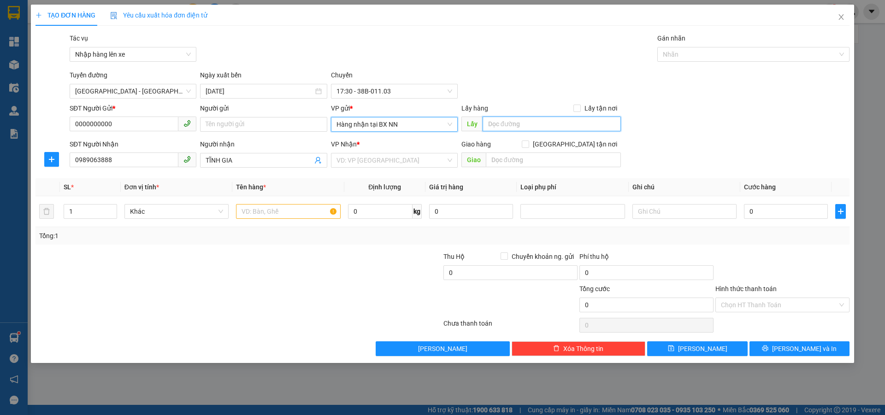
click at [500, 122] on input "text" at bounding box center [552, 124] width 138 height 15
click at [406, 170] on div "VP Nhận * VD: VP [GEOGRAPHIC_DATA]" at bounding box center [394, 155] width 127 height 32
click at [402, 167] on div "VD: VP [GEOGRAPHIC_DATA]" at bounding box center [394, 160] width 127 height 15
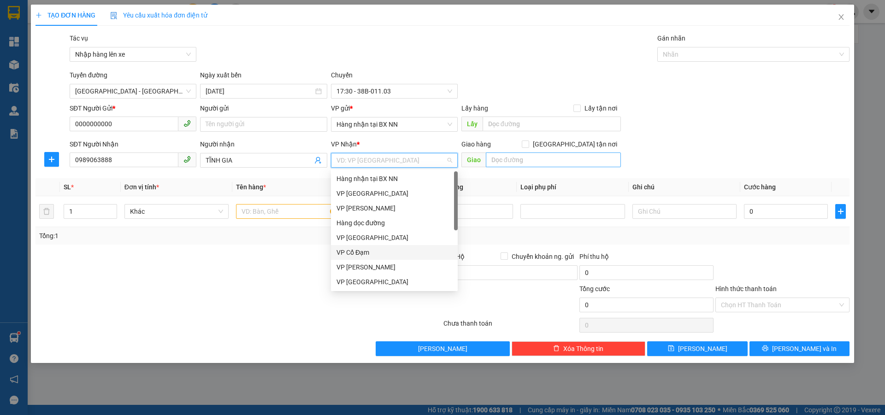
drag, startPoint x: 358, startPoint y: 251, endPoint x: 502, endPoint y: 159, distance: 170.6
click at [360, 249] on div "VP Cổ Đạm" at bounding box center [394, 253] width 116 height 10
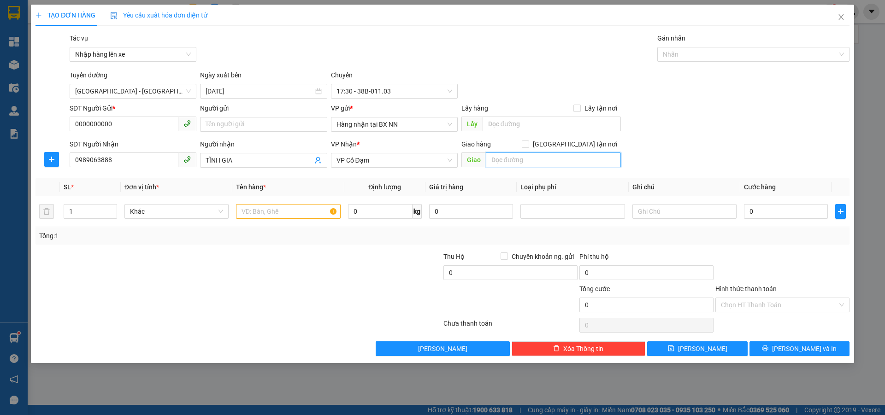
click at [508, 154] on input "text" at bounding box center [553, 160] width 135 height 15
type input "AN LỘC"
click at [115, 208] on span "Increase Value" at bounding box center [111, 209] width 10 height 8
type input "2"
click at [256, 215] on input "text" at bounding box center [288, 211] width 104 height 15
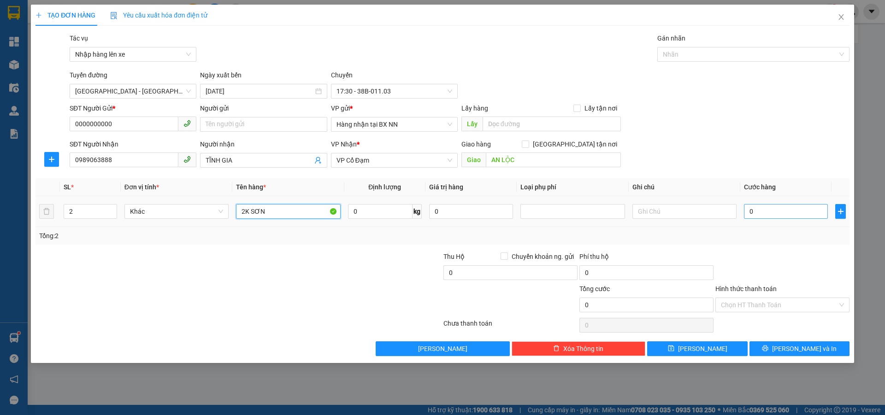
type input "2K SƠN"
click at [769, 213] on input "0" at bounding box center [786, 211] width 84 height 15
type input "6"
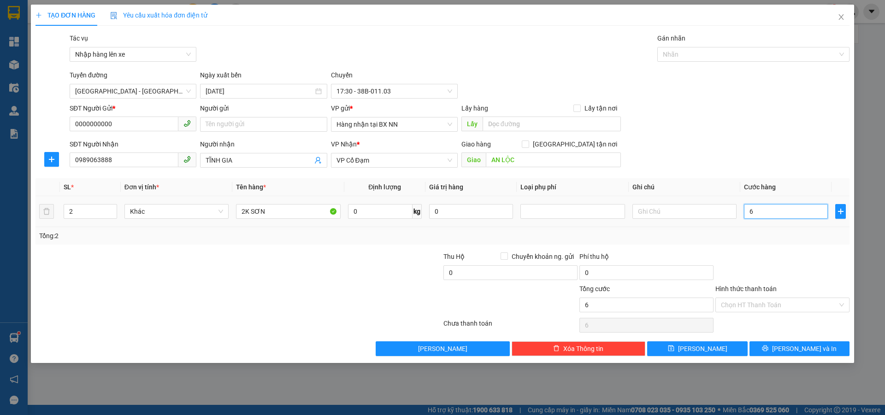
type input "60"
type input "60.000"
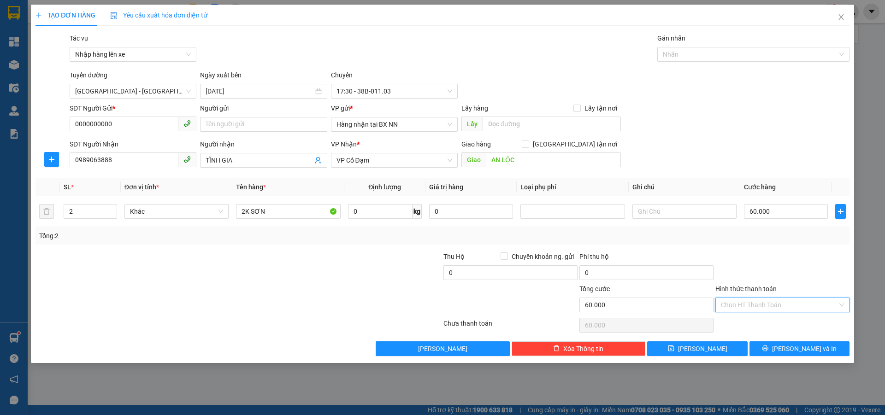
click at [743, 298] on input "Hình thức thanh toán" at bounding box center [779, 305] width 117 height 14
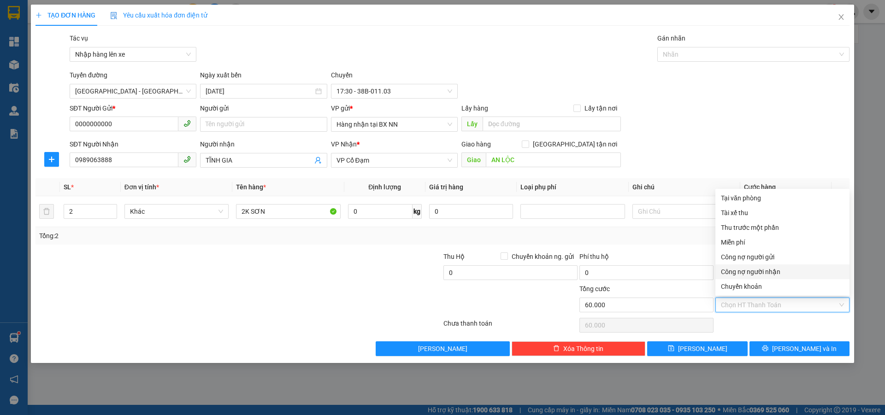
click at [755, 272] on div "Công nợ người nhận" at bounding box center [782, 272] width 123 height 10
type input "0"
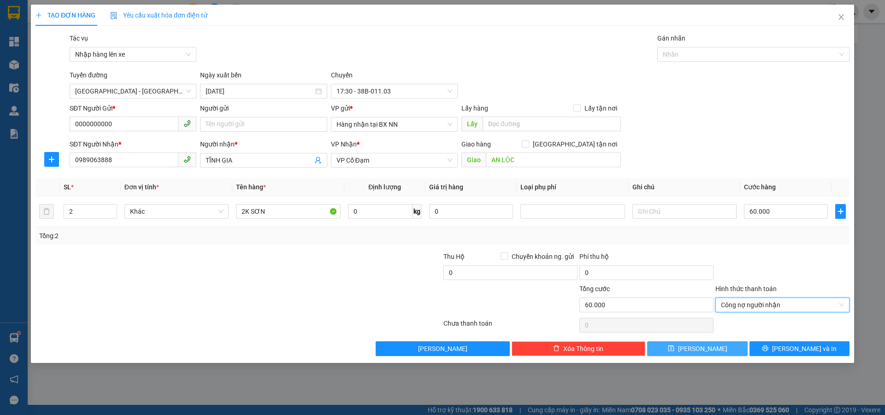
click at [680, 351] on button "[PERSON_NAME]" at bounding box center [697, 349] width 100 height 15
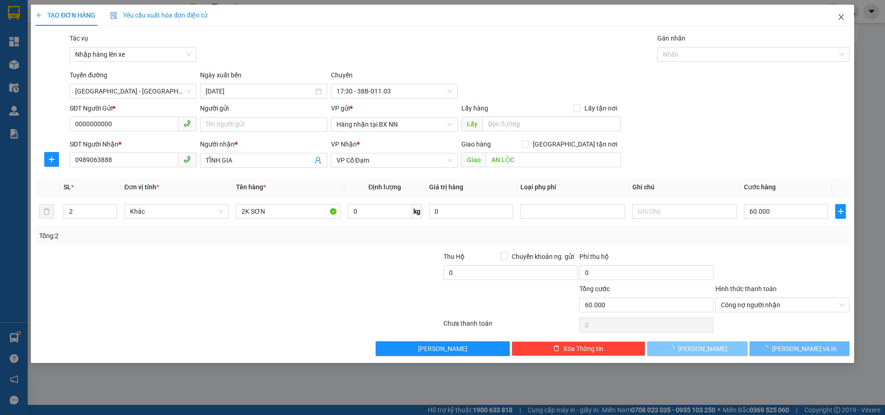
type input "1"
type input "0"
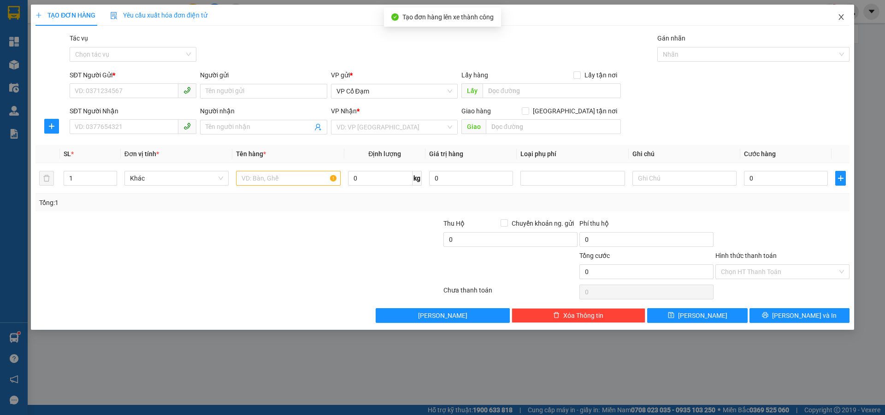
click at [838, 16] on icon "close" at bounding box center [840, 16] width 7 height 7
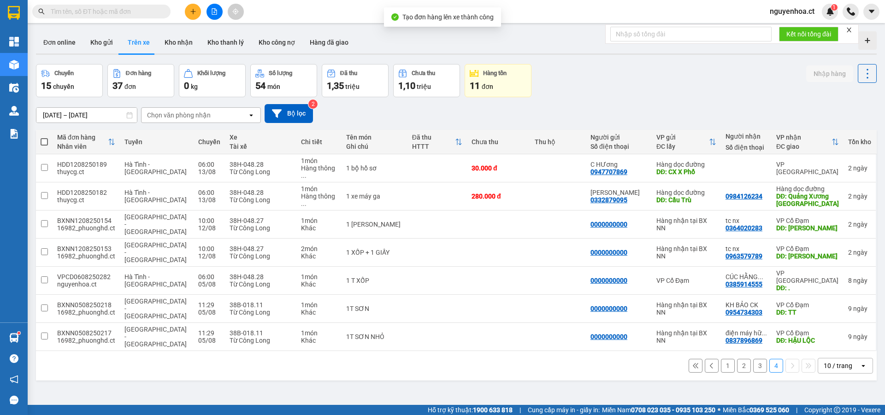
click at [136, 6] on input "text" at bounding box center [105, 11] width 109 height 10
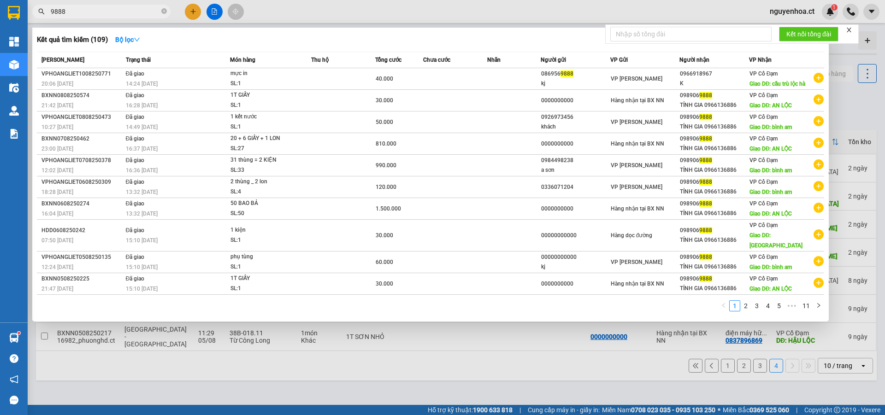
type input "9888"
click at [167, 9] on span "9888" at bounding box center [101, 12] width 138 height 14
click at [162, 12] on icon "close-circle" at bounding box center [164, 11] width 6 height 6
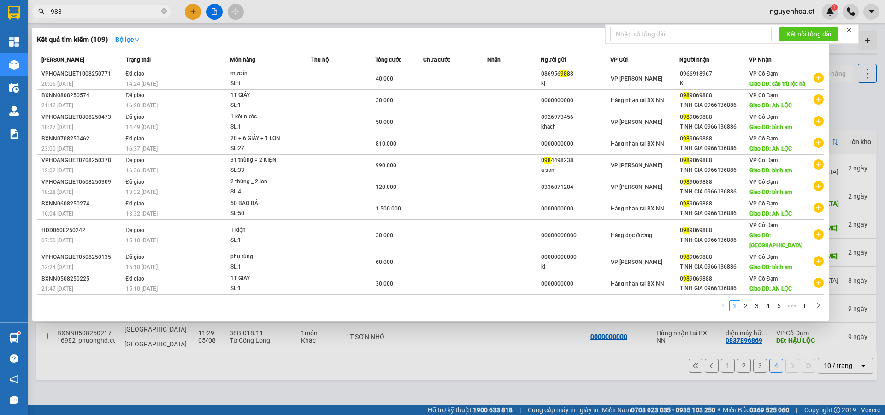
type input "9888"
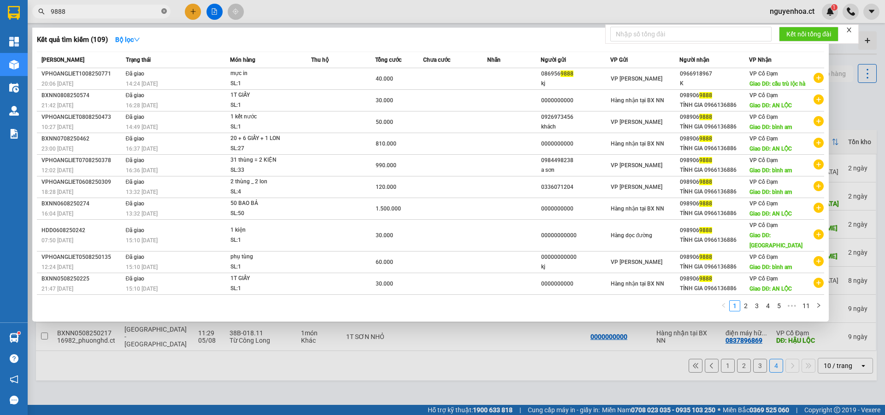
click at [162, 10] on icon "close-circle" at bounding box center [164, 11] width 6 height 6
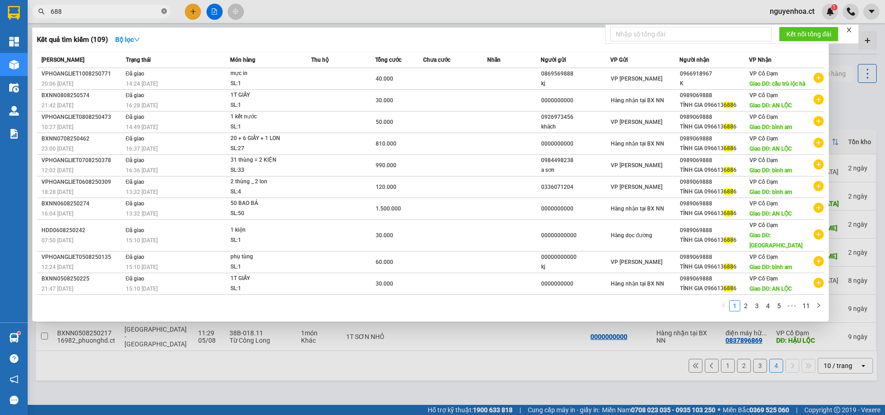
type input "6886"
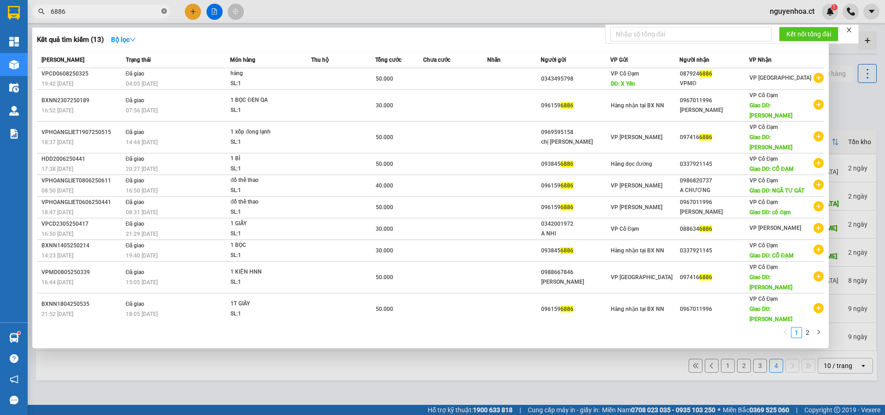
click at [165, 9] on icon "close-circle" at bounding box center [164, 11] width 6 height 6
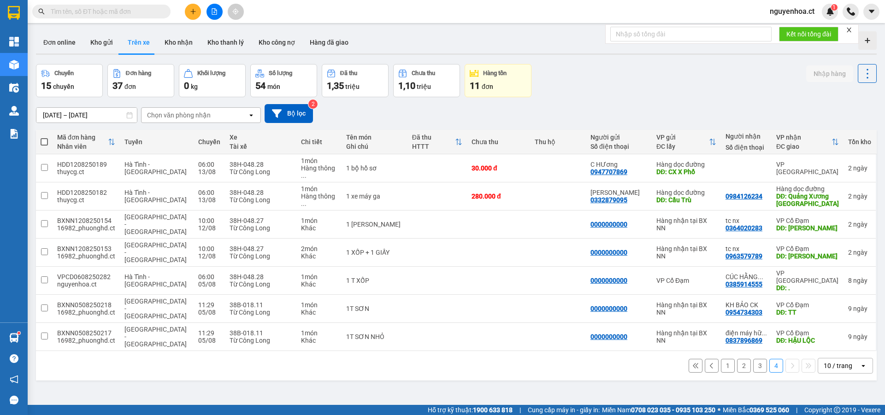
click at [721, 359] on button "1" at bounding box center [728, 366] width 14 height 14
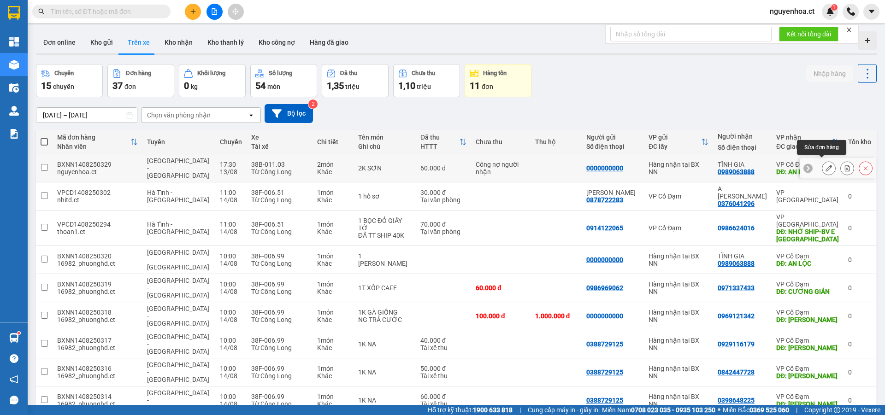
click at [825, 165] on icon at bounding box center [828, 168] width 6 height 6
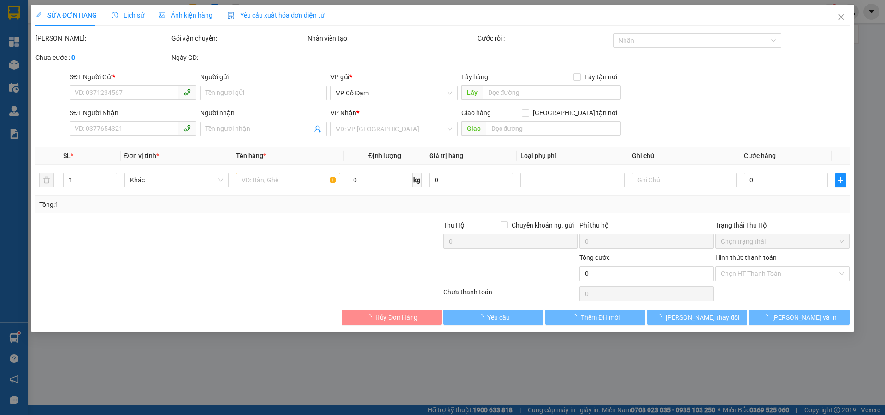
type input "0000000000"
type input "0989063888"
type input "TĨNH GIA"
type input "AN LỘC"
type input "60.000"
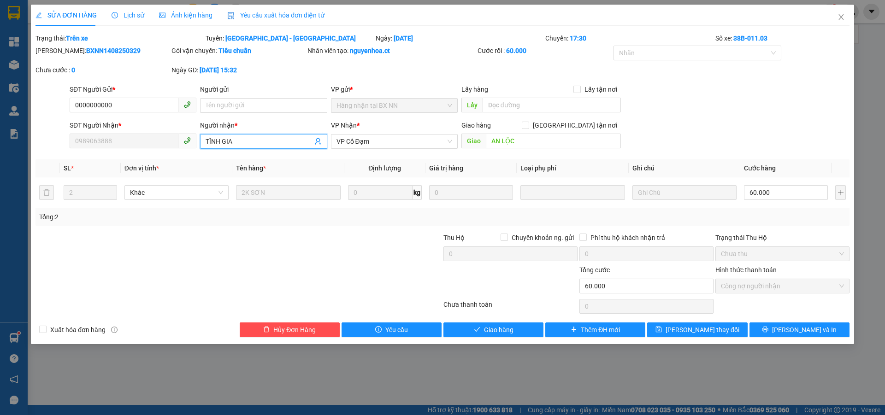
click at [252, 139] on input "TĨNH GIA" at bounding box center [259, 141] width 106 height 10
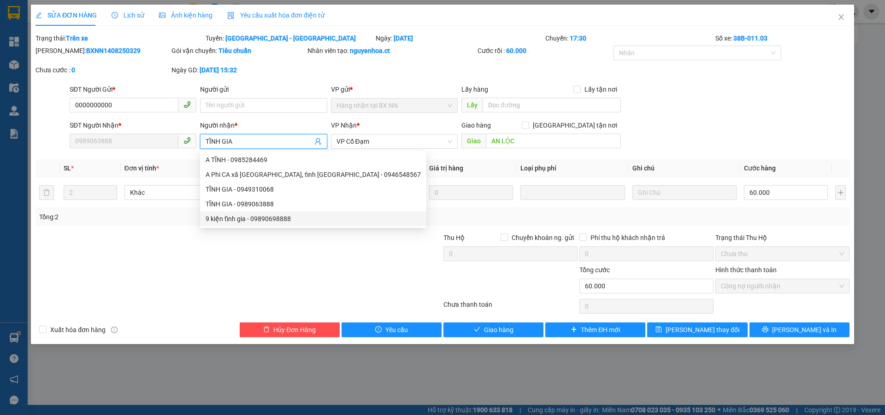
click at [274, 221] on div "9 kiện tĩnh gia - 09890698888" at bounding box center [313, 219] width 215 height 10
type input "09890698888"
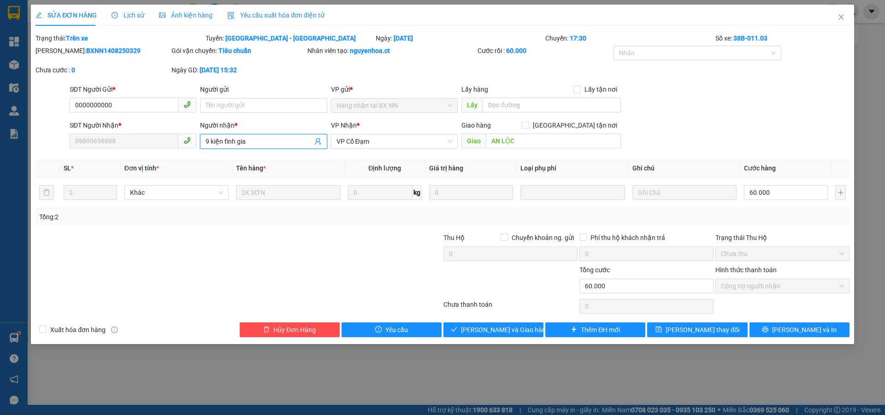
drag, startPoint x: 259, startPoint y: 144, endPoint x: 183, endPoint y: 146, distance: 76.1
click at [183, 146] on div "SĐT Người Nhận * 09890698888 Người nhận * 9 kiện tĩnh gia VP Nhận * VP Cổ Đạm G…" at bounding box center [460, 136] width 784 height 32
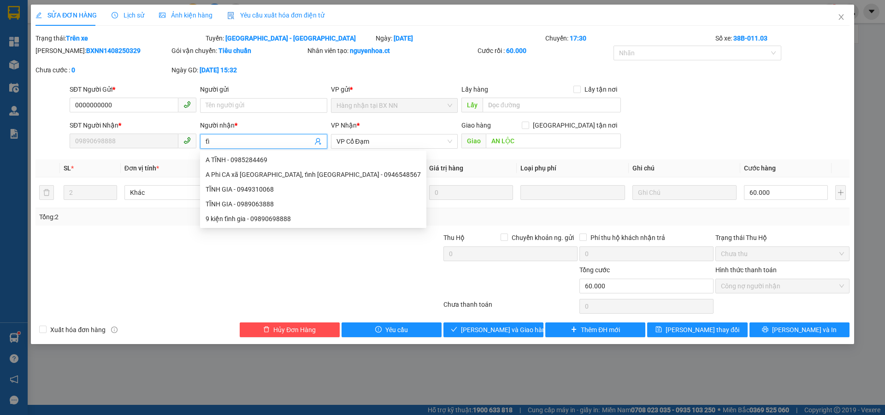
type input "t"
type input "tĩnh"
click at [277, 204] on div "TĨNH GIA - 0989063888" at bounding box center [313, 204] width 215 height 10
type input "0989063888"
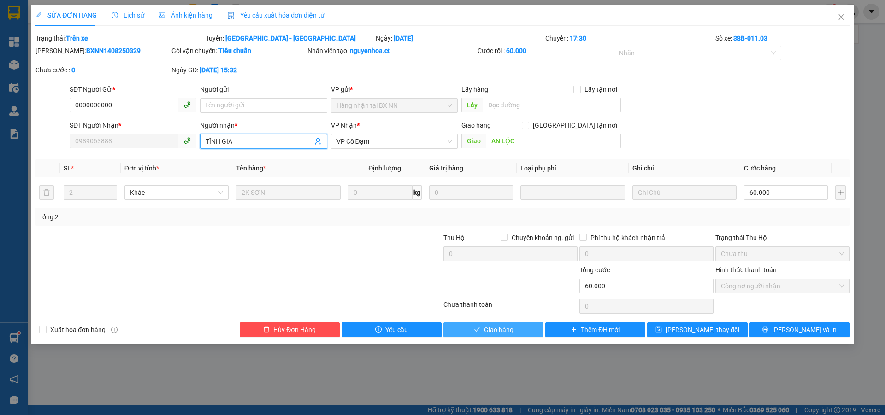
type input "TĨNH GIA"
click at [506, 330] on span "Giao hàng" at bounding box center [498, 330] width 29 height 10
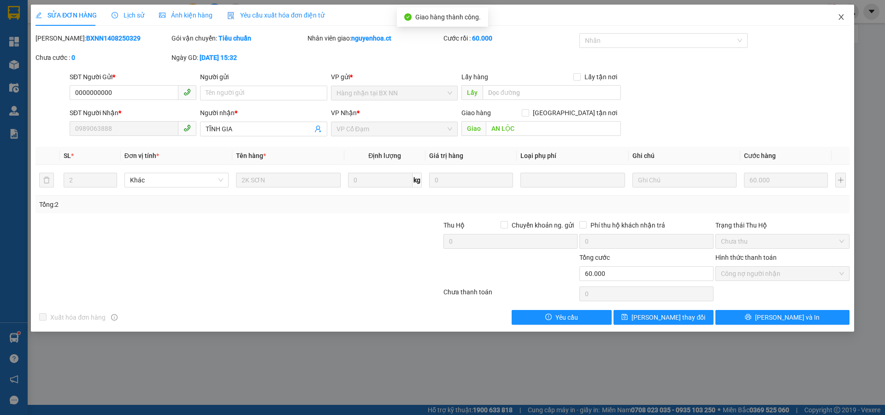
drag, startPoint x: 845, startPoint y: 20, endPoint x: 323, endPoint y: 15, distance: 522.7
click at [845, 20] on span "Close" at bounding box center [841, 18] width 26 height 26
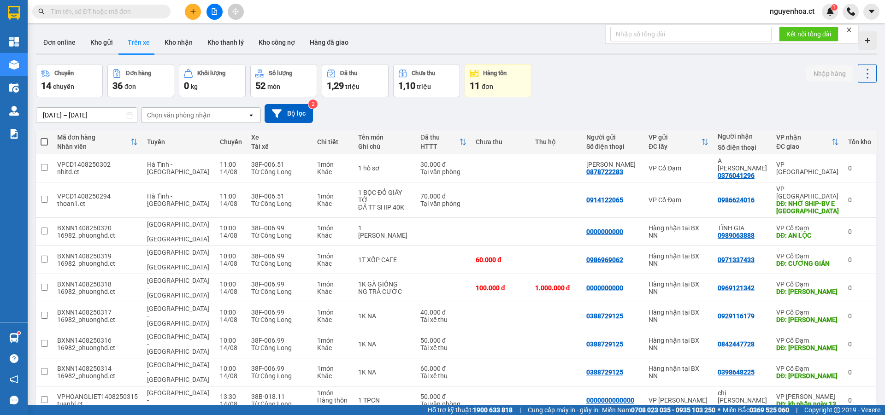
click at [158, 10] on input "text" at bounding box center [105, 11] width 109 height 10
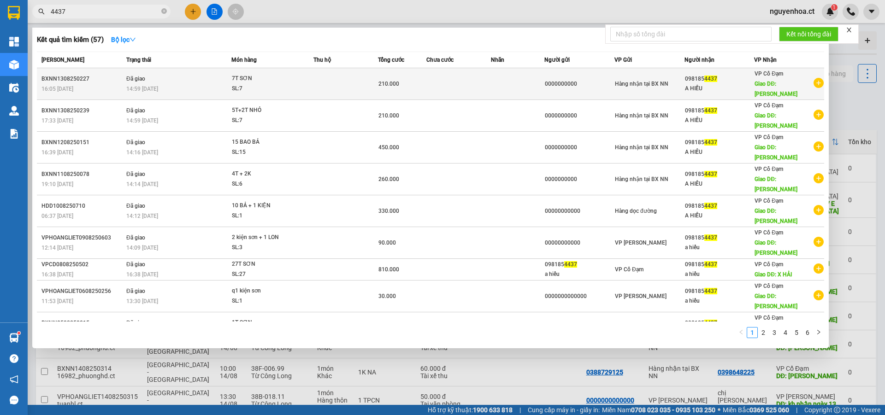
type input "4437"
click at [150, 78] on td "Đã giao 14:59 [DATE]" at bounding box center [177, 84] width 107 height 32
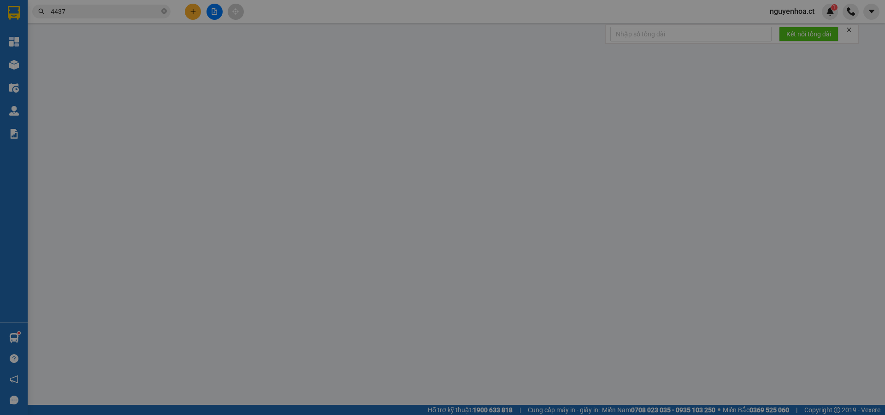
type input "0000000000"
type input "0981854437"
type input "A HIẾU"
type input "[PERSON_NAME]"
type input "210.000"
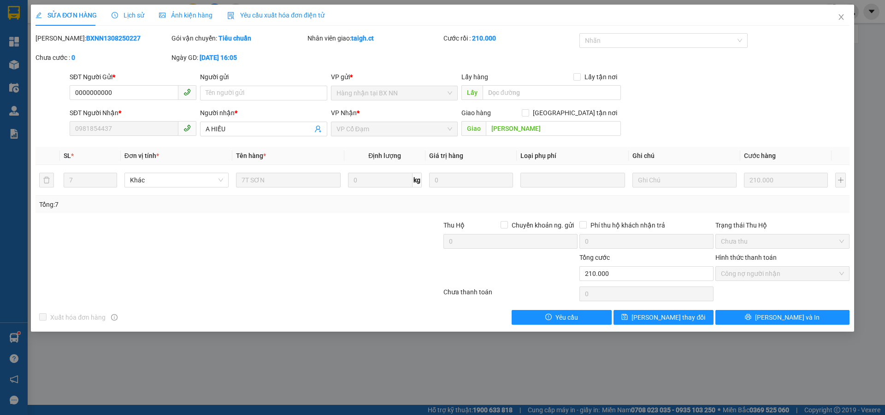
click at [131, 15] on span "Lịch sử" at bounding box center [128, 15] width 33 height 7
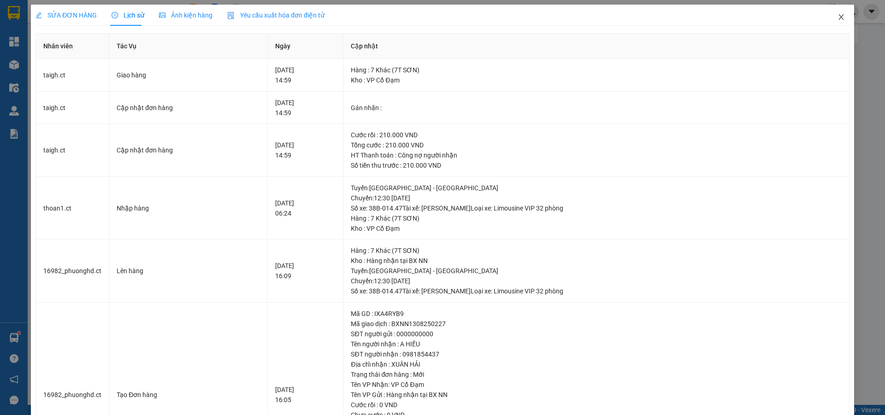
click at [837, 15] on icon "close" at bounding box center [840, 16] width 7 height 7
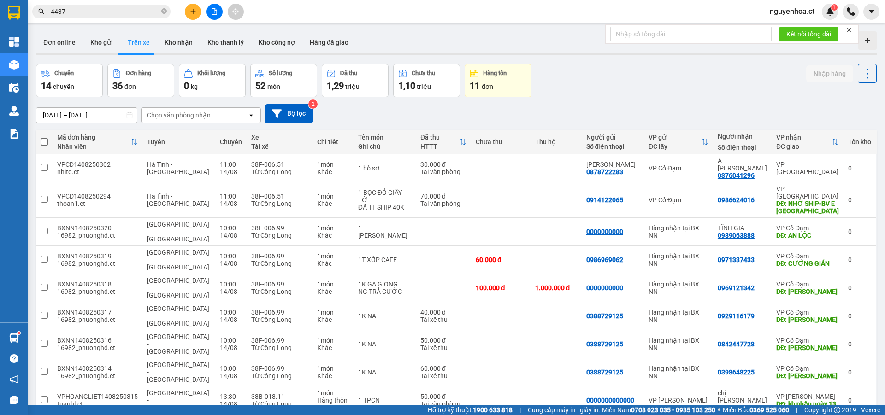
click at [142, 10] on input "4437" at bounding box center [105, 11] width 109 height 10
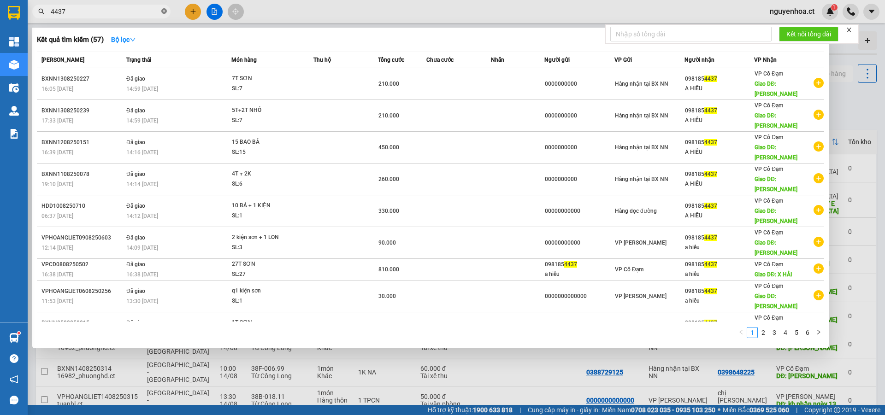
click at [161, 8] on span at bounding box center [164, 11] width 6 height 9
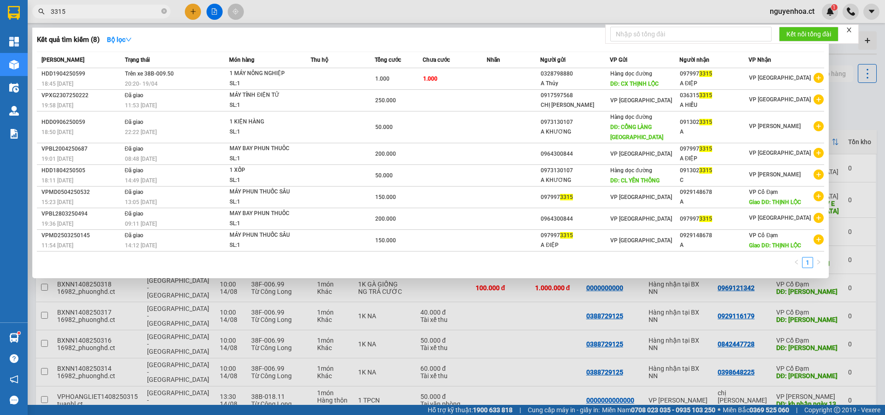
type input "3315"
click at [193, 6] on div at bounding box center [442, 207] width 885 height 415
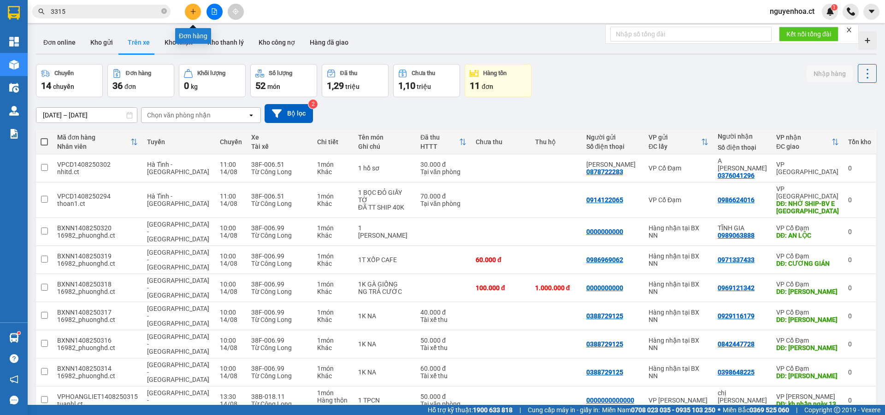
click at [191, 6] on button at bounding box center [193, 12] width 16 height 16
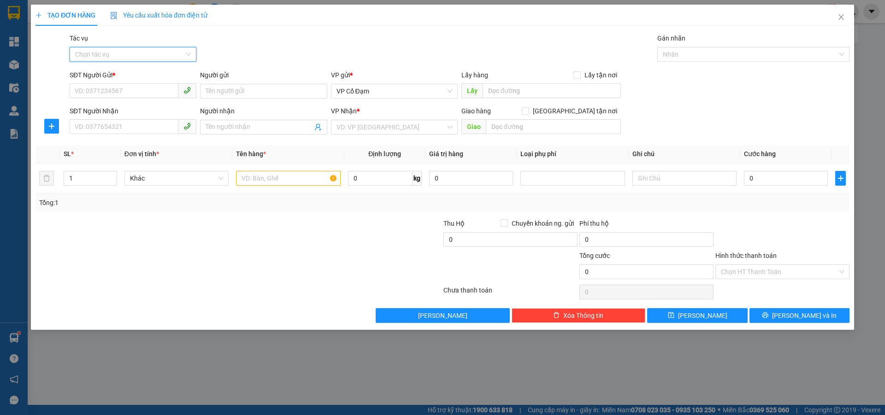
click at [130, 55] on input "Tác vụ" at bounding box center [129, 54] width 109 height 14
click at [123, 73] on div "Nhập hàng lên xe" at bounding box center [133, 73] width 116 height 10
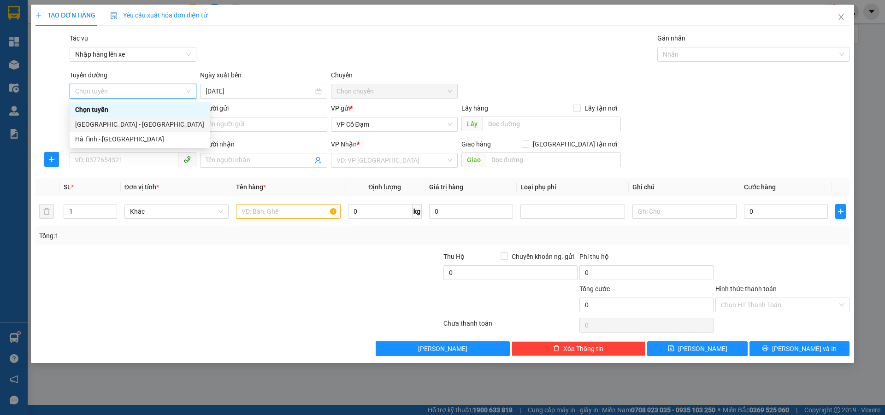
drag, startPoint x: 118, startPoint y: 123, endPoint x: 177, endPoint y: 110, distance: 60.0
click at [121, 123] on div "[GEOGRAPHIC_DATA] - [GEOGRAPHIC_DATA]" at bounding box center [139, 124] width 129 height 10
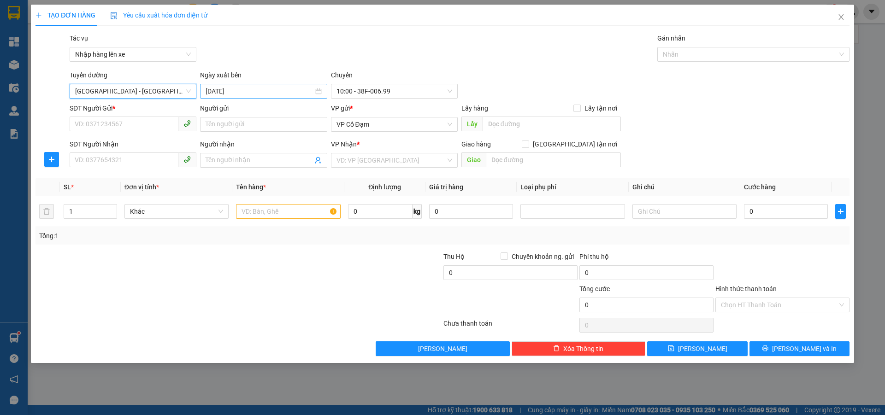
click at [234, 97] on div "[DATE]" at bounding box center [263, 91] width 127 height 15
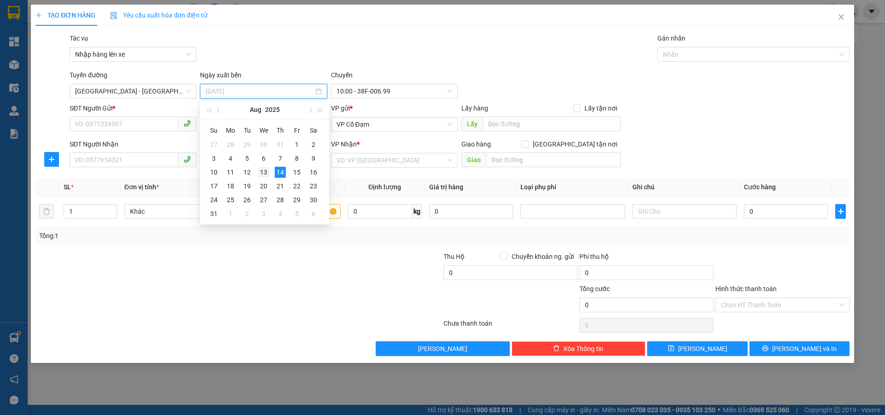
click at [264, 174] on div "13" at bounding box center [263, 172] width 11 height 11
type input "[DATE]"
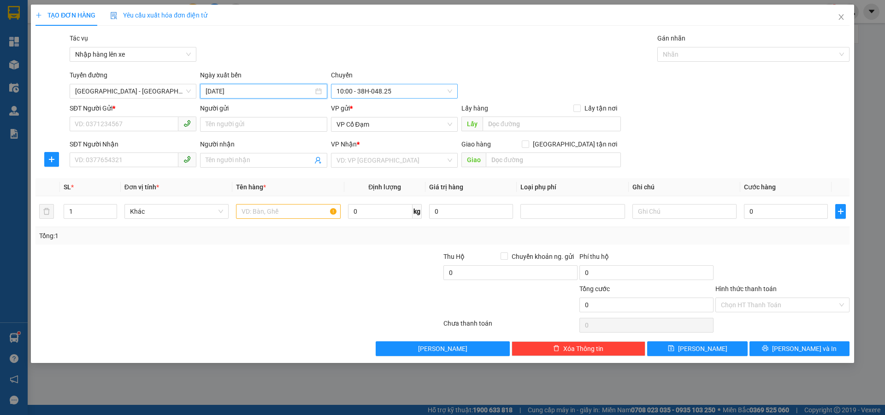
click at [395, 86] on span "10:00 - 38H-048.25" at bounding box center [394, 91] width 116 height 14
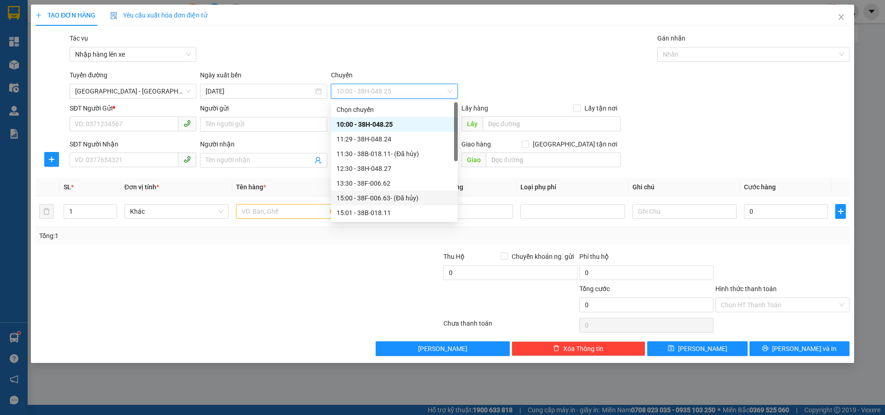
scroll to position [74, 0]
click at [389, 170] on div "17:30 - 38B-011.03" at bounding box center [394, 169] width 116 height 10
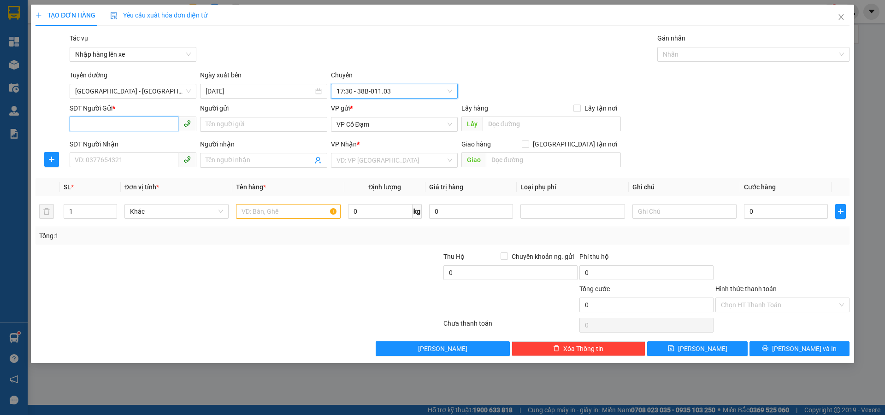
click at [125, 121] on input "SĐT Người Gửi *" at bounding box center [124, 124] width 109 height 15
type input "0000000000"
click at [221, 159] on input "Người nhận" at bounding box center [259, 160] width 106 height 10
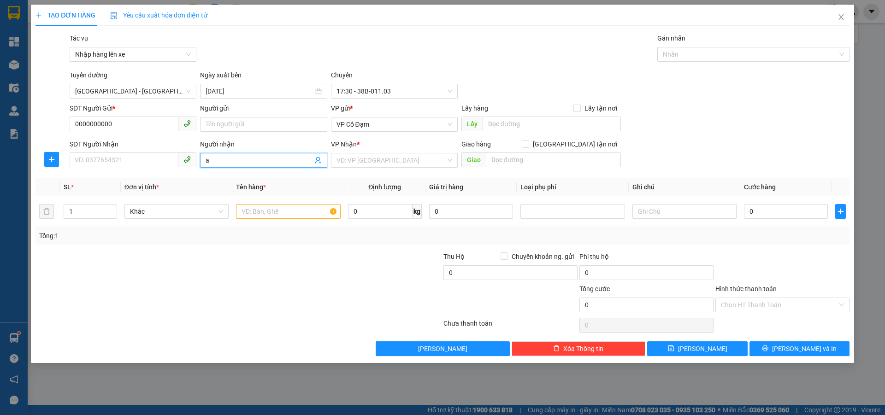
type input "a"
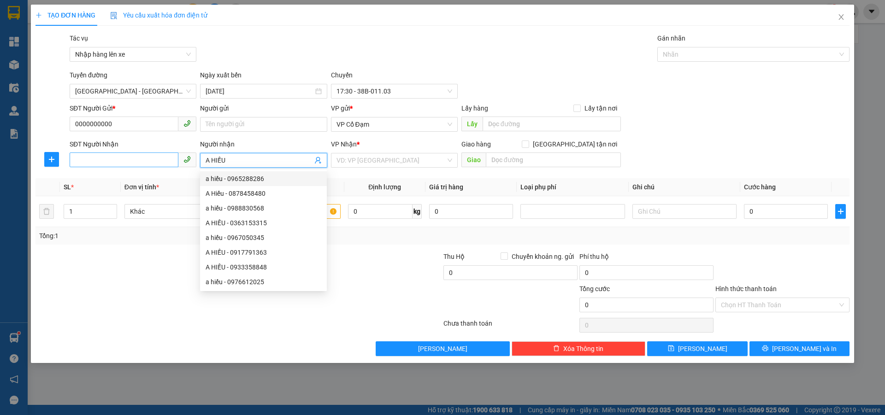
type input "A HIẾU"
click at [129, 157] on input "SĐT Người Nhận" at bounding box center [124, 160] width 109 height 15
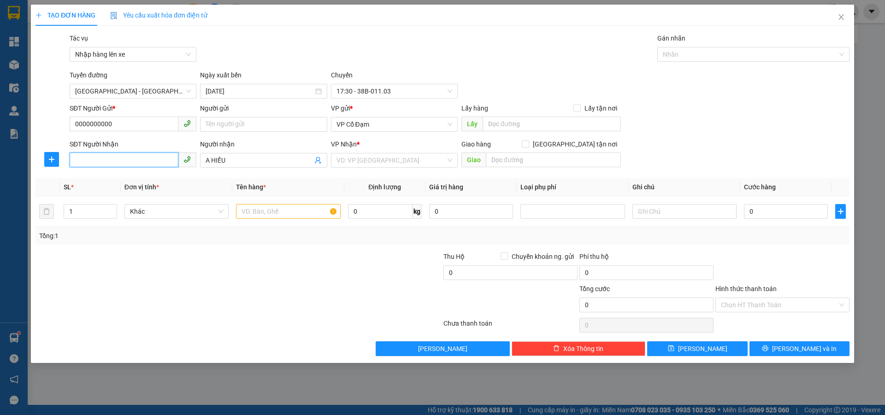
paste input "0981854437"
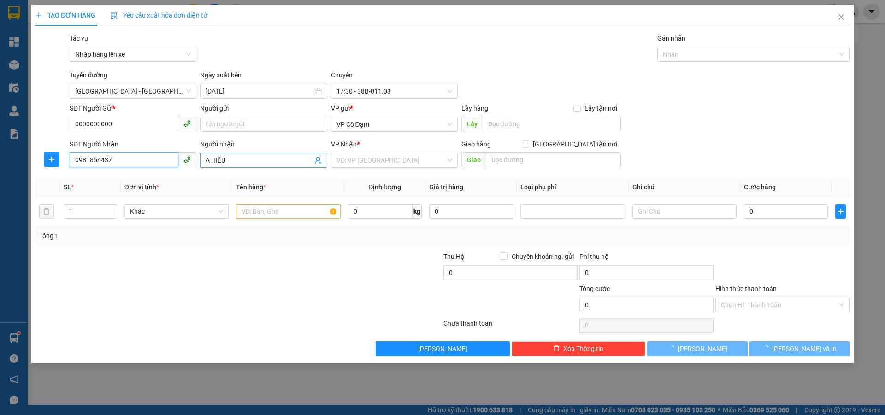
type input "0981854437"
click at [235, 160] on input "A HIẾU" at bounding box center [259, 160] width 106 height 10
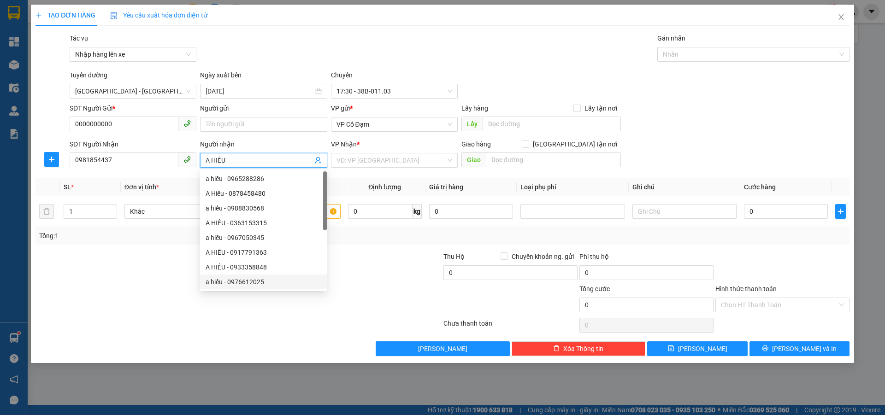
click at [265, 311] on div at bounding box center [171, 300] width 272 height 32
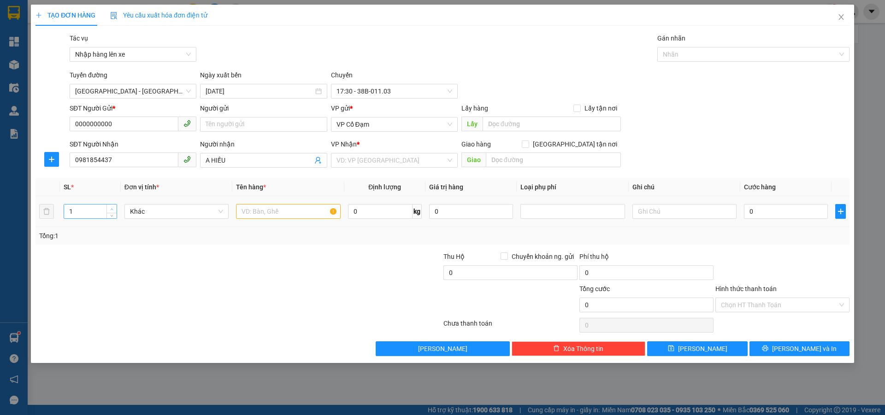
type input "2"
click at [112, 207] on span "up" at bounding box center [112, 209] width 6 height 6
click at [267, 209] on input "text" at bounding box center [288, 211] width 104 height 15
type input "2K SƠN"
click at [776, 210] on input "0" at bounding box center [786, 211] width 84 height 15
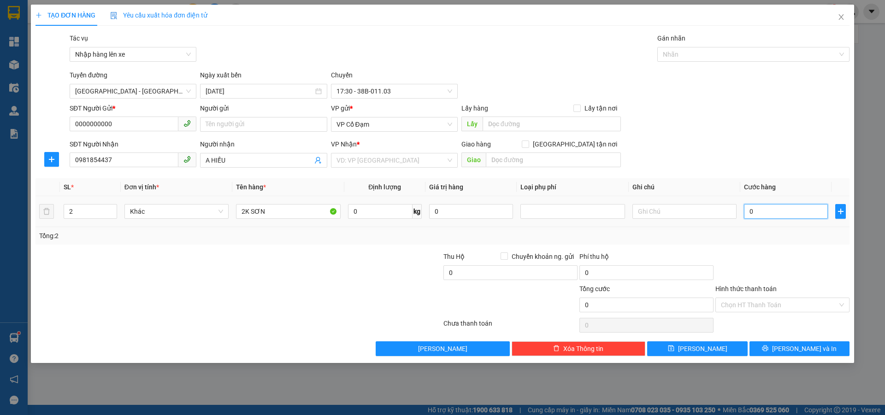
type input "6"
type input "60"
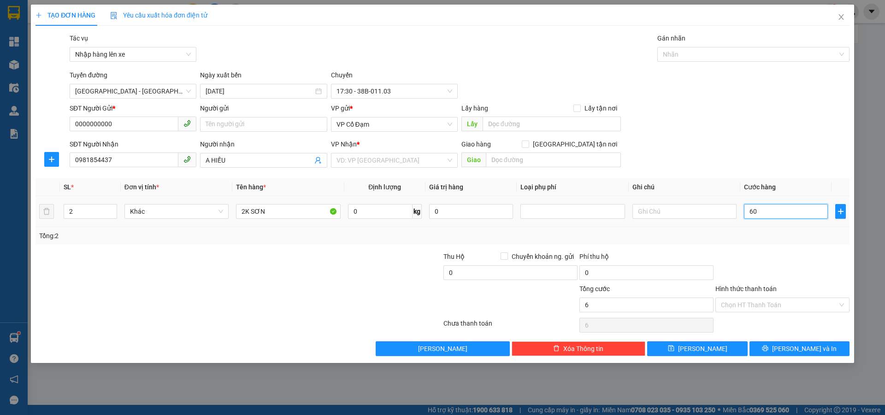
type input "60"
click at [744, 306] on input "Hình thức thanh toán" at bounding box center [779, 305] width 117 height 14
type input "60.000"
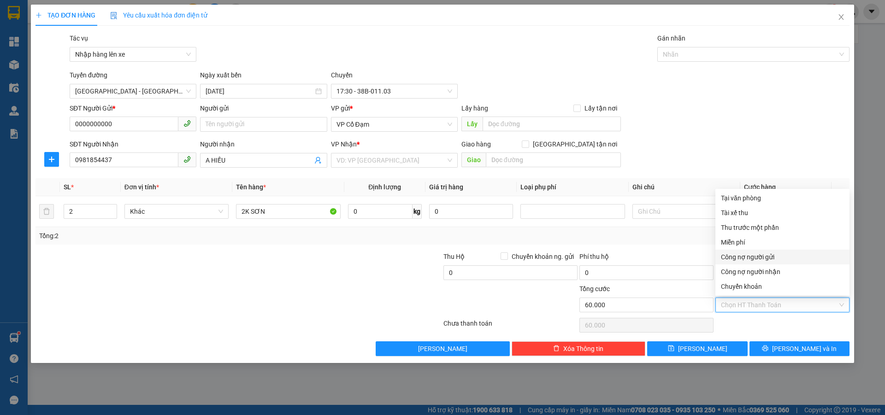
click at [750, 252] on div "Công nợ người gửi" at bounding box center [782, 257] width 123 height 10
type input "0"
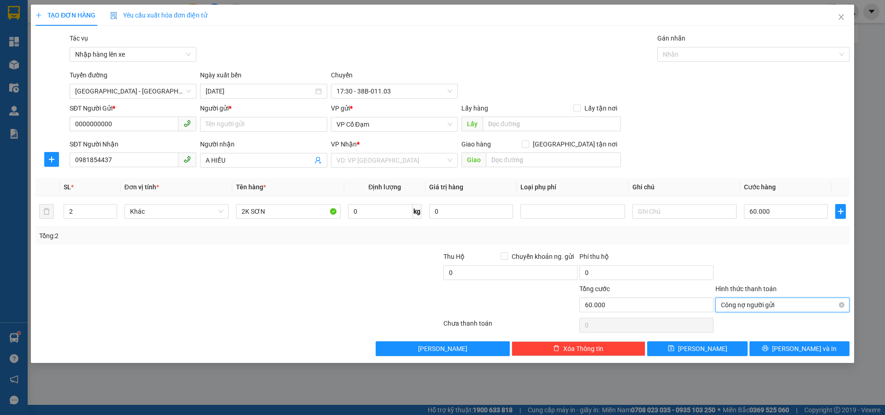
click at [774, 303] on span "Công nợ người gửi" at bounding box center [782, 305] width 123 height 14
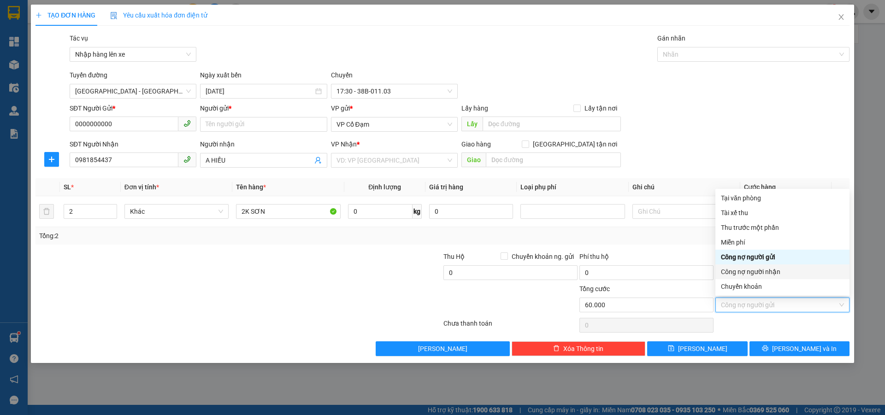
click at [754, 270] on div "Công nợ người nhận" at bounding box center [782, 272] width 123 height 10
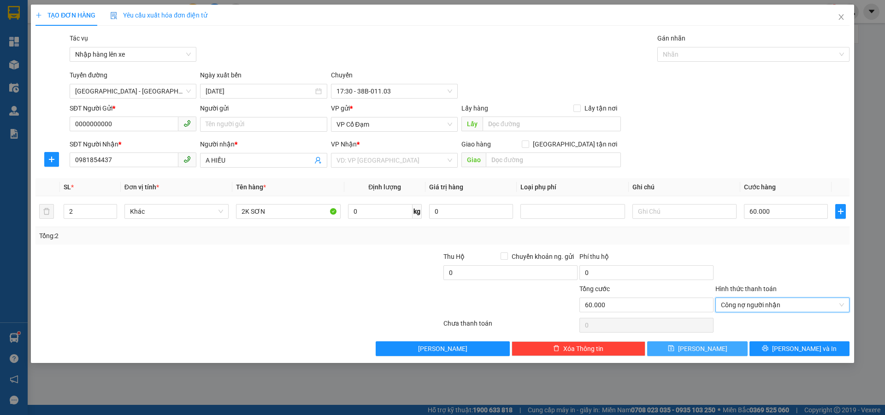
click at [674, 350] on icon "save" at bounding box center [671, 349] width 6 height 6
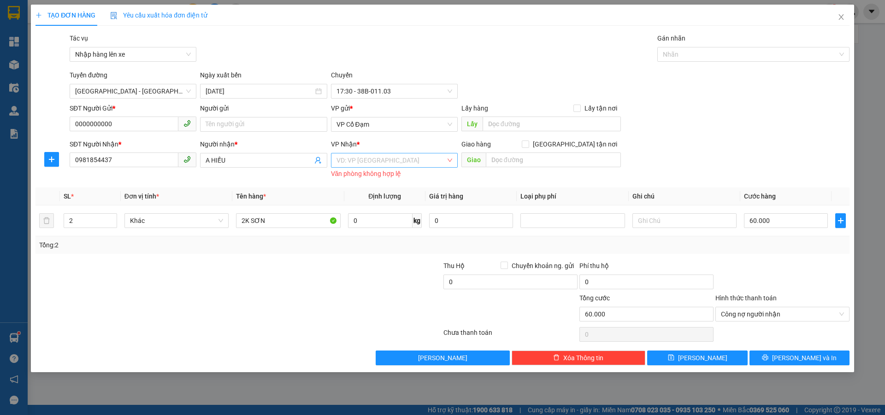
click at [373, 160] on input "search" at bounding box center [390, 160] width 109 height 14
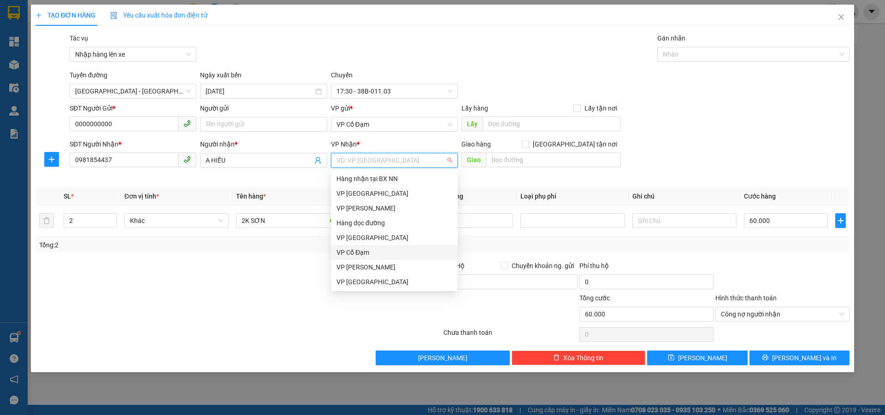
click at [356, 250] on div "VP Cổ Đạm" at bounding box center [394, 253] width 116 height 10
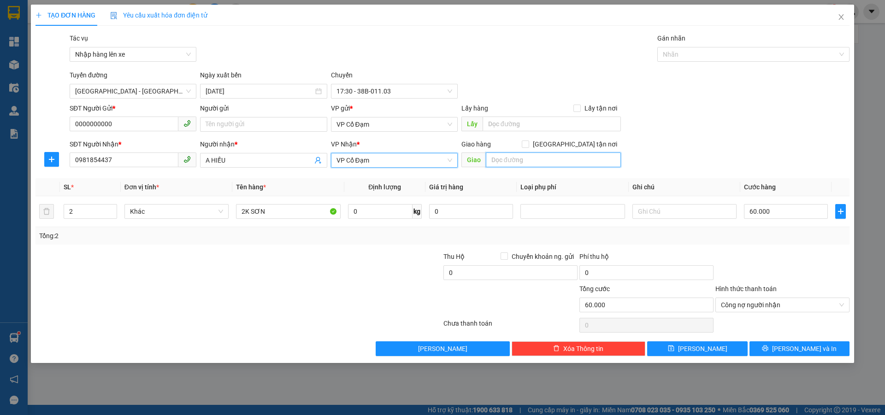
click at [505, 162] on input "text" at bounding box center [553, 160] width 135 height 15
type input "X HẢI"
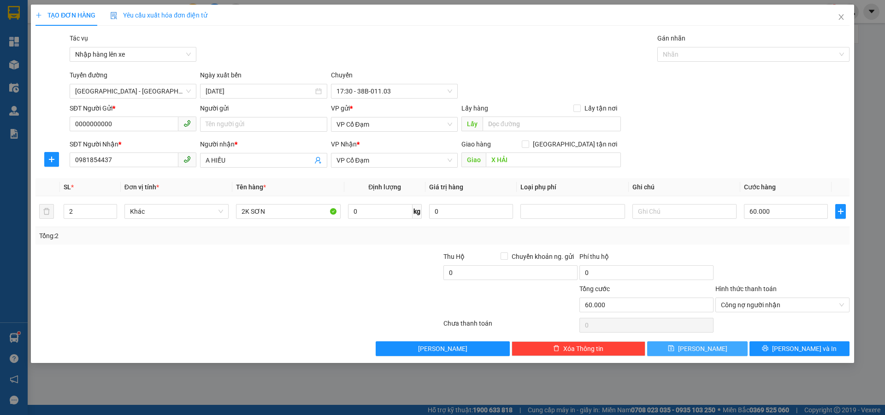
click at [713, 353] on button "[PERSON_NAME]" at bounding box center [697, 349] width 100 height 15
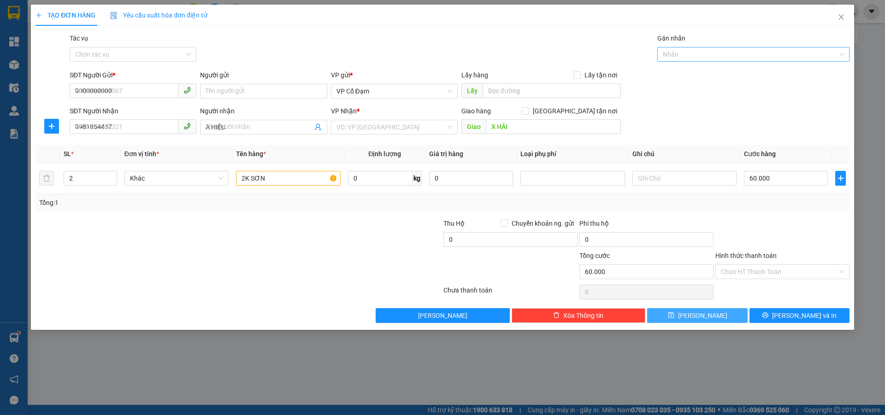
type input "1"
type input "0"
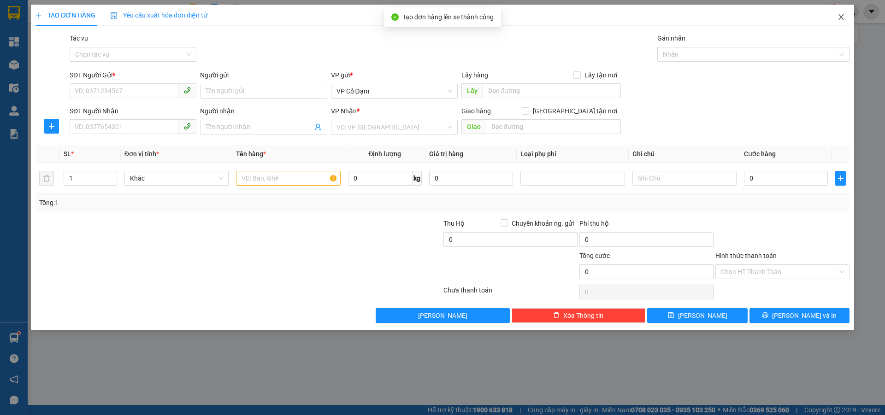
click at [842, 15] on icon "close" at bounding box center [840, 16] width 7 height 7
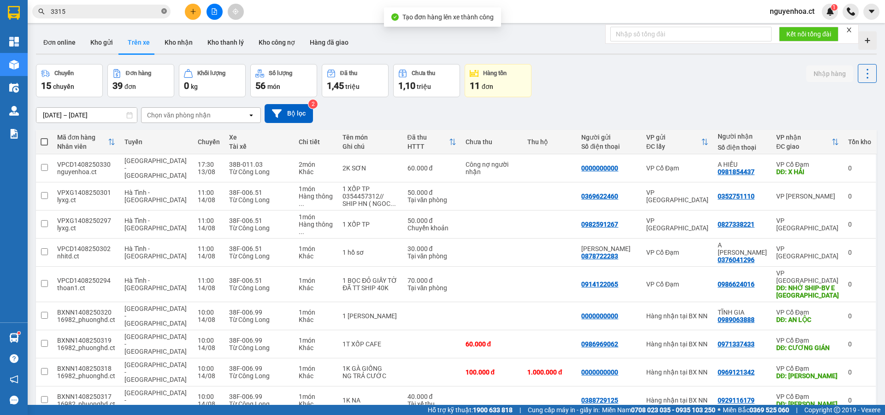
click at [165, 10] on icon "close-circle" at bounding box center [164, 11] width 6 height 6
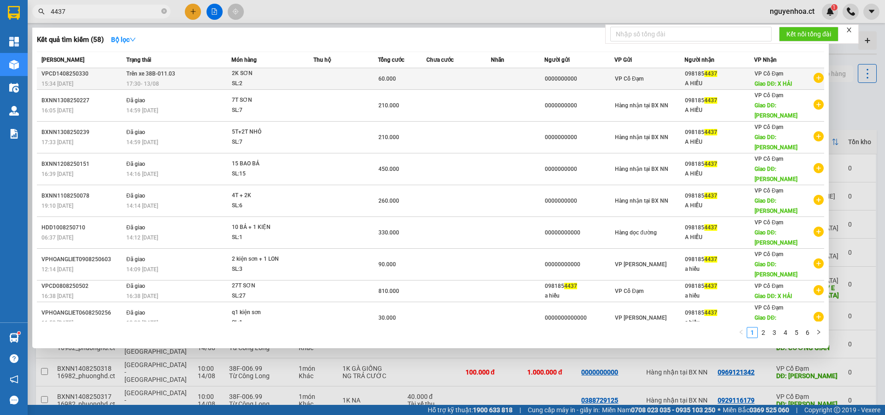
type input "4437"
click at [149, 74] on span "Trên xe 38B-011.03" at bounding box center [150, 74] width 49 height 6
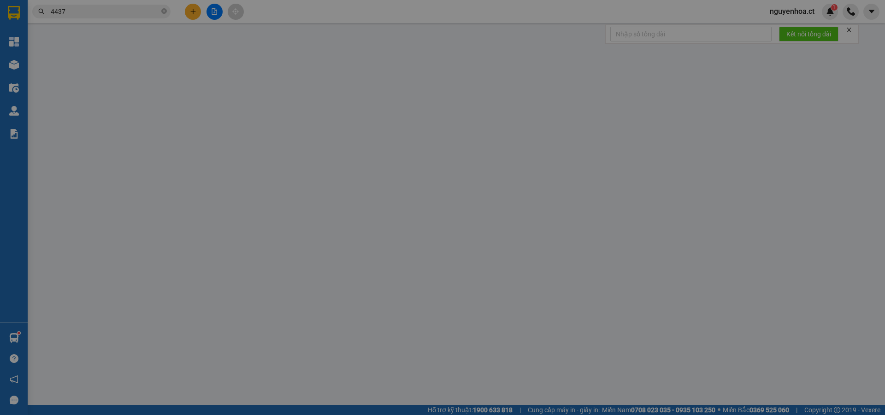
type input "0000000000"
type input "0981854437"
type input "A HIẾU"
type input "X HẢI"
type input "60.000"
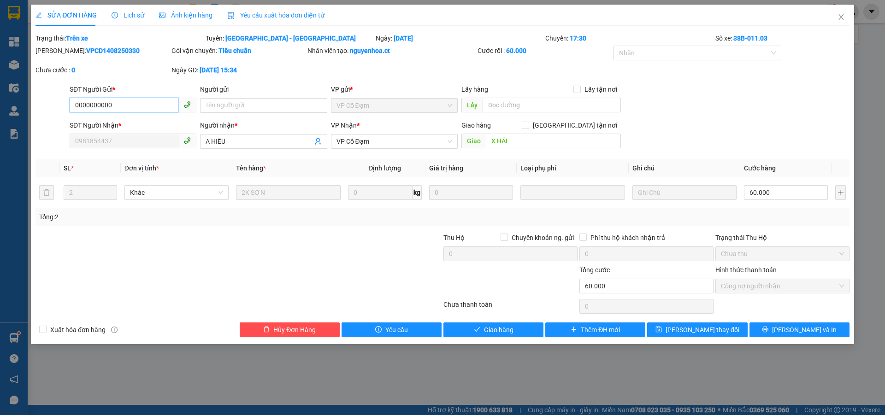
click at [408, 108] on span "VP Cổ Đạm" at bounding box center [394, 106] width 116 height 14
click at [451, 105] on span "VP Cổ Đạm" at bounding box center [394, 106] width 116 height 14
click at [497, 324] on button "Giao hàng" at bounding box center [493, 330] width 100 height 15
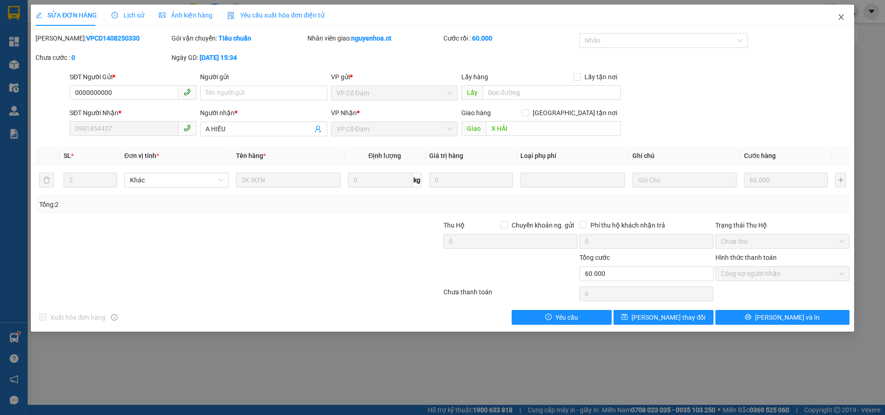
click at [843, 15] on icon "close" at bounding box center [840, 16] width 7 height 7
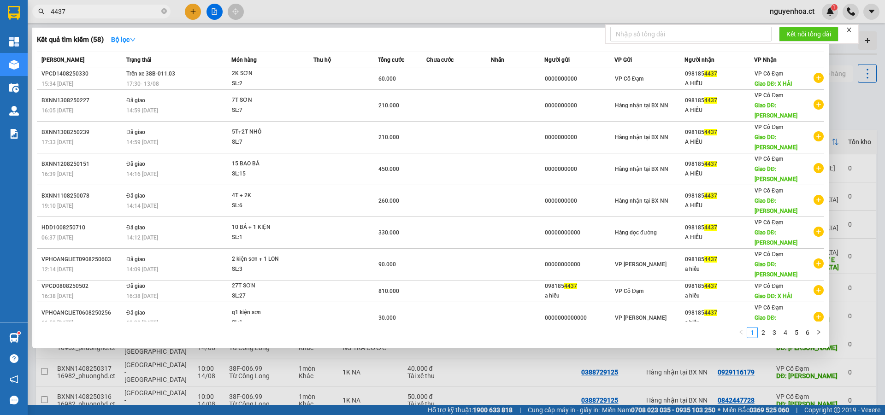
click at [165, 12] on icon "close-circle" at bounding box center [164, 11] width 6 height 6
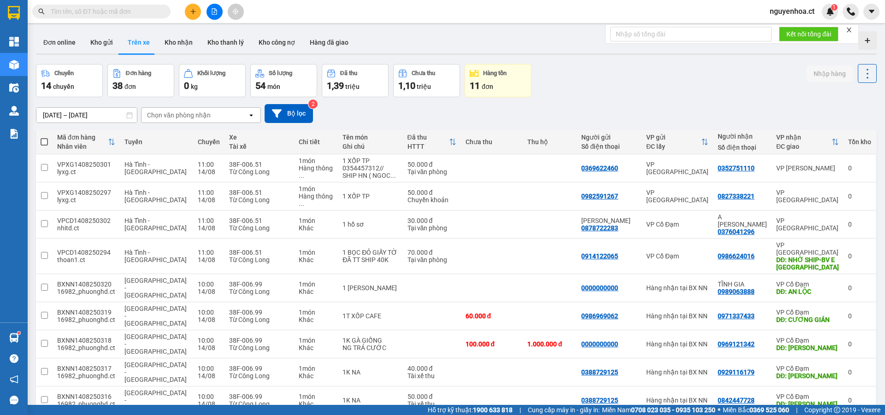
click at [159, 11] on input "text" at bounding box center [105, 11] width 109 height 10
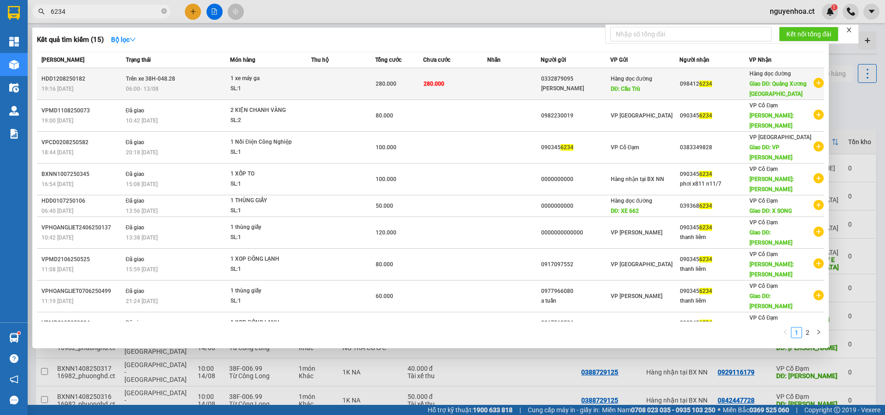
type input "6234"
click at [148, 88] on span "06:00 [DATE]" at bounding box center [142, 89] width 33 height 6
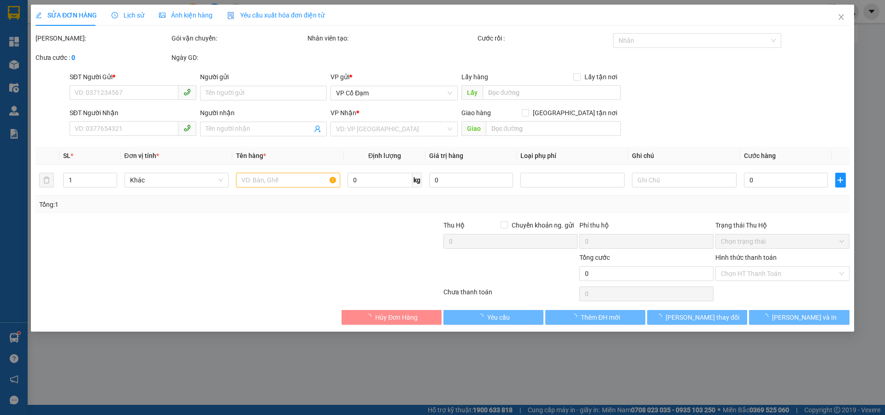
type input "0332879095"
type input "[PERSON_NAME]"
type input "Cầu Trù"
type input "0984126234"
type input "Quảng Xương [GEOGRAPHIC_DATA]"
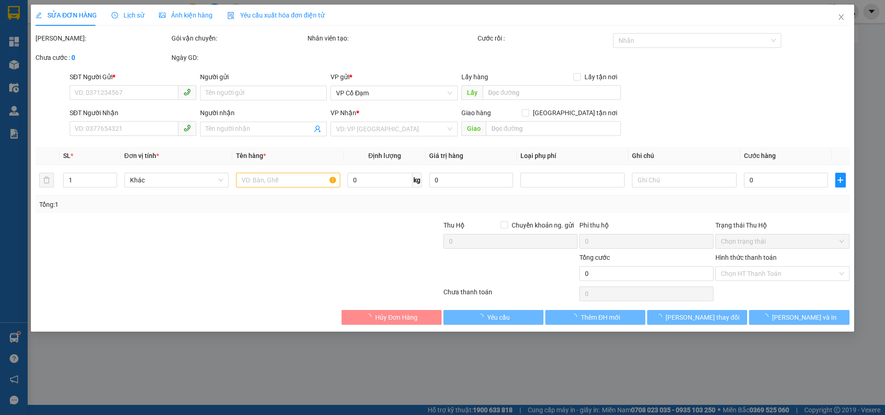
type input "280.000"
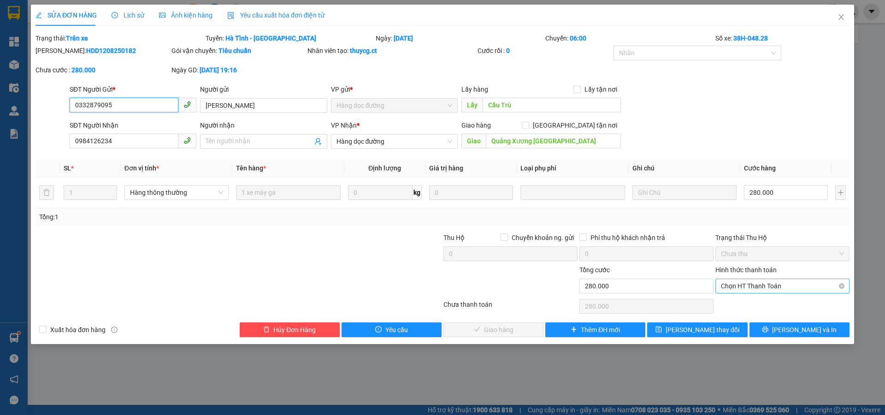
click at [740, 290] on span "Chọn HT Thanh Toán" at bounding box center [782, 286] width 123 height 14
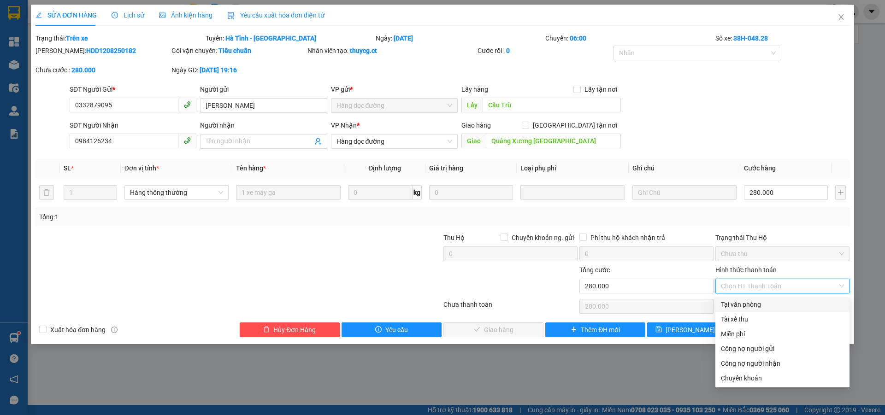
click at [736, 303] on div "Tại văn phòng" at bounding box center [782, 305] width 123 height 10
type input "0"
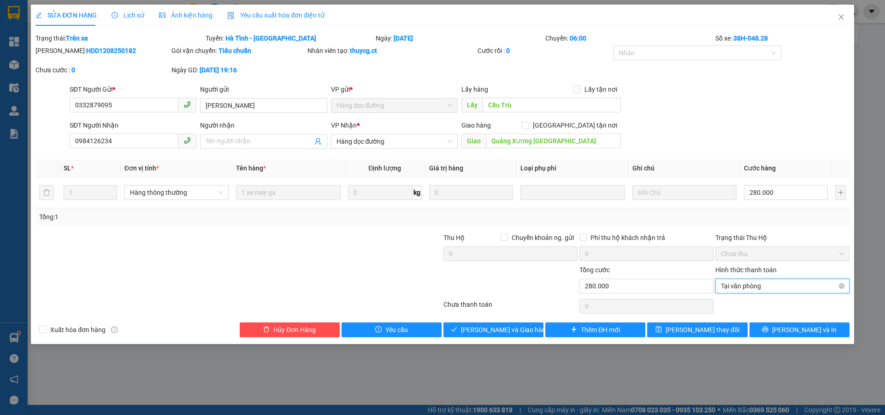
click at [743, 283] on span "Tại văn phòng" at bounding box center [782, 286] width 123 height 14
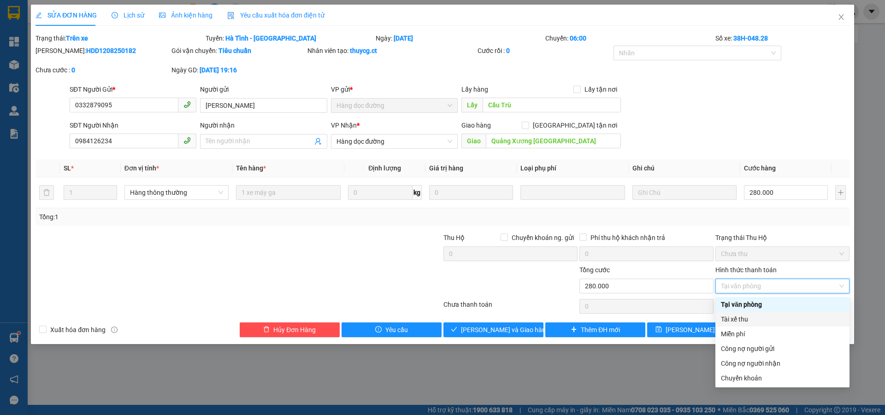
click at [733, 318] on div "Tài xế thu" at bounding box center [782, 319] width 123 height 10
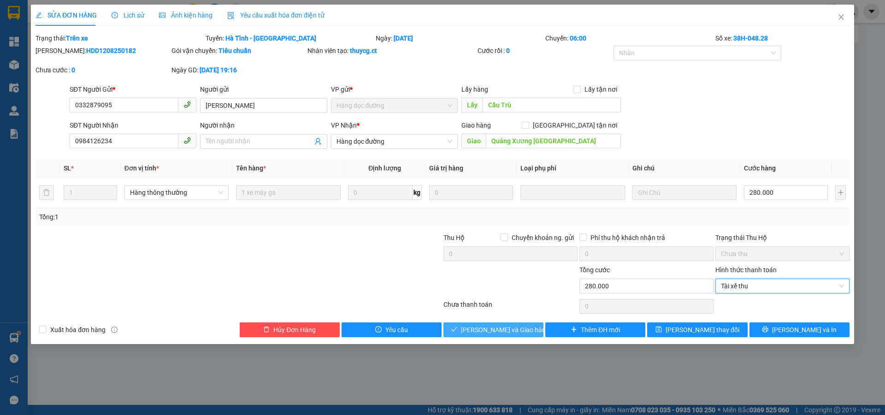
click at [507, 325] on span "[PERSON_NAME] và Giao hàng" at bounding box center [505, 330] width 88 height 10
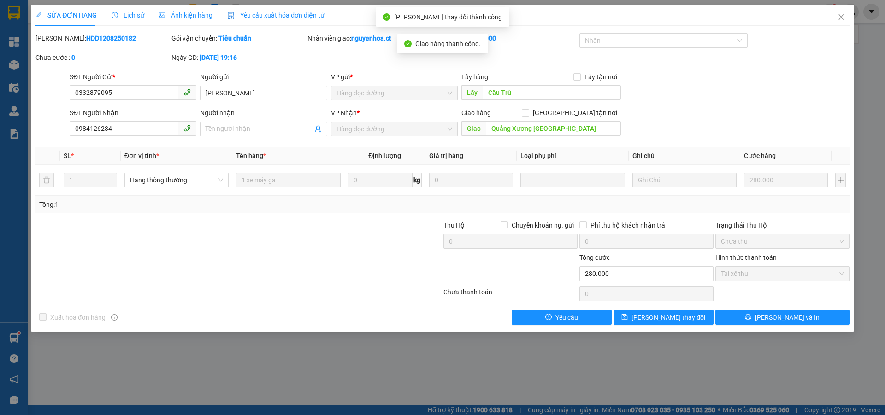
click at [127, 12] on span "Lịch sử" at bounding box center [128, 15] width 33 height 7
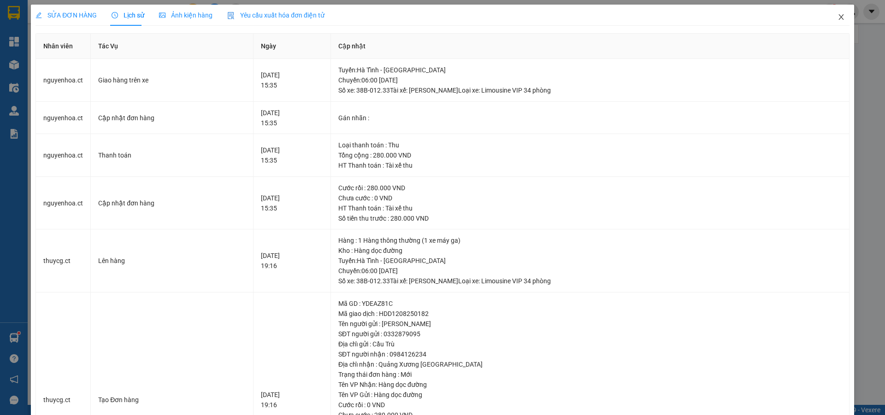
click at [837, 15] on icon "close" at bounding box center [840, 16] width 7 height 7
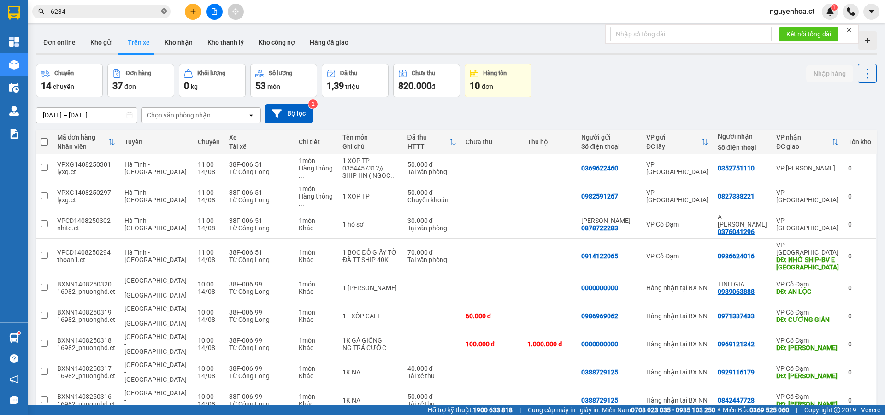
click at [163, 12] on icon "close-circle" at bounding box center [164, 11] width 6 height 6
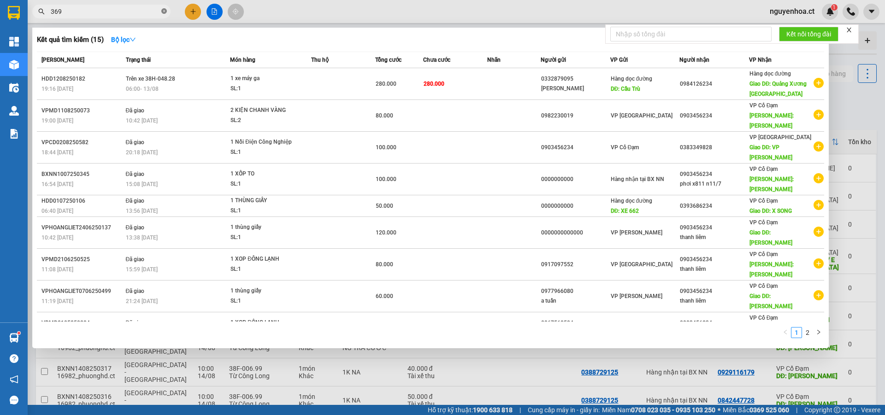
type input "3695"
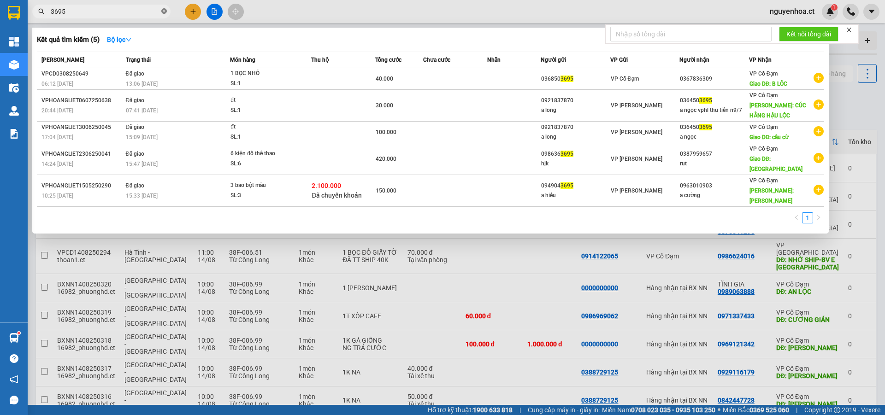
click at [163, 10] on icon "close-circle" at bounding box center [164, 11] width 6 height 6
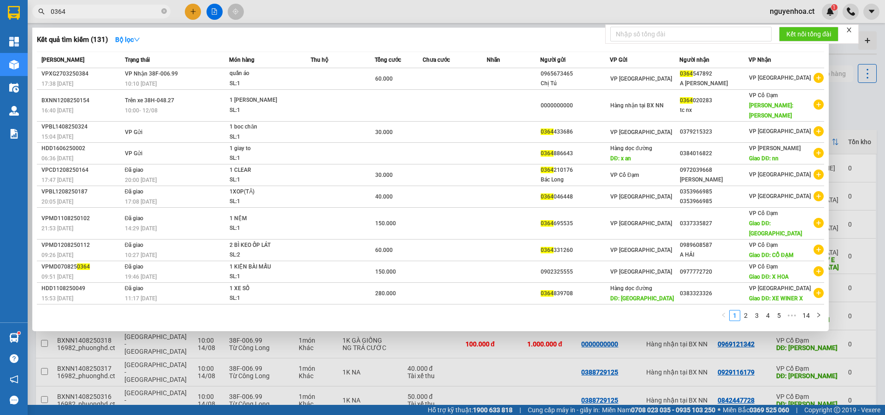
type input "0364"
click at [318, 9] on div at bounding box center [442, 207] width 885 height 415
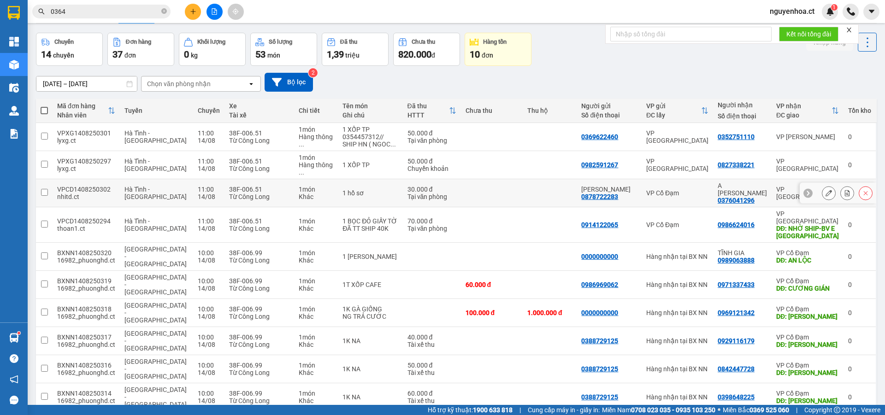
scroll to position [42, 0]
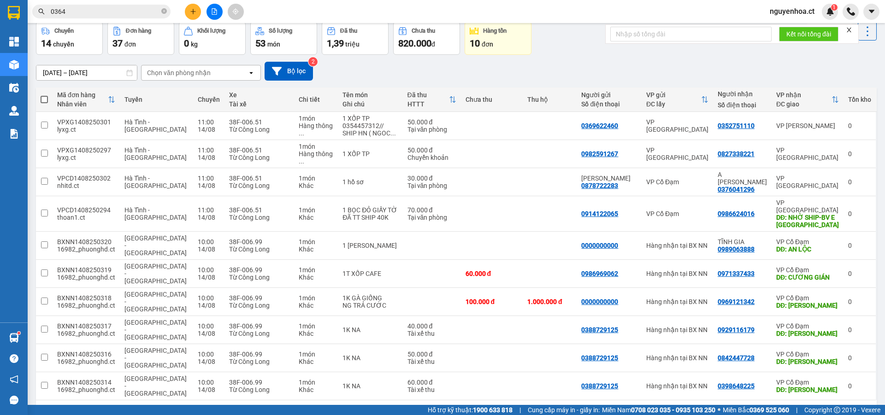
click at [771, 408] on button "4" at bounding box center [776, 415] width 14 height 14
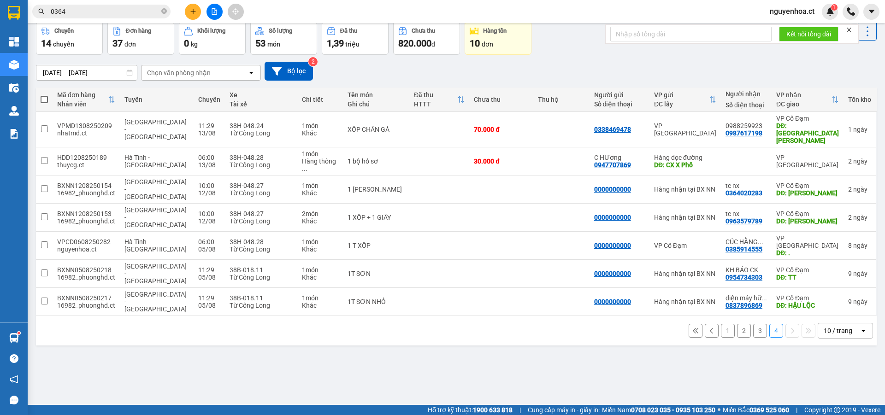
click at [756, 324] on button "3" at bounding box center [760, 331] width 14 height 14
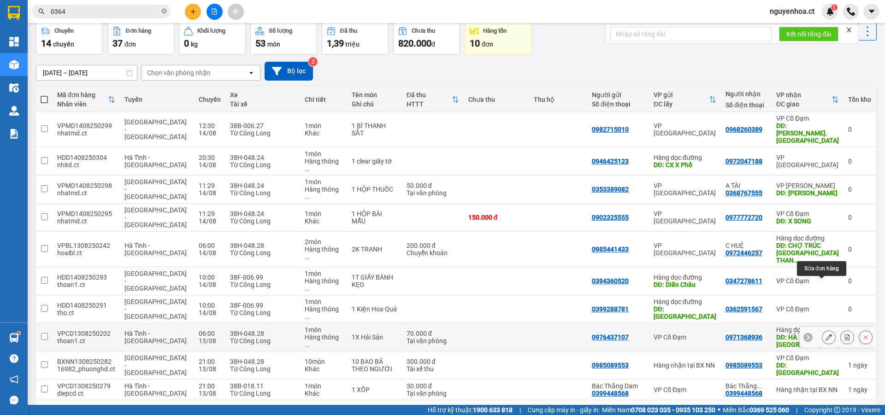
click at [825, 334] on icon at bounding box center [828, 337] width 6 height 6
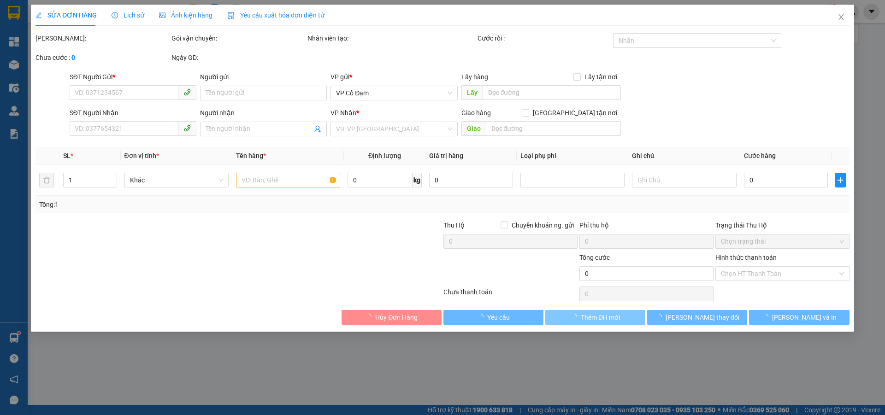
type input "0976437107"
type input "0971368936"
type input "HÀ TRUNG [GEOGRAPHIC_DATA]"
type input "70.000"
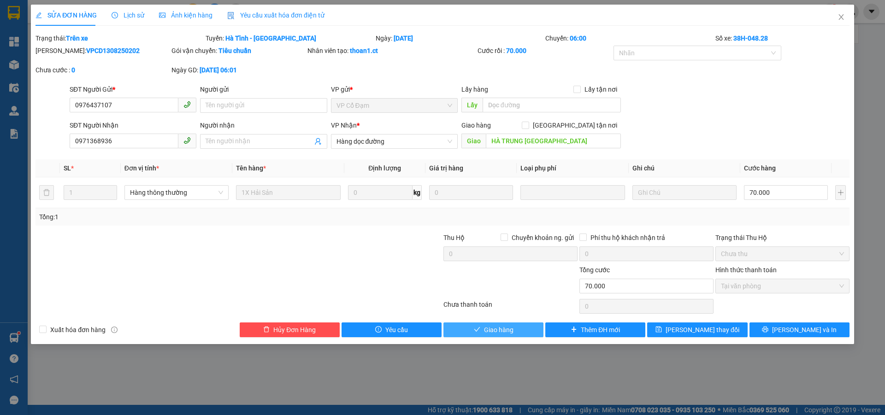
click at [512, 328] on span "Giao hàng" at bounding box center [498, 330] width 29 height 10
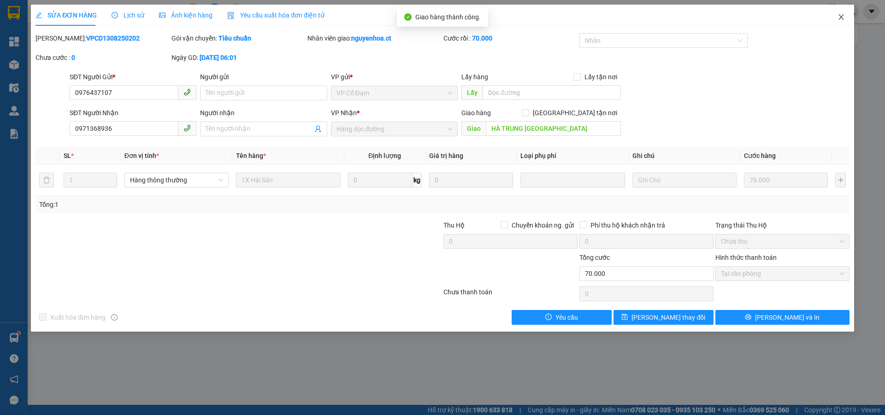
click at [839, 15] on icon "close" at bounding box center [840, 16] width 7 height 7
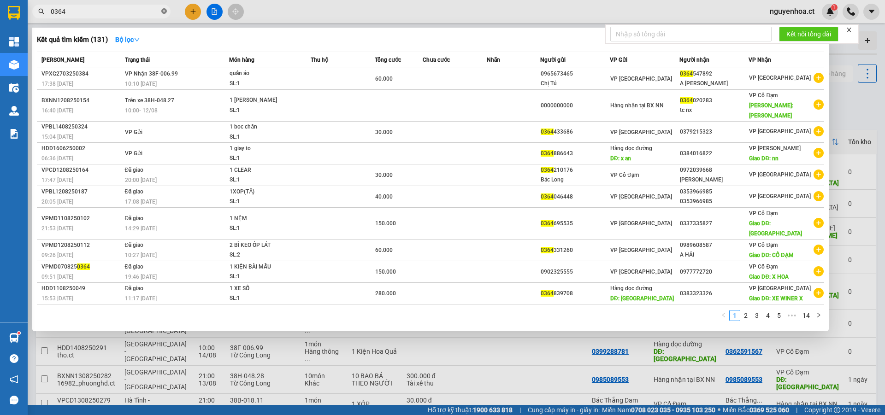
click at [163, 10] on icon "close-circle" at bounding box center [164, 11] width 6 height 6
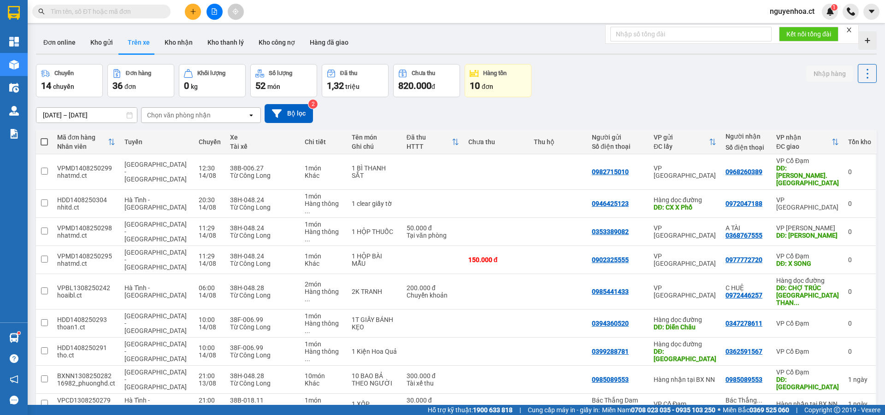
click at [141, 15] on input "text" at bounding box center [105, 11] width 109 height 10
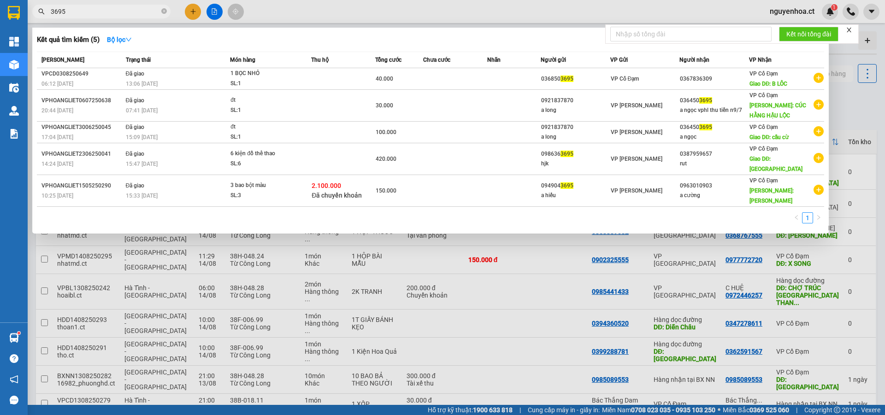
type input "3695"
click at [193, 7] on div at bounding box center [442, 207] width 885 height 415
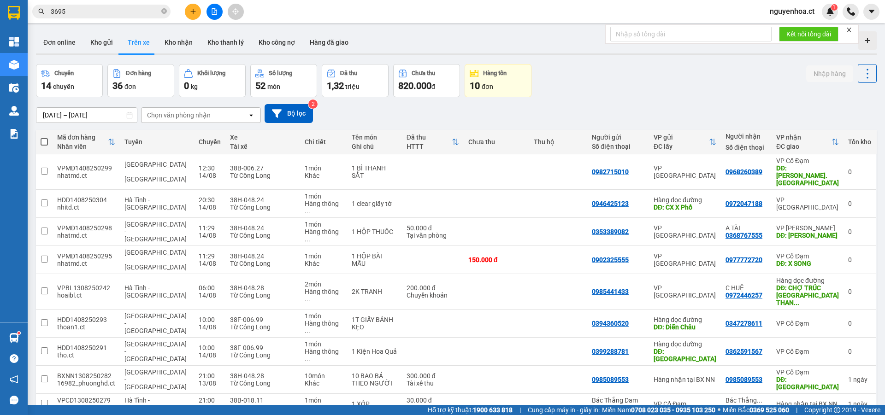
click at [193, 6] on button at bounding box center [193, 12] width 16 height 16
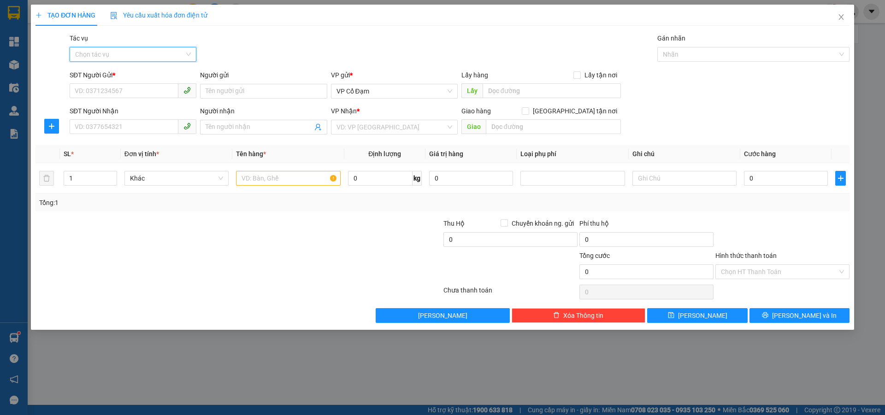
click at [123, 52] on input "Tác vụ" at bounding box center [129, 54] width 109 height 14
click at [120, 70] on div "Nhập hàng lên xe" at bounding box center [133, 73] width 116 height 10
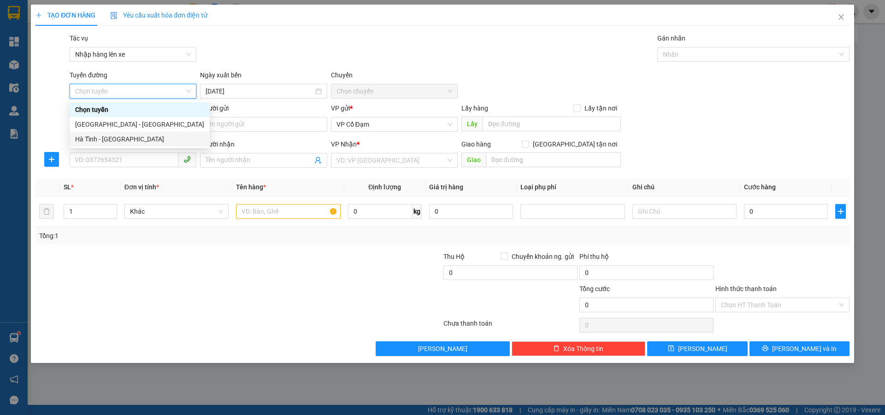
click at [107, 137] on div "Hà Tĩnh - [GEOGRAPHIC_DATA]" at bounding box center [139, 139] width 129 height 10
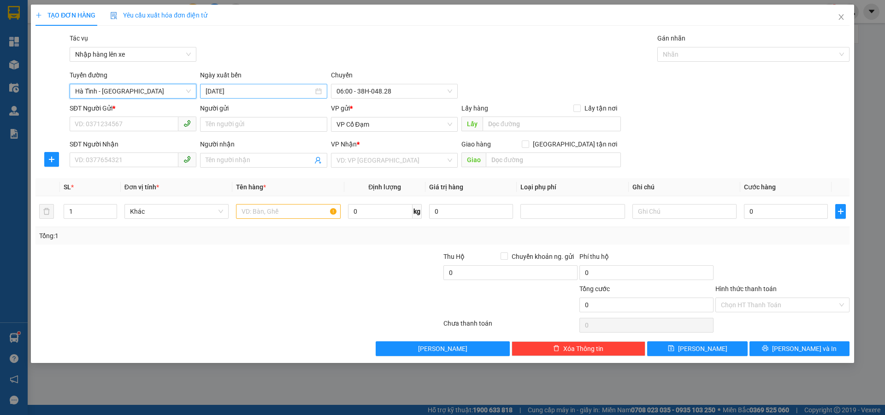
click at [251, 97] on div "[DATE]" at bounding box center [263, 91] width 127 height 15
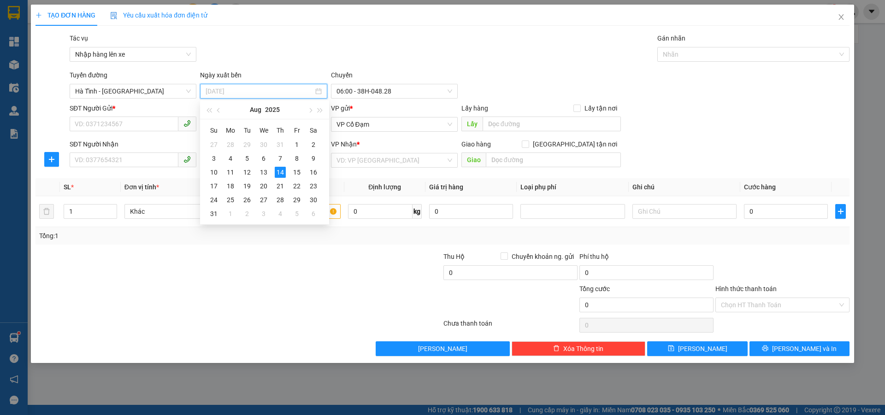
drag, startPoint x: 259, startPoint y: 172, endPoint x: 276, endPoint y: 162, distance: 19.8
click at [259, 172] on div "13" at bounding box center [263, 172] width 11 height 11
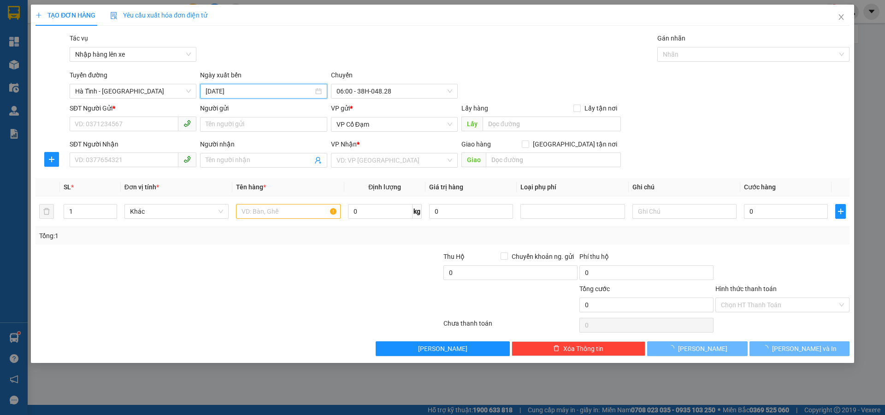
type input "[DATE]"
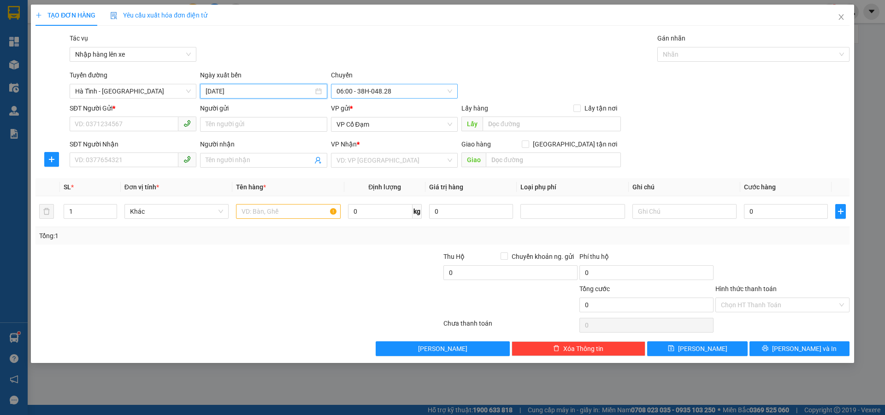
click at [369, 86] on span "06:00 - 38H-048.28" at bounding box center [394, 91] width 116 height 14
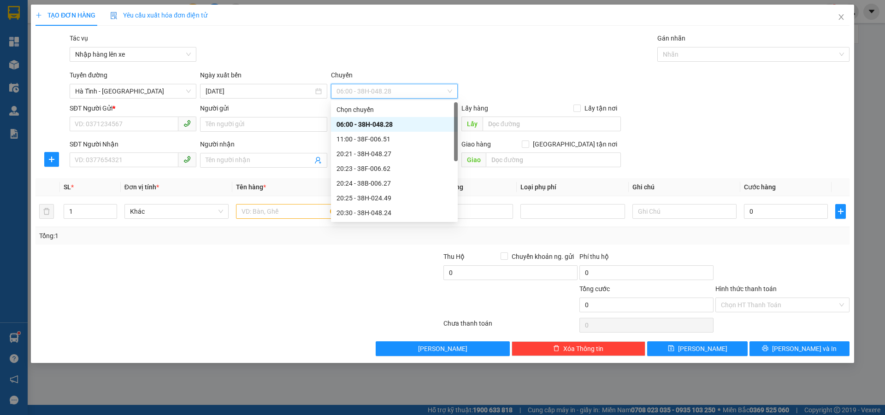
click at [362, 121] on div "06:00 - 38H-048.28" at bounding box center [394, 124] width 116 height 10
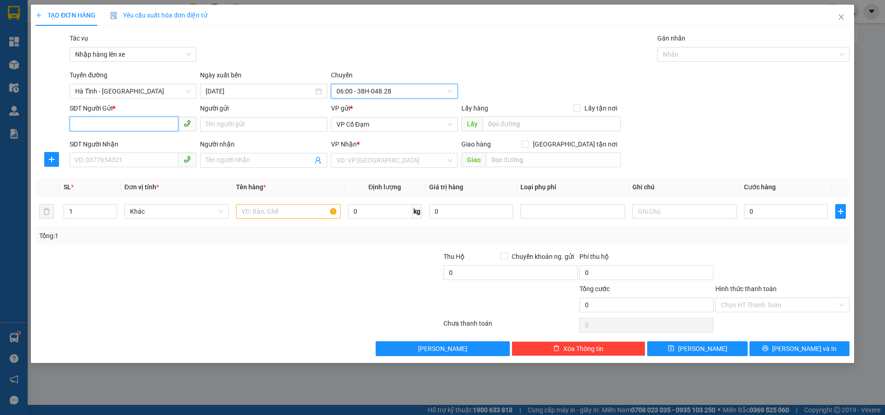
click at [147, 121] on input "SĐT Người Gửi *" at bounding box center [124, 124] width 109 height 15
click at [340, 124] on span "VP Cổ Đạm" at bounding box center [394, 125] width 116 height 14
type input "0000000000"
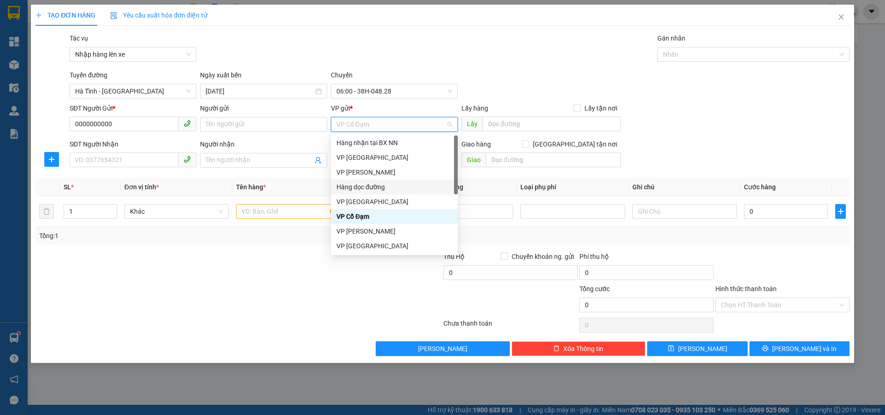
click at [370, 184] on div "Hàng dọc đường" at bounding box center [394, 187] width 116 height 10
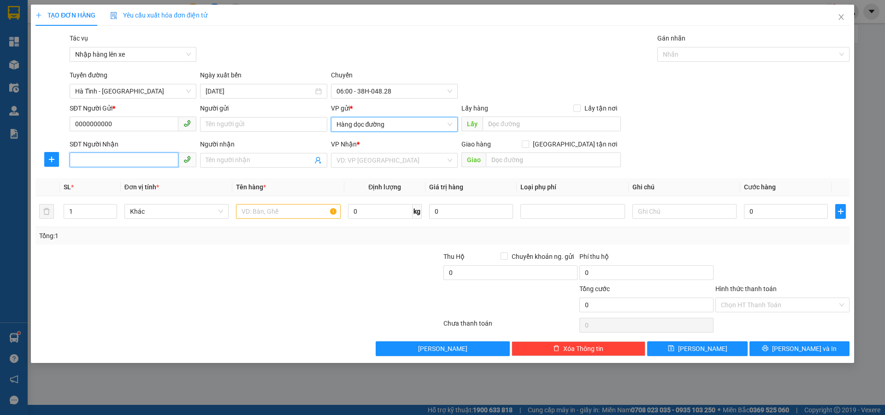
click at [128, 157] on input "SĐT Người Nhận" at bounding box center [124, 160] width 109 height 15
type input "0364503695"
click at [367, 162] on input "search" at bounding box center [390, 160] width 109 height 14
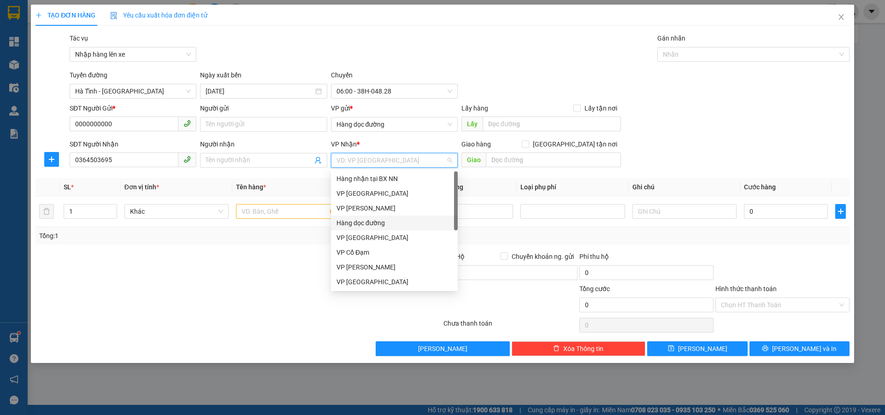
click at [367, 219] on div "Hàng dọc đường" at bounding box center [394, 223] width 116 height 10
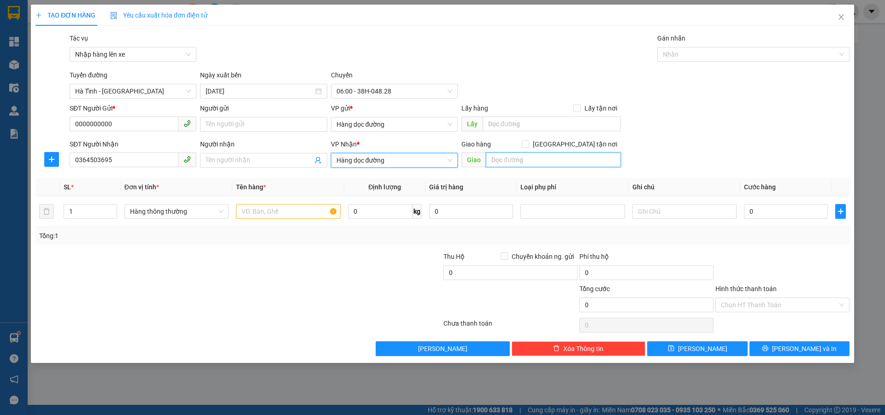
click at [506, 161] on input "text" at bounding box center [553, 160] width 135 height 15
type input "T"
type input "thanh hóa"
click at [261, 215] on input "text" at bounding box center [288, 211] width 104 height 15
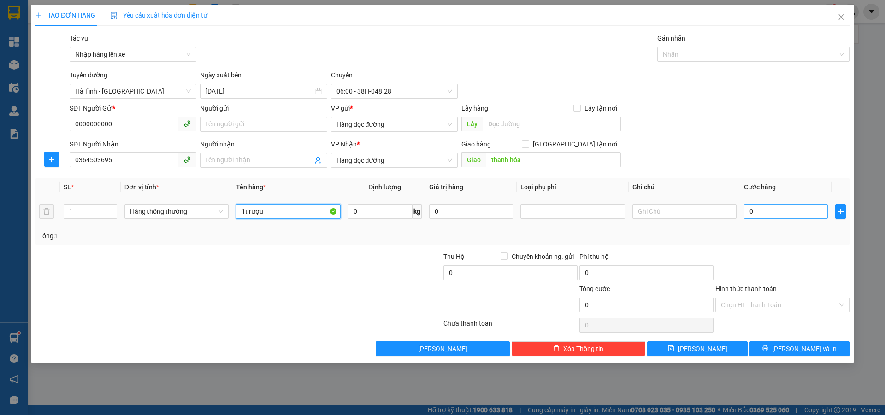
type input "1t rượu"
click at [762, 212] on input "0" at bounding box center [786, 211] width 84 height 15
type input "5"
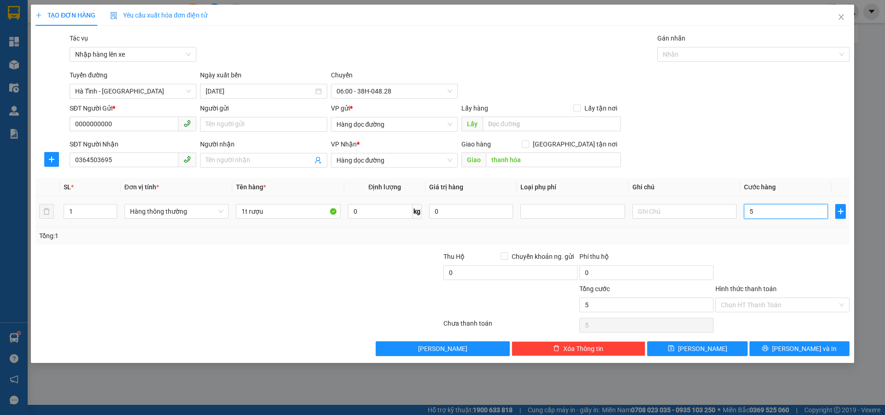
type input "50"
type input "50.000"
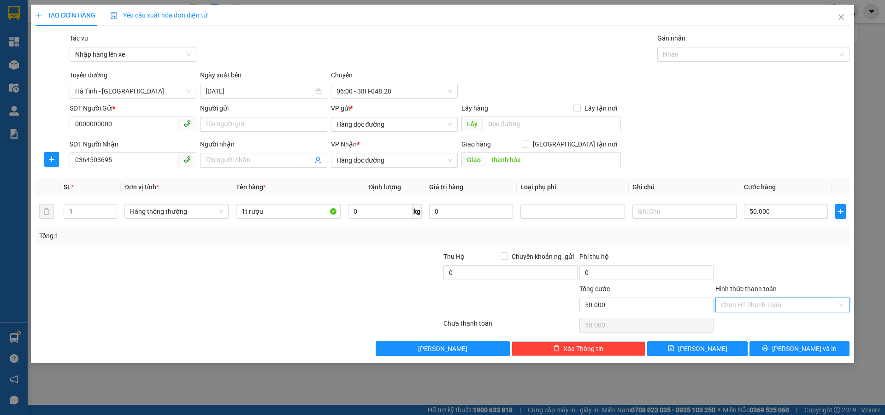
click at [760, 308] on input "Hình thức thanh toán" at bounding box center [779, 305] width 117 height 14
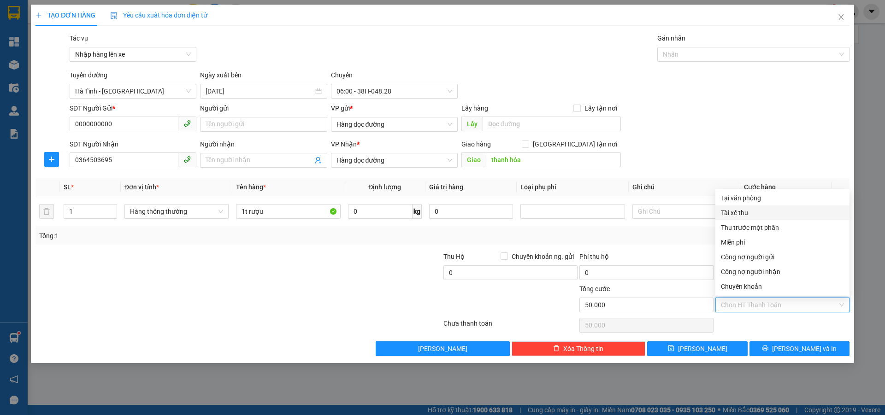
click at [754, 209] on div "Tài xế thu" at bounding box center [782, 213] width 123 height 10
type input "0"
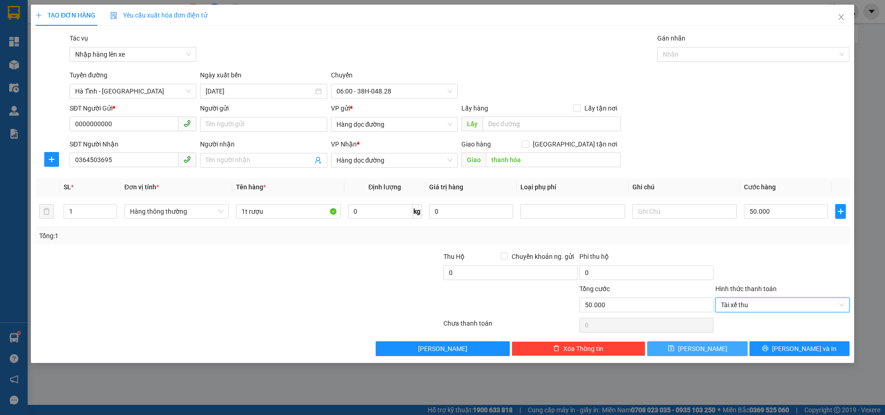
click at [702, 351] on span "[PERSON_NAME]" at bounding box center [702, 349] width 49 height 10
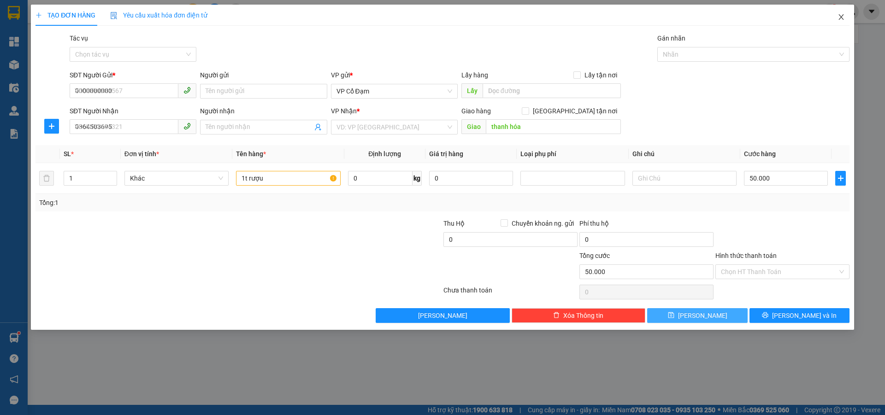
type input "0"
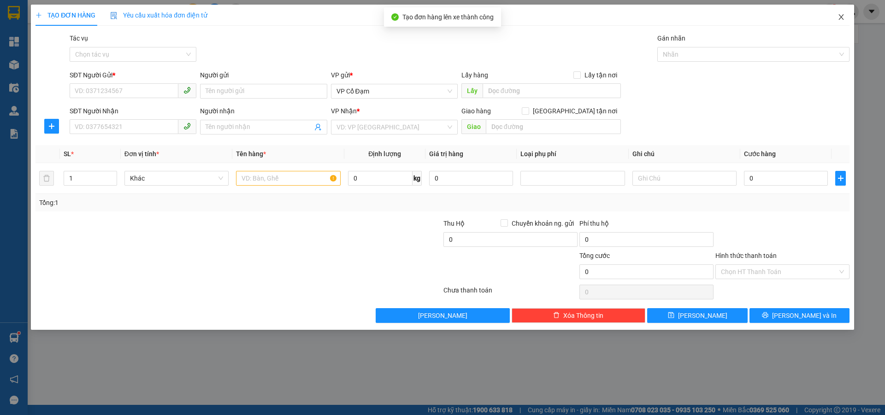
click at [840, 18] on icon "close" at bounding box center [840, 16] width 7 height 7
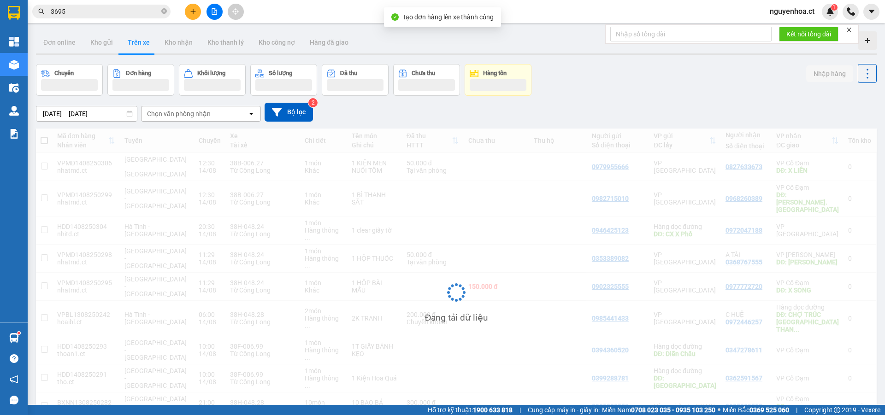
click at [165, 12] on icon "close-circle" at bounding box center [164, 11] width 6 height 6
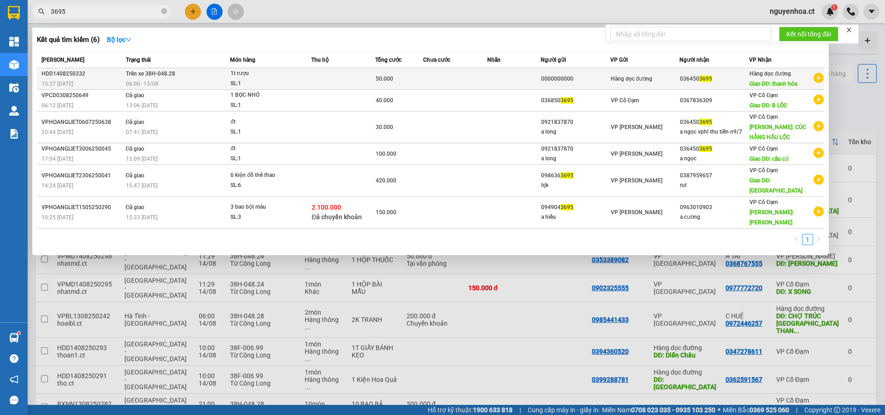
type input "3695"
click at [155, 77] on span "Trên xe 38H-048.28" at bounding box center [150, 74] width 49 height 6
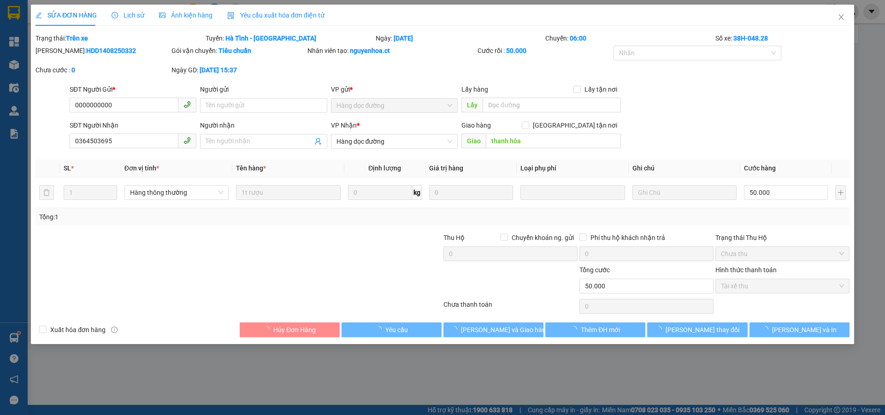
type input "0000000000"
type input "0364503695"
type input "thanh hóa"
type input "50.000"
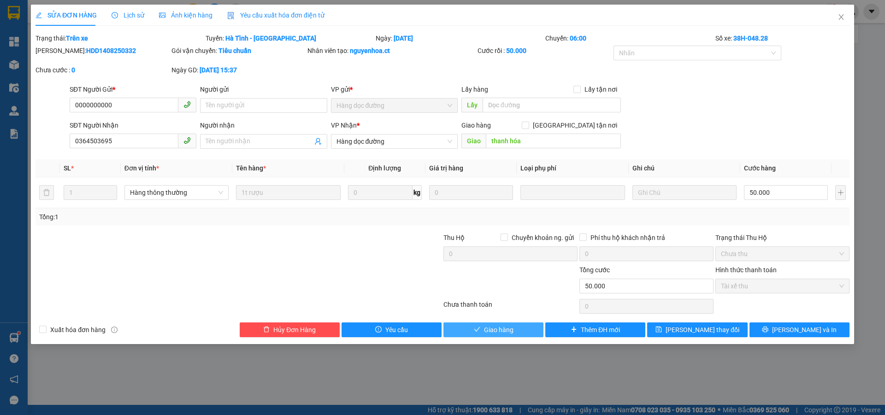
click at [493, 333] on span "Giao hàng" at bounding box center [498, 330] width 29 height 10
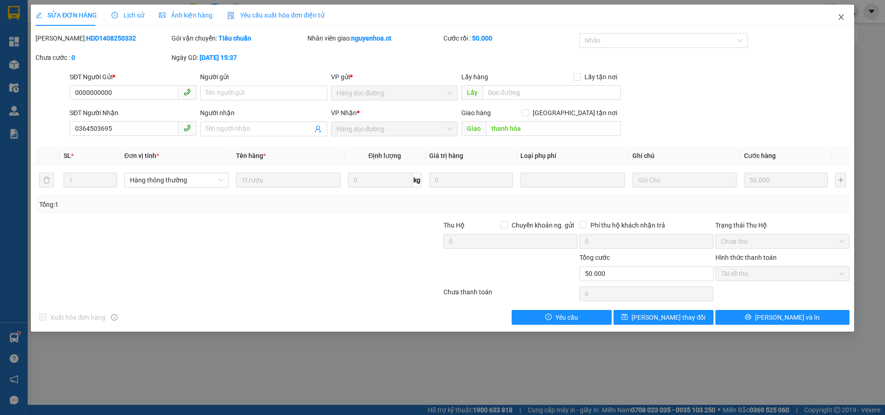
click at [843, 17] on icon "close" at bounding box center [840, 16] width 7 height 7
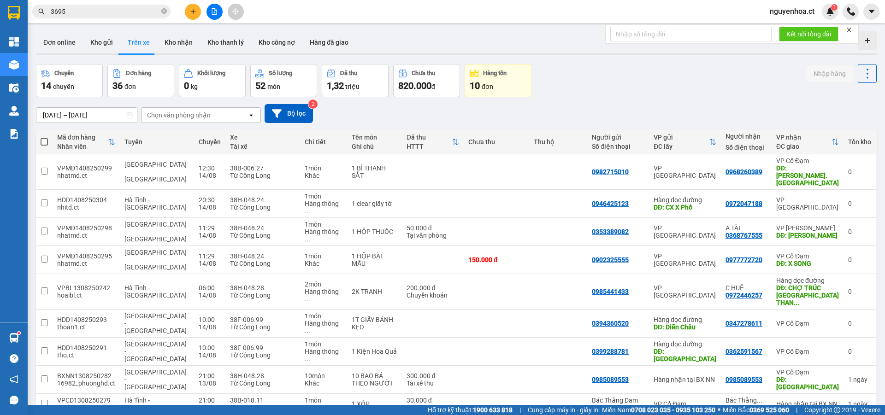
click at [162, 10] on icon "close-circle" at bounding box center [164, 11] width 6 height 6
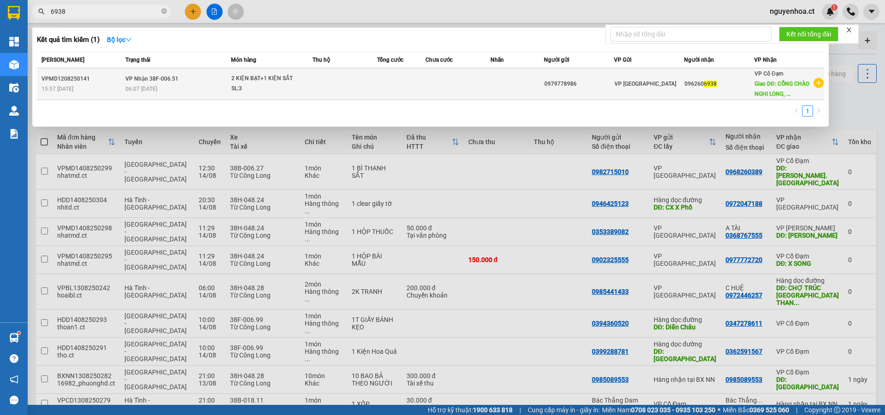
type input "6938"
click at [164, 85] on div "06:07 [DATE]" at bounding box center [177, 89] width 105 height 10
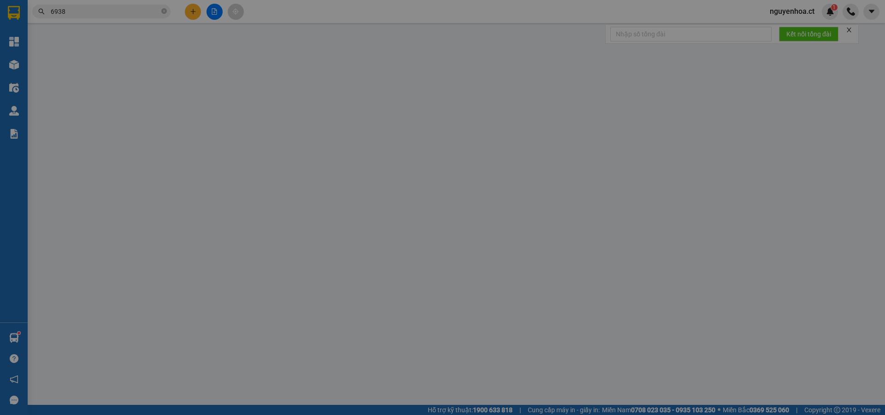
type input "0979778986"
type input "0962606938"
type input "CỔNG CHÀO NGHI LONG, NGHI LỘC"
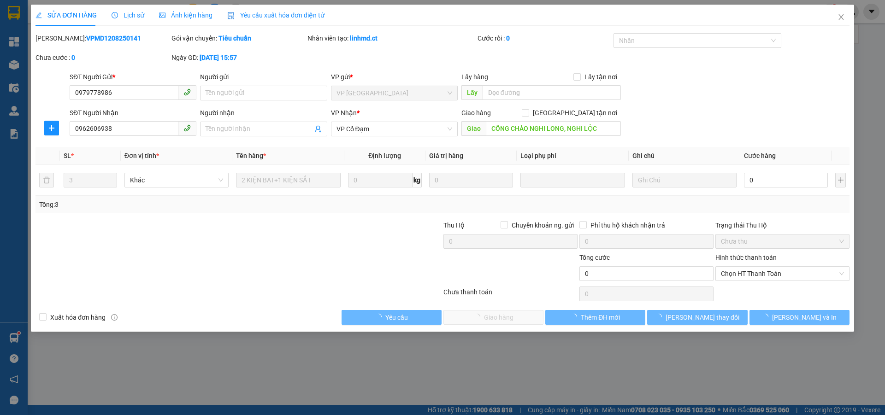
click at [136, 12] on span "Lịch sử" at bounding box center [128, 15] width 33 height 7
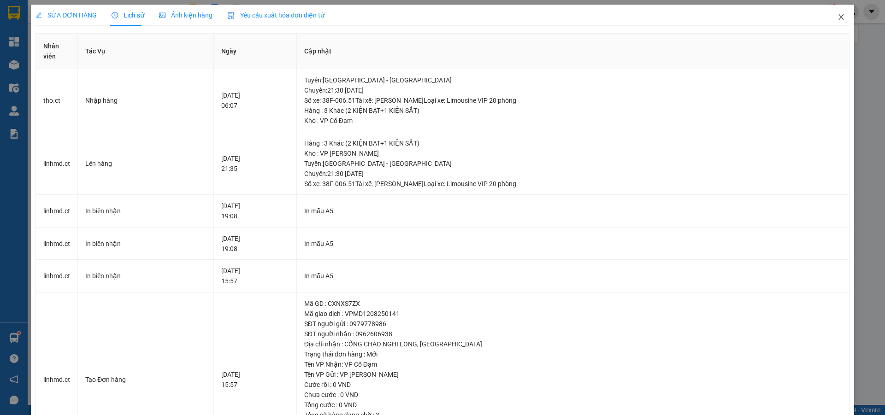
click at [837, 14] on icon "close" at bounding box center [840, 16] width 7 height 7
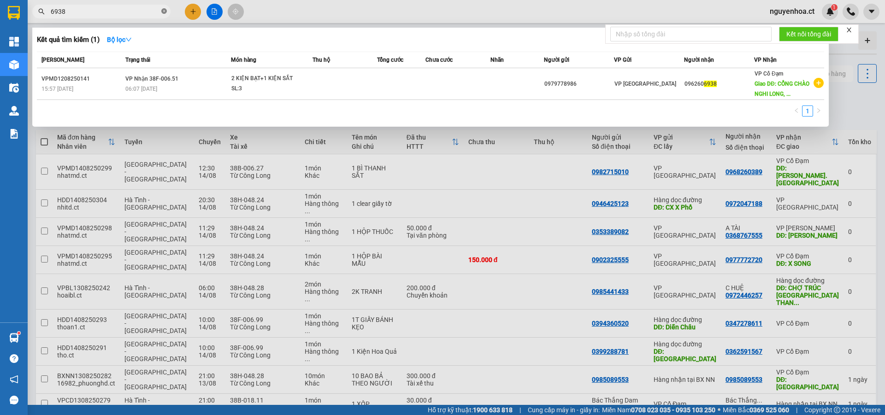
click at [162, 12] on icon "close-circle" at bounding box center [164, 11] width 6 height 6
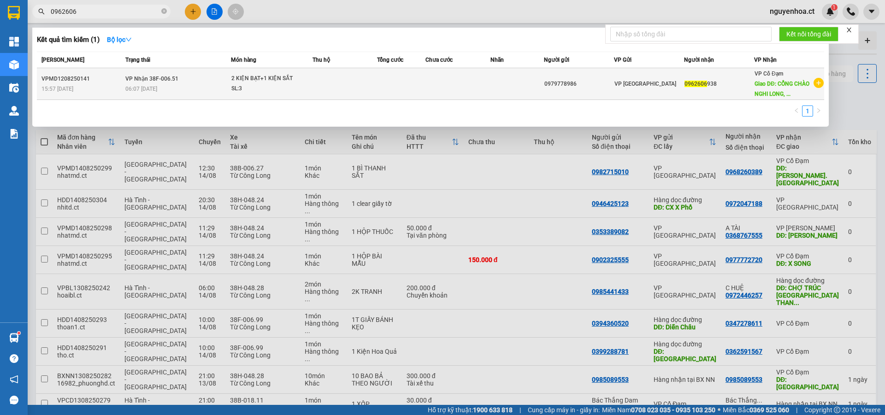
type input "0962606"
click at [152, 80] on span "VP Nhận 38F-006.51" at bounding box center [151, 79] width 53 height 6
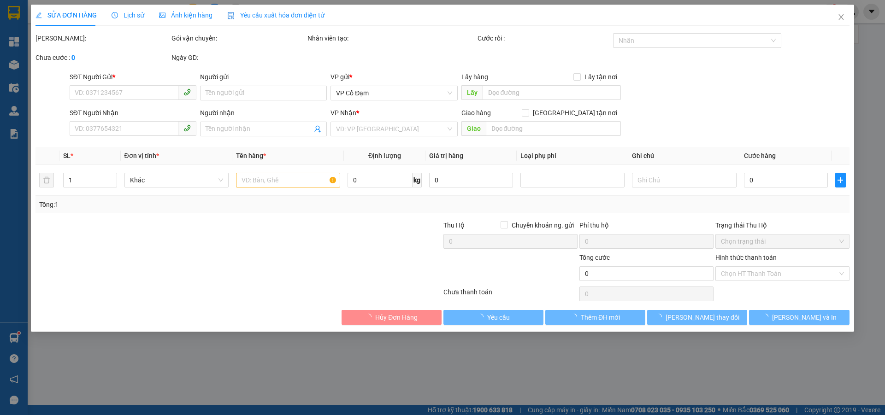
type input "0979778986"
type input "0962606938"
type input "CỔNG CHÀO NGHI LONG, NGHI LỘC"
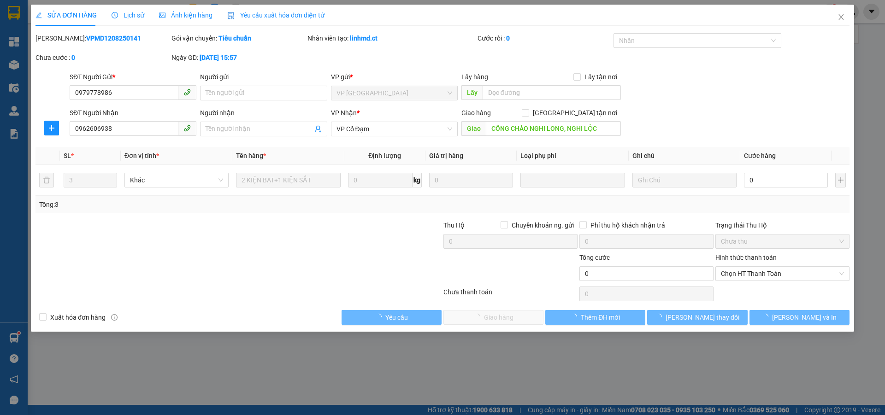
click at [126, 14] on span "Lịch sử" at bounding box center [128, 15] width 33 height 7
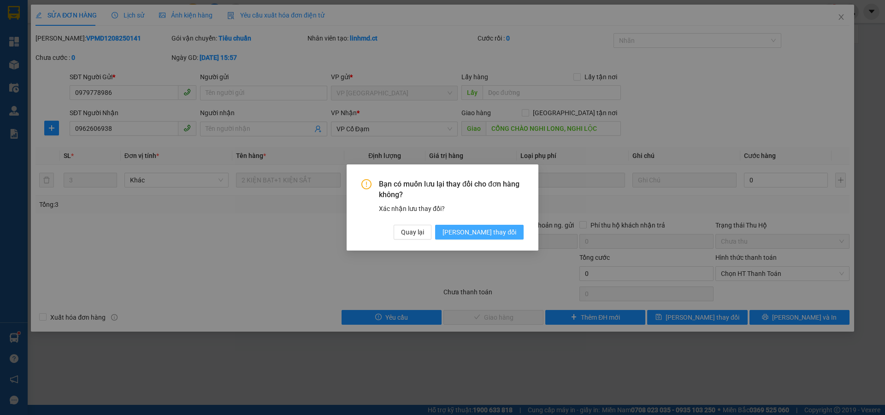
click at [487, 230] on span "[PERSON_NAME] thay đổi" at bounding box center [479, 232] width 74 height 10
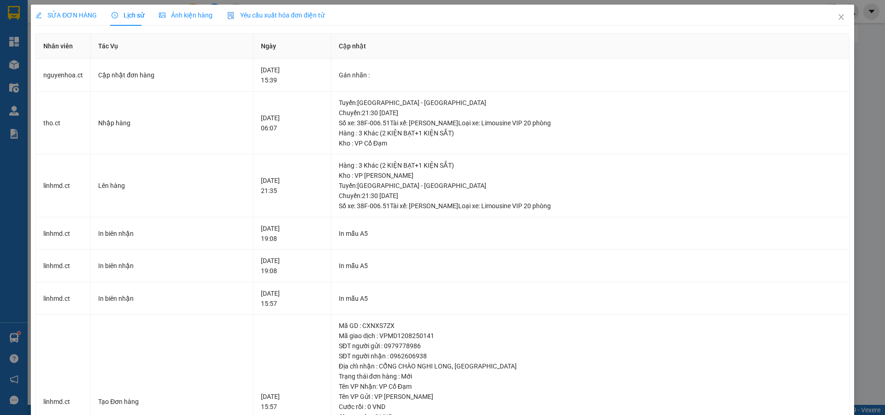
click at [62, 12] on span "SỬA ĐƠN HÀNG" at bounding box center [65, 15] width 61 height 7
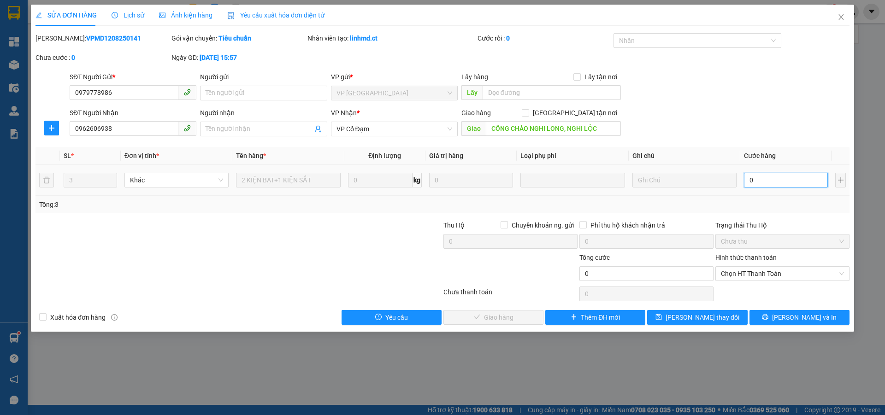
click at [756, 181] on input "0" at bounding box center [786, 180] width 84 height 15
type input "2"
type input "20"
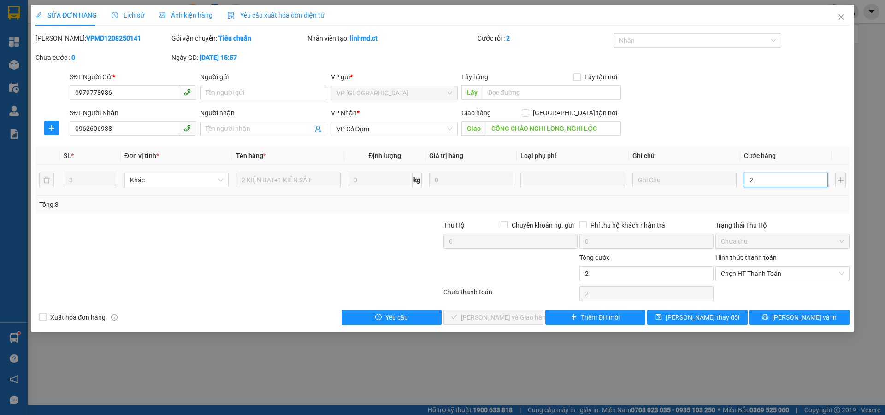
type input "20"
type input "200"
click at [766, 276] on span "Chọn HT Thanh Toán" at bounding box center [782, 274] width 123 height 14
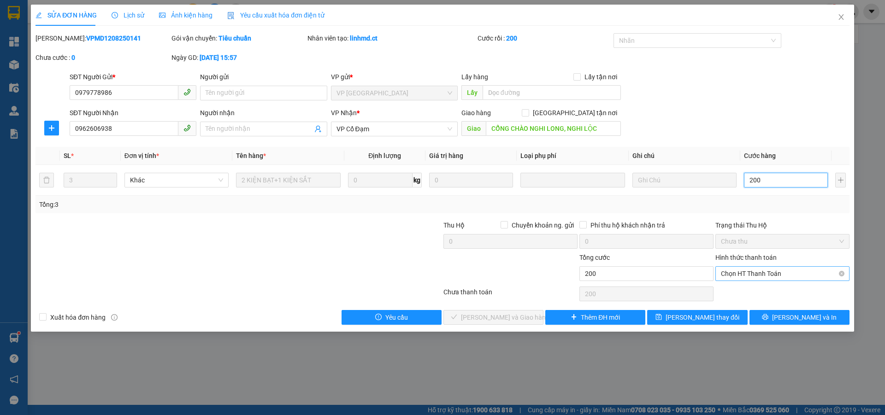
type input "200"
type input "200.000"
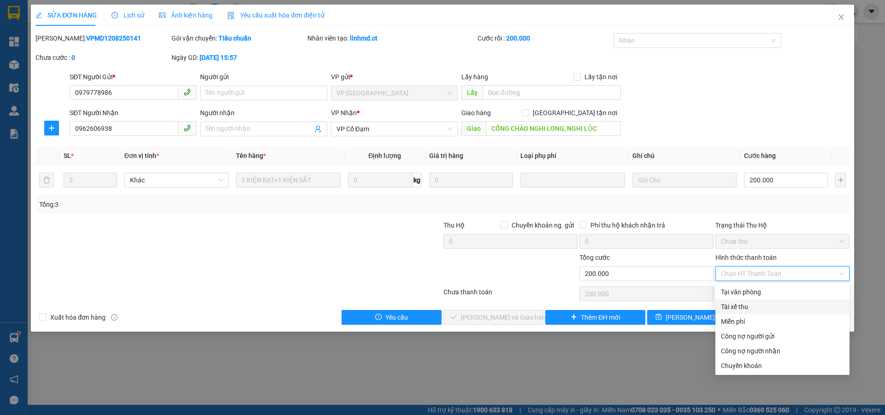
click at [745, 302] on div "Tài xế thu" at bounding box center [782, 307] width 123 height 10
type input "0"
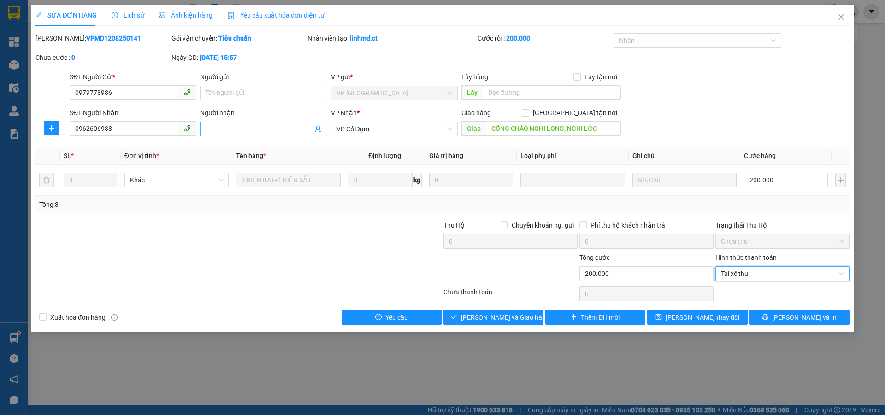
click at [278, 130] on input "Người nhận" at bounding box center [259, 129] width 106 height 10
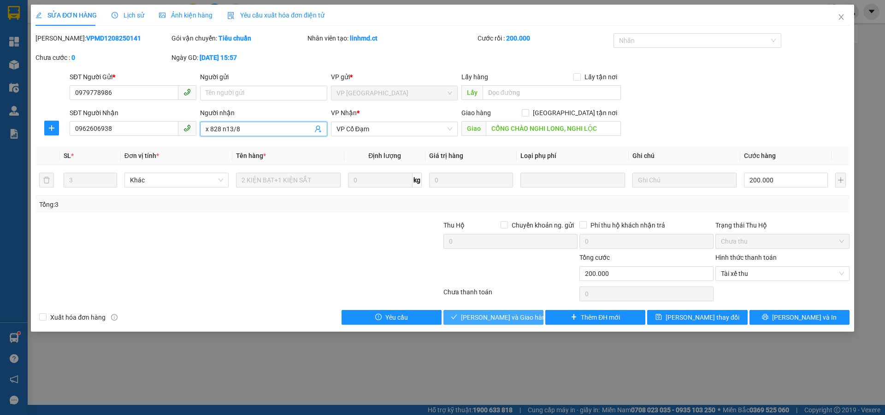
type input "x 828 n13/8"
click at [505, 317] on span "[PERSON_NAME] và Giao hàng" at bounding box center [505, 317] width 88 height 10
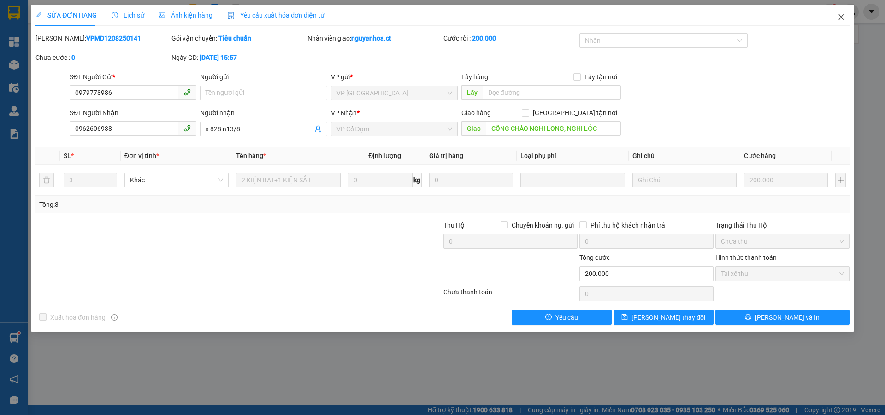
click at [842, 12] on span "Close" at bounding box center [841, 18] width 26 height 26
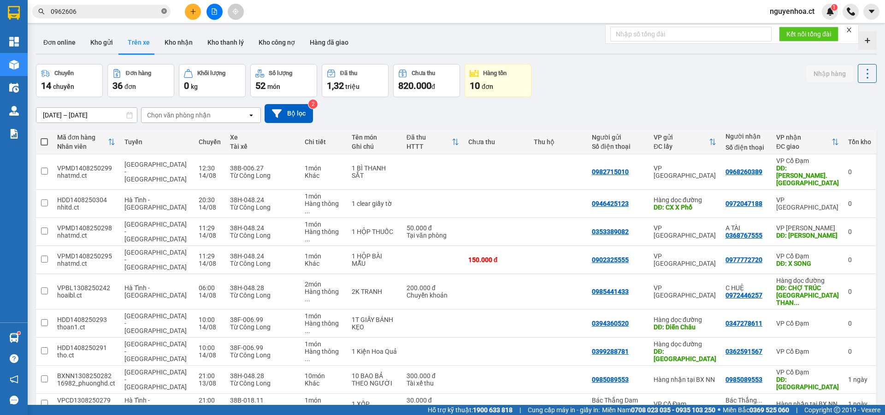
click at [165, 7] on span at bounding box center [164, 11] width 6 height 9
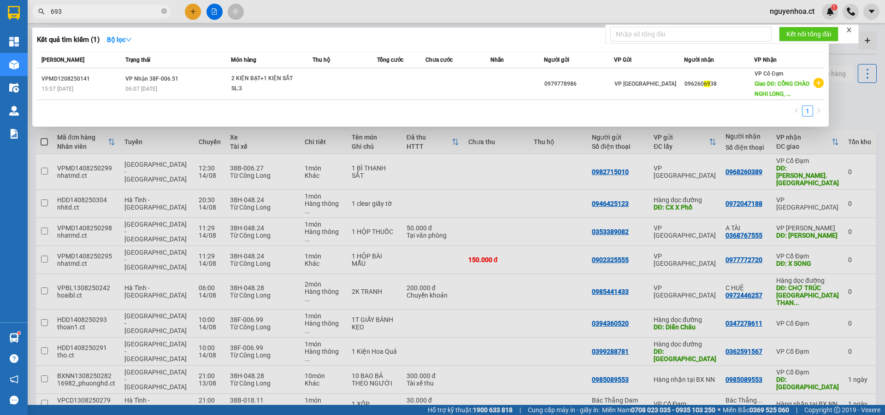
type input "6938"
click at [163, 10] on icon "close-circle" at bounding box center [164, 11] width 6 height 6
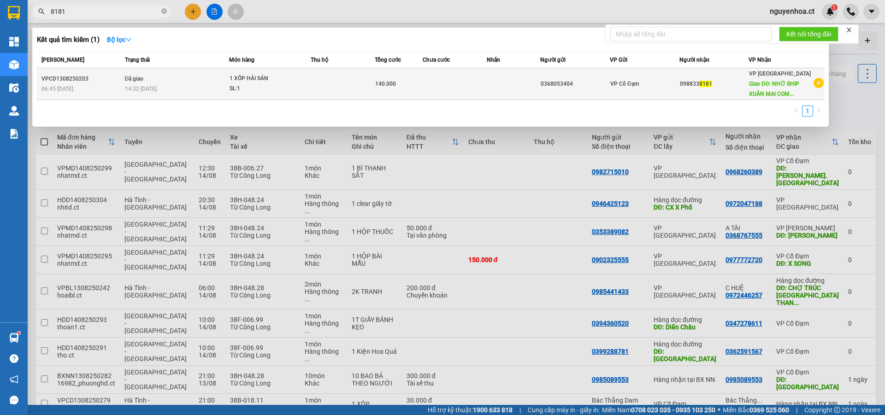
type input "8181"
click at [166, 88] on div "14:32 [DATE]" at bounding box center [177, 89] width 104 height 10
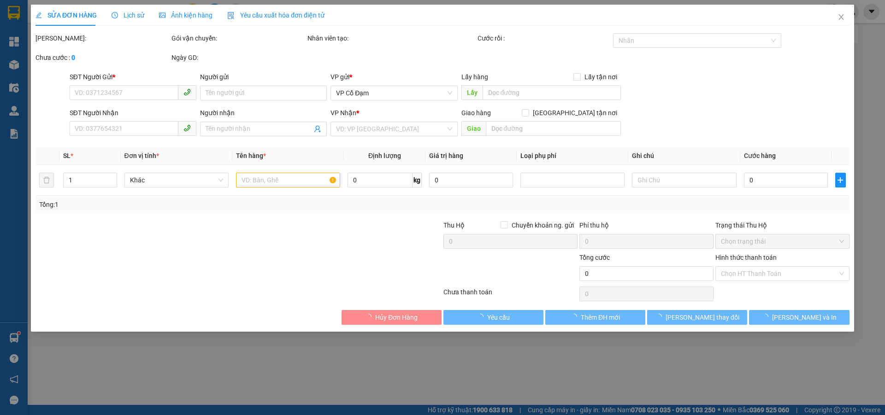
type input "0368053404"
type input "0988338181"
type input "NHỜ [GEOGRAPHIC_DATA] TÒA [GEOGRAPHIC_DATA], [GEOGRAPHIC_DATA]"
type input "140.000"
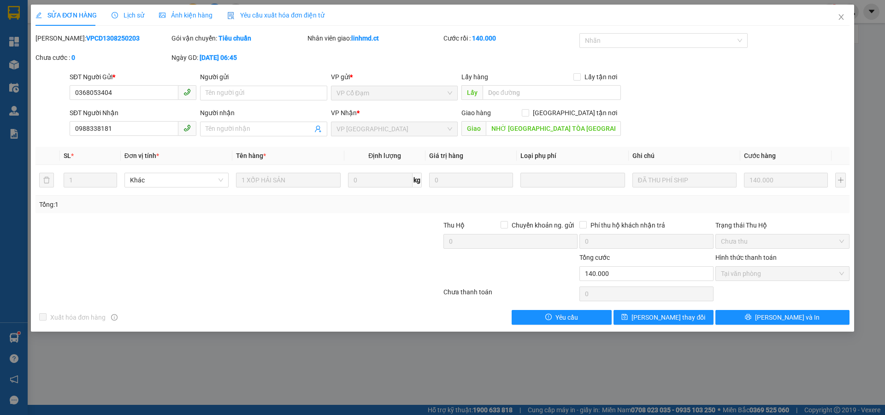
click at [130, 10] on div "Lịch sử" at bounding box center [128, 15] width 33 height 10
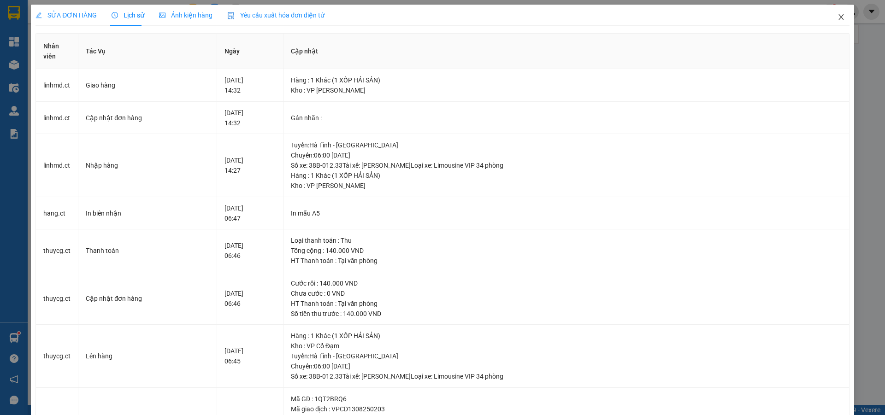
click at [837, 15] on icon "close" at bounding box center [840, 16] width 7 height 7
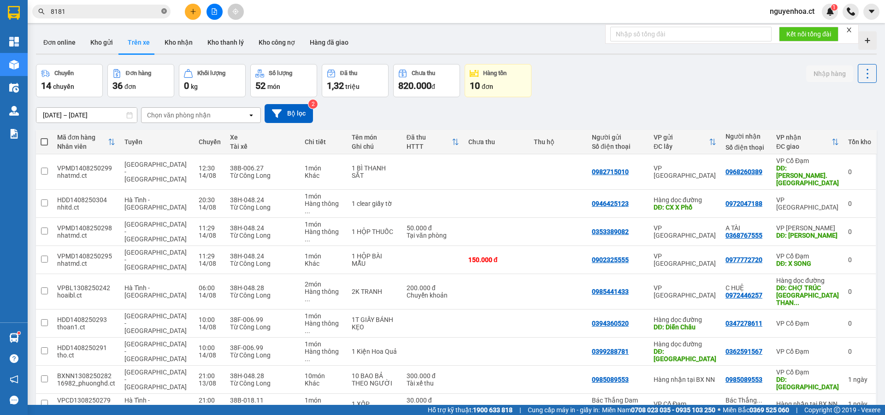
click at [163, 12] on icon "close-circle" at bounding box center [164, 11] width 6 height 6
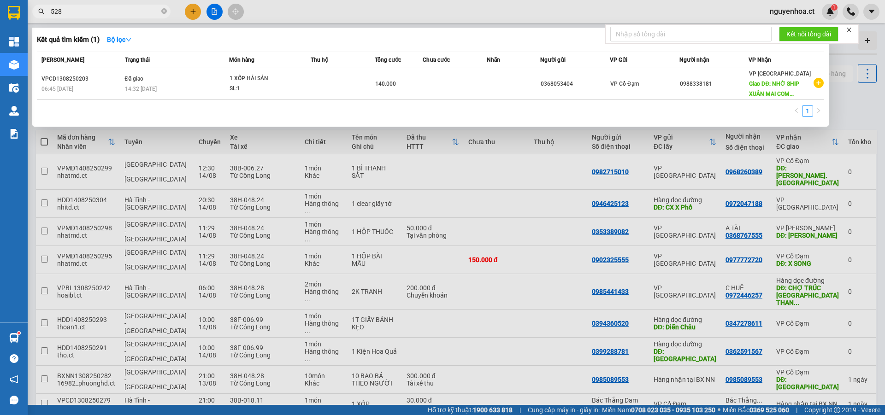
type input "5288"
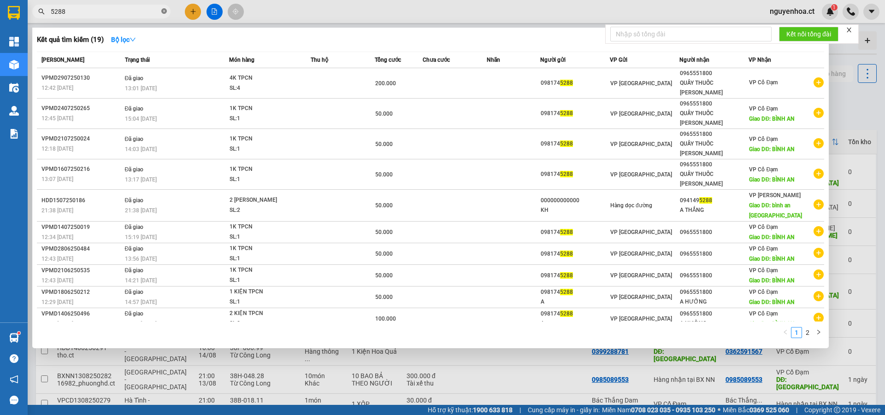
click at [165, 12] on icon "close-circle" at bounding box center [164, 11] width 6 height 6
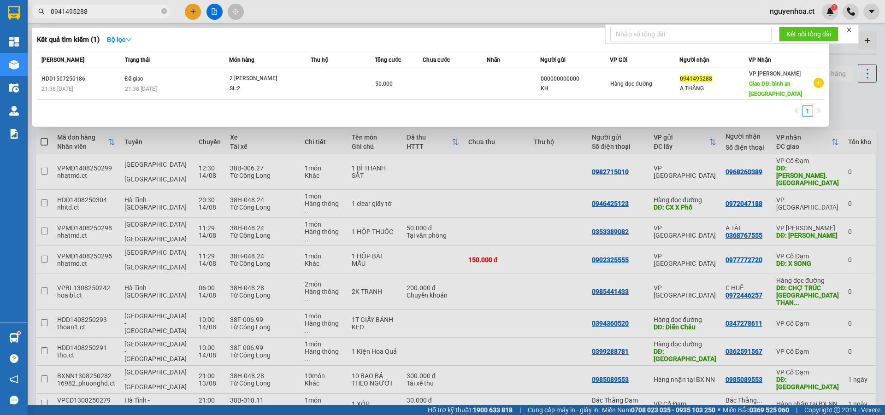
click at [196, 13] on div at bounding box center [442, 207] width 885 height 415
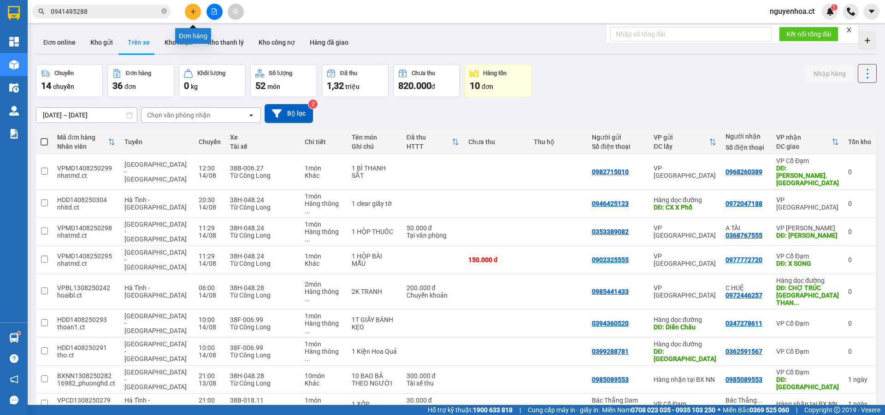
click at [195, 9] on icon "plus" at bounding box center [193, 11] width 6 height 6
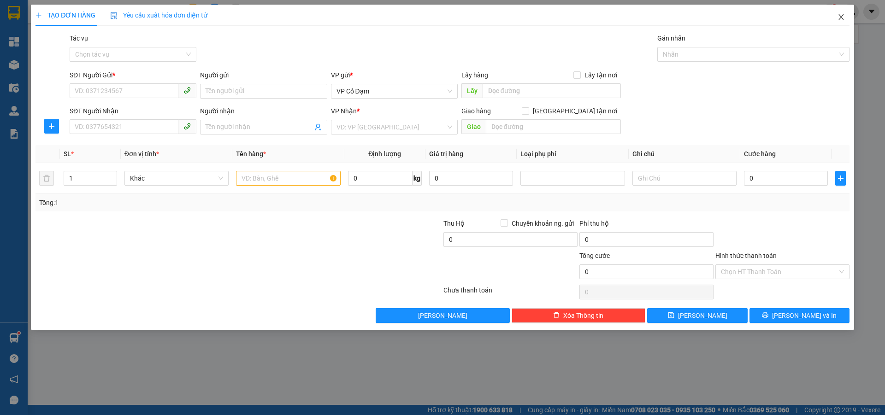
click at [839, 18] on icon "close" at bounding box center [840, 16] width 7 height 7
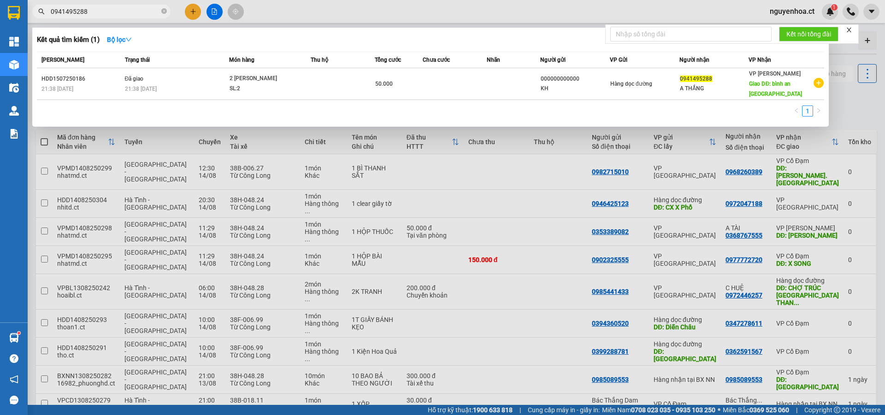
click at [124, 16] on input "0941495288" at bounding box center [105, 11] width 109 height 10
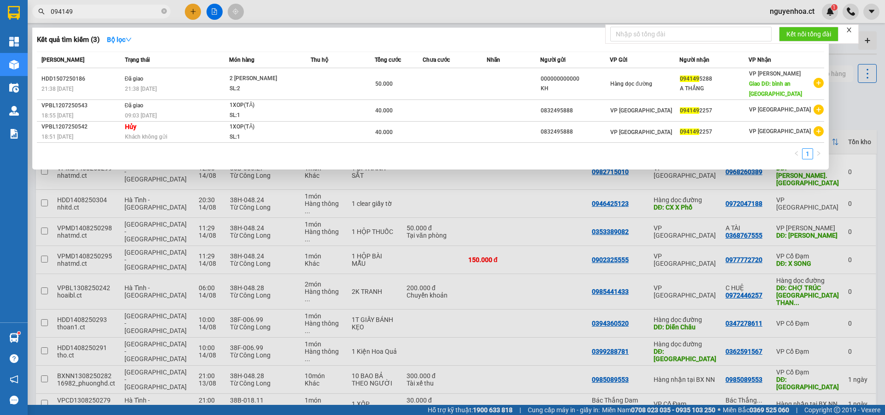
type input "094149"
click at [194, 6] on div at bounding box center [442, 207] width 885 height 415
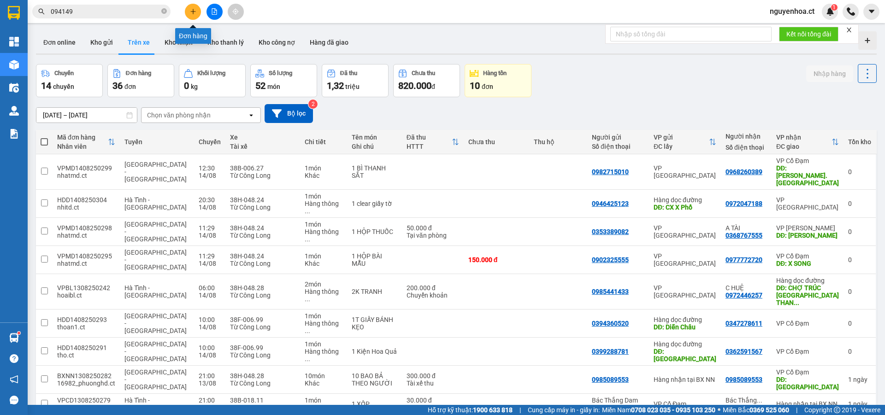
click at [194, 6] on button at bounding box center [193, 12] width 16 height 16
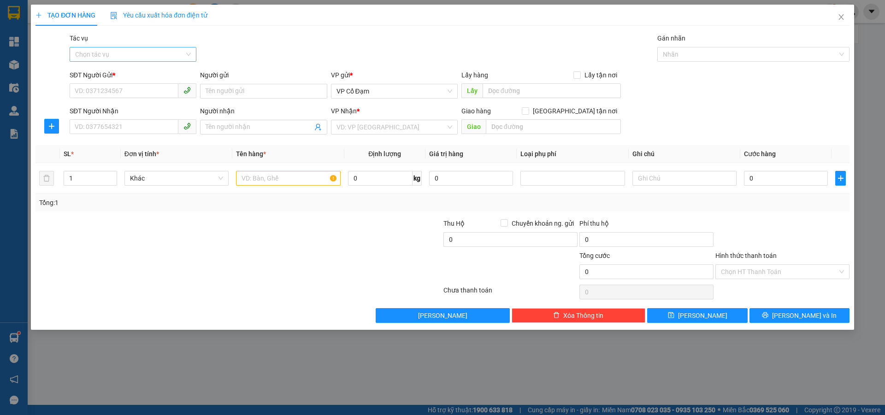
click at [140, 50] on input "Tác vụ" at bounding box center [129, 54] width 109 height 14
click at [130, 71] on div "Nhập hàng lên xe" at bounding box center [133, 73] width 116 height 10
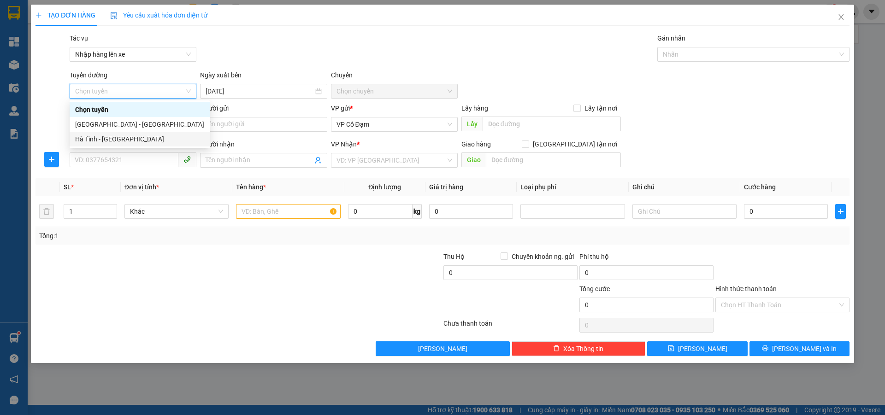
click at [107, 139] on div "Hà Tĩnh - [GEOGRAPHIC_DATA]" at bounding box center [139, 139] width 129 height 10
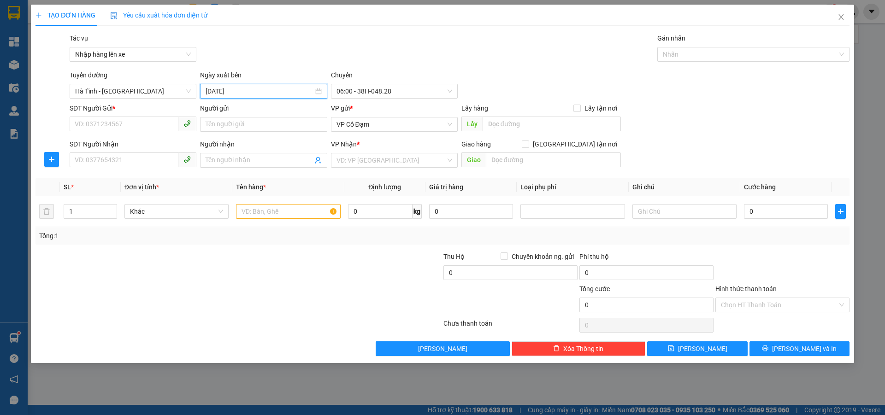
click at [245, 91] on input "[DATE]" at bounding box center [259, 91] width 107 height 10
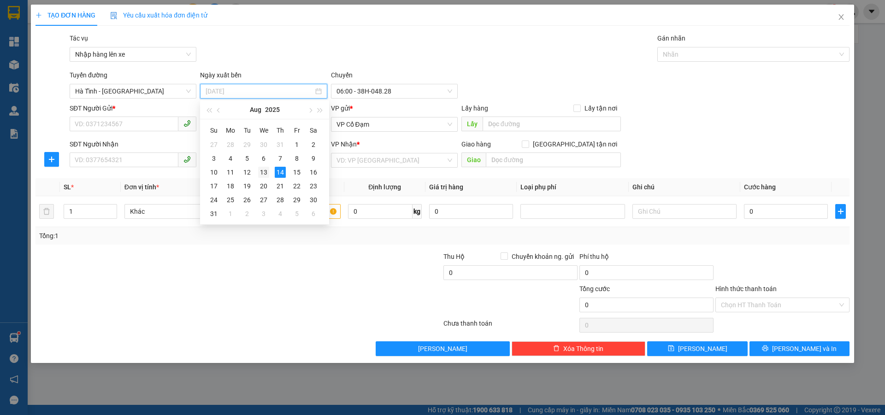
click at [265, 170] on div "13" at bounding box center [263, 172] width 11 height 11
type input "[DATE]"
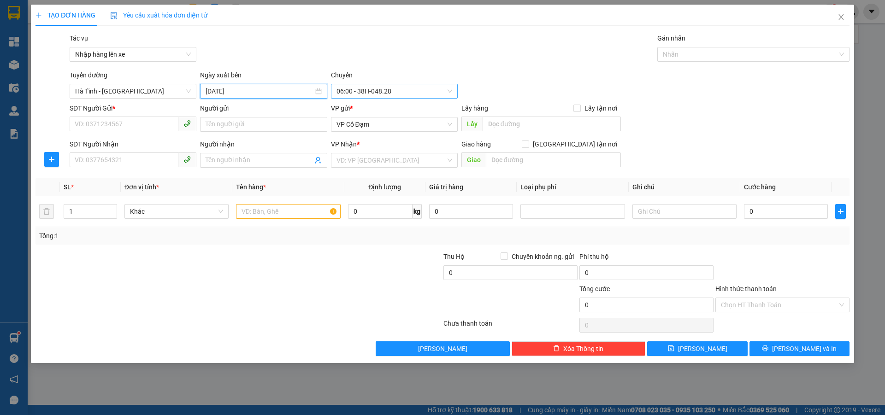
click at [366, 92] on span "06:00 - 38H-048.28" at bounding box center [394, 91] width 116 height 14
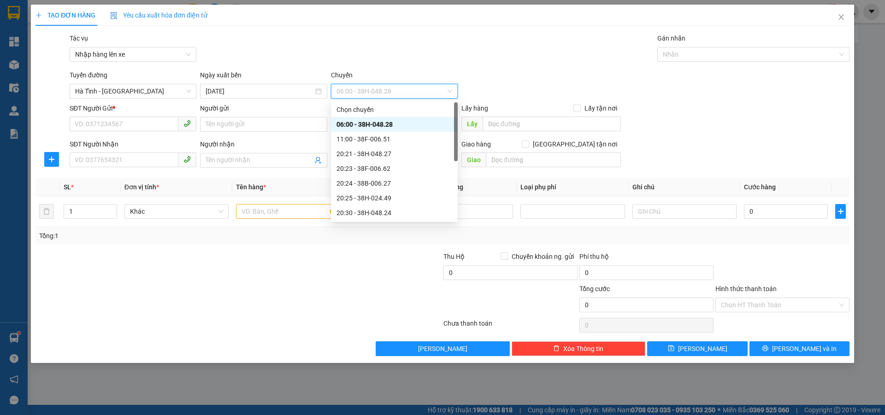
click at [372, 121] on div "06:00 - 38H-048.28" at bounding box center [394, 124] width 116 height 10
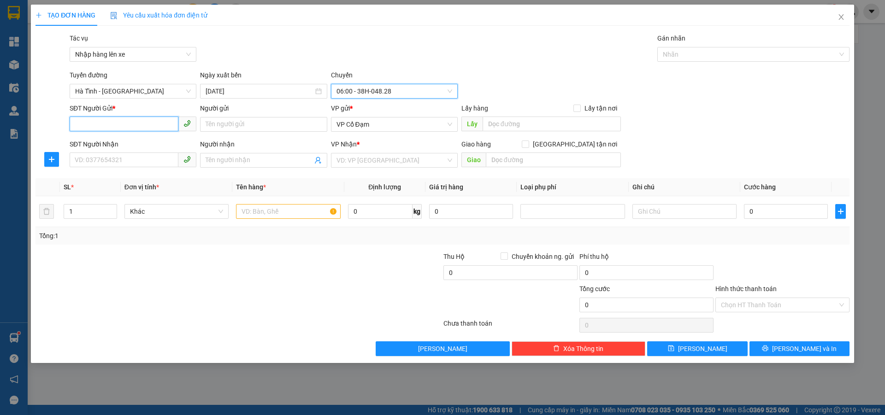
click at [139, 127] on input "SĐT Người Gửi *" at bounding box center [124, 124] width 109 height 15
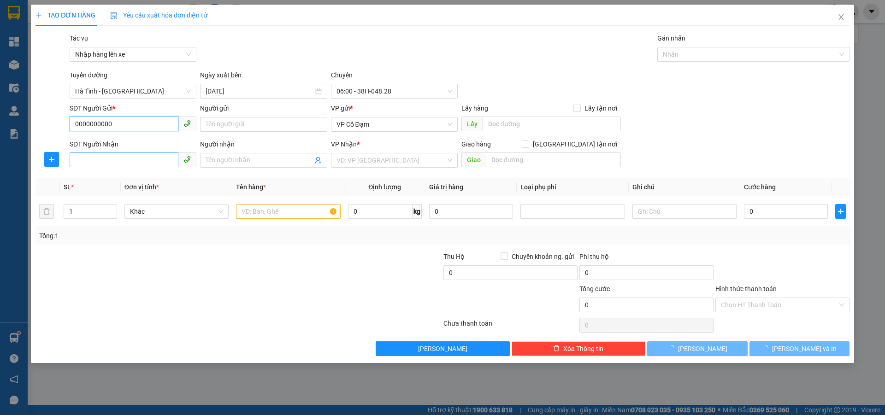
type input "0000000000"
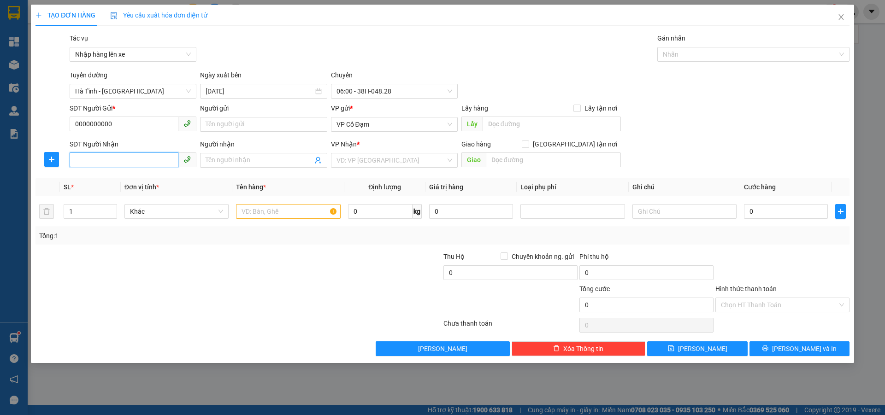
click at [129, 153] on input "SĐT Người Nhận" at bounding box center [124, 160] width 109 height 15
click at [424, 128] on span "VP Cổ Đạm" at bounding box center [394, 125] width 116 height 14
type input "0941495288"
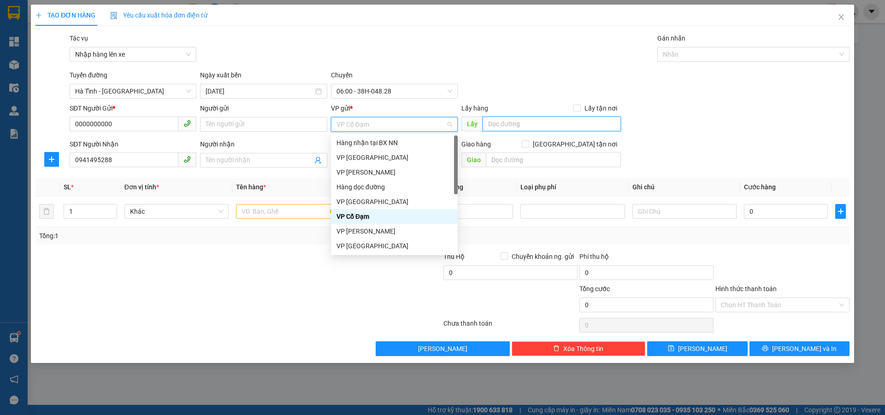
click at [516, 126] on input "text" at bounding box center [552, 124] width 138 height 15
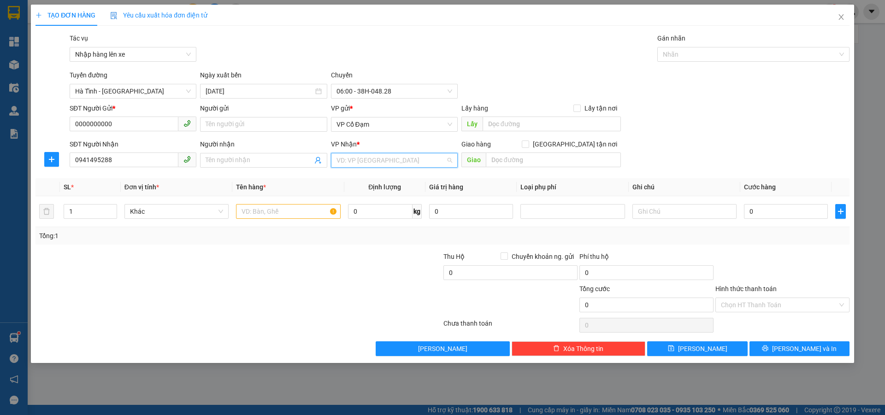
click at [403, 163] on input "search" at bounding box center [390, 160] width 109 height 14
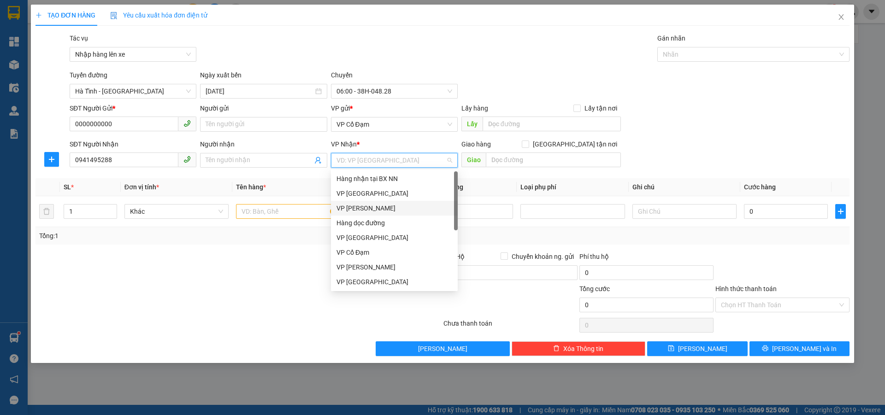
click at [370, 202] on div "VP [PERSON_NAME]" at bounding box center [394, 208] width 127 height 15
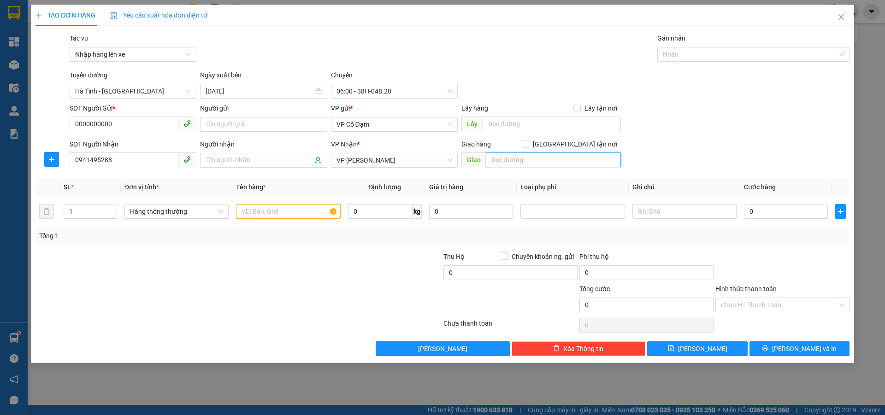
click at [518, 154] on input "text" at bounding box center [553, 160] width 135 height 15
type input "."
click at [275, 213] on input "text" at bounding box center [288, 211] width 104 height 15
type input "1 bì gạo"
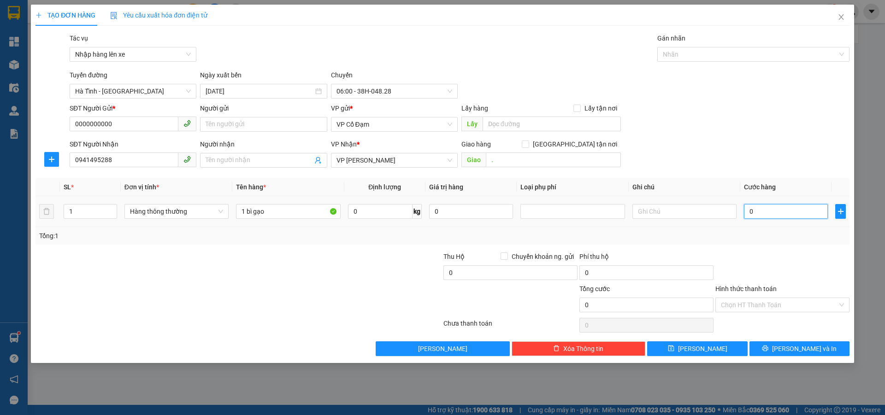
click at [779, 211] on input "0" at bounding box center [786, 211] width 84 height 15
type input "5"
type input "50"
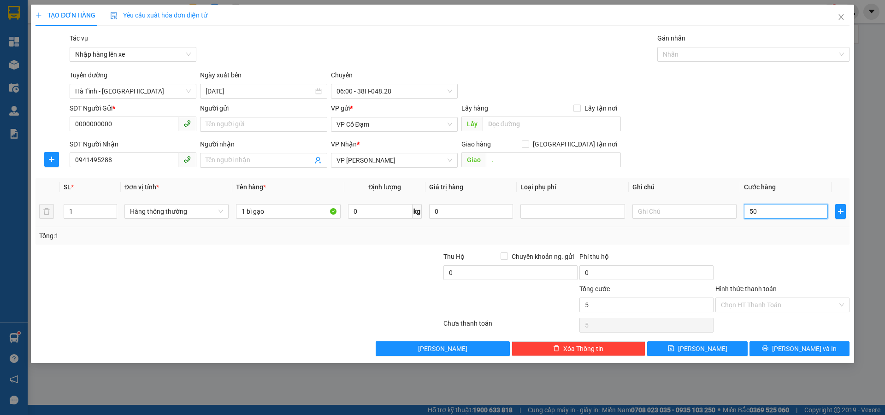
type input "50"
type input "50.000"
click at [763, 303] on input "Hình thức thanh toán" at bounding box center [779, 305] width 117 height 14
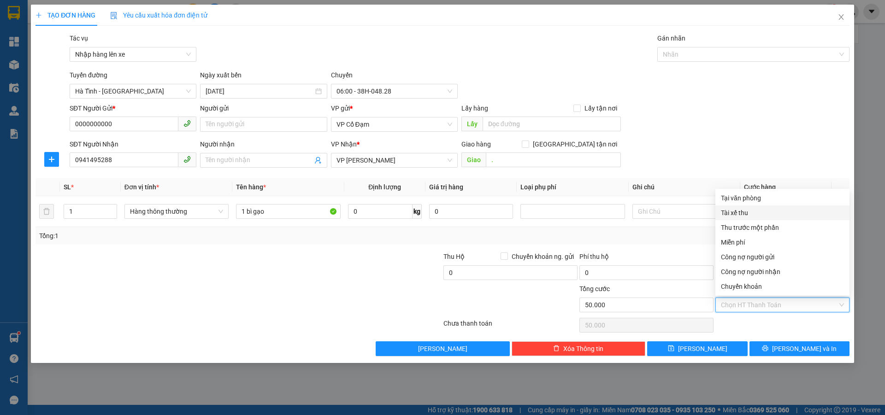
click at [759, 214] on div "Tài xế thu" at bounding box center [782, 213] width 123 height 10
type input "0"
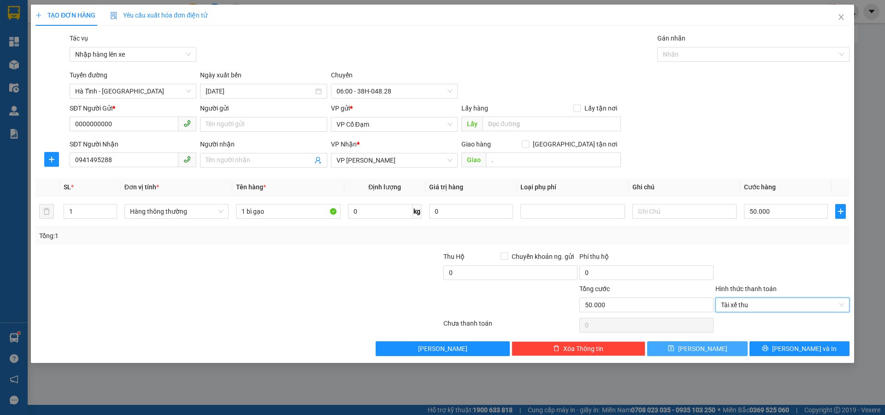
click at [700, 349] on span "[PERSON_NAME]" at bounding box center [702, 349] width 49 height 10
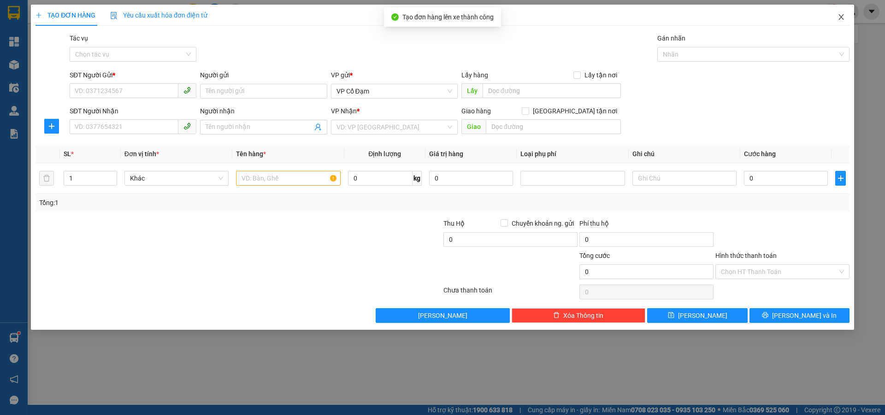
click at [843, 14] on icon "close" at bounding box center [840, 16] width 7 height 7
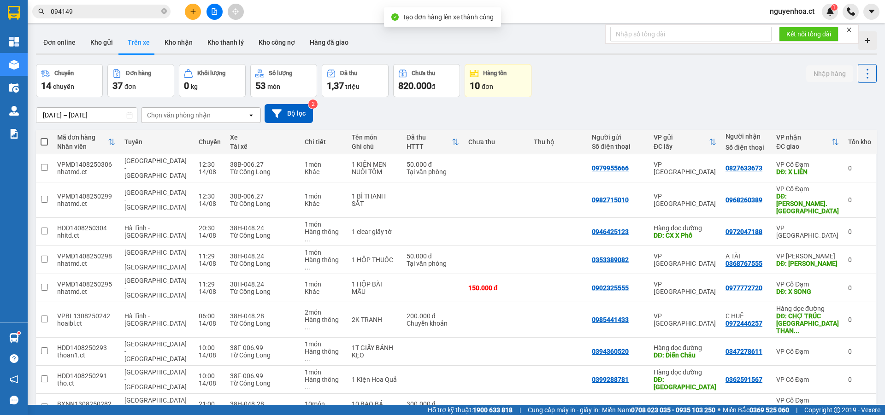
click at [167, 12] on span "094149" at bounding box center [101, 12] width 138 height 14
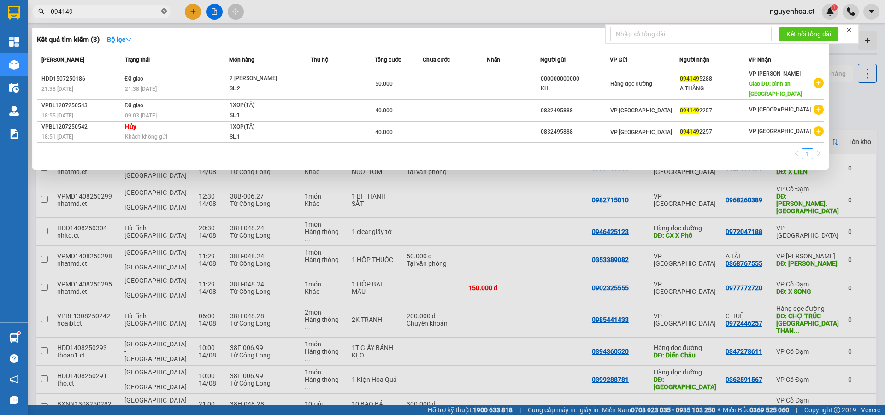
click at [165, 12] on icon "close-circle" at bounding box center [164, 11] width 6 height 6
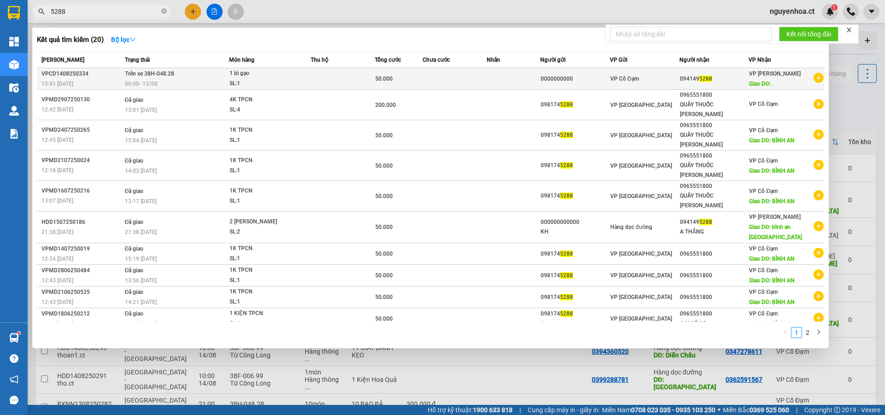
click at [136, 83] on span "06:00 [DATE]" at bounding box center [141, 84] width 33 height 6
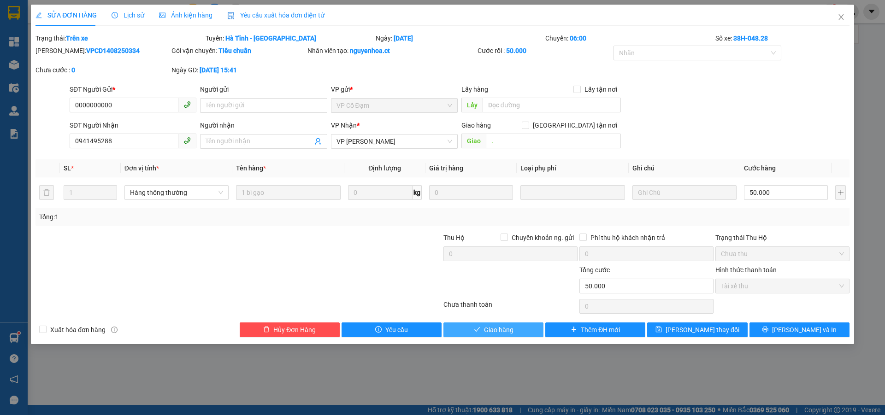
click at [507, 329] on span "Giao hàng" at bounding box center [498, 330] width 29 height 10
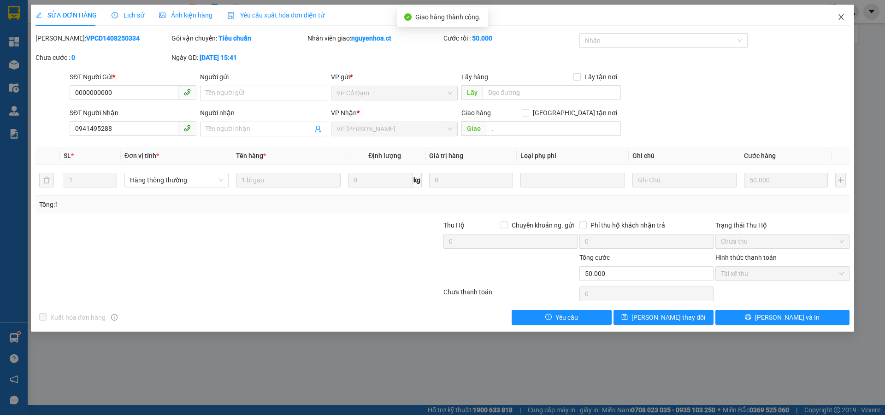
click at [841, 11] on span "Close" at bounding box center [841, 18] width 26 height 26
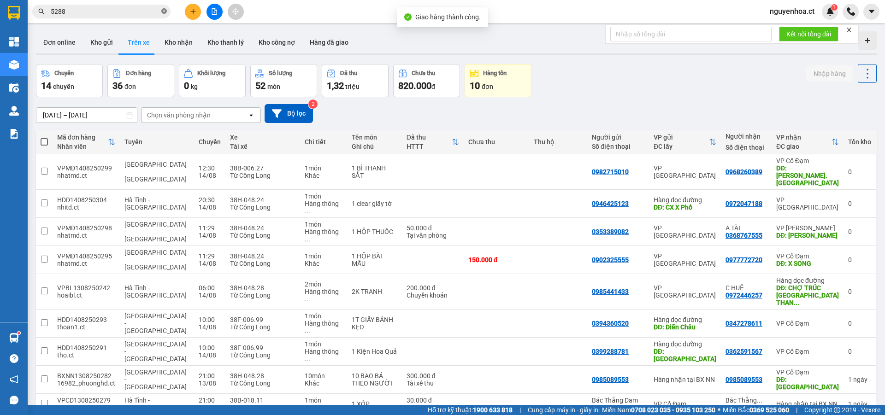
click at [165, 9] on icon "close-circle" at bounding box center [164, 11] width 6 height 6
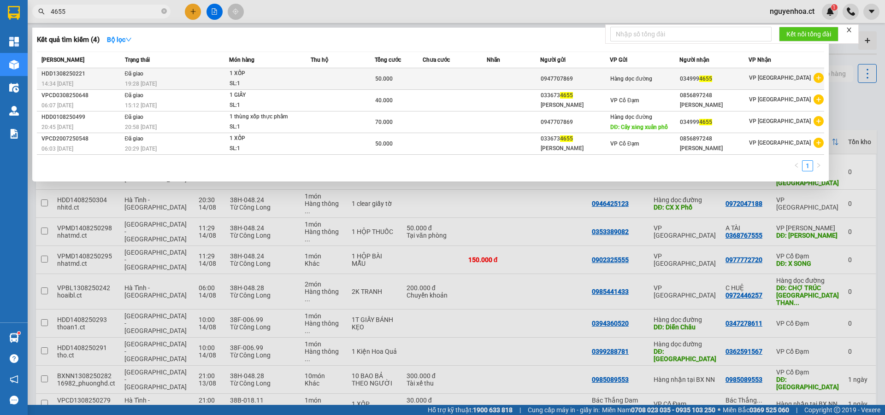
click at [153, 80] on span "19:28 [DATE]" at bounding box center [141, 83] width 32 height 7
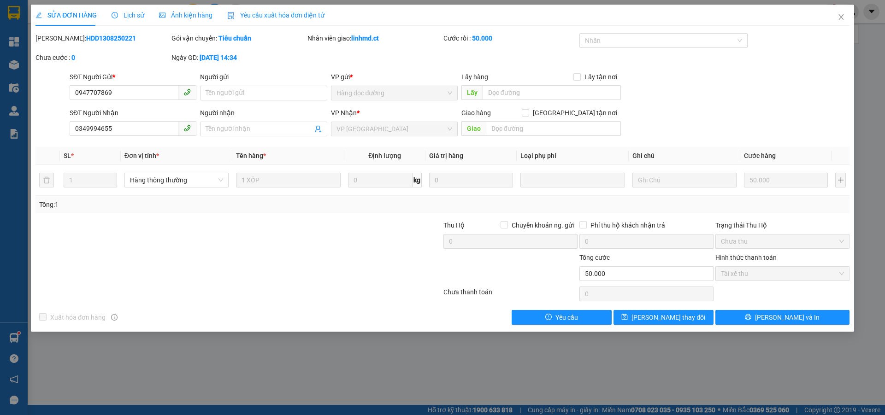
click at [131, 15] on span "Lịch sử" at bounding box center [128, 15] width 33 height 7
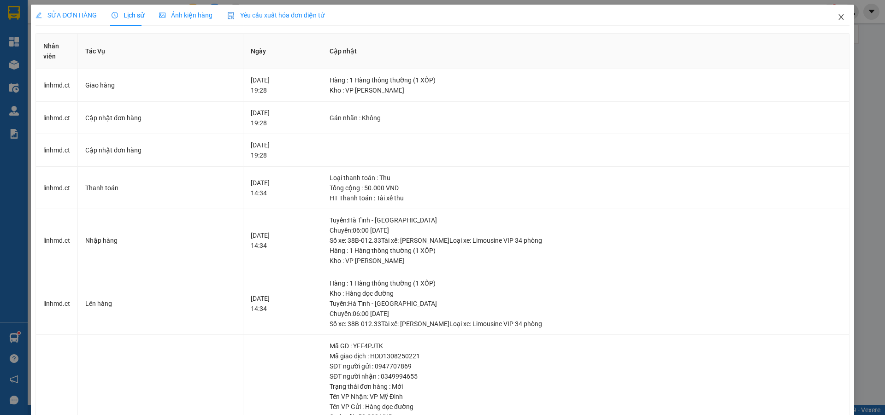
click at [837, 15] on icon "close" at bounding box center [840, 16] width 7 height 7
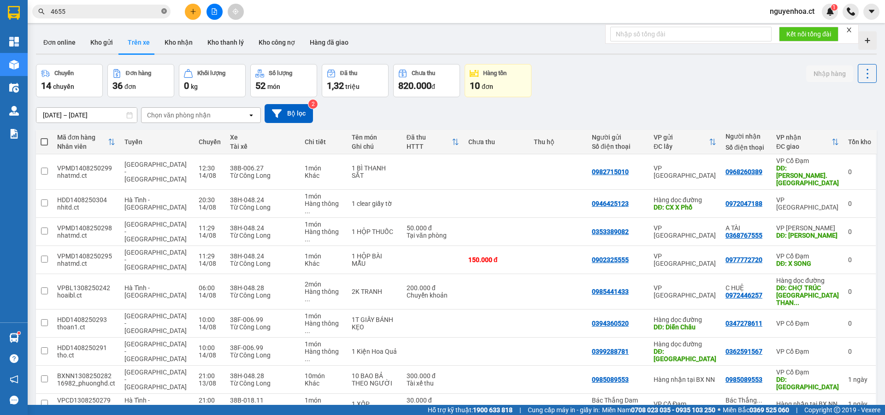
click at [165, 12] on icon "close-circle" at bounding box center [164, 11] width 6 height 6
click at [119, 12] on input "text" at bounding box center [105, 11] width 109 height 10
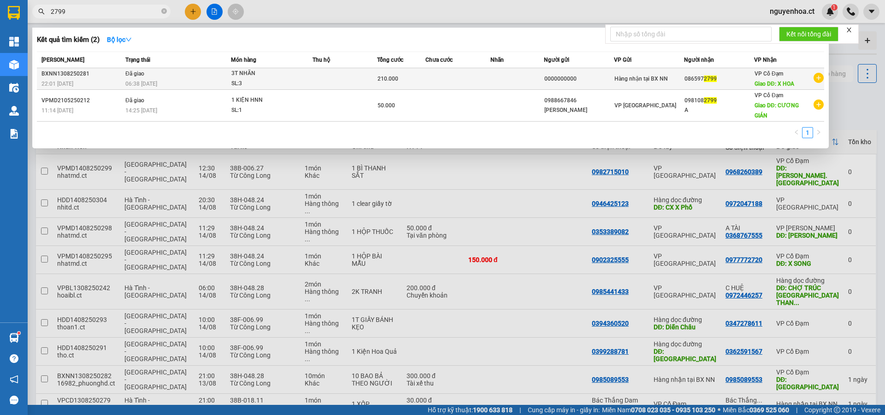
click at [159, 79] on div "06:38 [DATE]" at bounding box center [177, 84] width 105 height 10
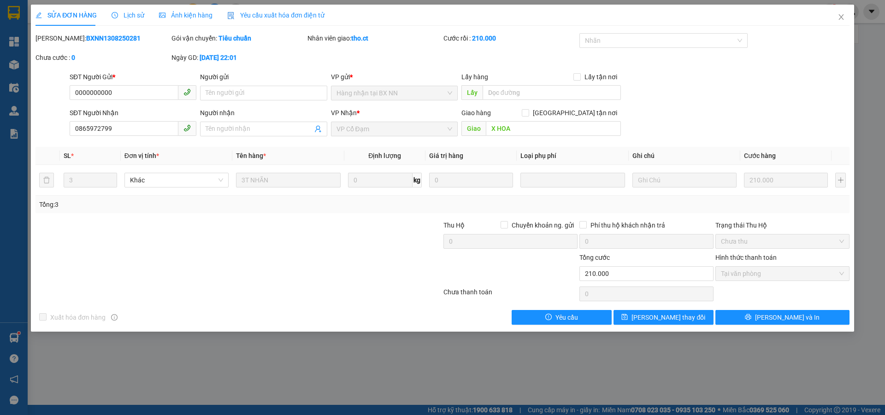
click at [136, 12] on span "Lịch sử" at bounding box center [128, 15] width 33 height 7
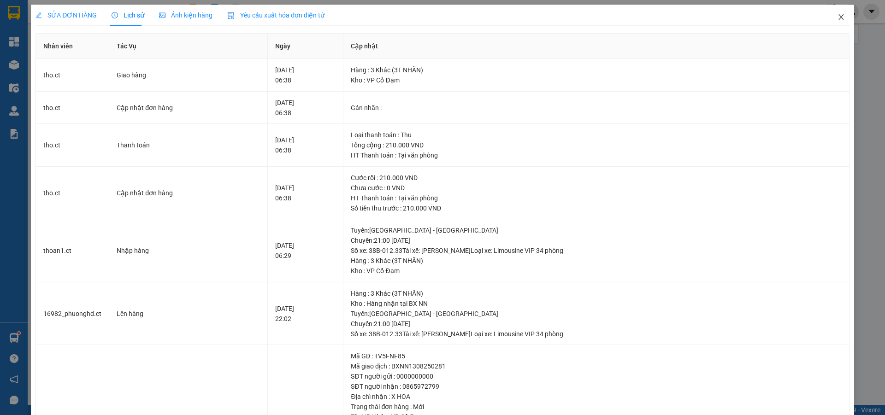
drag, startPoint x: 837, startPoint y: 16, endPoint x: 406, endPoint y: 21, distance: 430.5
click at [837, 16] on icon "close" at bounding box center [840, 16] width 7 height 7
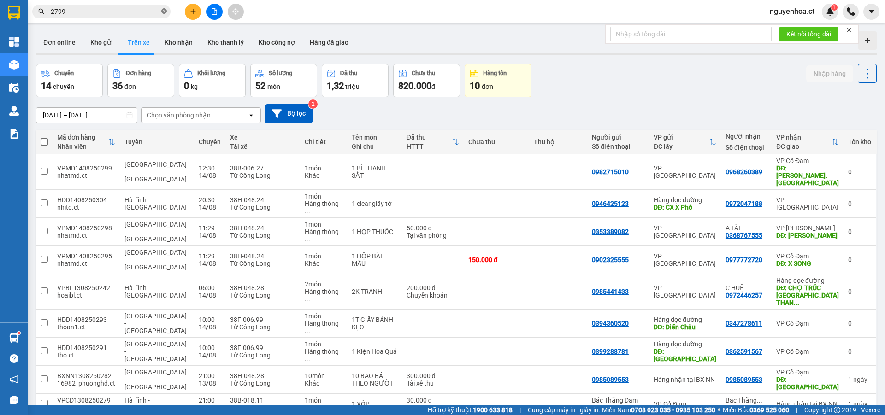
click at [162, 11] on icon "close-circle" at bounding box center [164, 11] width 6 height 6
click at [154, 9] on input "text" at bounding box center [105, 11] width 109 height 10
paste input "0985089553"
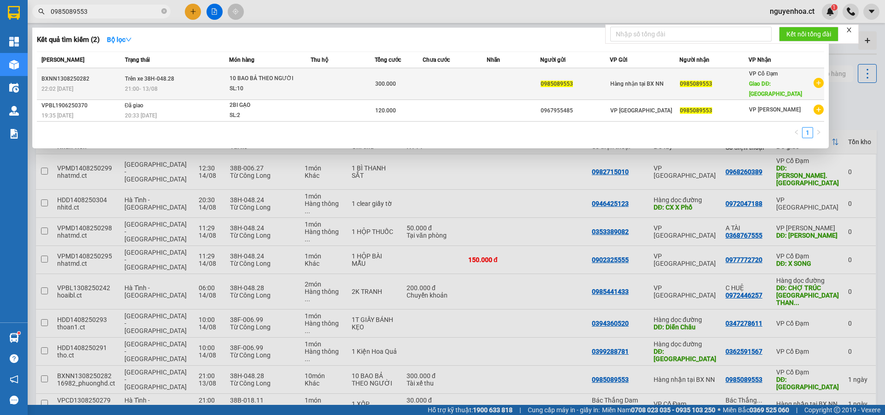
click at [150, 78] on td "Trên xe 38H-048.28 21:00 [DATE]" at bounding box center [176, 84] width 107 height 32
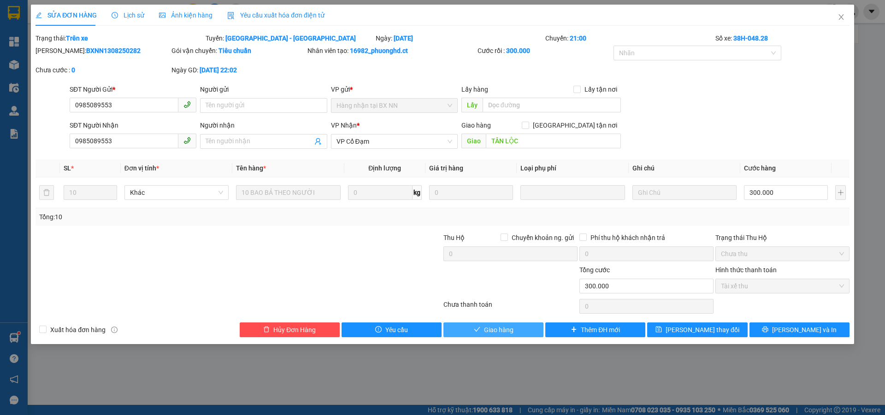
click at [492, 330] on span "Giao hàng" at bounding box center [498, 330] width 29 height 10
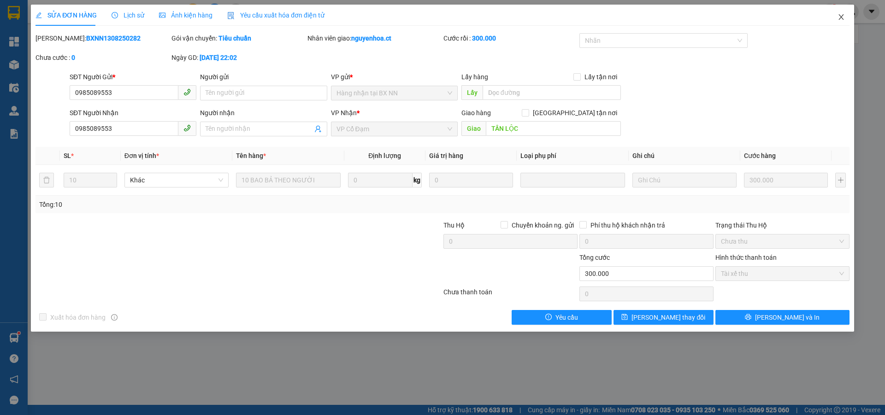
click at [842, 18] on icon "close" at bounding box center [840, 17] width 5 height 6
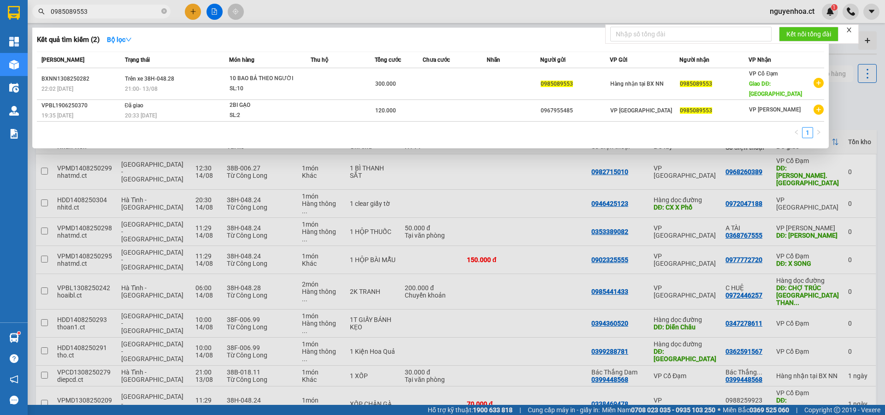
click at [167, 12] on span "0985089553" at bounding box center [101, 12] width 138 height 14
click at [166, 11] on icon "close-circle" at bounding box center [164, 11] width 6 height 6
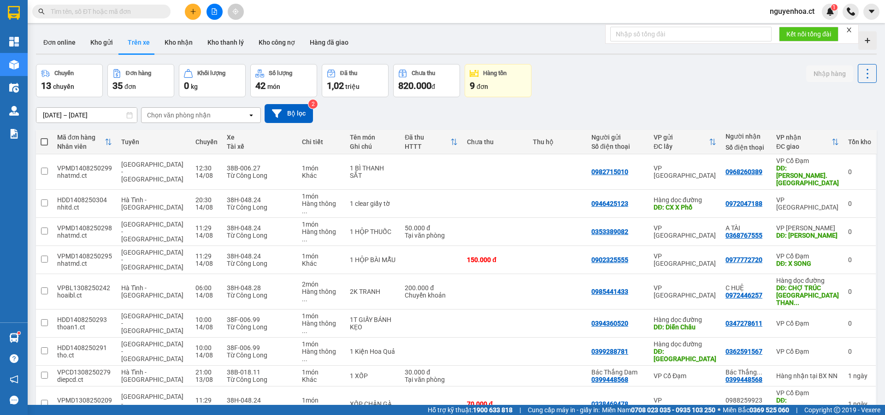
click at [146, 9] on input "text" at bounding box center [105, 11] width 109 height 10
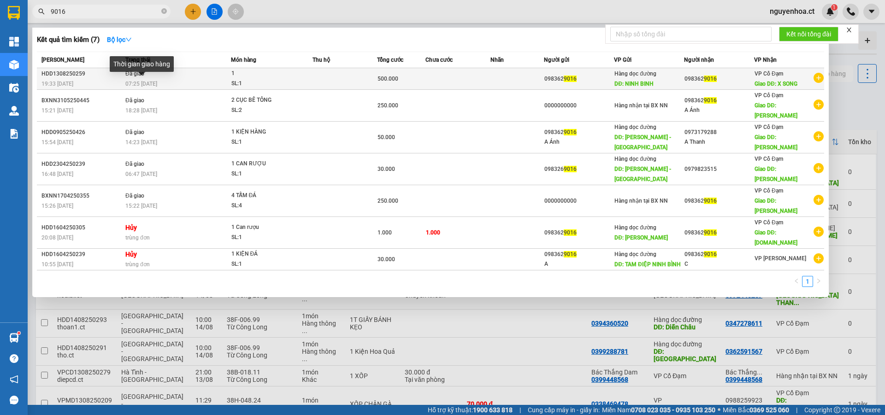
click at [143, 84] on span "07:25 [DATE]" at bounding box center [141, 84] width 32 height 6
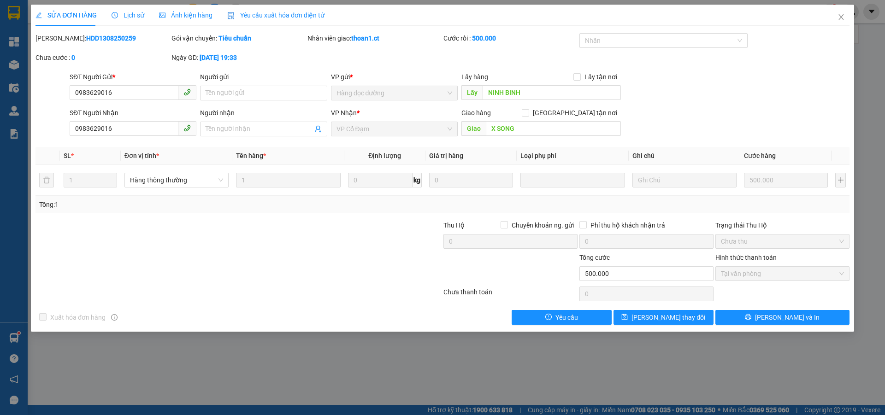
click at [135, 16] on span "Lịch sử" at bounding box center [128, 15] width 33 height 7
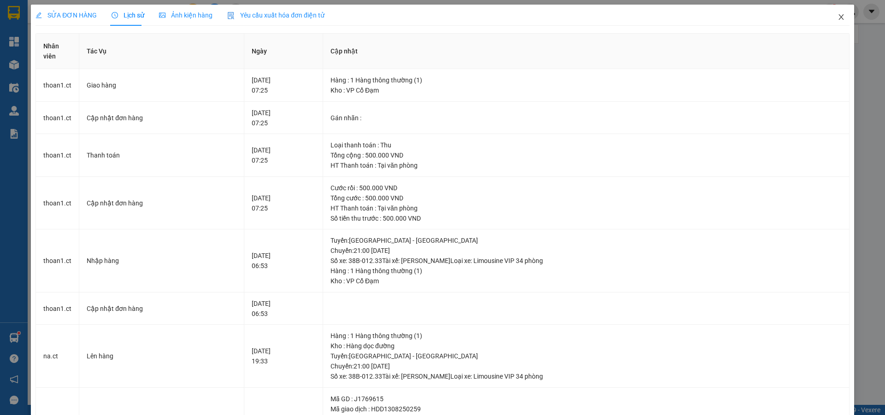
click at [837, 18] on icon "close" at bounding box center [840, 16] width 7 height 7
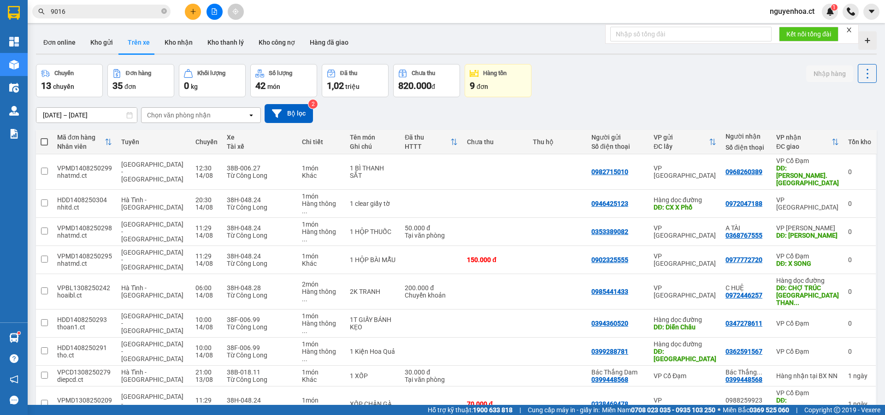
click at [117, 2] on div "Kết quả tìm kiếm ( 7 ) Bộ lọc Mã ĐH Trạng thái Món hàng Thu hộ Tổng cước Chưa c…" at bounding box center [442, 11] width 885 height 23
click at [112, 15] on input "9016" at bounding box center [105, 11] width 109 height 10
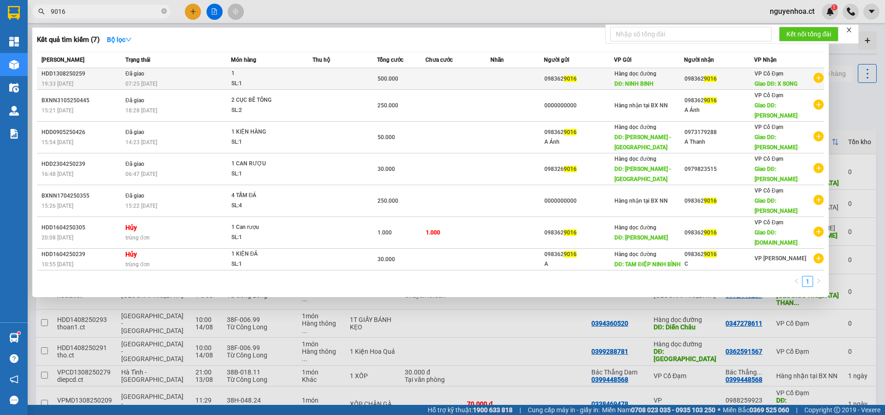
click at [132, 75] on span "Đã giao" at bounding box center [134, 74] width 19 height 6
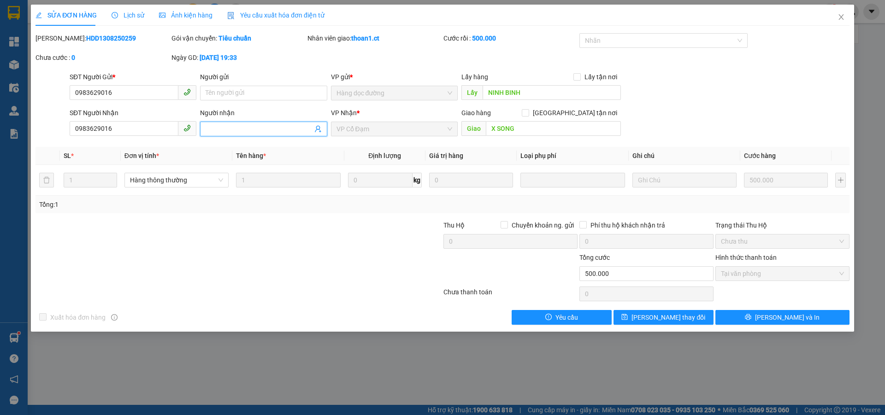
click at [222, 132] on input "Người nhận" at bounding box center [259, 129] width 106 height 10
click at [666, 315] on span "[PERSON_NAME] thay đổi" at bounding box center [668, 317] width 74 height 10
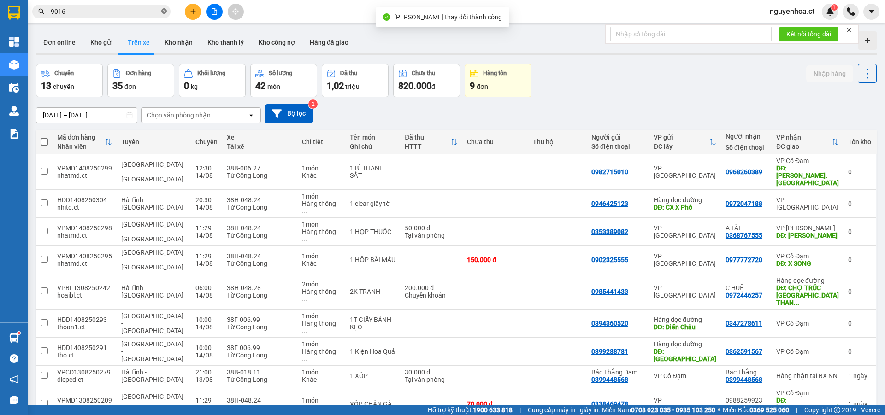
click at [165, 12] on icon "close-circle" at bounding box center [164, 11] width 6 height 6
click at [156, 12] on input "text" at bounding box center [105, 11] width 109 height 10
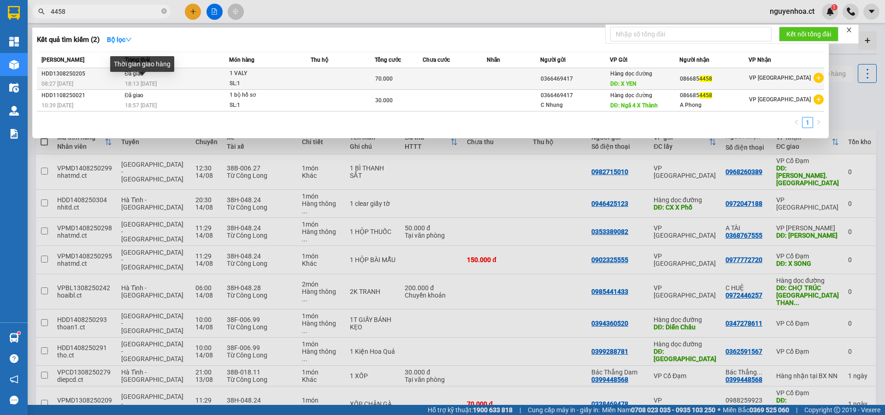
click at [151, 81] on span "18:13 [DATE]" at bounding box center [141, 84] width 32 height 6
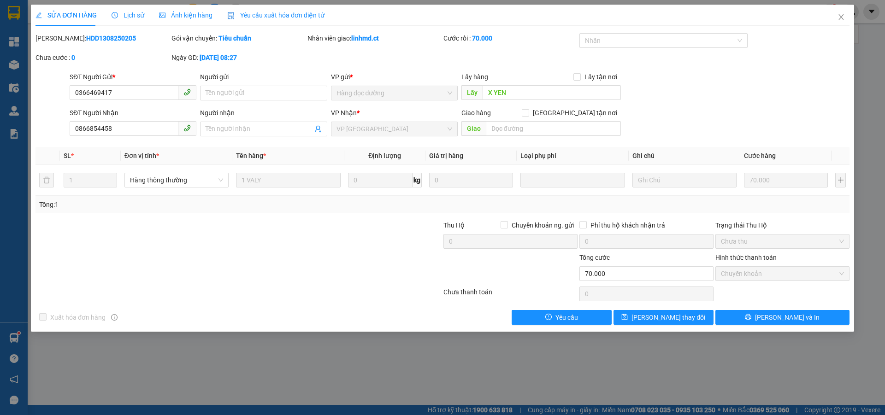
click at [133, 10] on div "Lịch sử" at bounding box center [128, 15] width 33 height 10
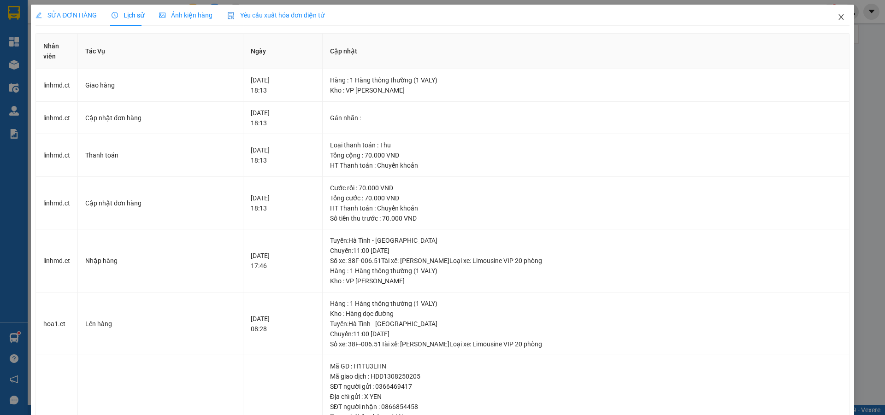
click at [837, 16] on icon "close" at bounding box center [840, 16] width 7 height 7
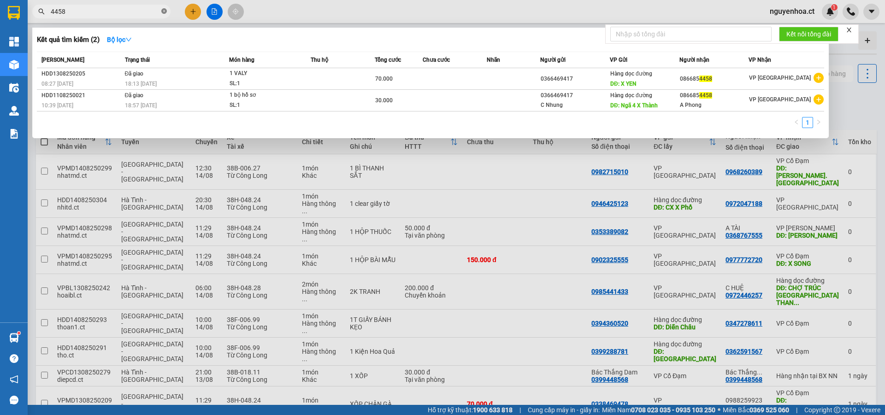
click at [162, 11] on icon "close-circle" at bounding box center [164, 11] width 6 height 6
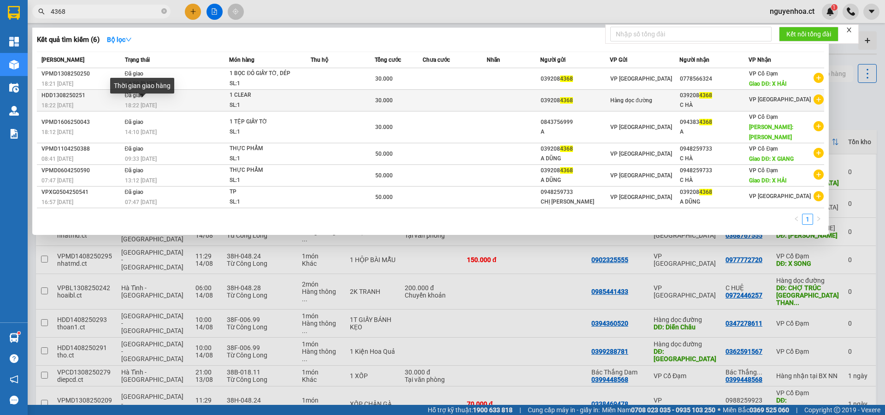
type input "4368"
click at [147, 108] on span "18:22 - 13/08" at bounding box center [141, 105] width 32 height 6
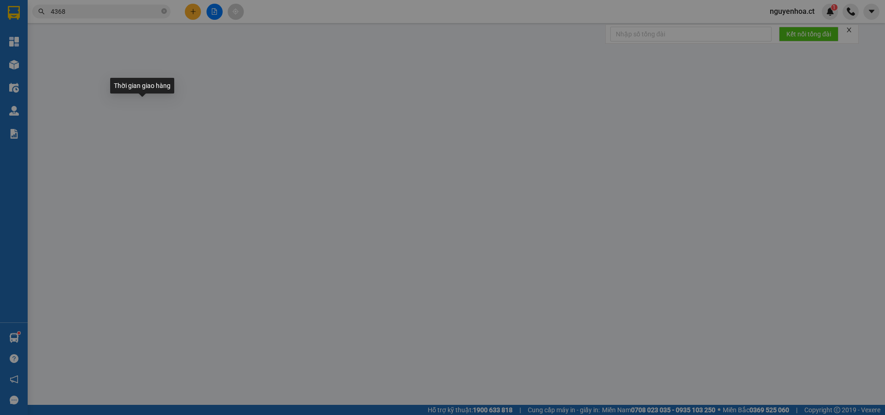
type input "0392084368"
type input "C HÀ"
type input "30.000"
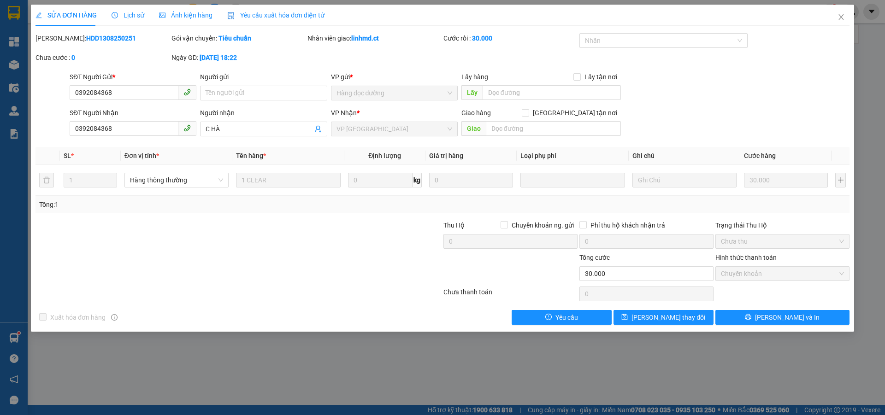
click at [126, 10] on div "Lịch sử" at bounding box center [128, 15] width 33 height 10
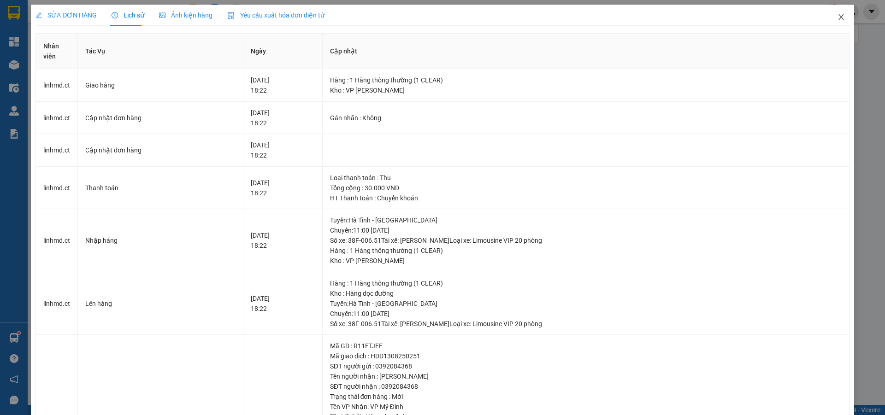
click at [838, 17] on icon "close" at bounding box center [840, 17] width 5 height 6
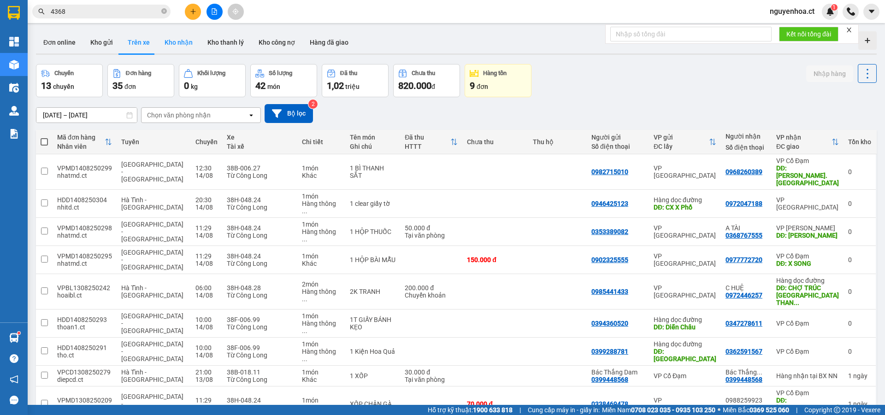
click at [163, 43] on button "Kho nhận" at bounding box center [178, 42] width 43 height 22
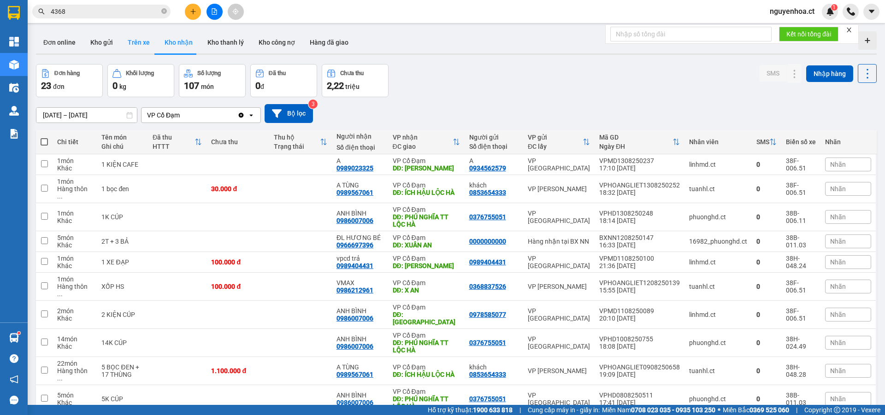
click at [136, 42] on button "Trên xe" at bounding box center [138, 42] width 37 height 22
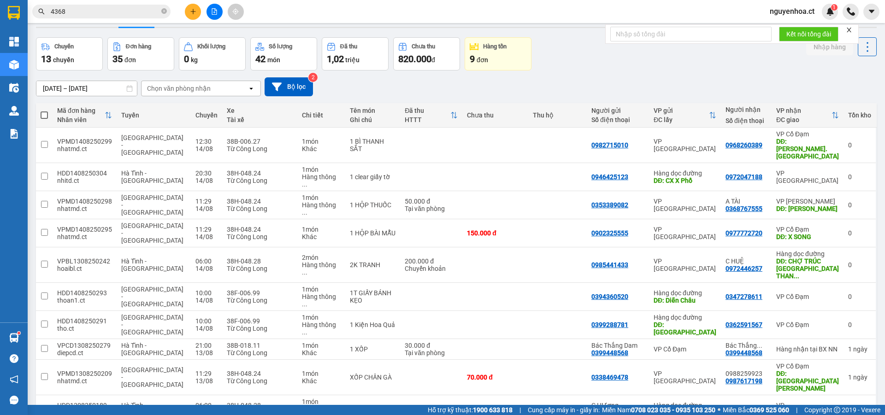
scroll to position [42, 0]
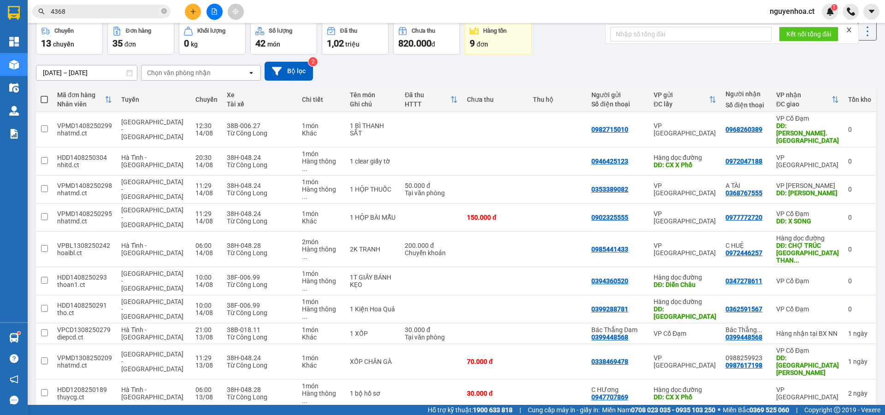
click at [785, 415] on button at bounding box center [792, 423] width 14 height 14
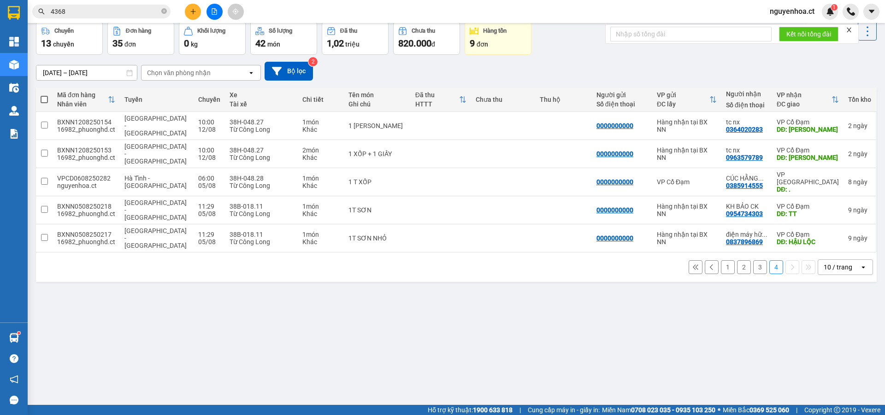
click at [753, 260] on button "3" at bounding box center [760, 267] width 14 height 14
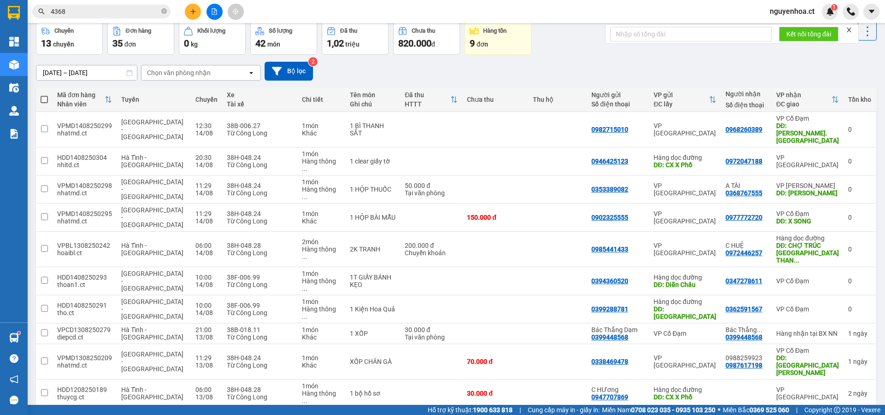
click at [342, 380] on div "ver 1.8.138 Đơn online Kho gửi Trên xe Kho nhận Kho thanh lý Kho công nợ Hàng đ…" at bounding box center [456, 213] width 848 height 456
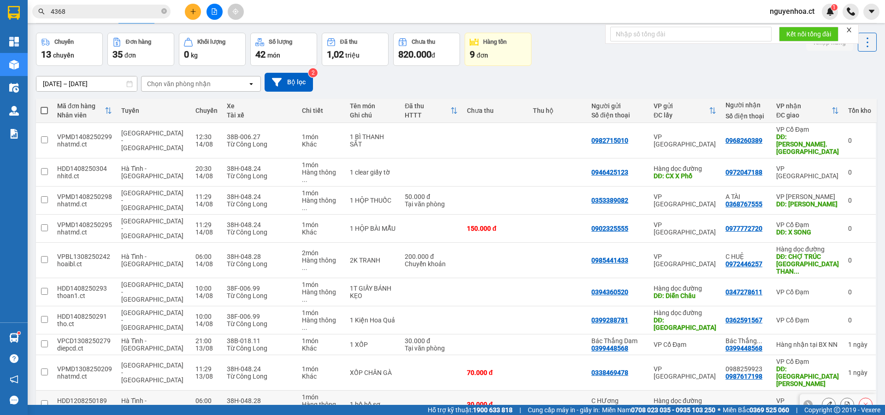
click at [40, 391] on td at bounding box center [44, 405] width 17 height 28
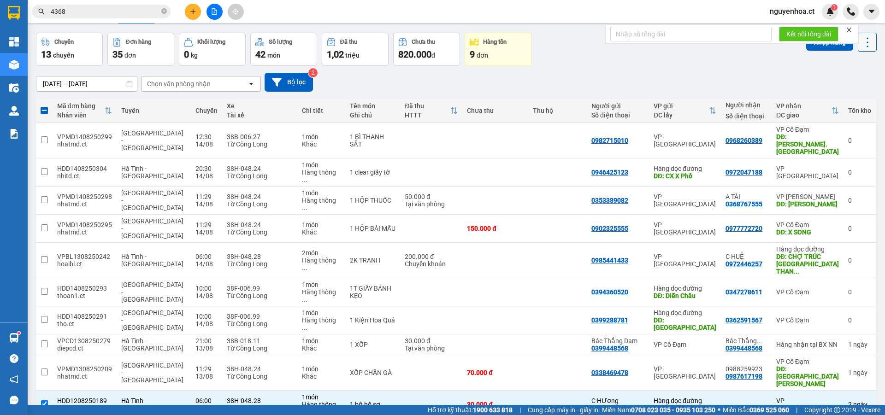
click at [861, 45] on icon at bounding box center [867, 42] width 13 height 13
click at [846, 84] on span "Xóa hoàn toàn" at bounding box center [850, 83] width 42 height 9
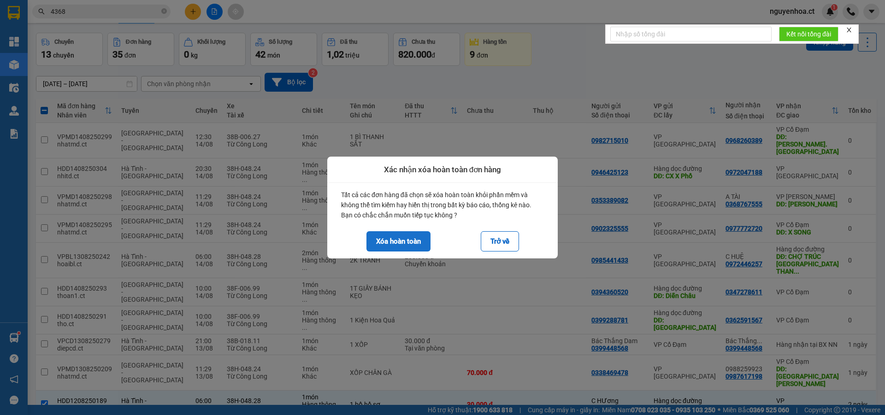
click at [405, 243] on button "Xóa hoàn toàn" at bounding box center [398, 241] width 64 height 20
checkbox input "false"
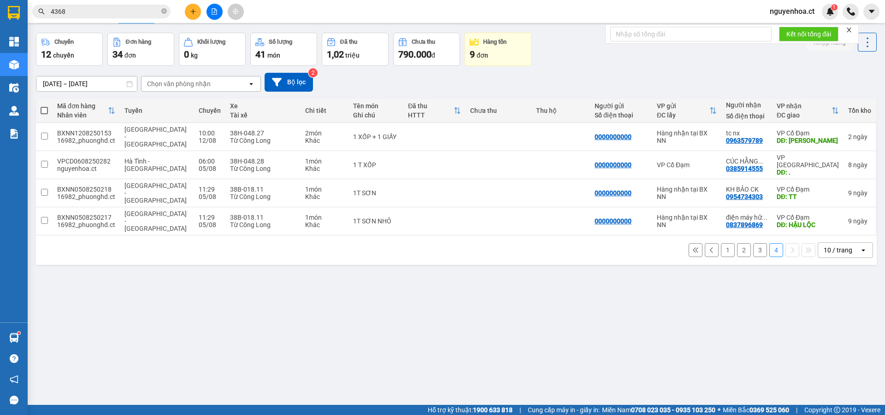
click at [754, 243] on button "3" at bounding box center [760, 250] width 14 height 14
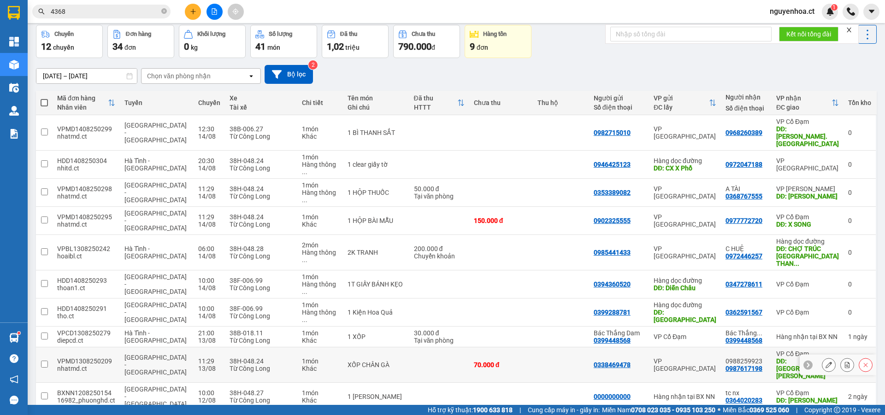
scroll to position [42, 0]
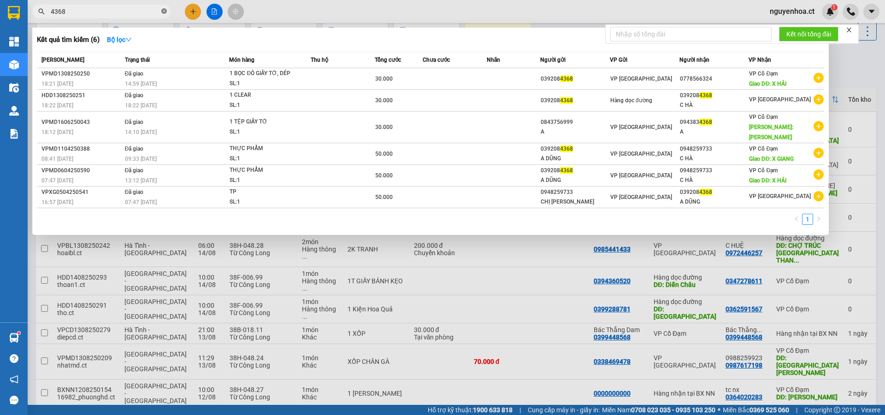
click at [164, 12] on icon "close-circle" at bounding box center [164, 11] width 6 height 6
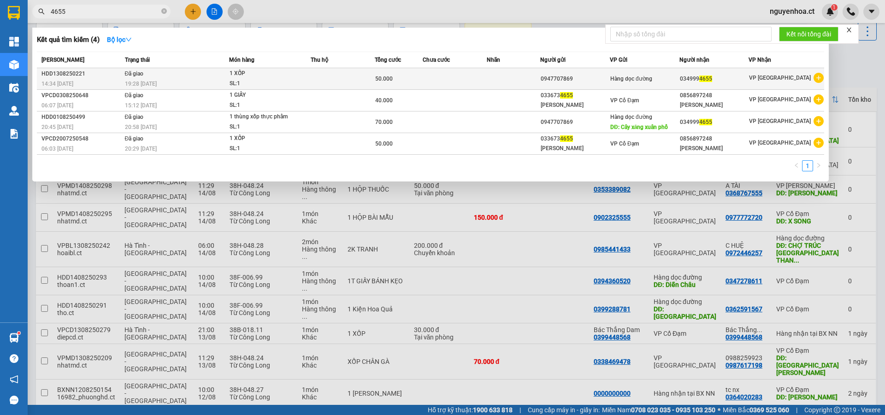
type input "4655"
click at [152, 78] on td "Đã giao 19:28 - 13/08" at bounding box center [176, 79] width 107 height 22
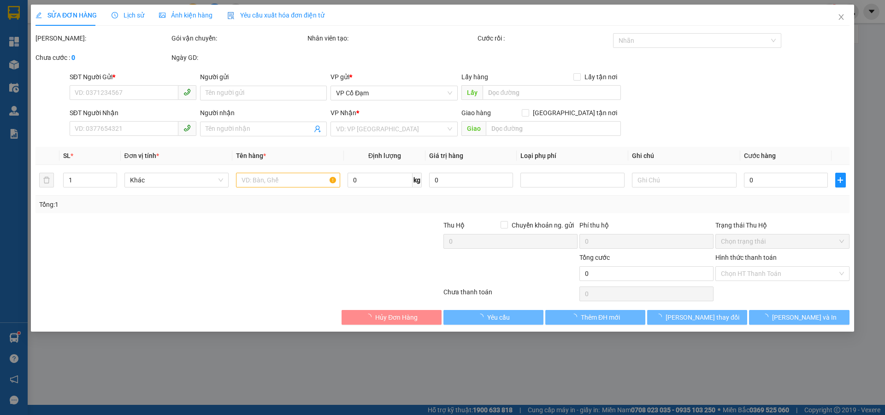
type input "0947707869"
type input "0349994655"
type input "50.000"
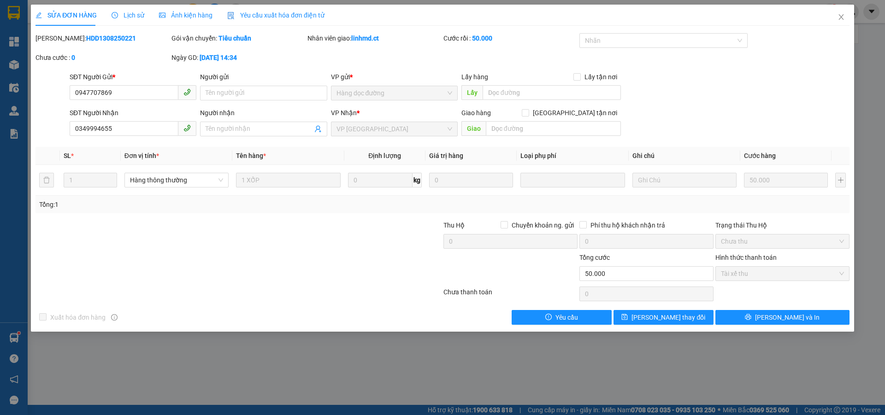
click at [130, 13] on span "Lịch sử" at bounding box center [128, 15] width 33 height 7
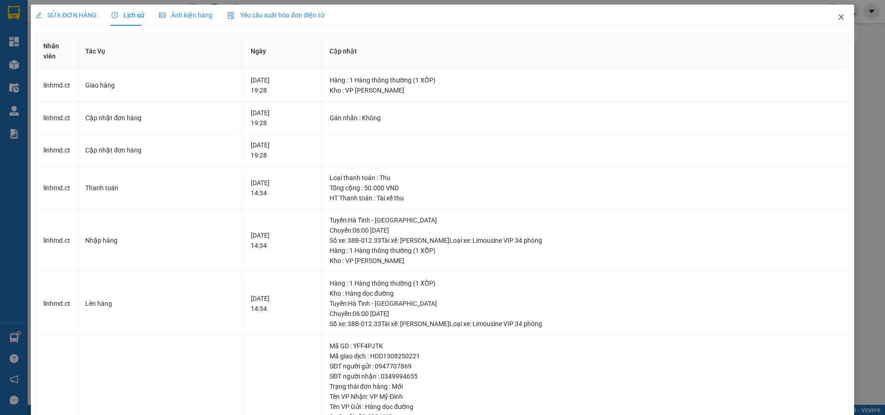
click at [837, 18] on icon "close" at bounding box center [840, 16] width 7 height 7
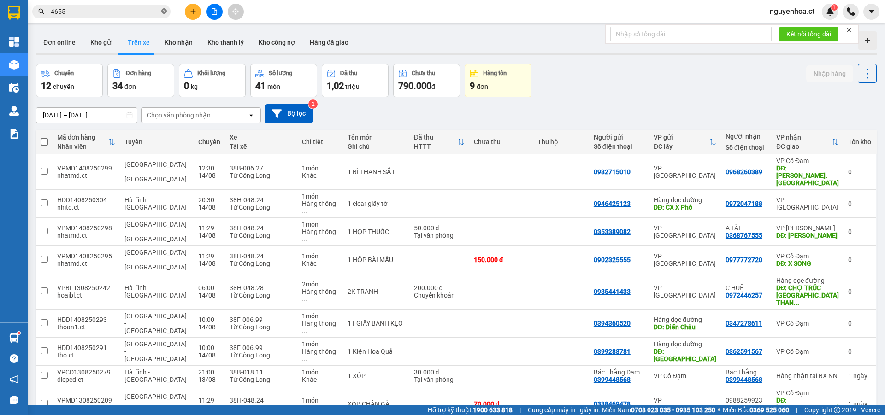
click at [164, 12] on icon "close-circle" at bounding box center [164, 11] width 6 height 6
click at [118, 10] on input "text" at bounding box center [105, 11] width 109 height 10
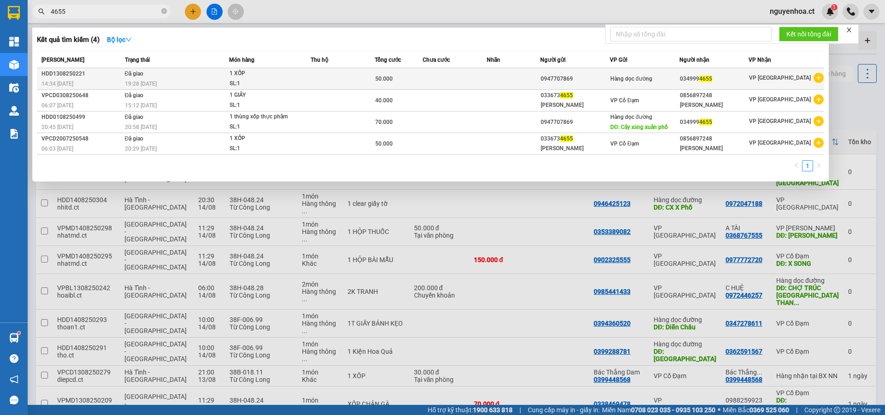
type input "4655"
click at [153, 79] on div "19:28 [DATE]" at bounding box center [177, 84] width 104 height 10
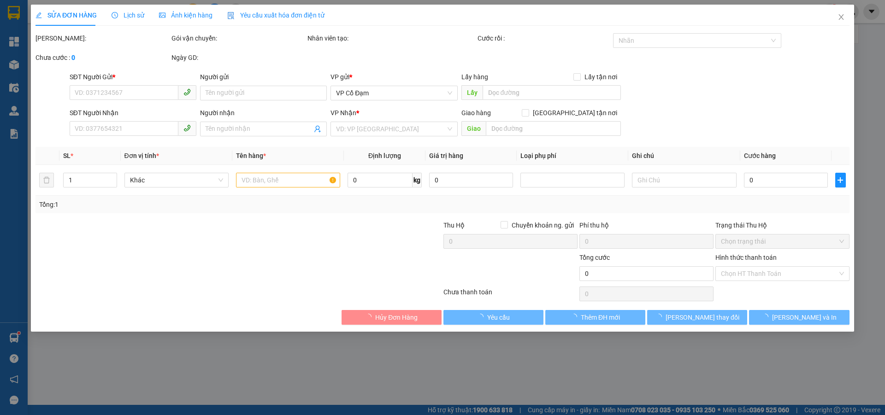
type input "0947707869"
type input "0349994655"
type input "50.000"
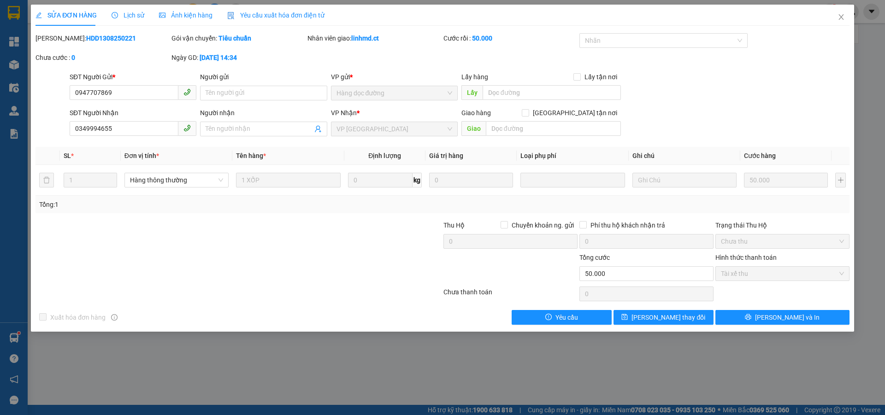
click at [132, 14] on span "Lịch sử" at bounding box center [128, 15] width 33 height 7
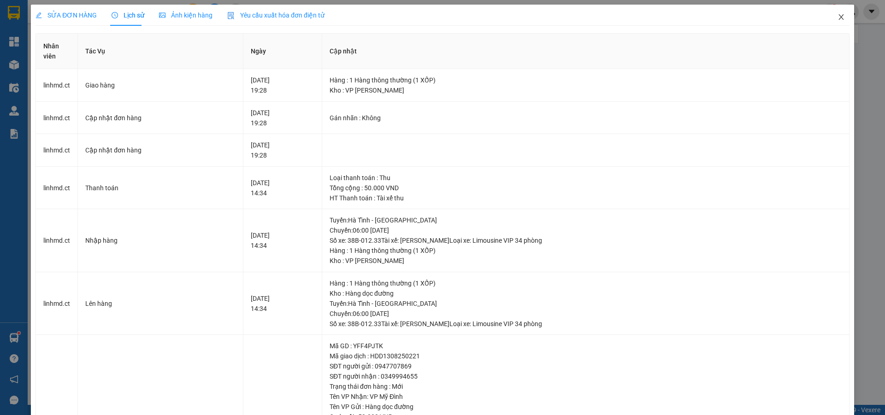
click at [830, 14] on span "Close" at bounding box center [841, 18] width 26 height 26
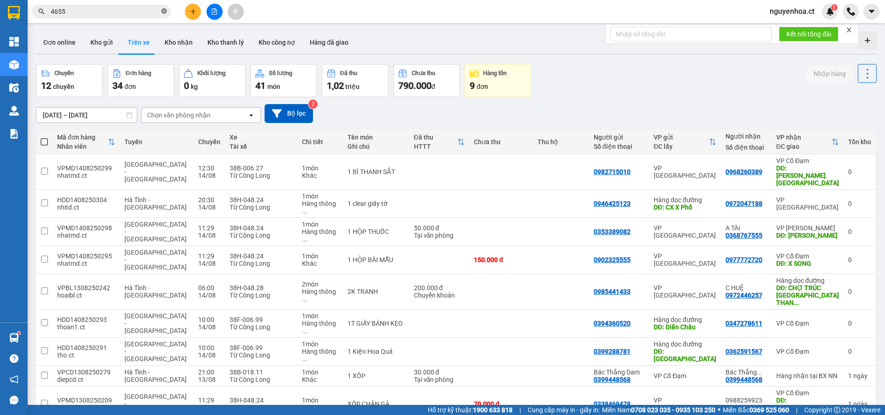
drag, startPoint x: 164, startPoint y: 11, endPoint x: 161, endPoint y: 1, distance: 10.1
click at [164, 10] on icon "close-circle" at bounding box center [164, 11] width 6 height 6
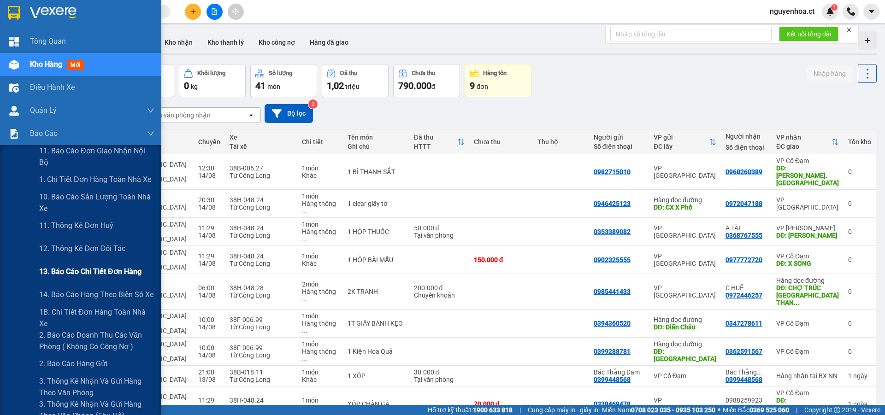
click at [61, 271] on span "13. Báo cáo chi tiết đơn hàng" at bounding box center [90, 272] width 102 height 12
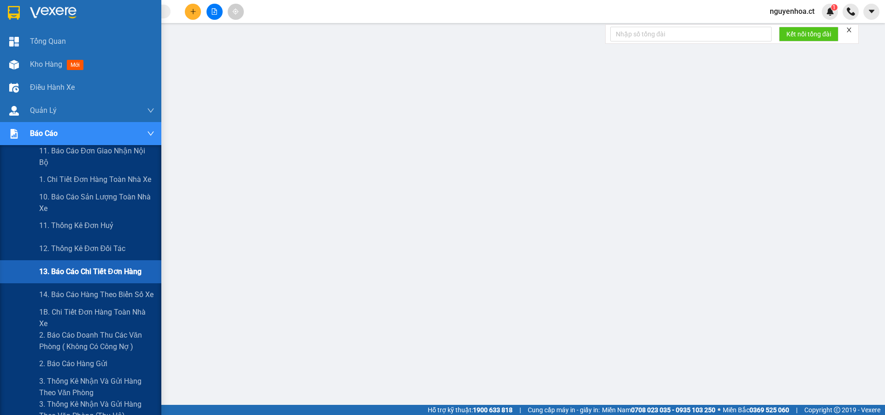
click at [71, 276] on span "13. Báo cáo chi tiết đơn hàng" at bounding box center [90, 272] width 102 height 12
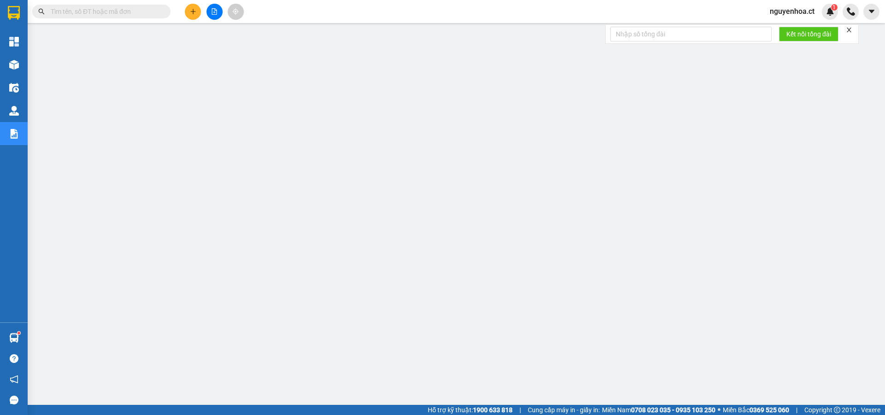
click at [115, 12] on input "text" at bounding box center [105, 11] width 109 height 10
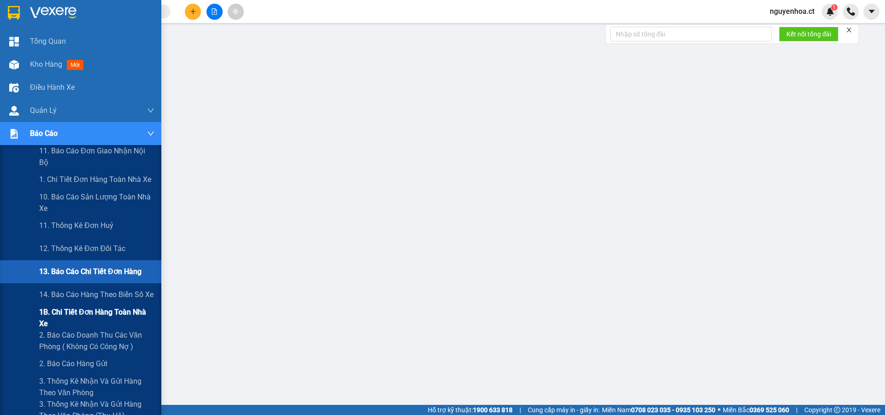
click at [56, 319] on span "1B. Chi tiết đơn hàng toàn nhà xe" at bounding box center [96, 317] width 115 height 23
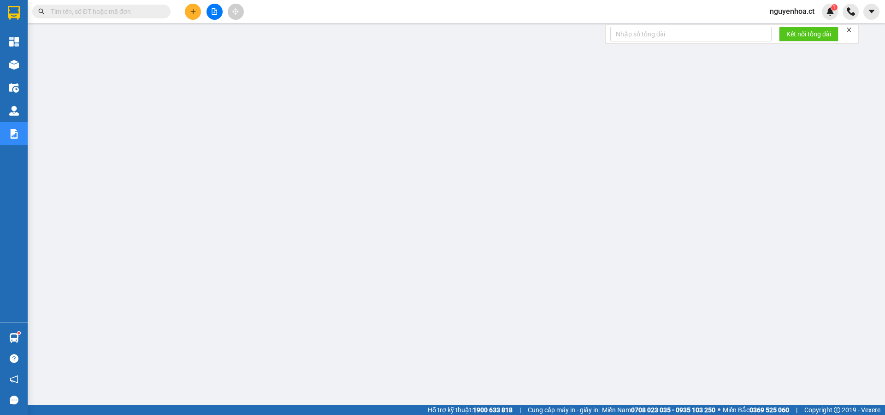
click at [134, 9] on input "text" at bounding box center [105, 11] width 109 height 10
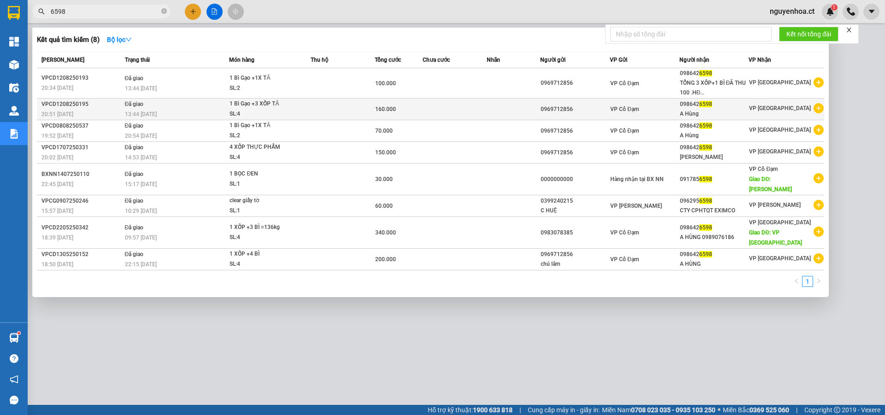
type input "6598"
click at [146, 108] on td "Đã giao 13:44 - 13/08" at bounding box center [176, 110] width 107 height 22
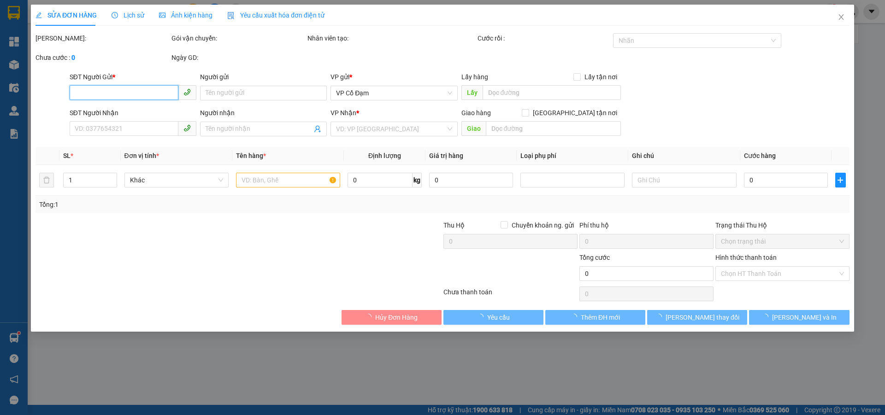
type input "0969712856"
type input "0986426598"
type input "A Hùng"
type input "160.000"
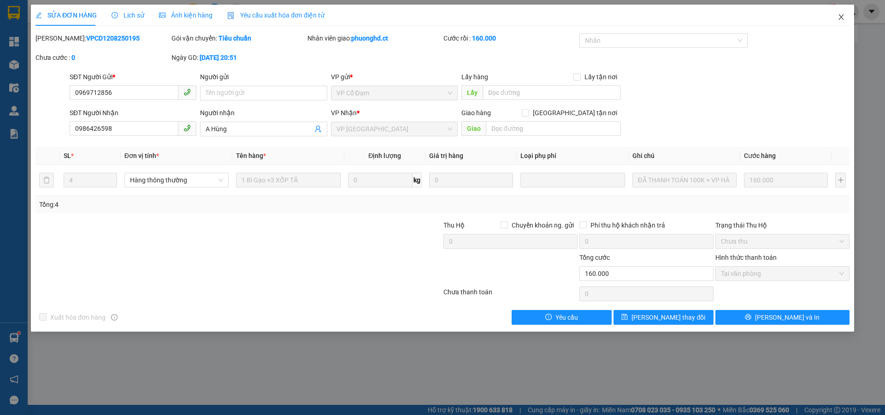
click at [843, 16] on icon "close" at bounding box center [840, 16] width 7 height 7
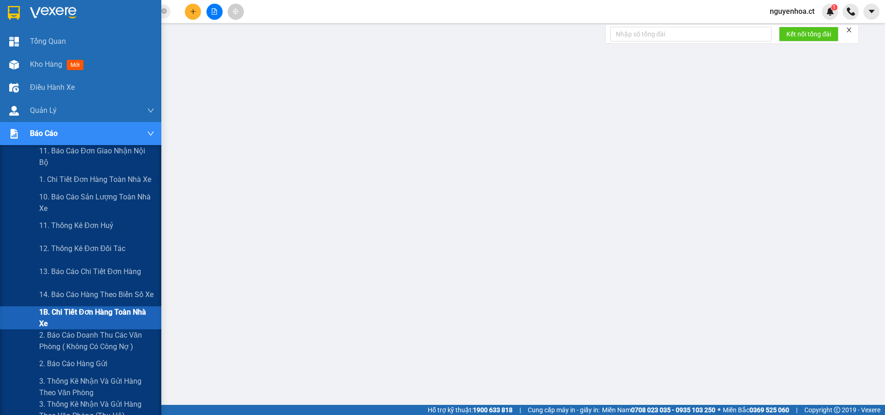
drag, startPoint x: 57, startPoint y: 318, endPoint x: 62, endPoint y: 314, distance: 6.2
click at [58, 318] on span "1B. Chi tiết đơn hàng toàn nhà xe" at bounding box center [96, 317] width 115 height 23
